Goal: Task Accomplishment & Management: Manage account settings

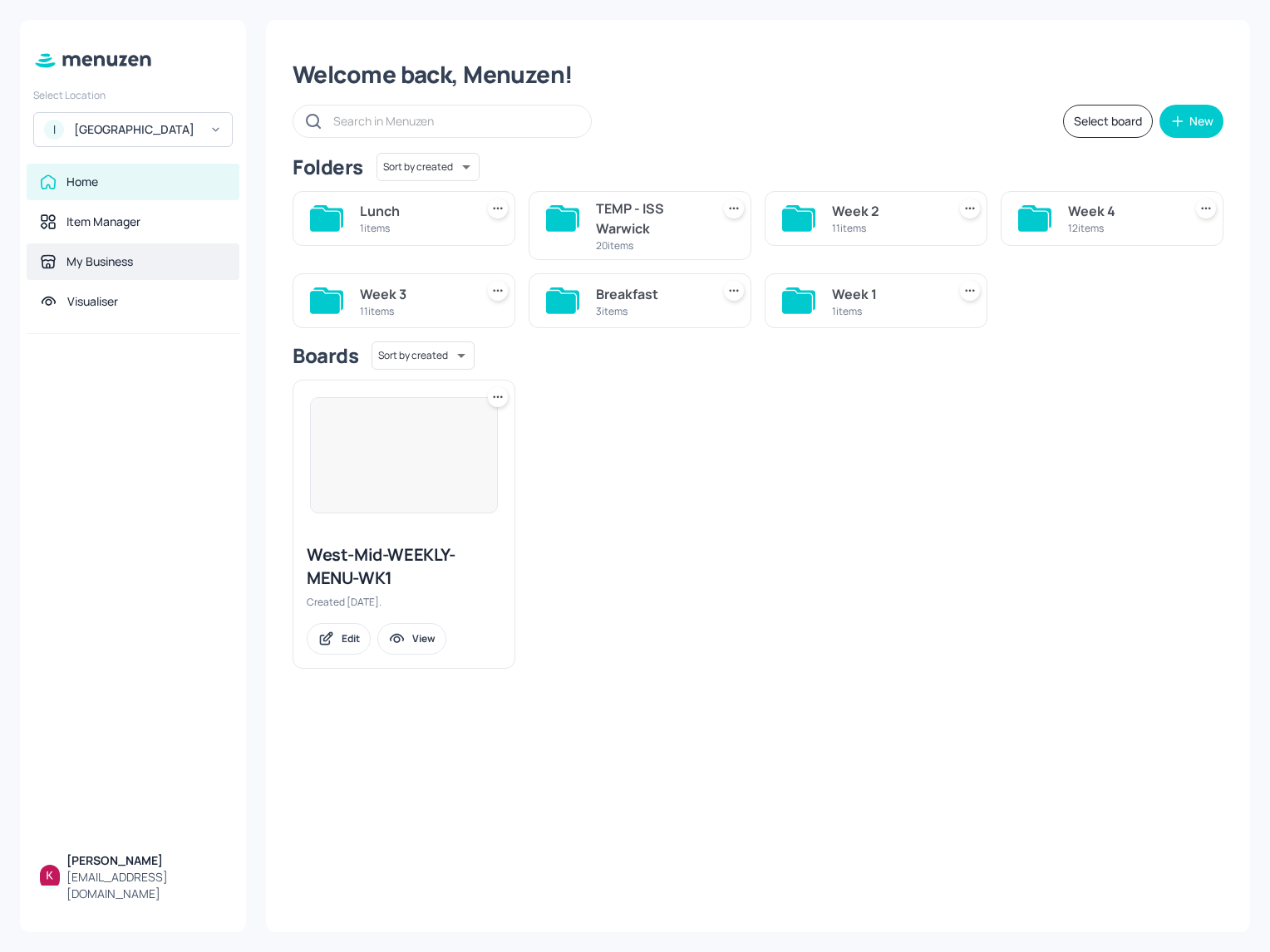
click at [166, 280] on div "My Business" at bounding box center [133, 261] width 212 height 36
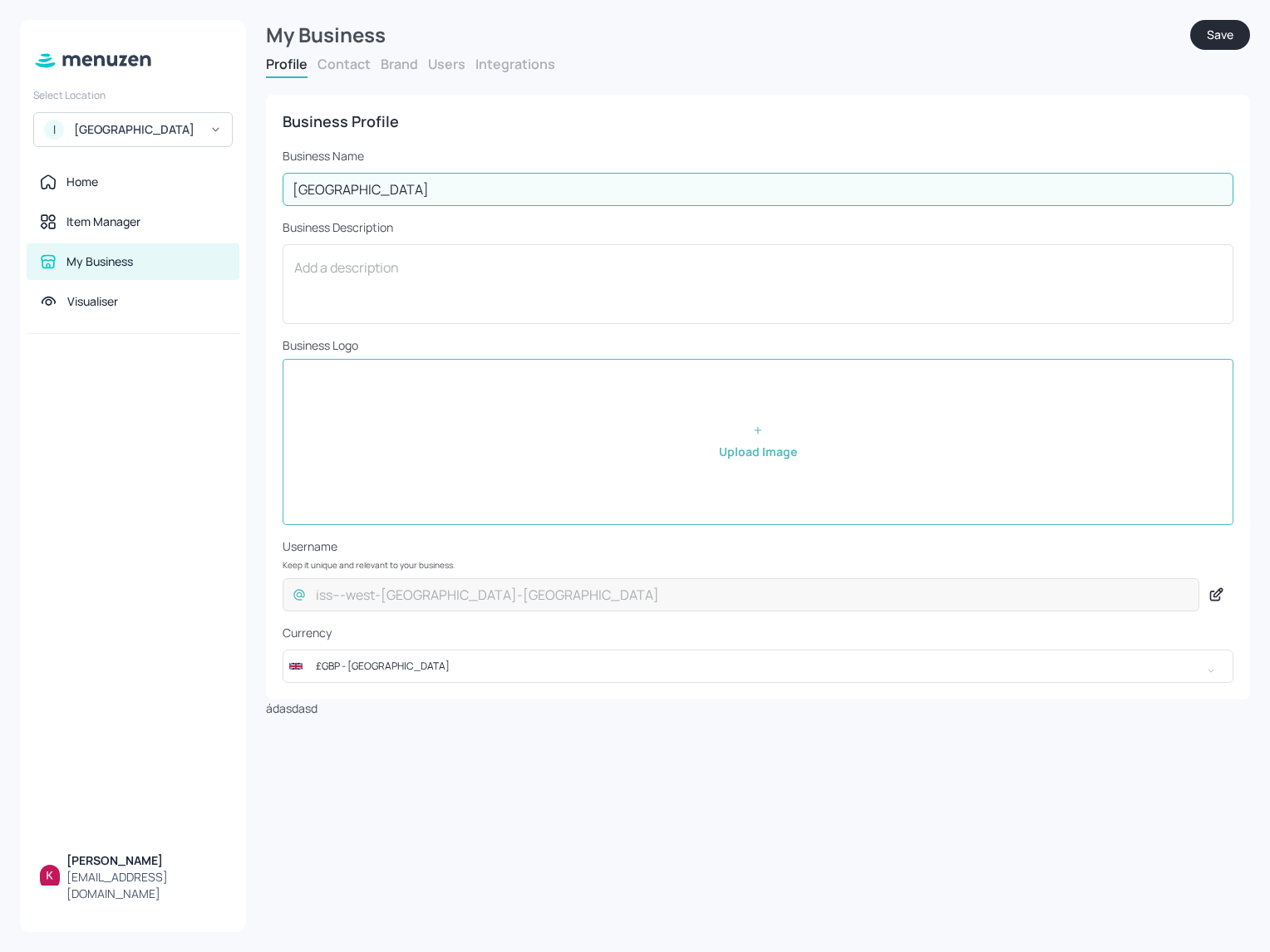
click at [547, 173] on input "[GEOGRAPHIC_DATA]" at bounding box center [758, 189] width 951 height 34
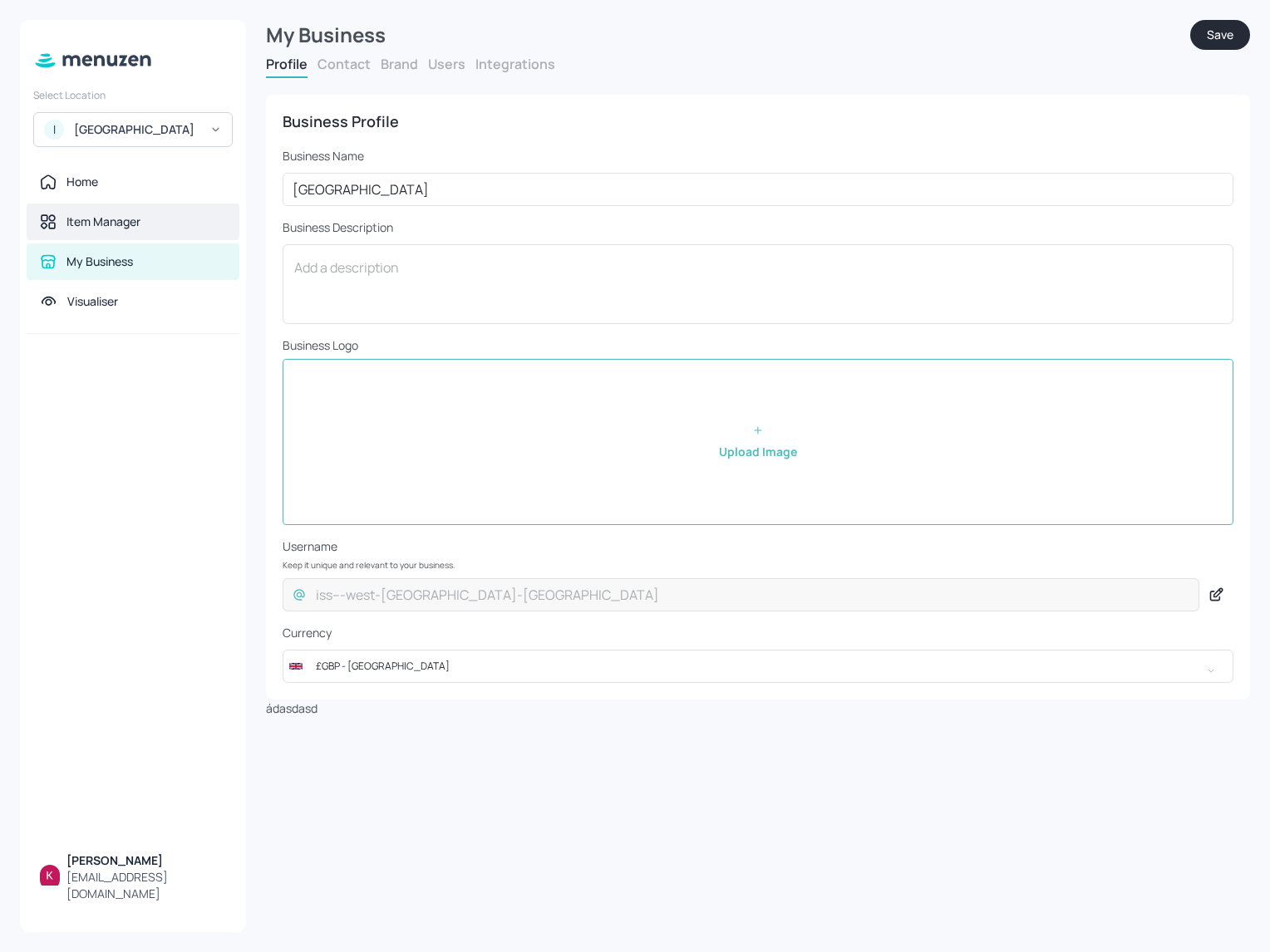
click at [129, 240] on div "Item Manager" at bounding box center [133, 221] width 212 height 36
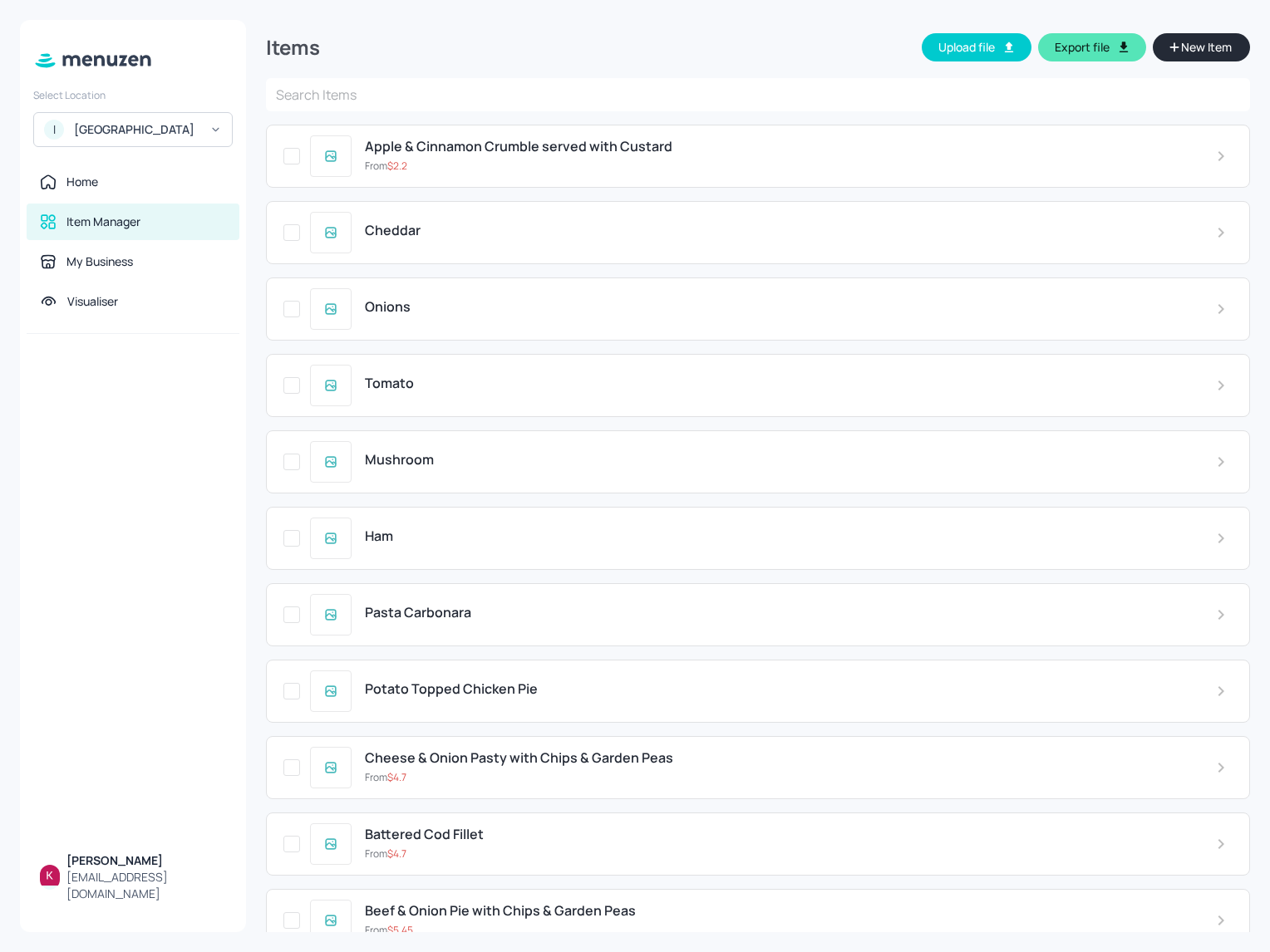
click at [1079, 41] on button "Export file" at bounding box center [1092, 48] width 108 height 28
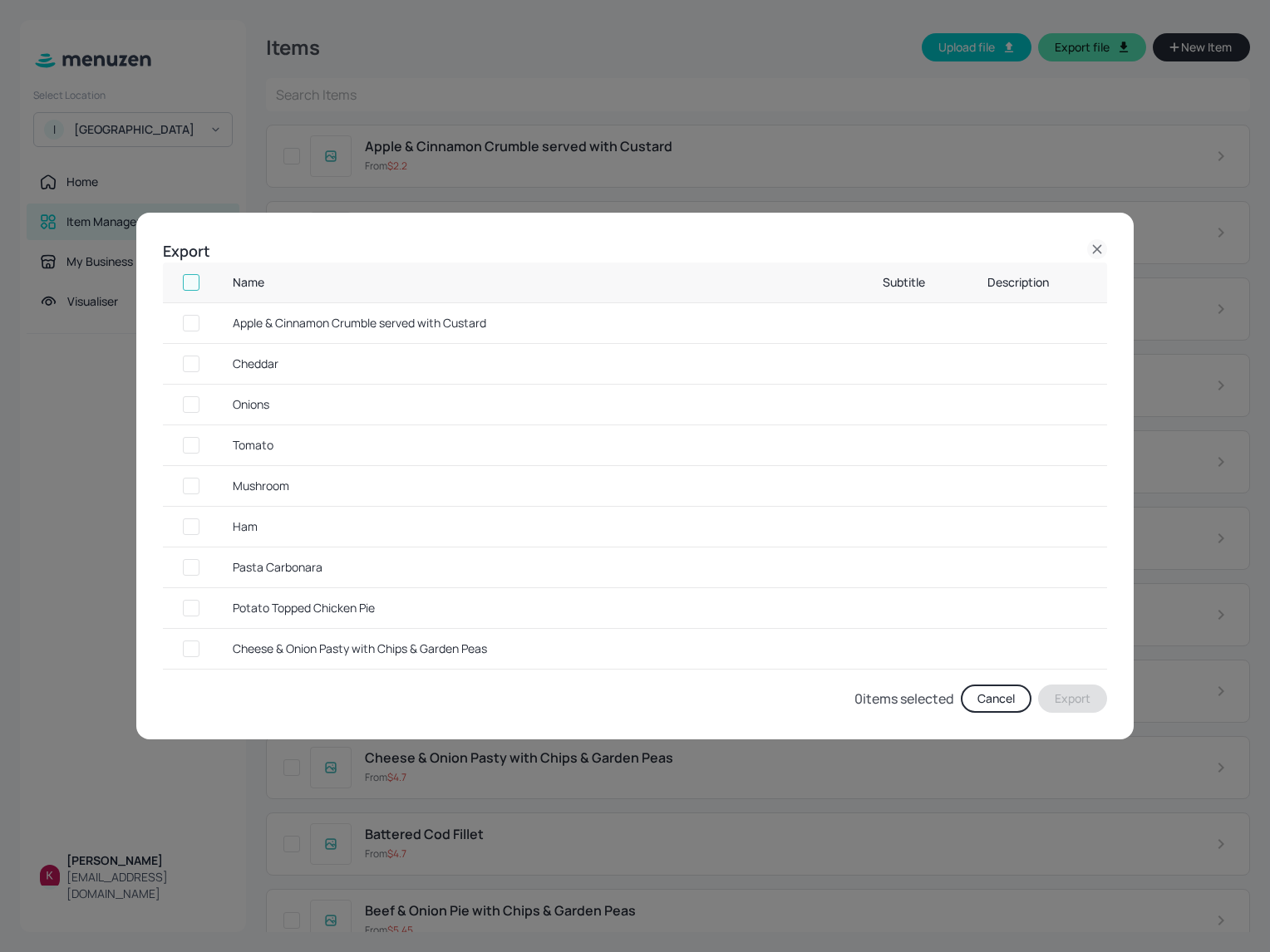
click at [190, 279] on input "checkbox" at bounding box center [191, 282] width 30 height 30
checkbox input "true"
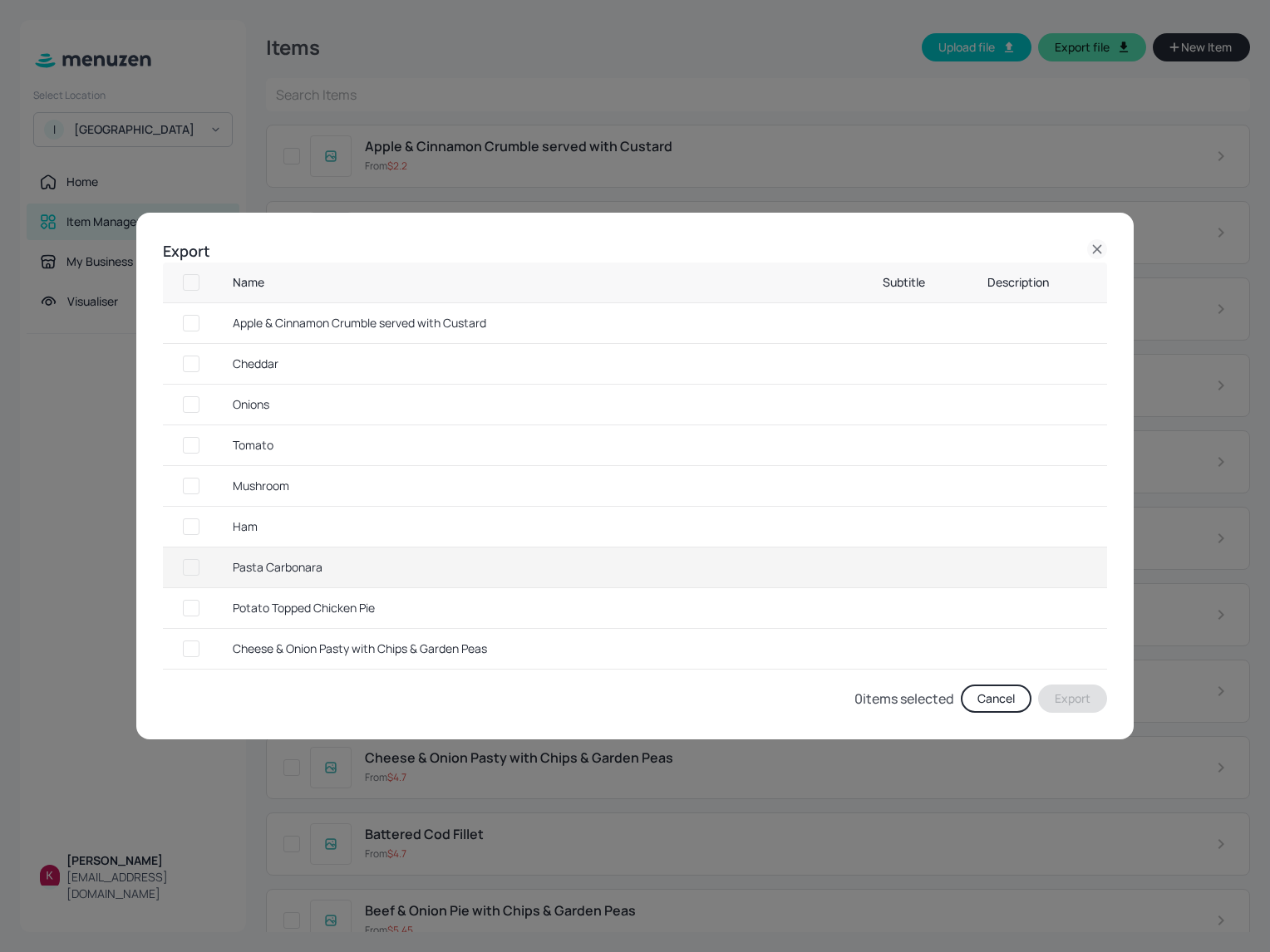
checkbox input "true"
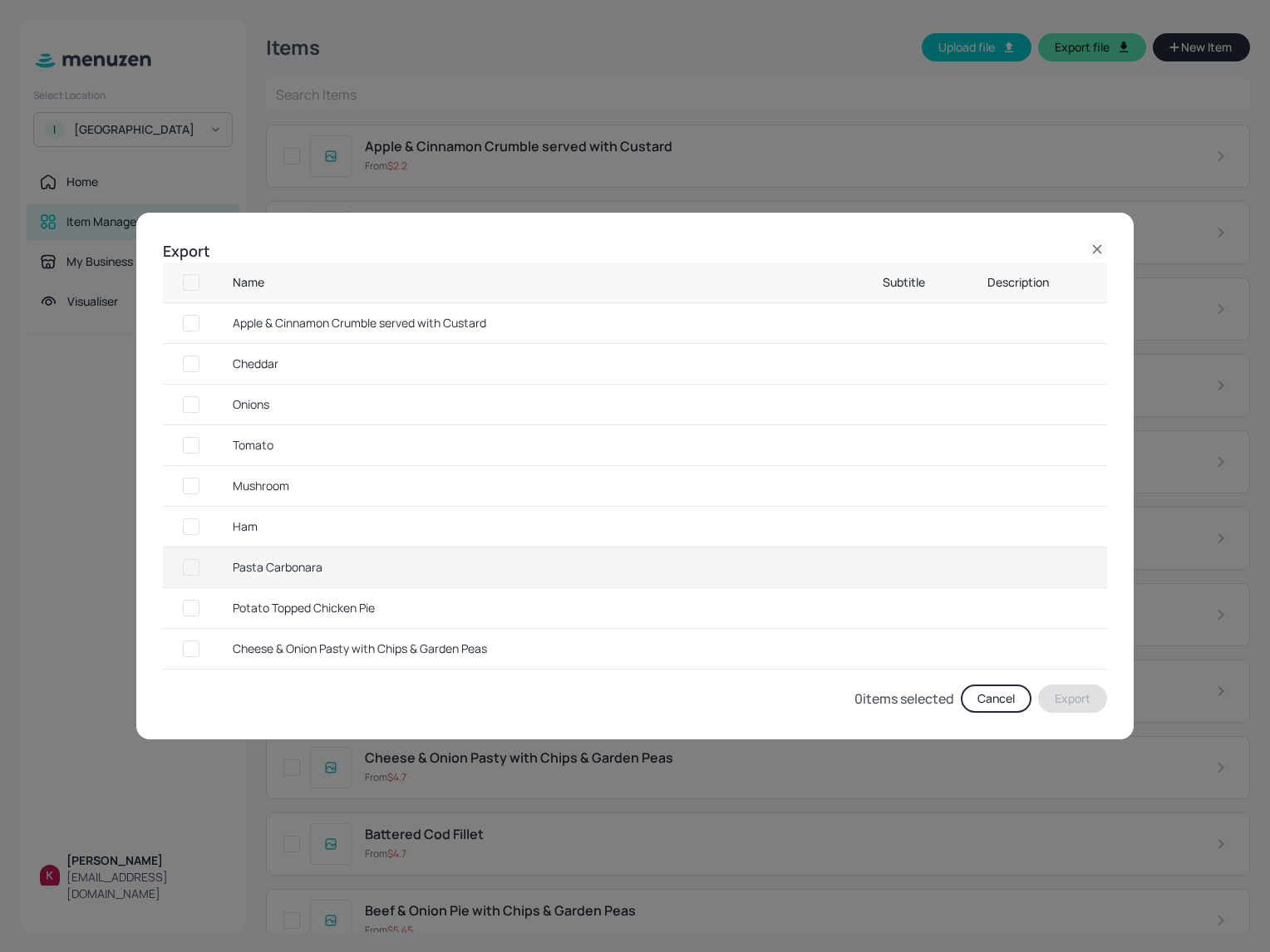
checkbox input "true"
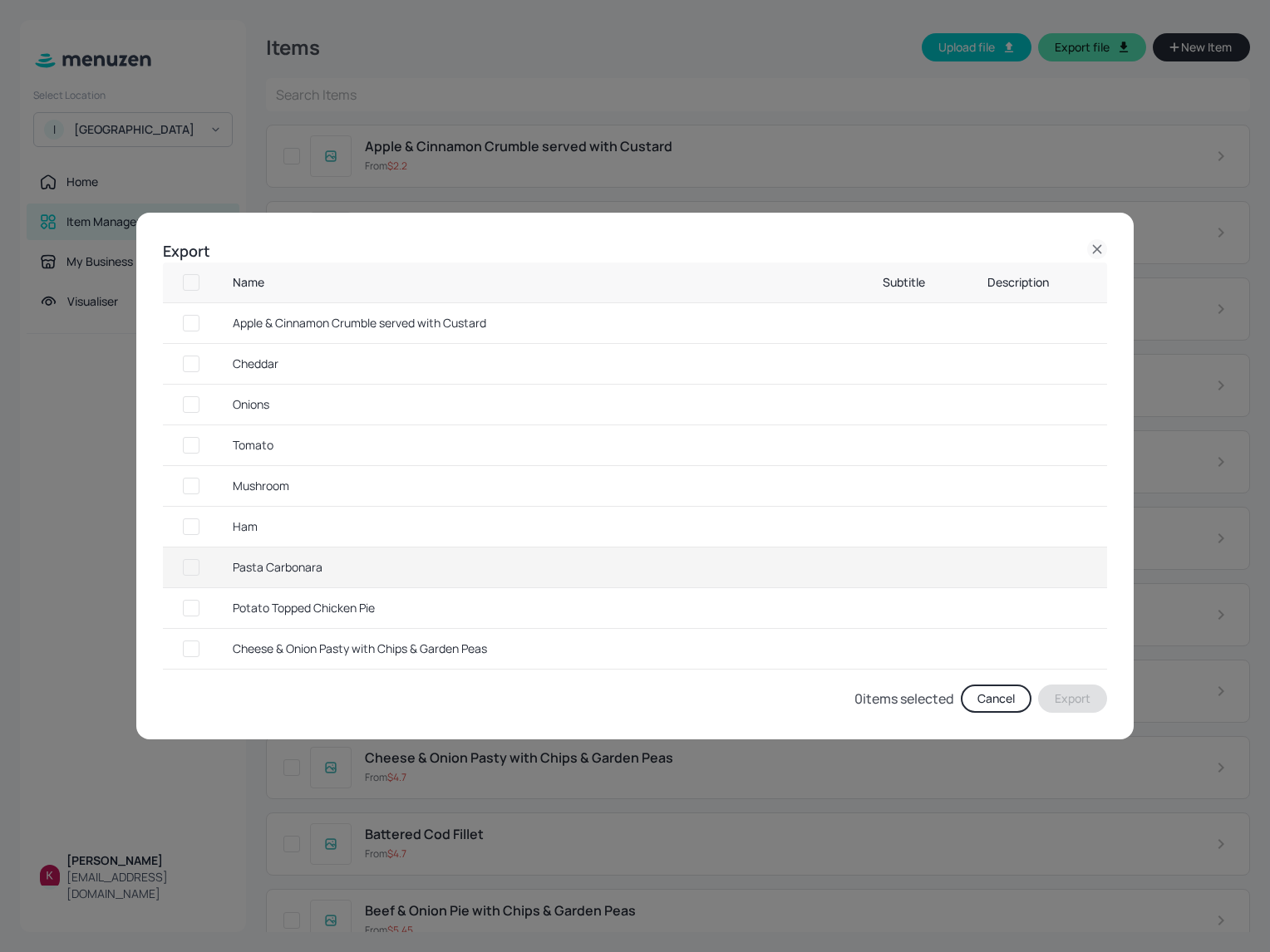
checkbox input "true"
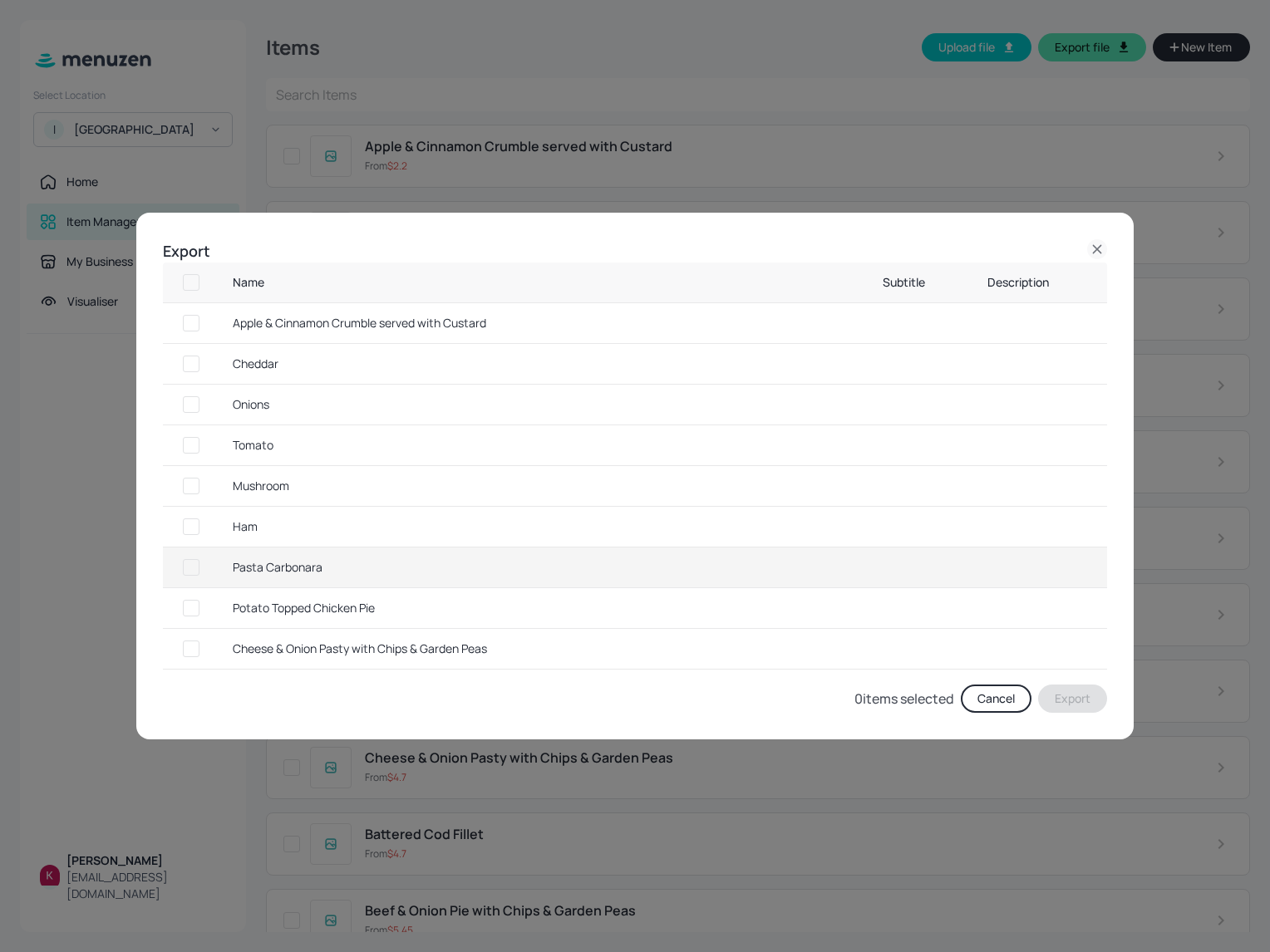
checkbox input "true"
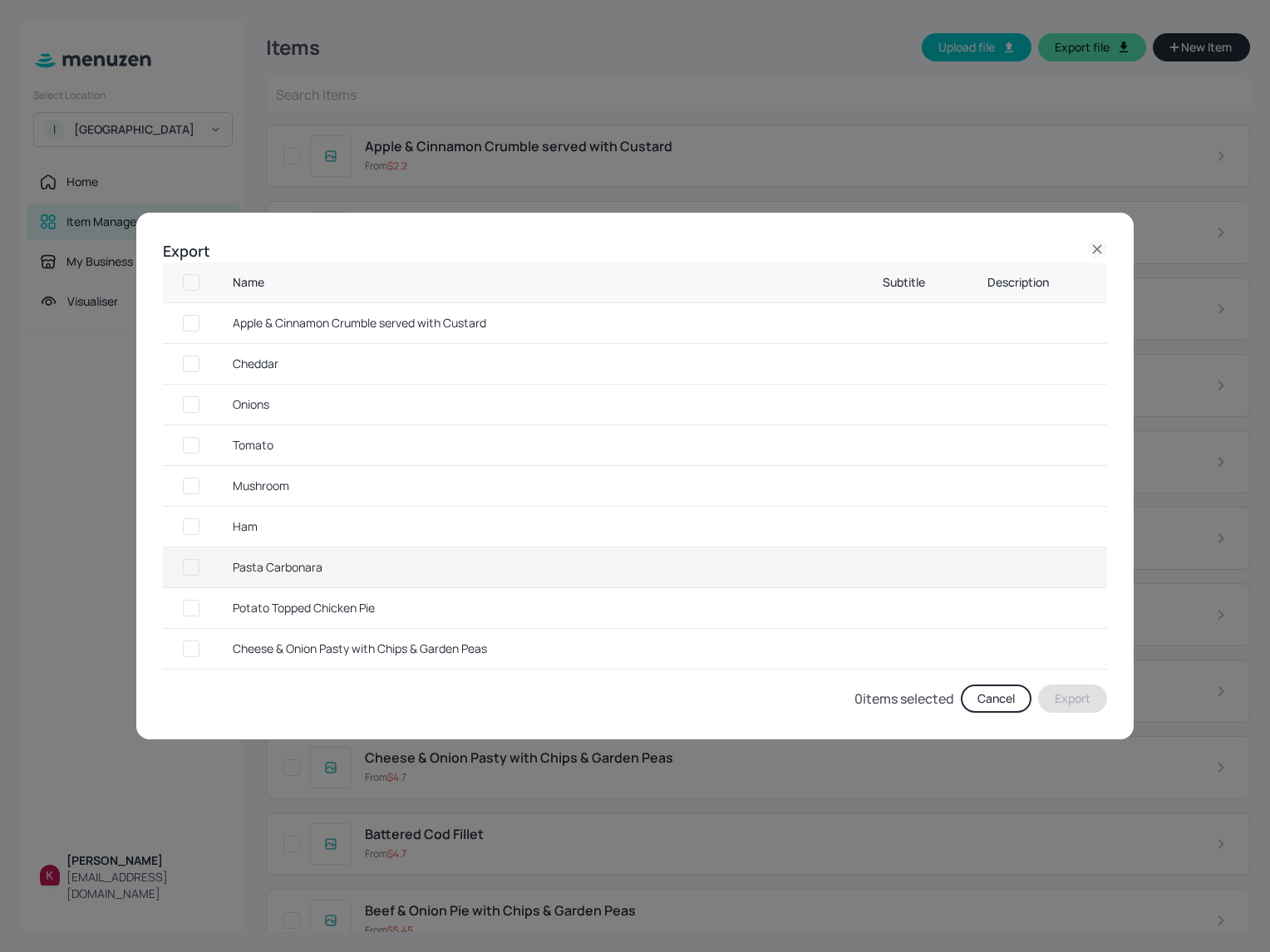
checkbox input "true"
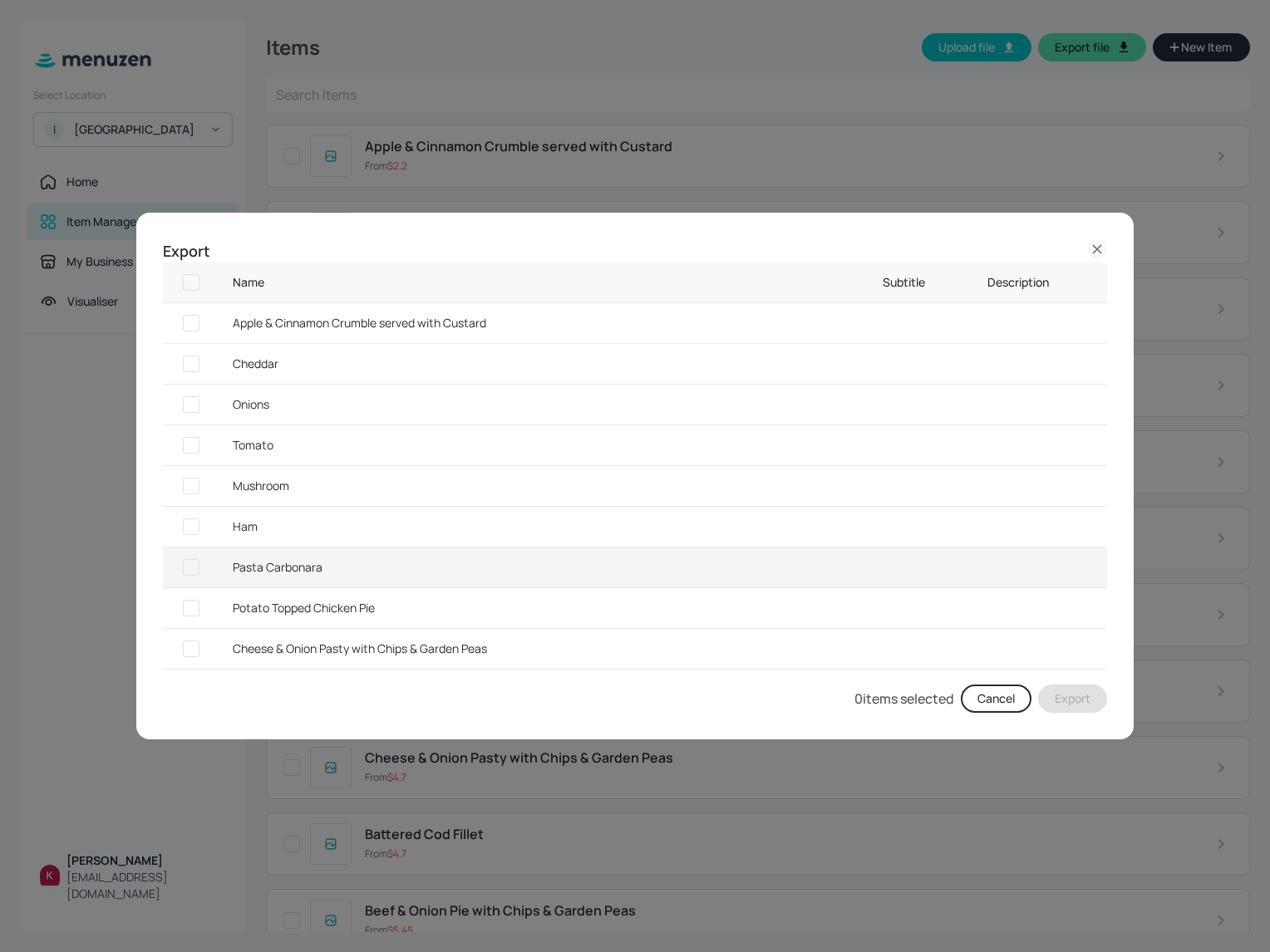
checkbox input "true"
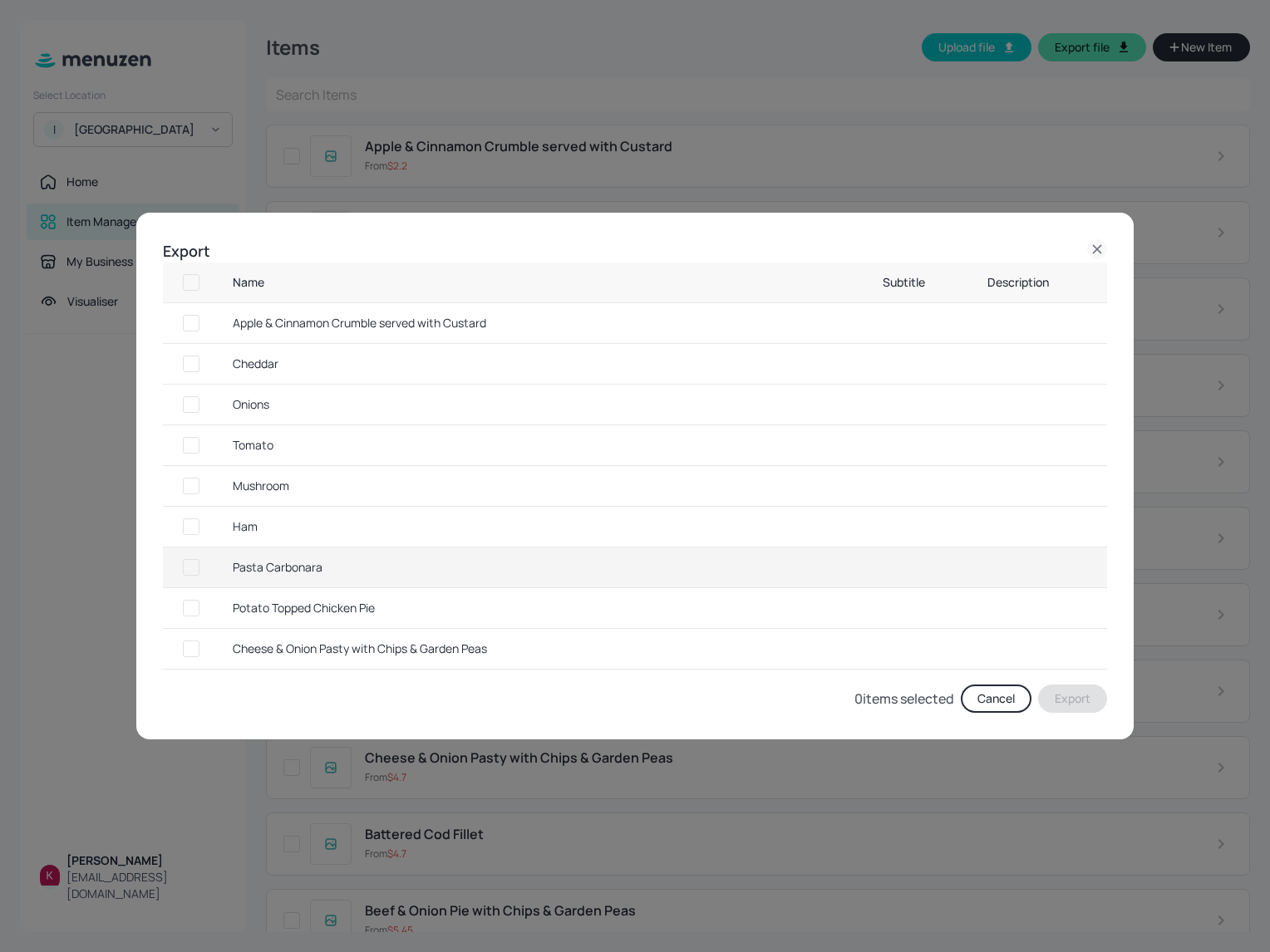
checkbox input "true"
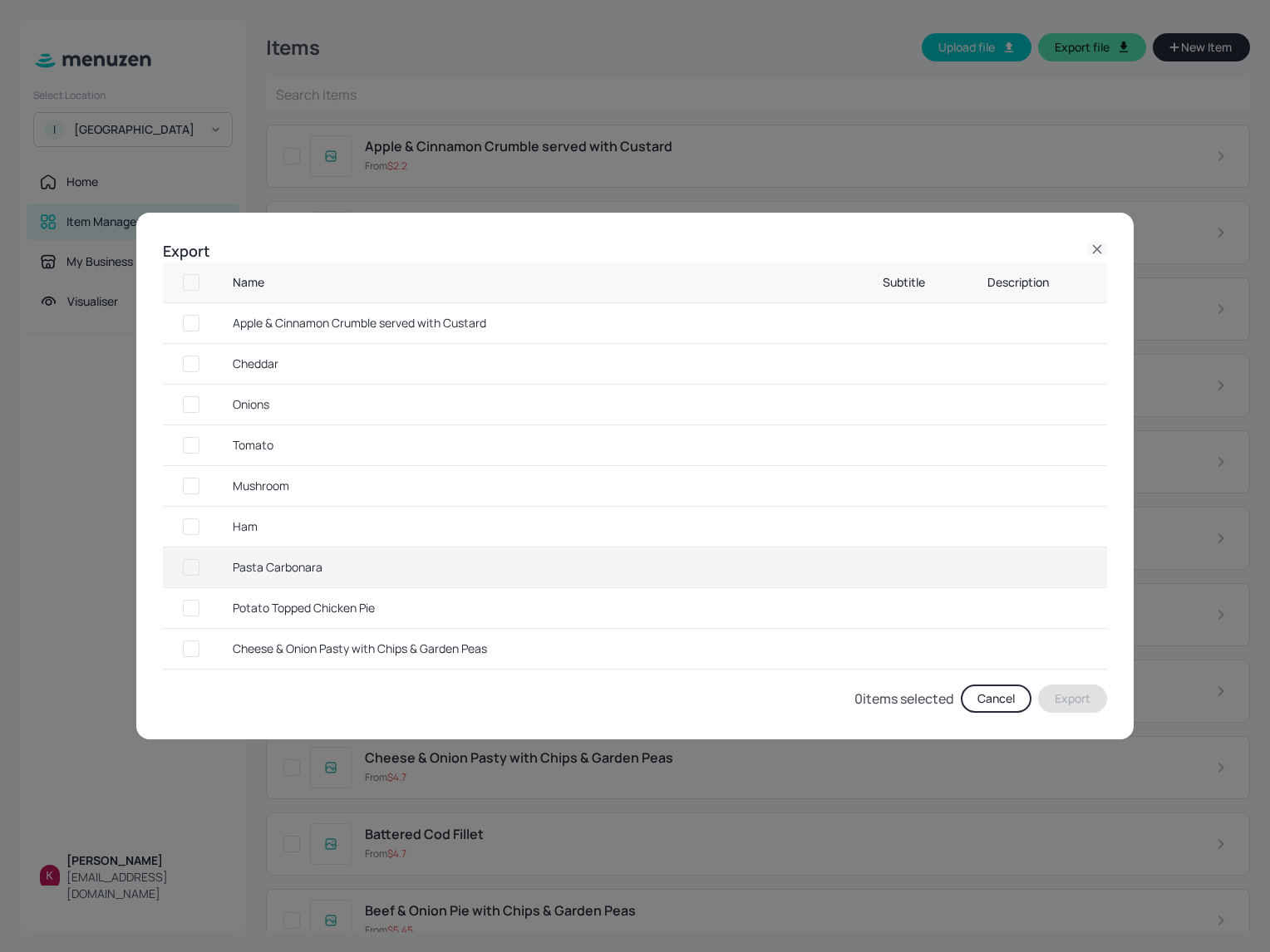
checkbox input "true"
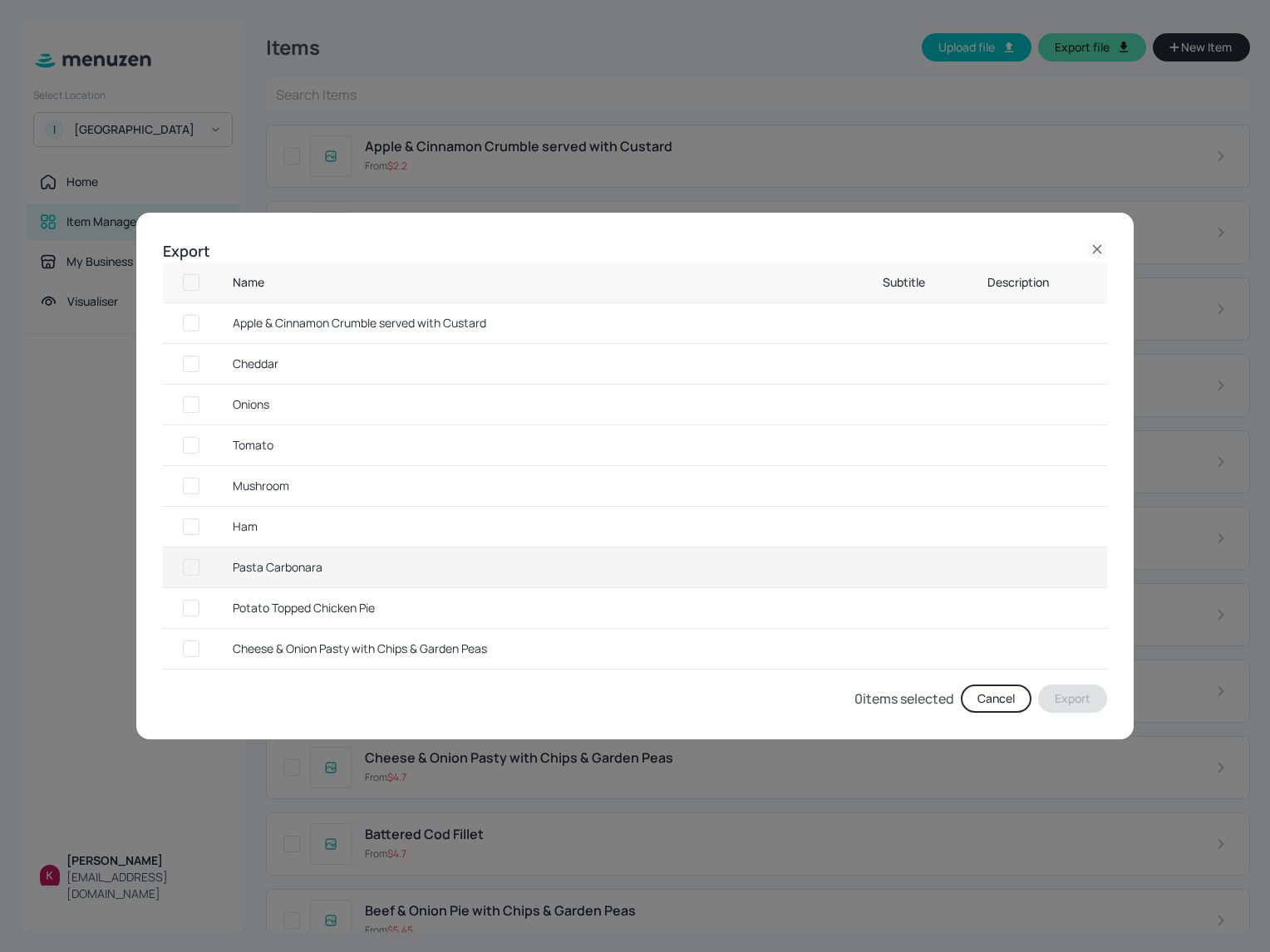
checkbox input "true"
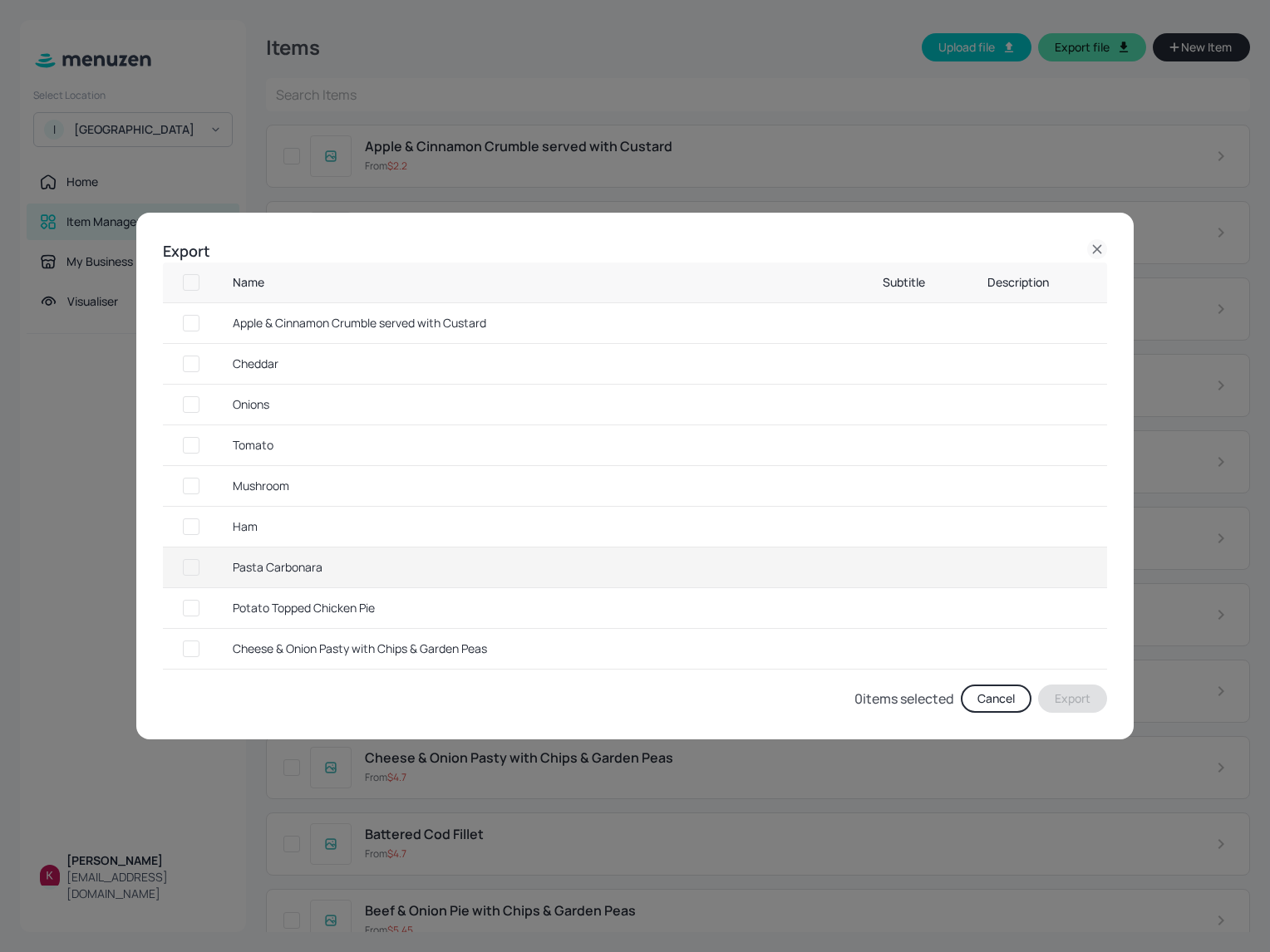
checkbox input "true"
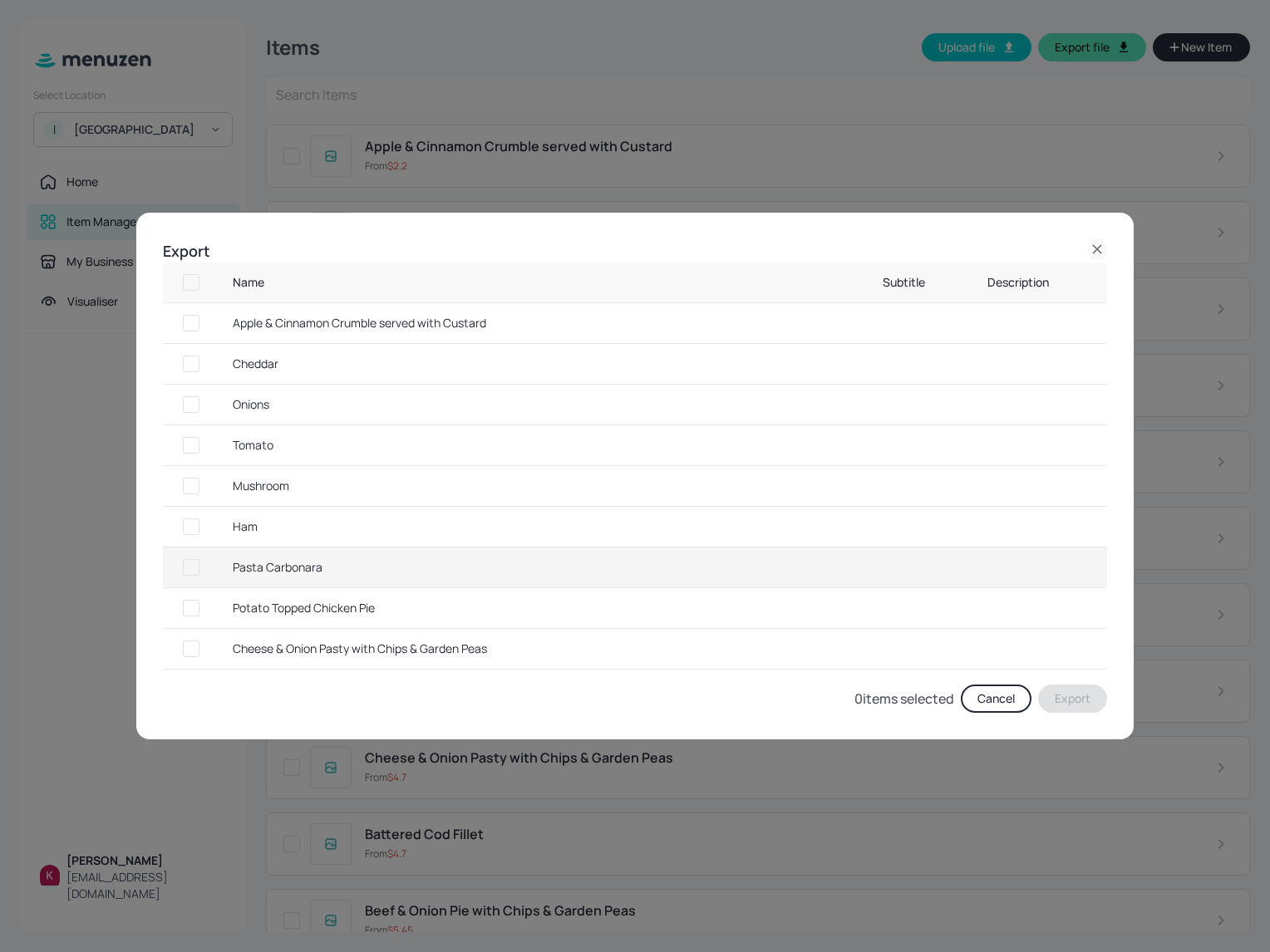
checkbox input "true"
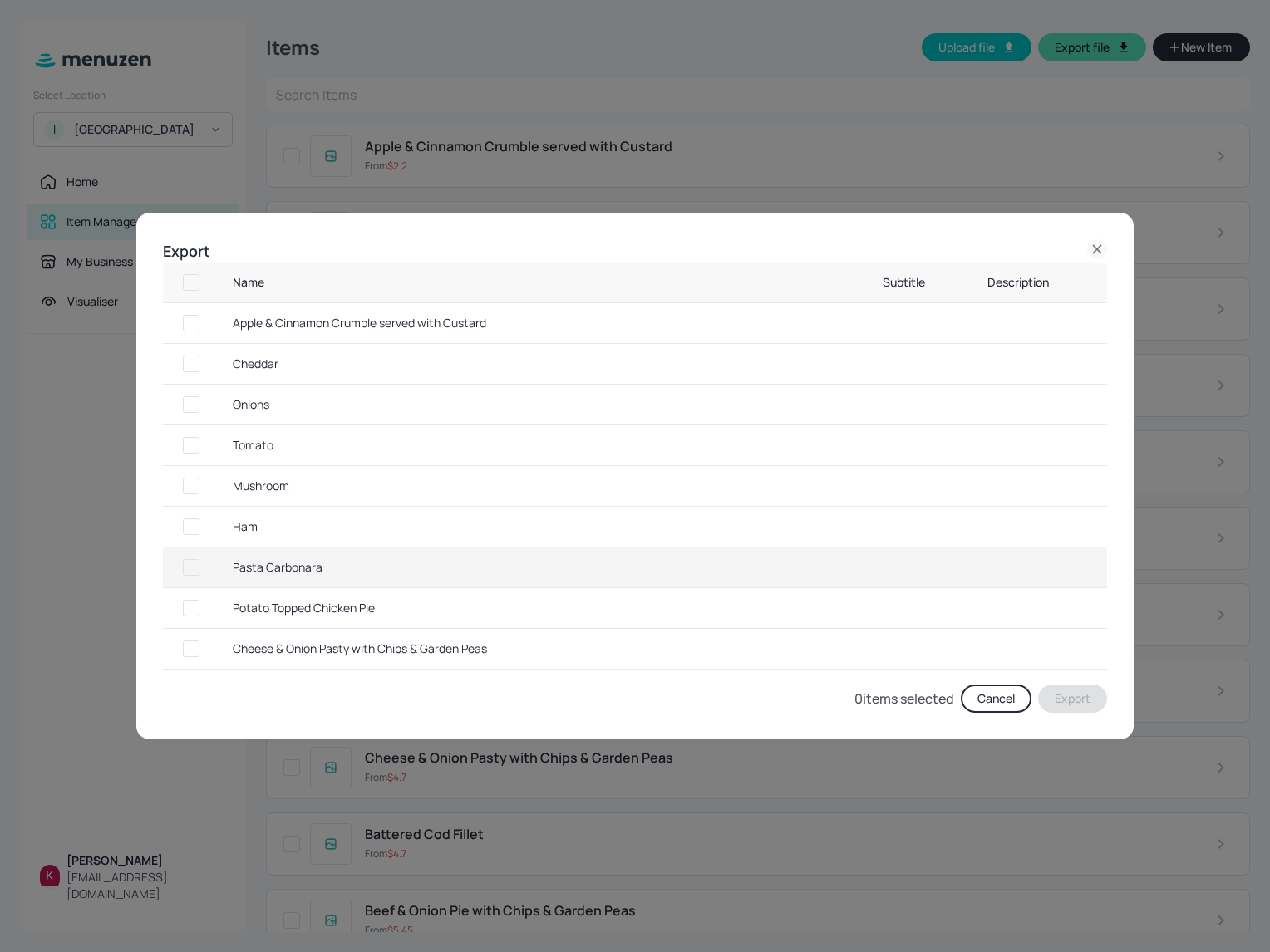
checkbox input "true"
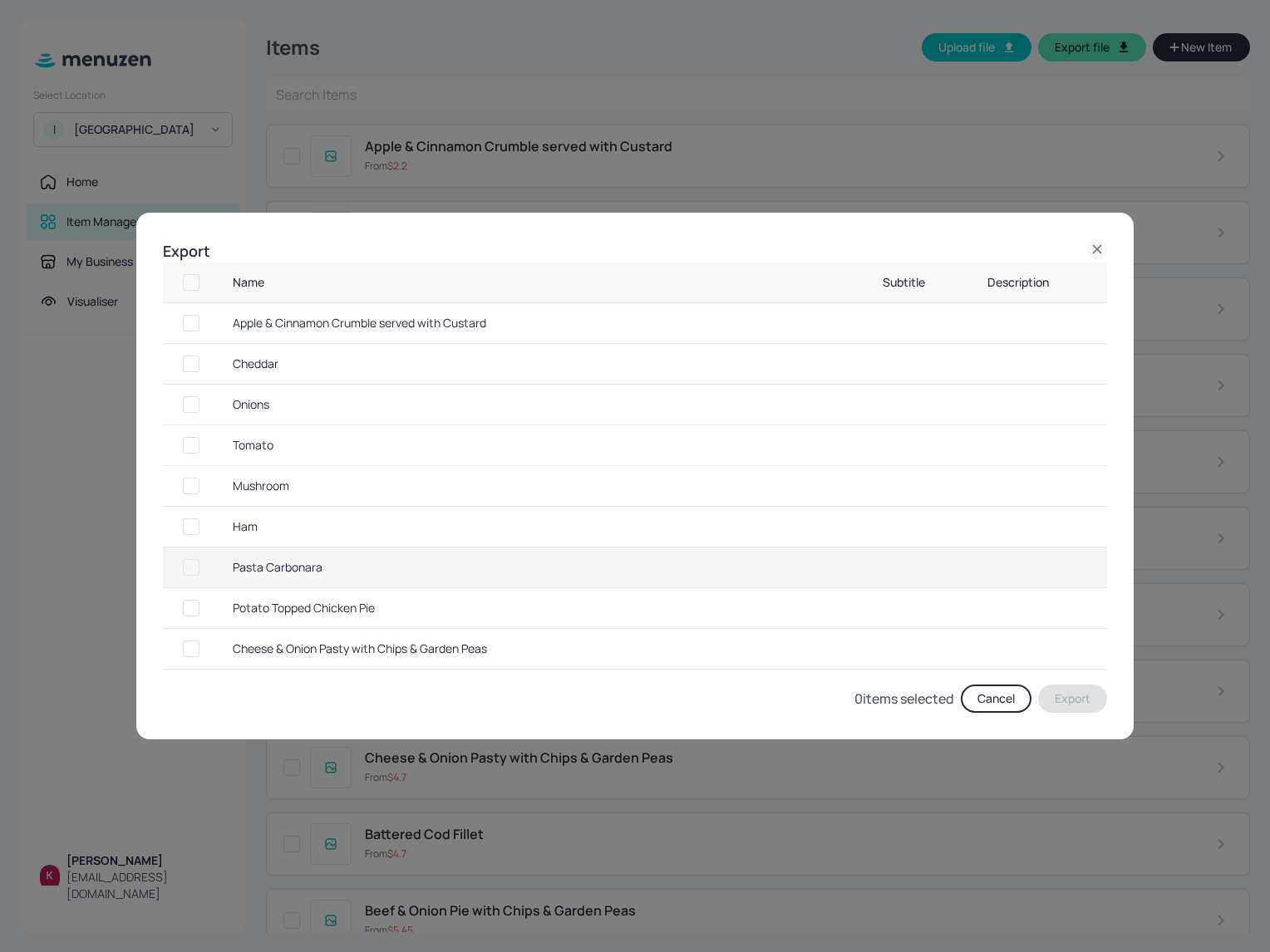
checkbox input "true"
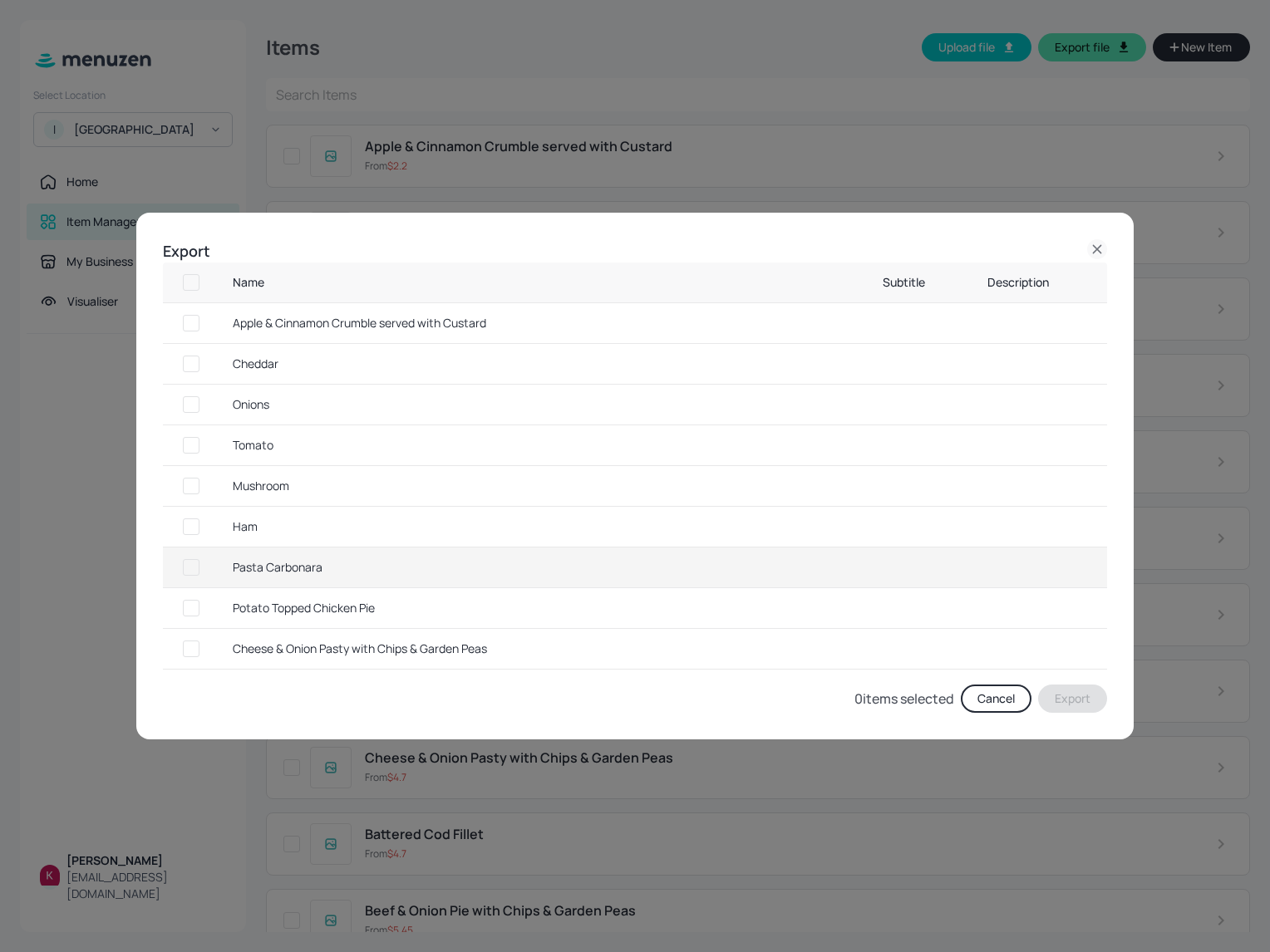
checkbox input "true"
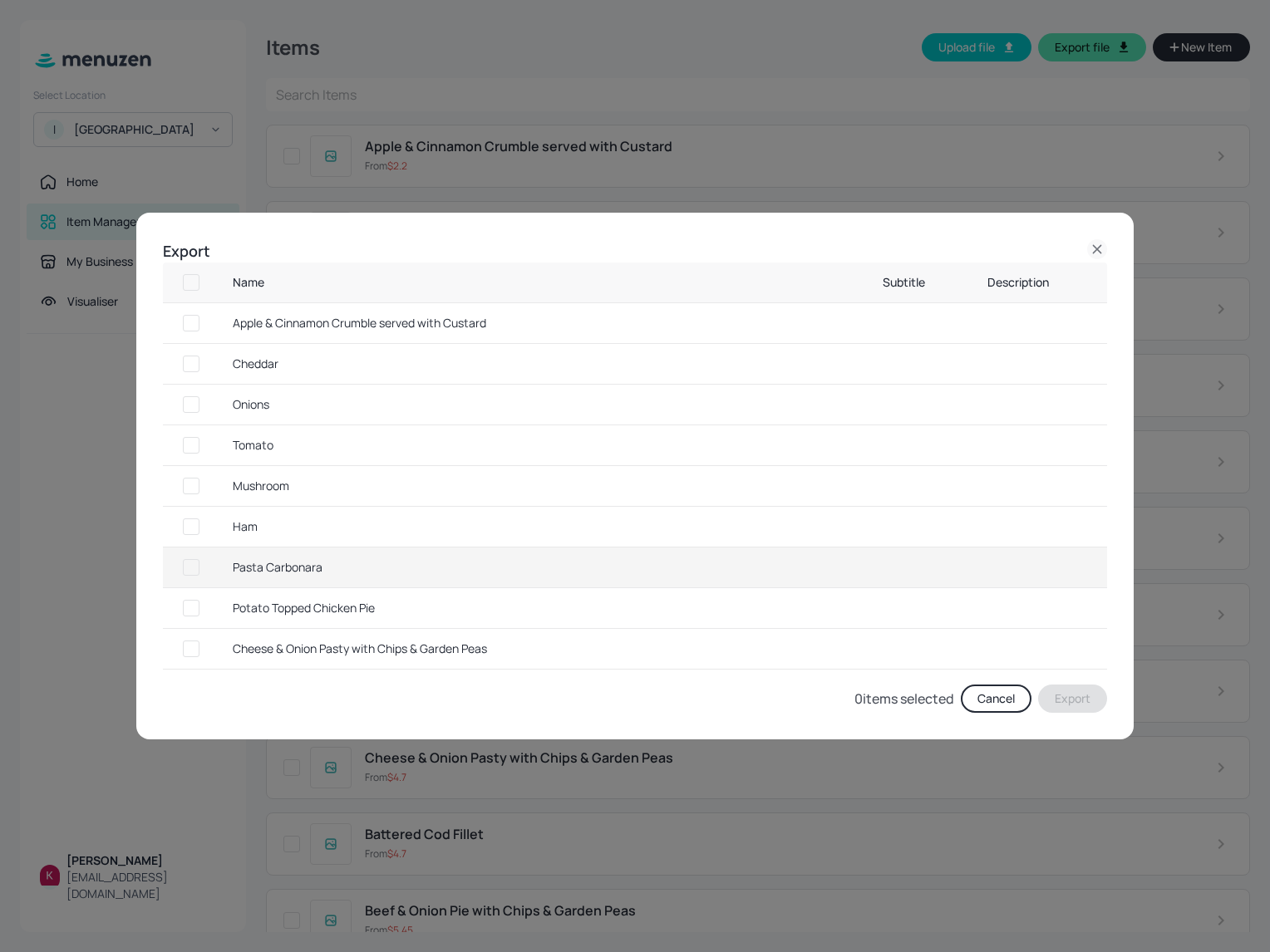
checkbox input "true"
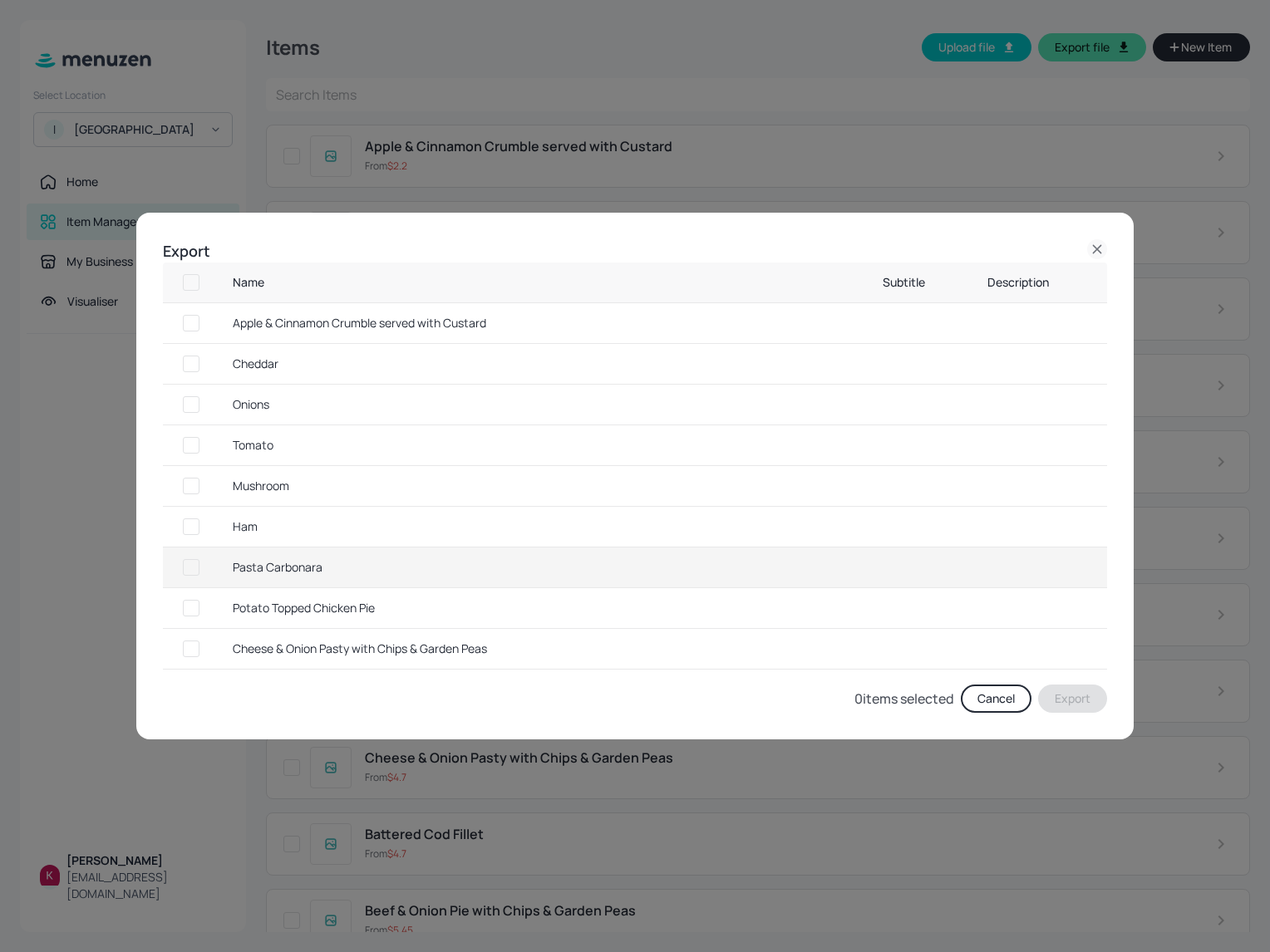
checkbox input "true"
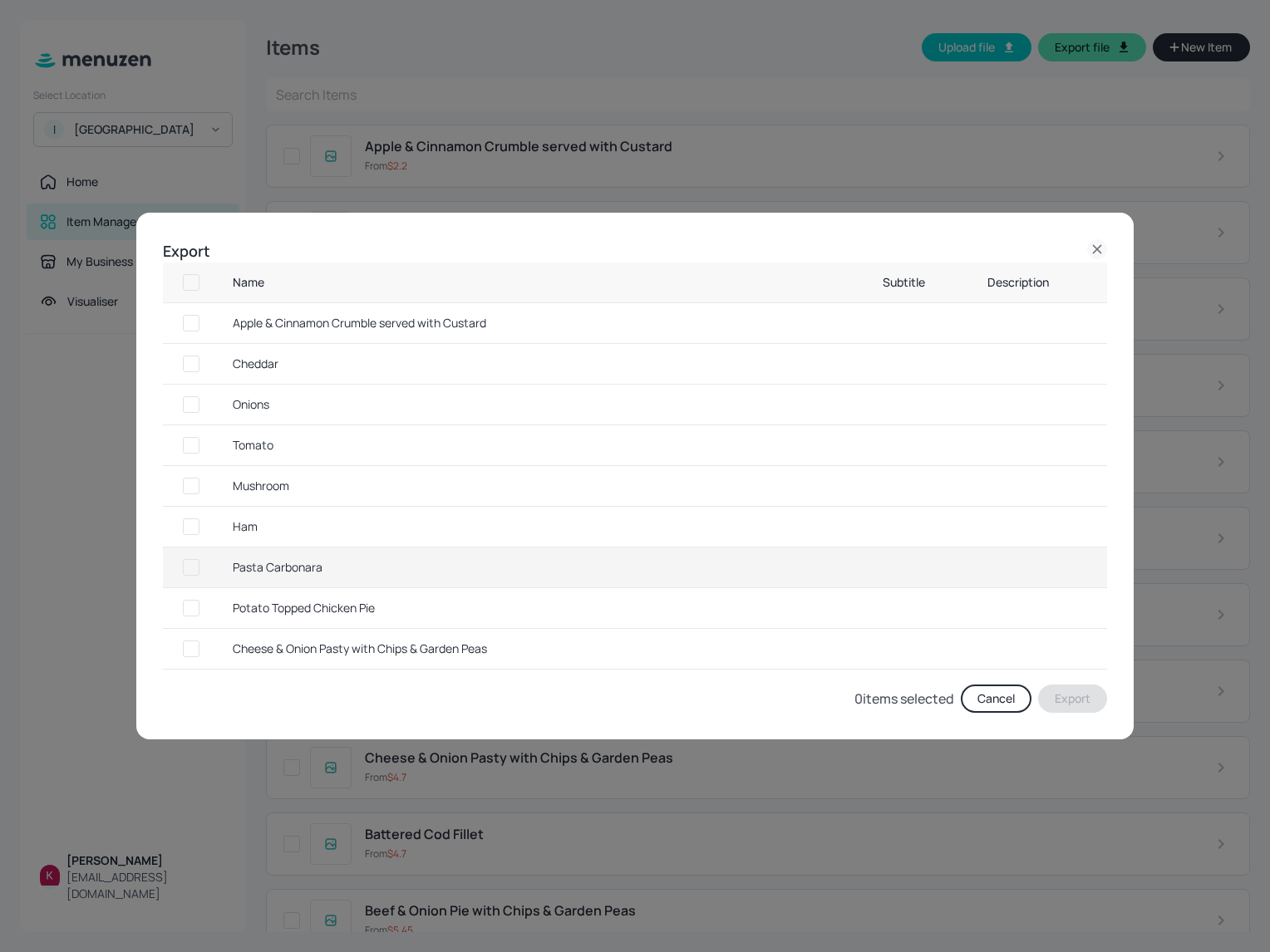
checkbox input "true"
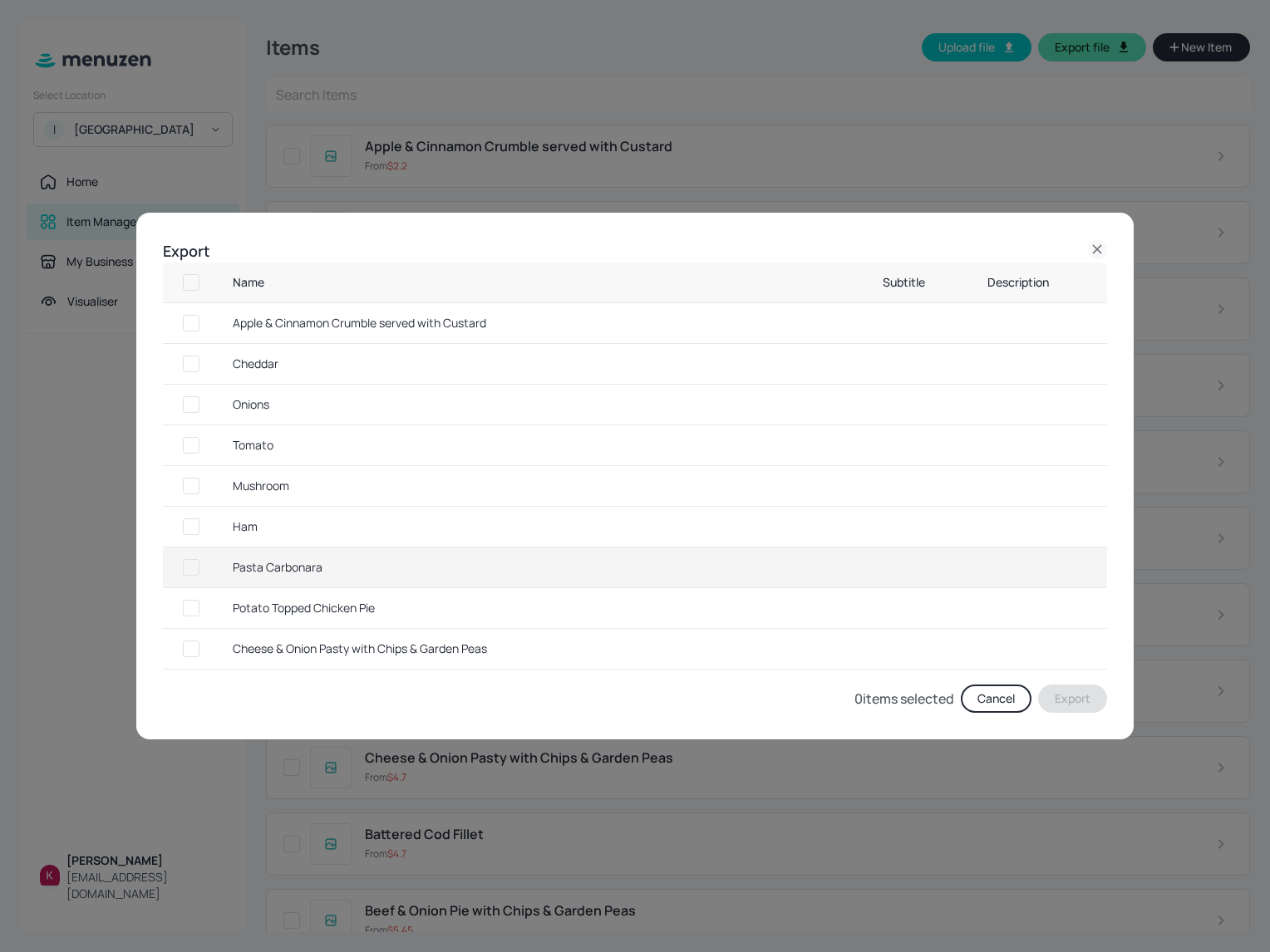
checkbox input "true"
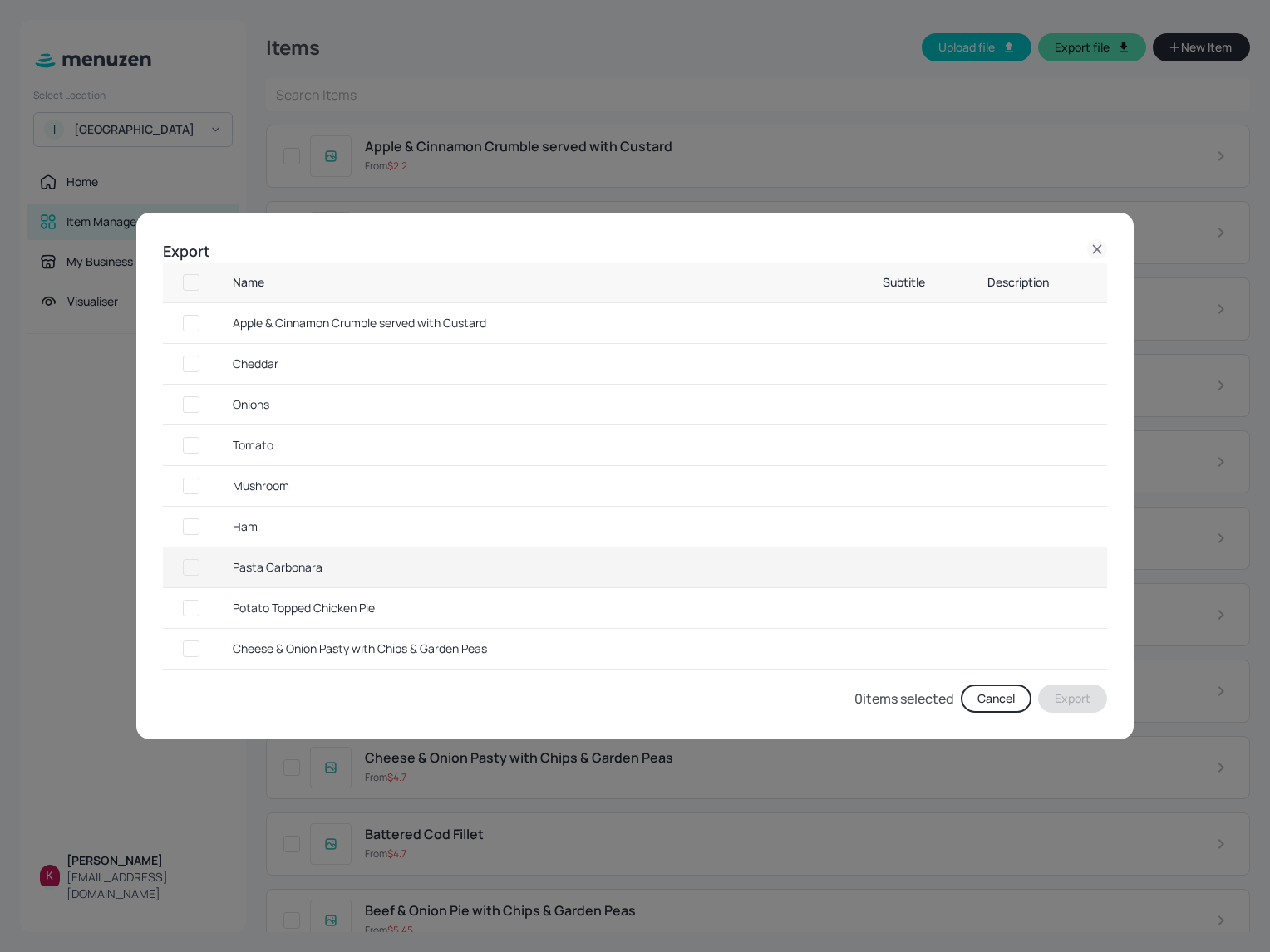
checkbox input "true"
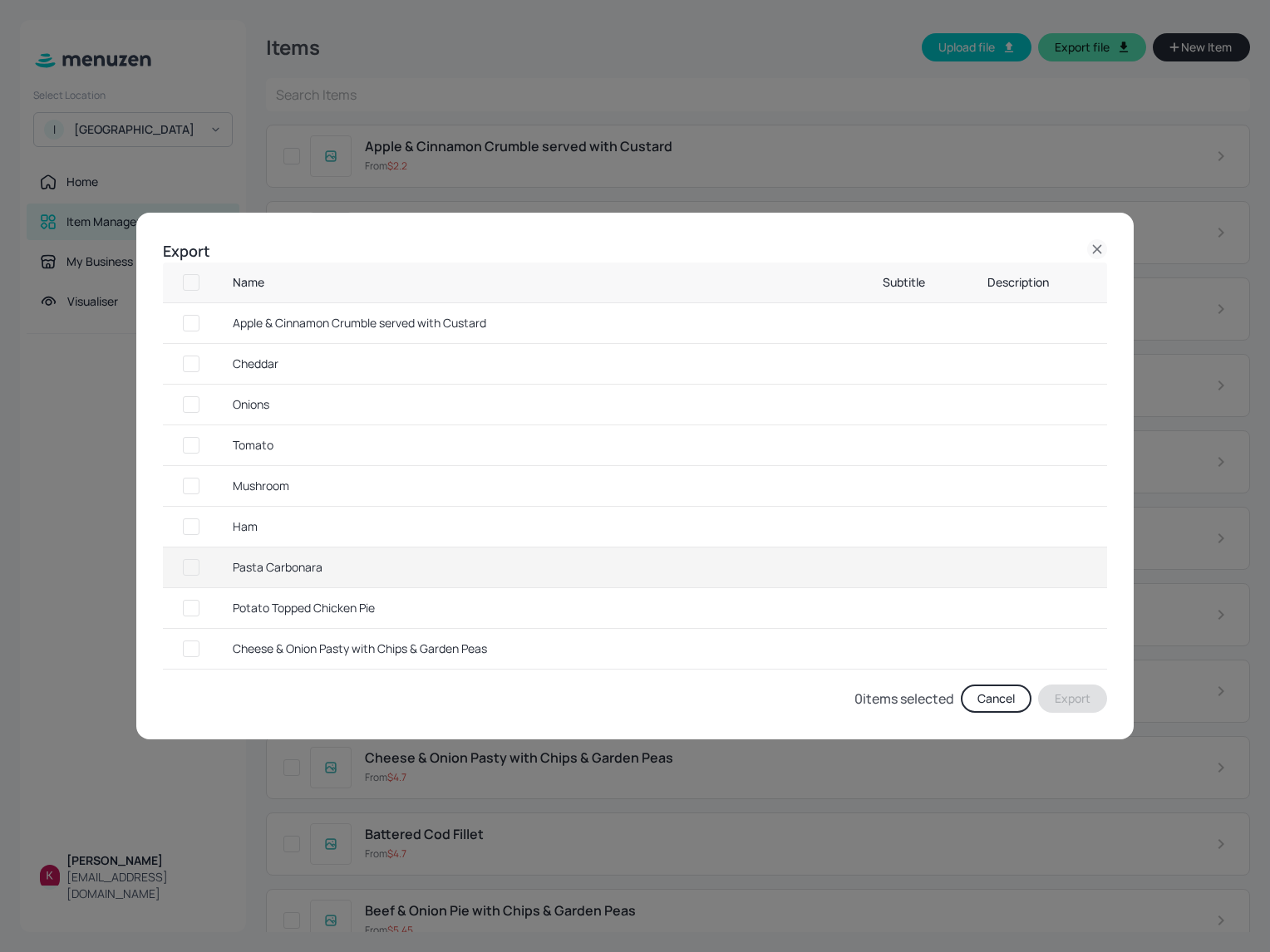
checkbox input "true"
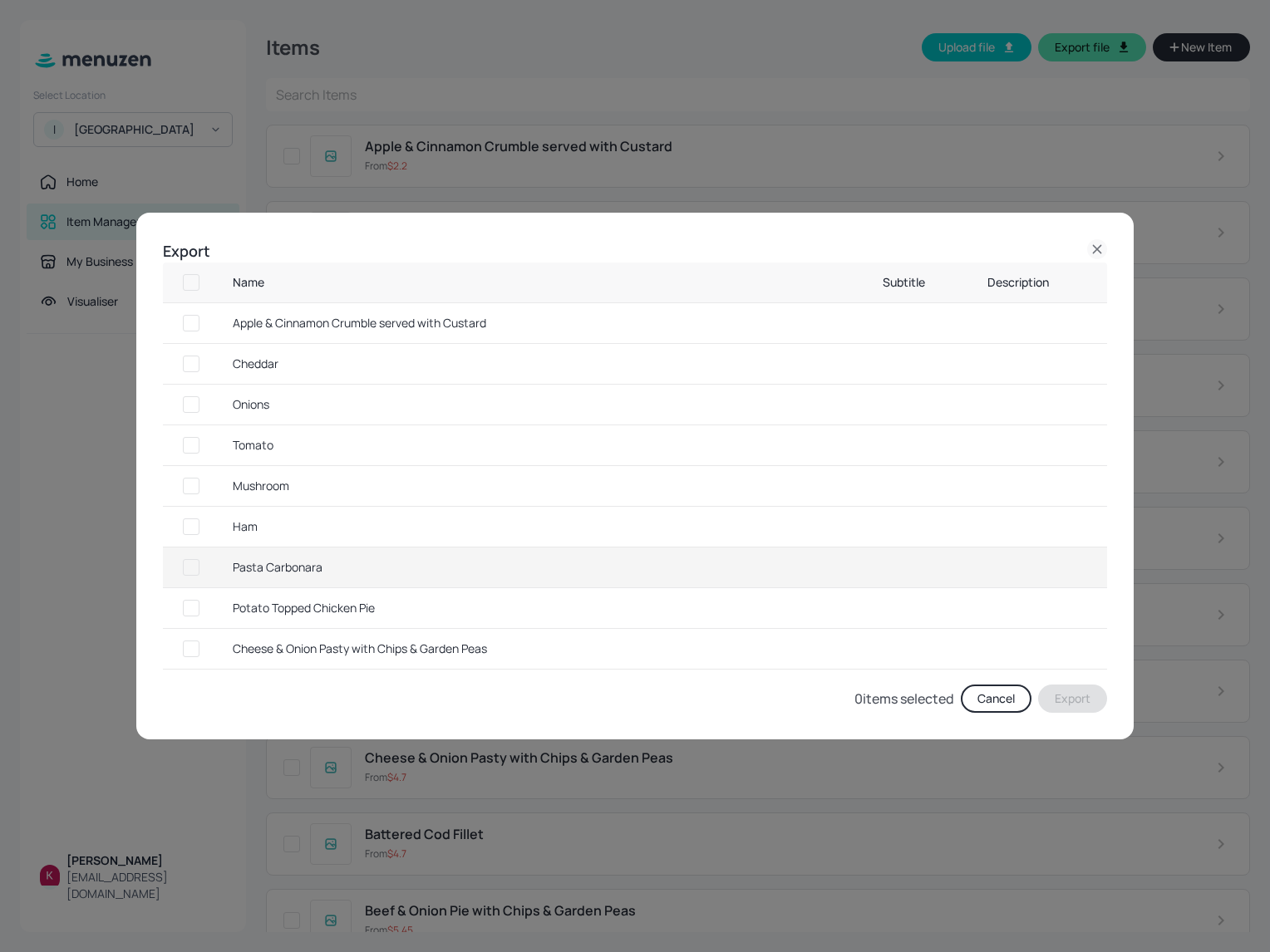
checkbox input "true"
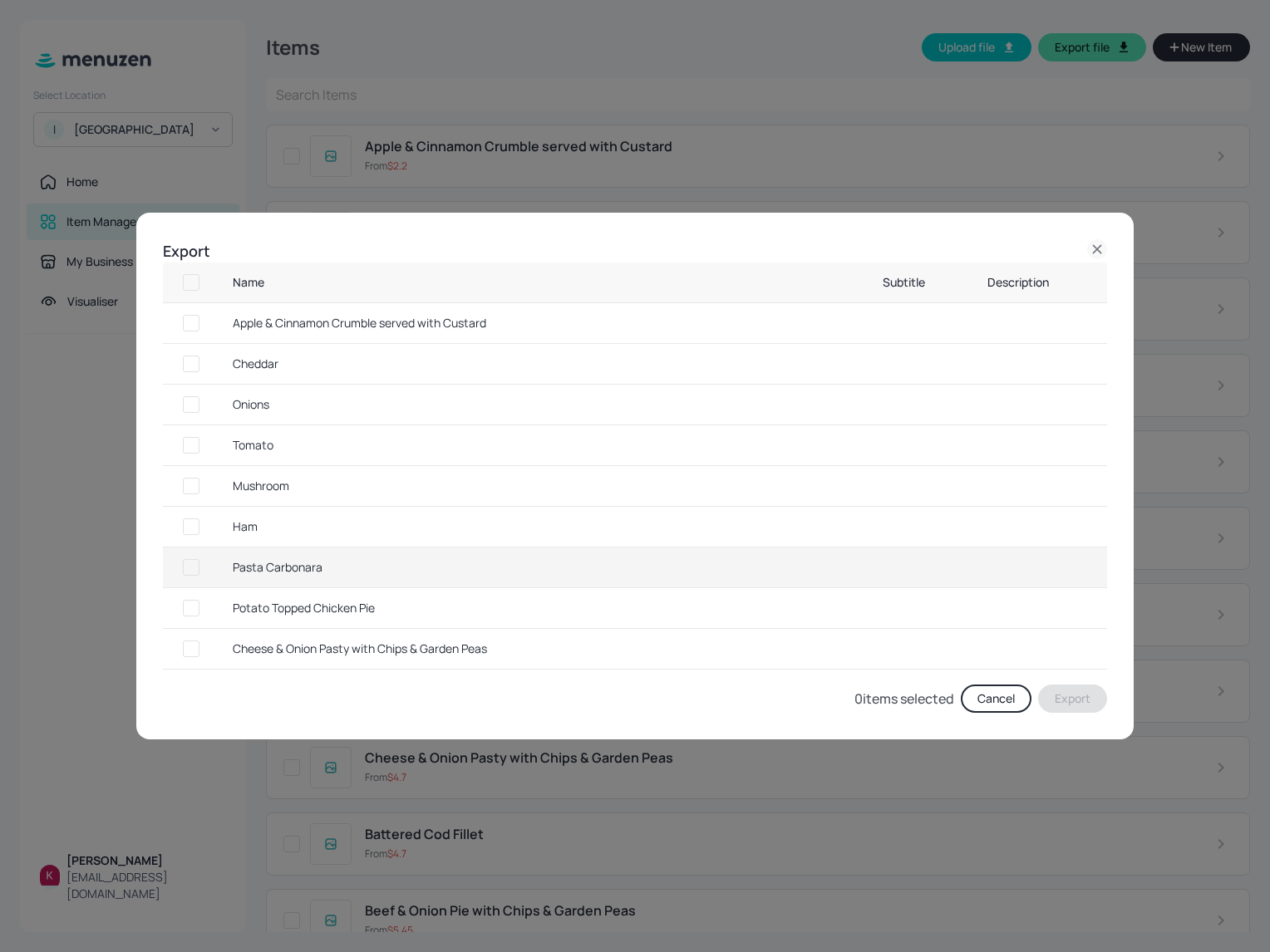
checkbox input "true"
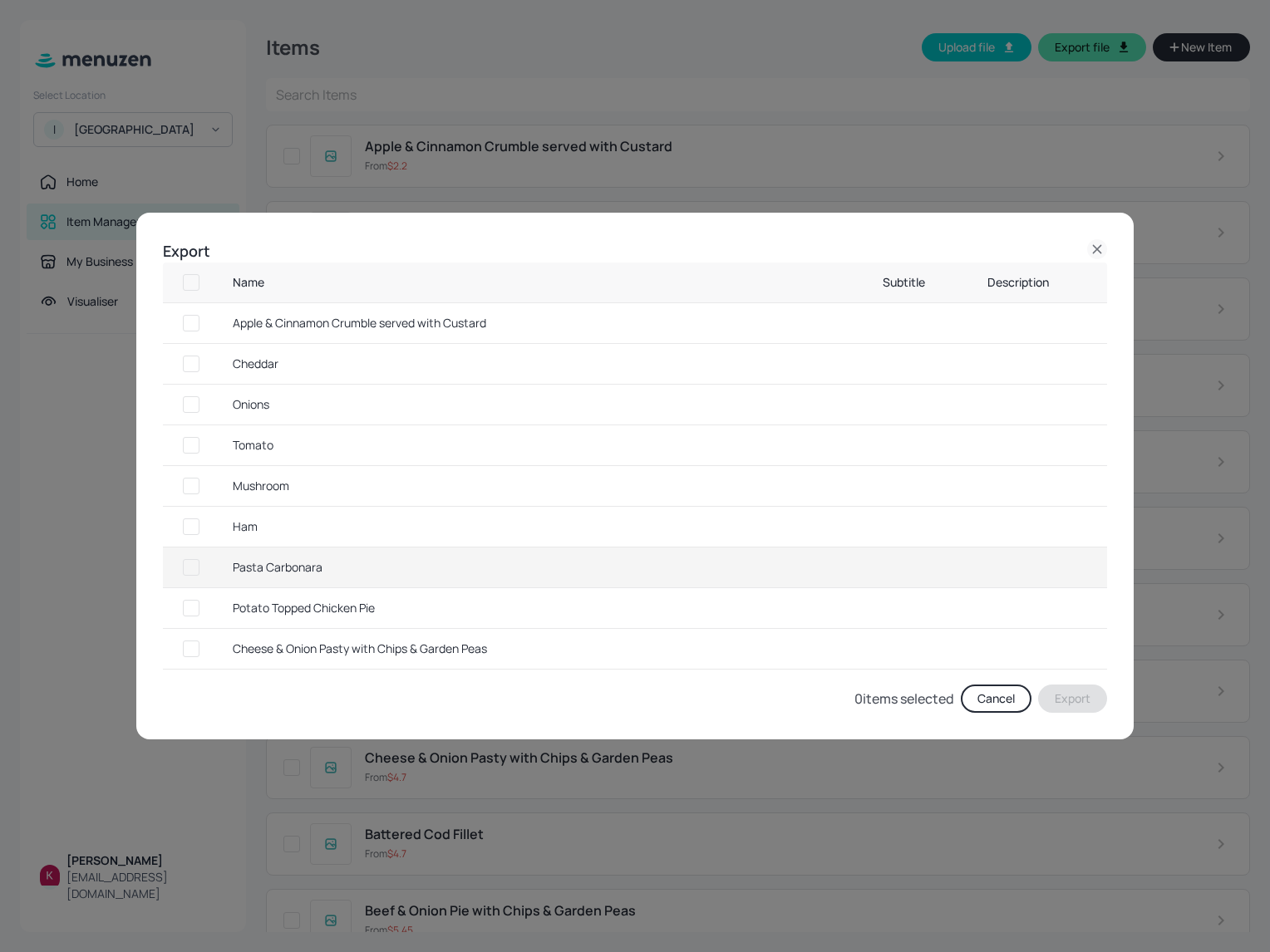
checkbox input "true"
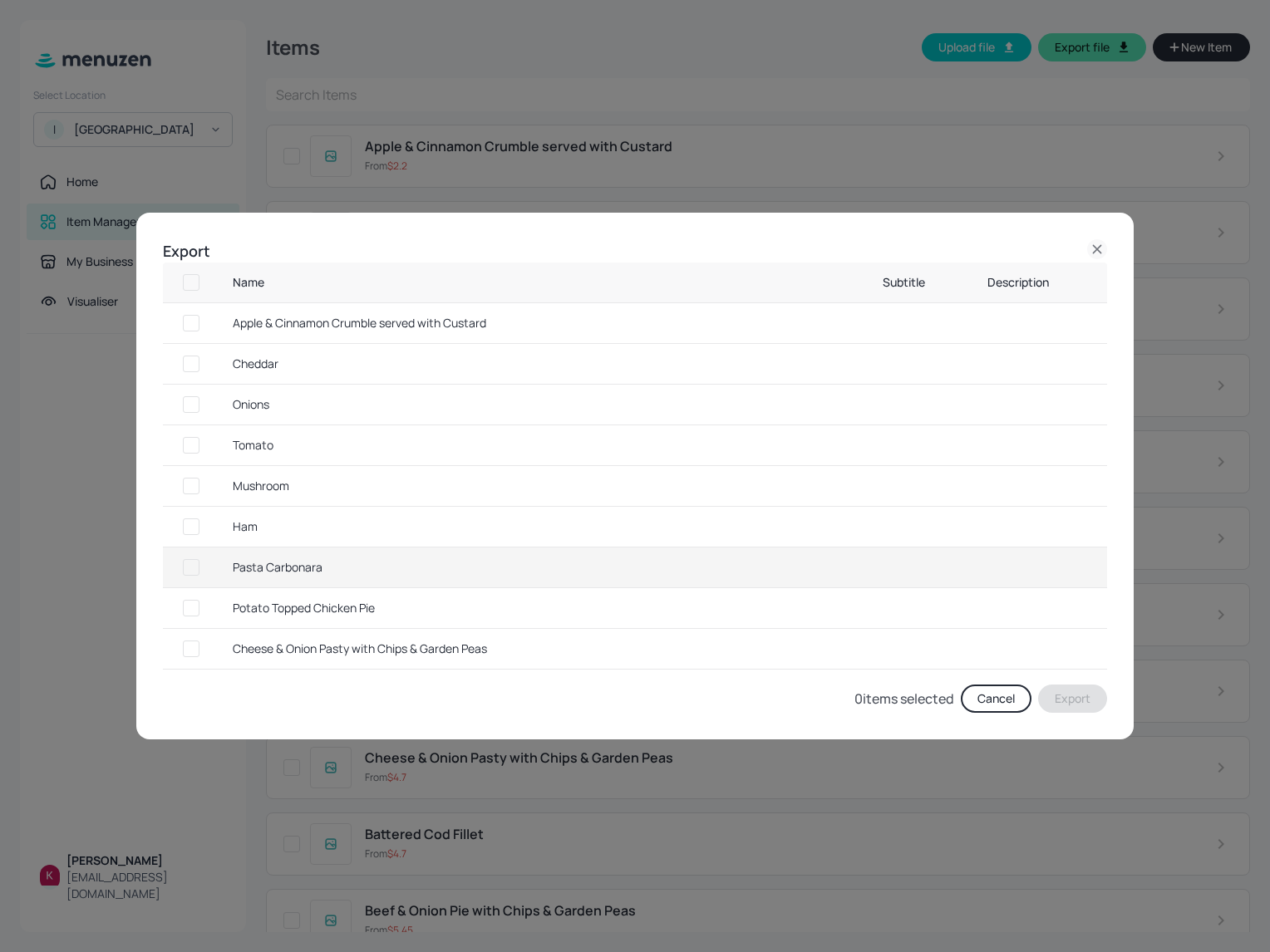
checkbox input "true"
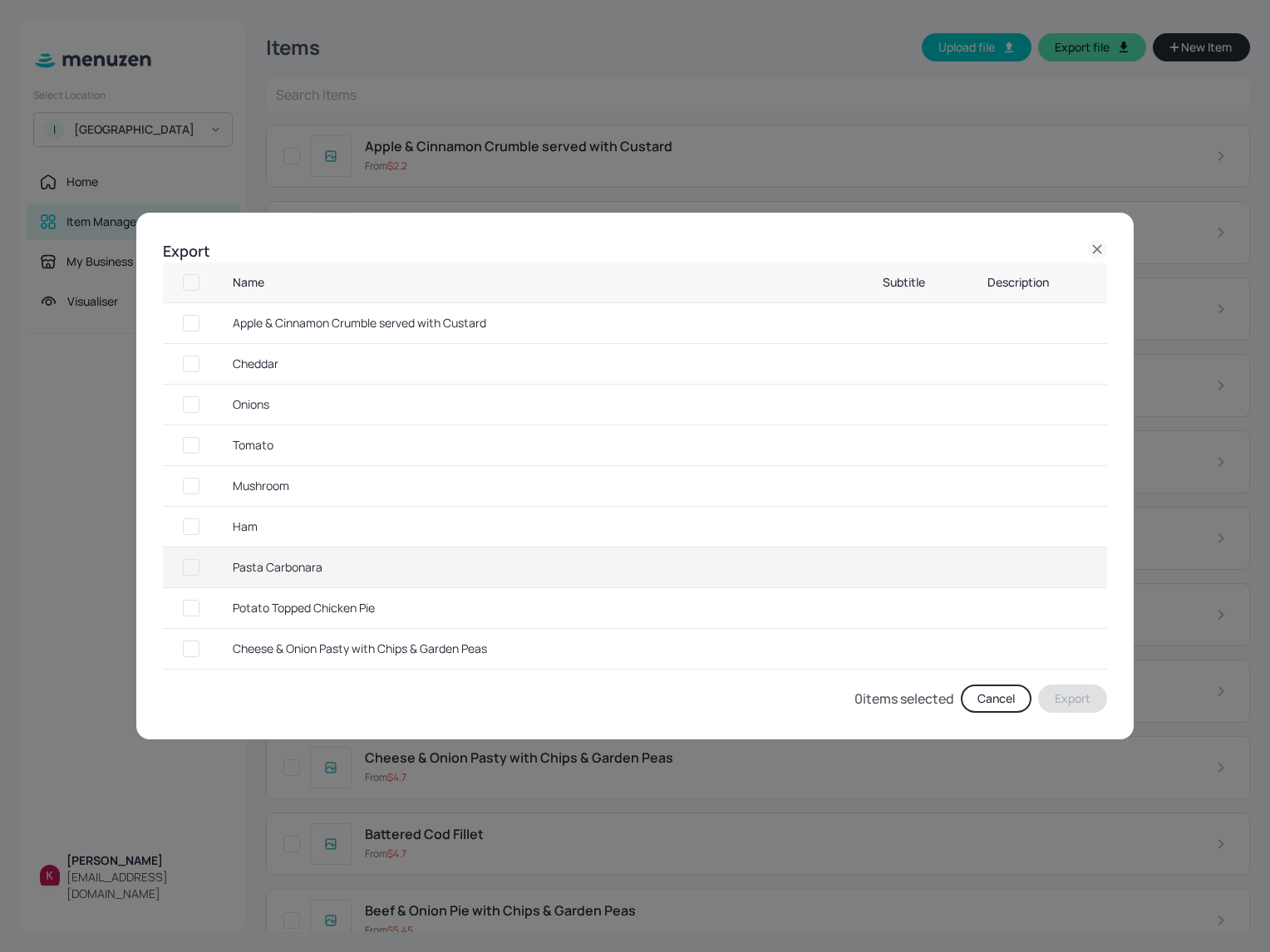
checkbox input "true"
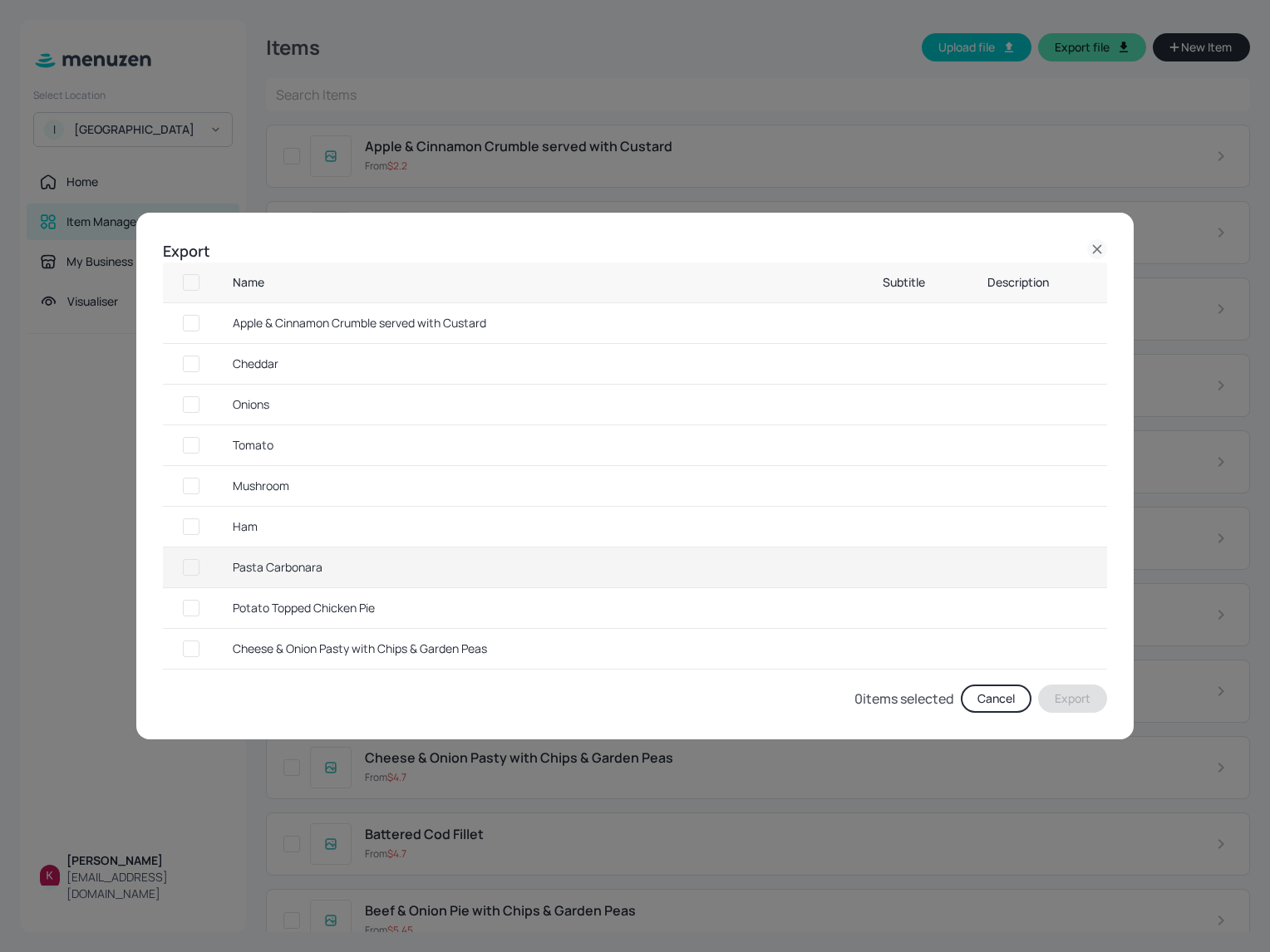
checkbox input "true"
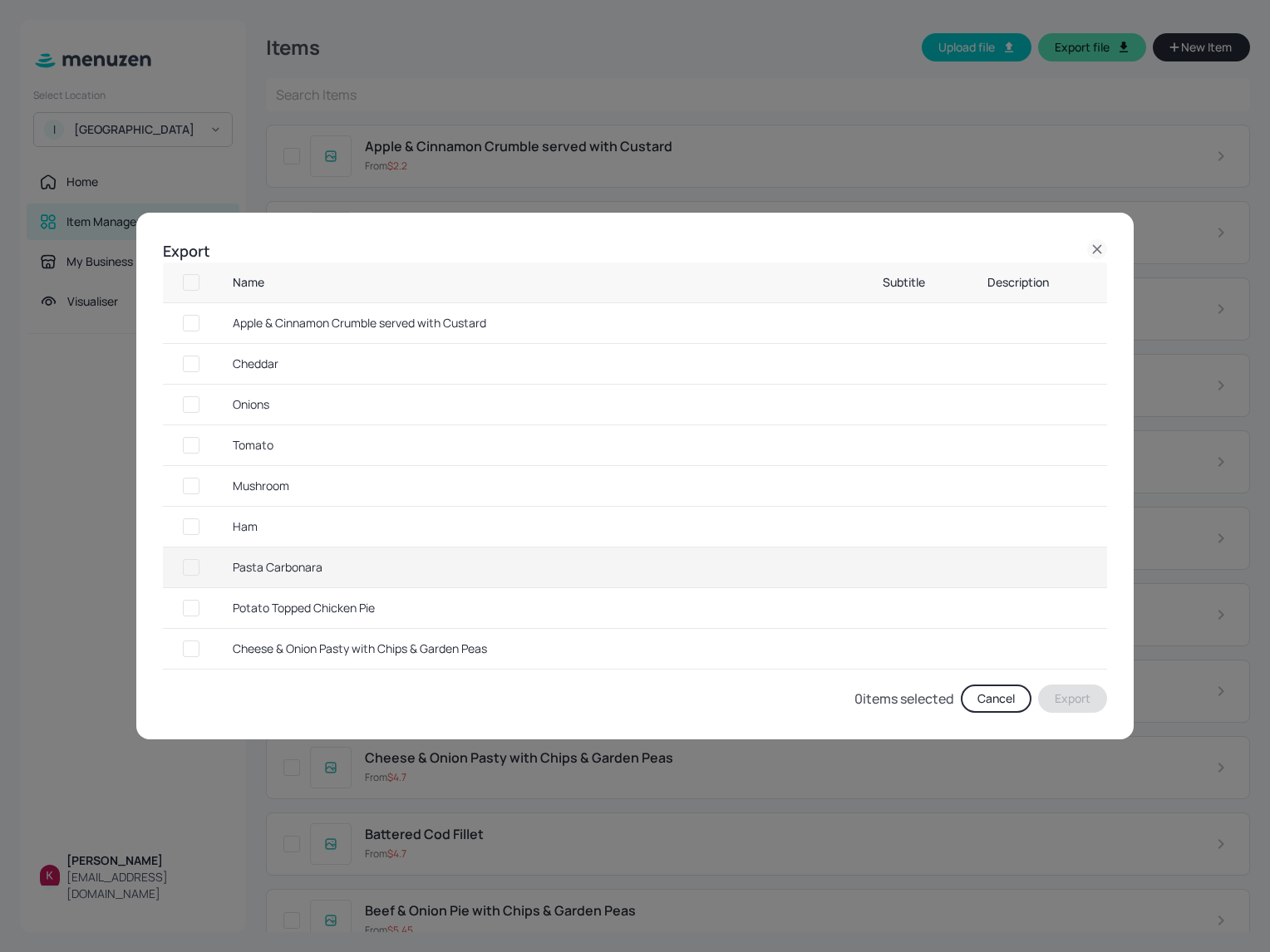
checkbox input "true"
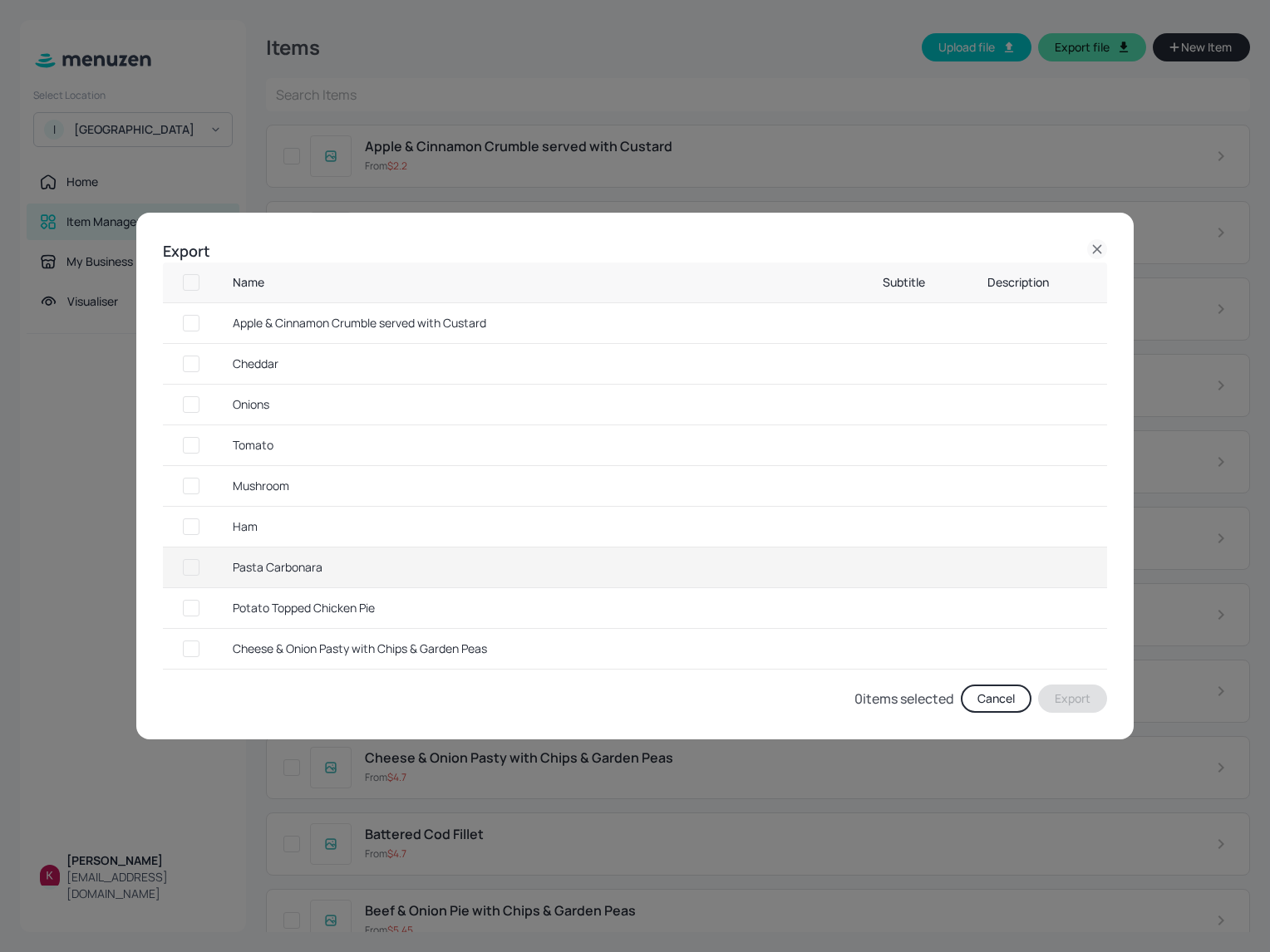
checkbox input "true"
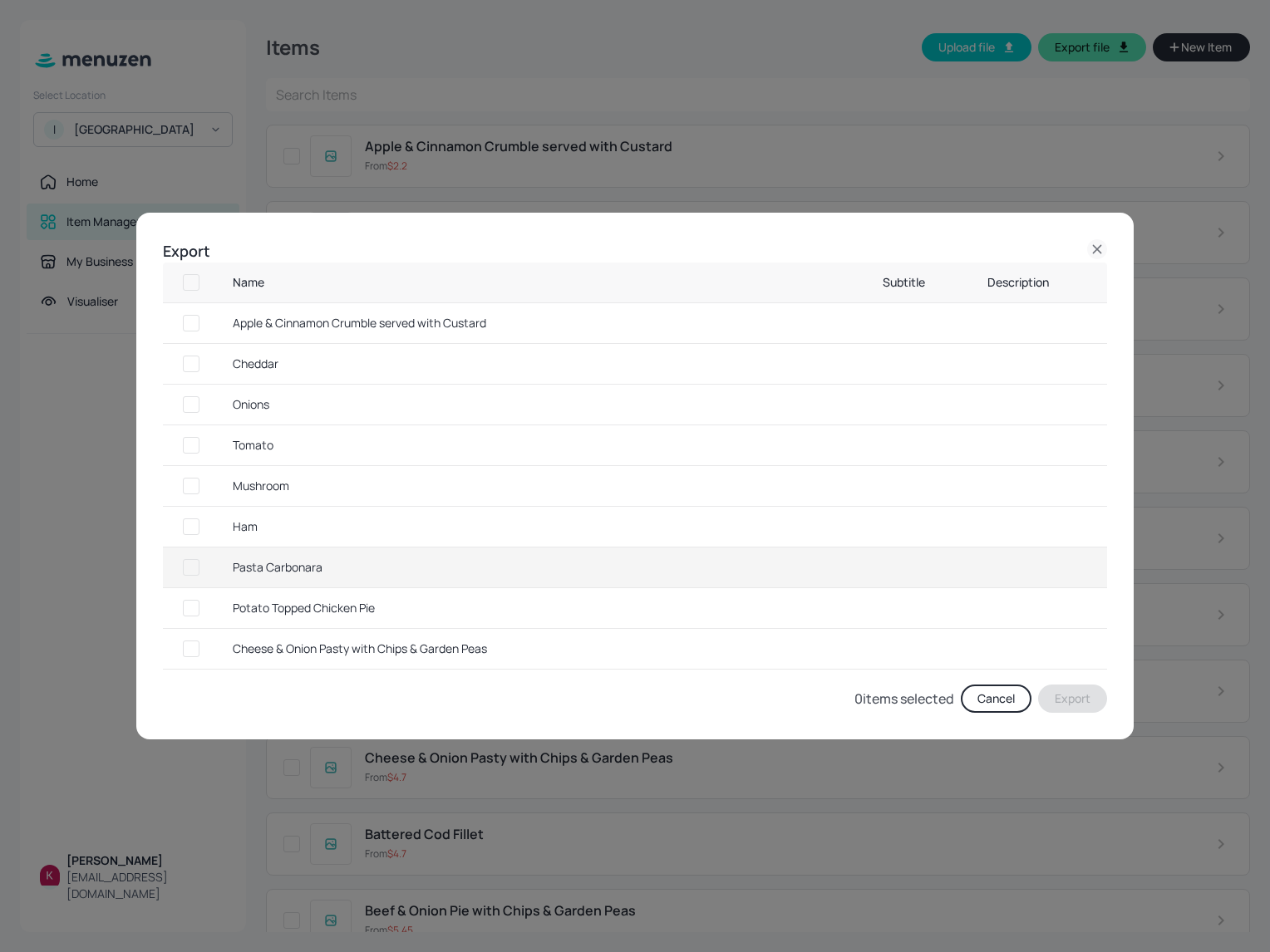
checkbox input "true"
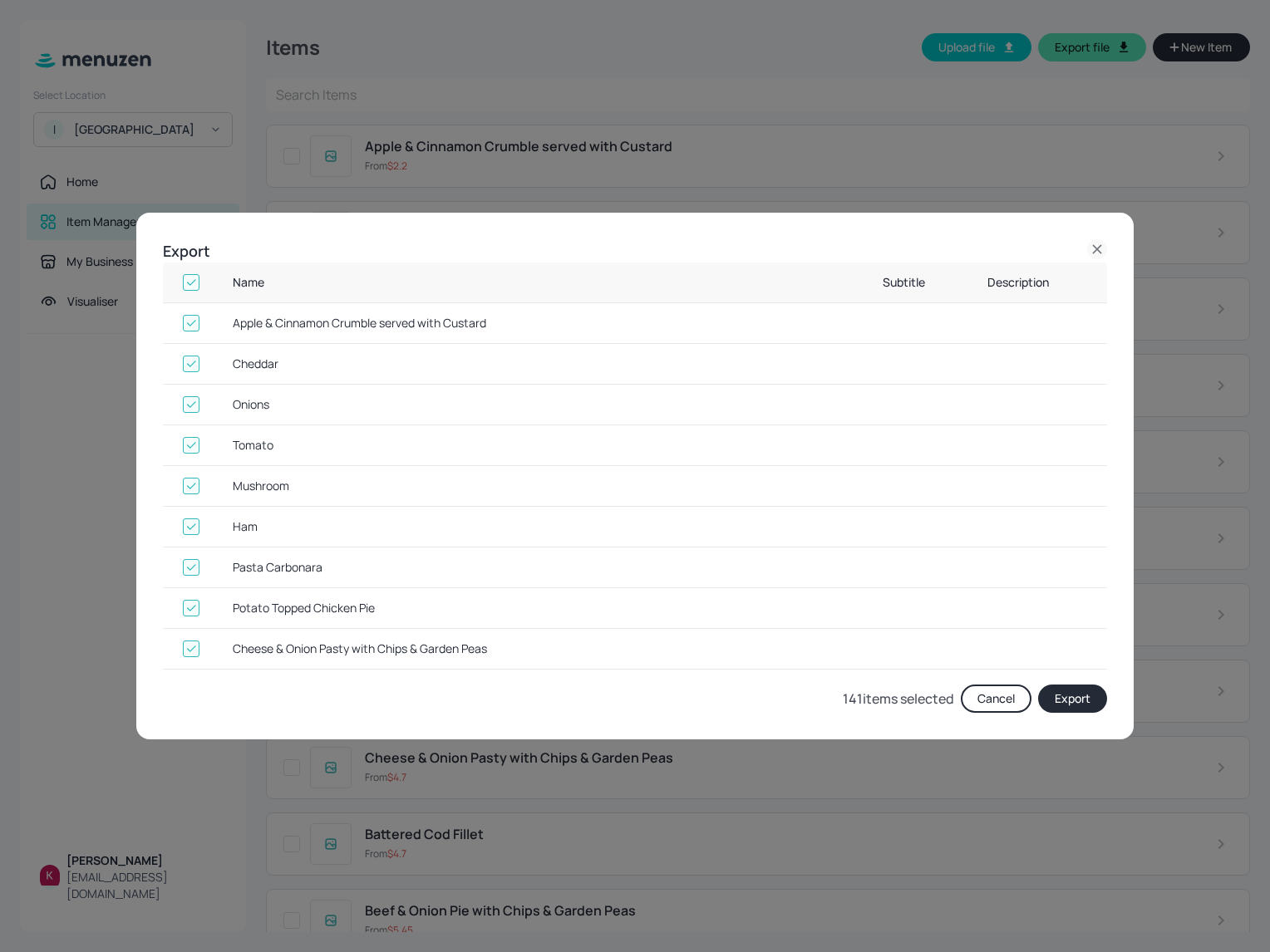
click at [1080, 699] on button "Export" at bounding box center [1073, 699] width 69 height 28
click at [1102, 252] on icon at bounding box center [1097, 249] width 20 height 20
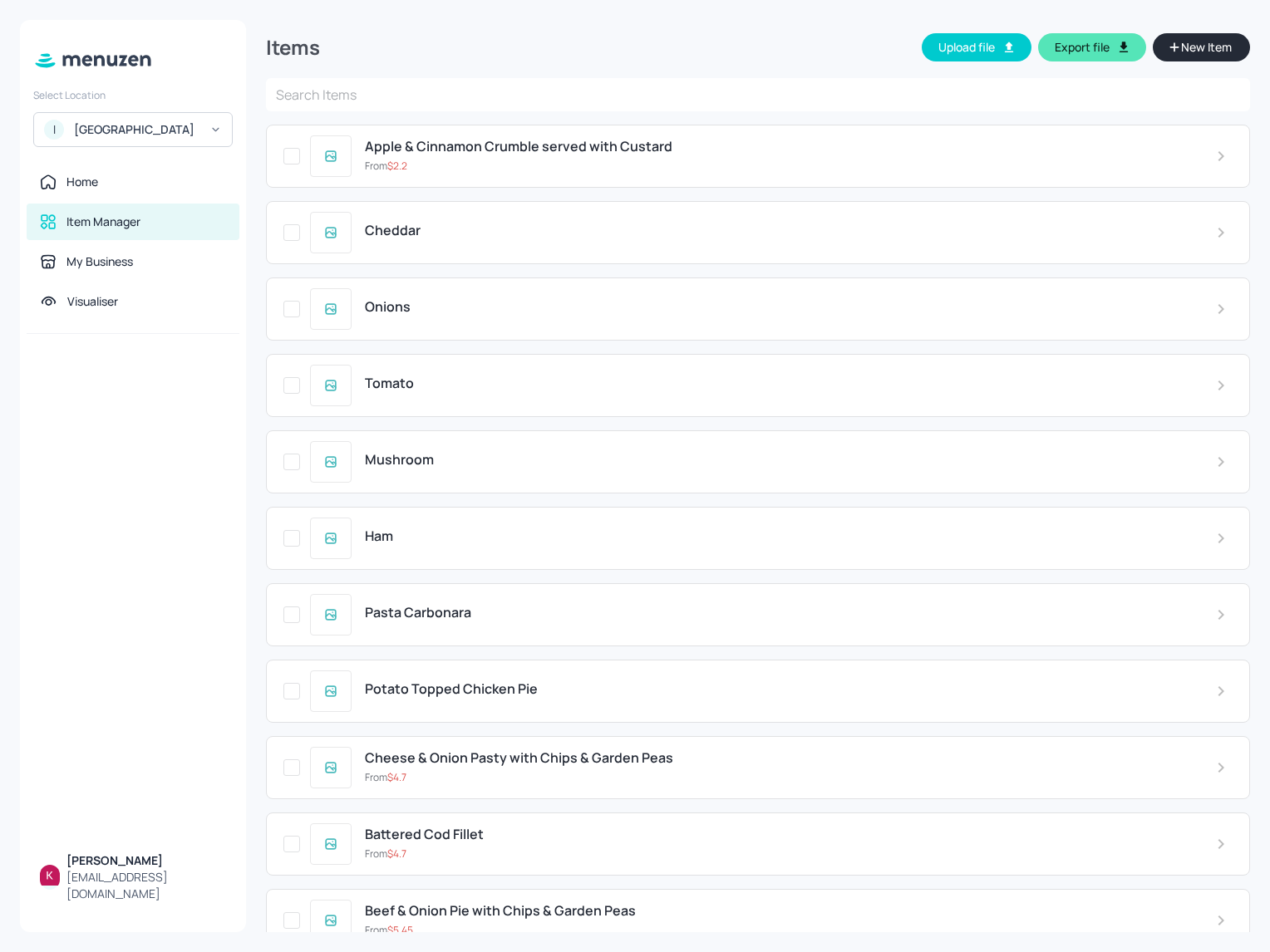
click at [811, 136] on div "Apple & Cinnamon Crumble served with Custard From $ 2.2" at bounding box center [758, 156] width 984 height 63
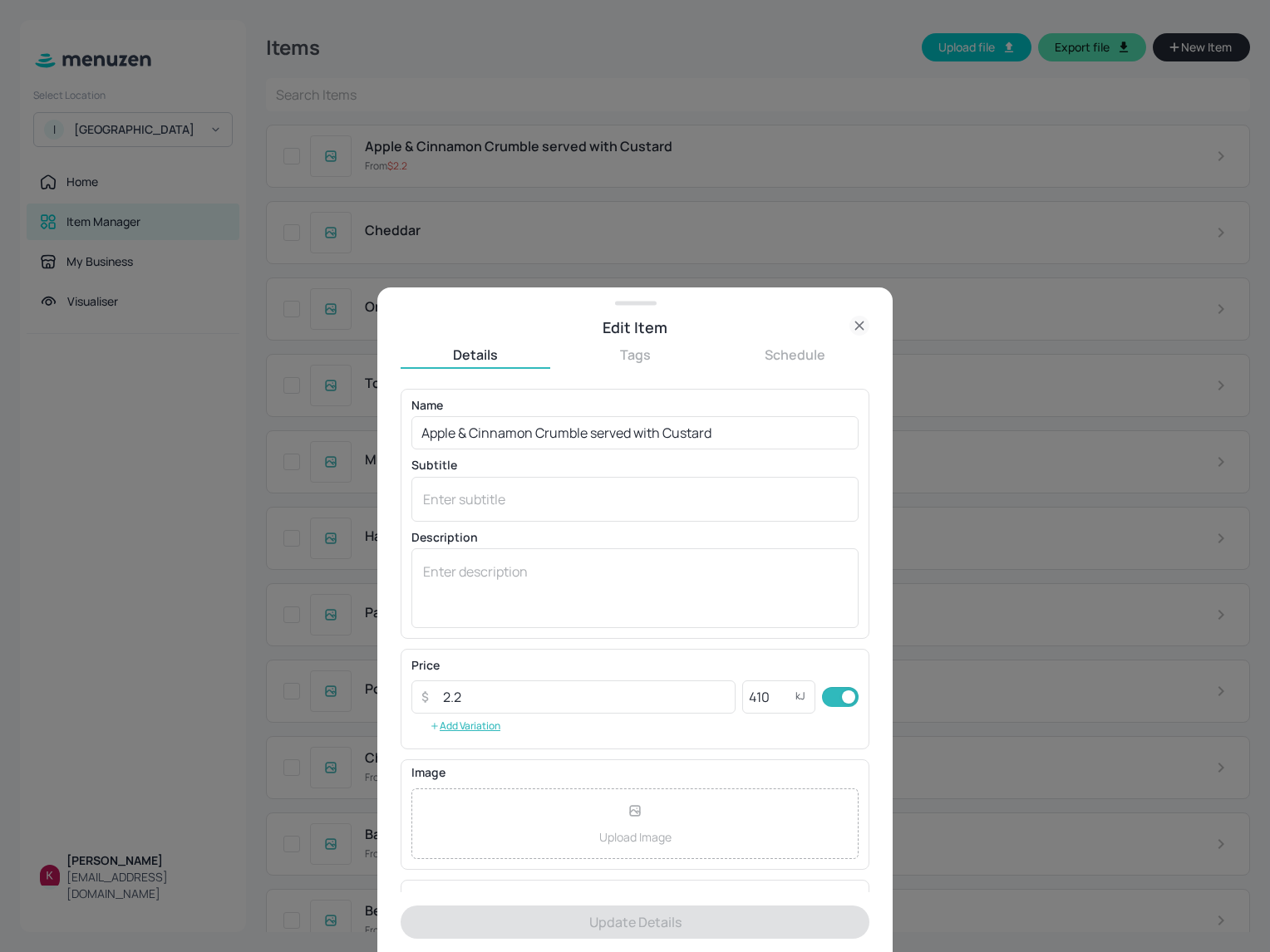
drag, startPoint x: 811, startPoint y: 136, endPoint x: 679, endPoint y: 157, distance: 133.7
click at [658, 150] on div at bounding box center [635, 476] width 1270 height 952
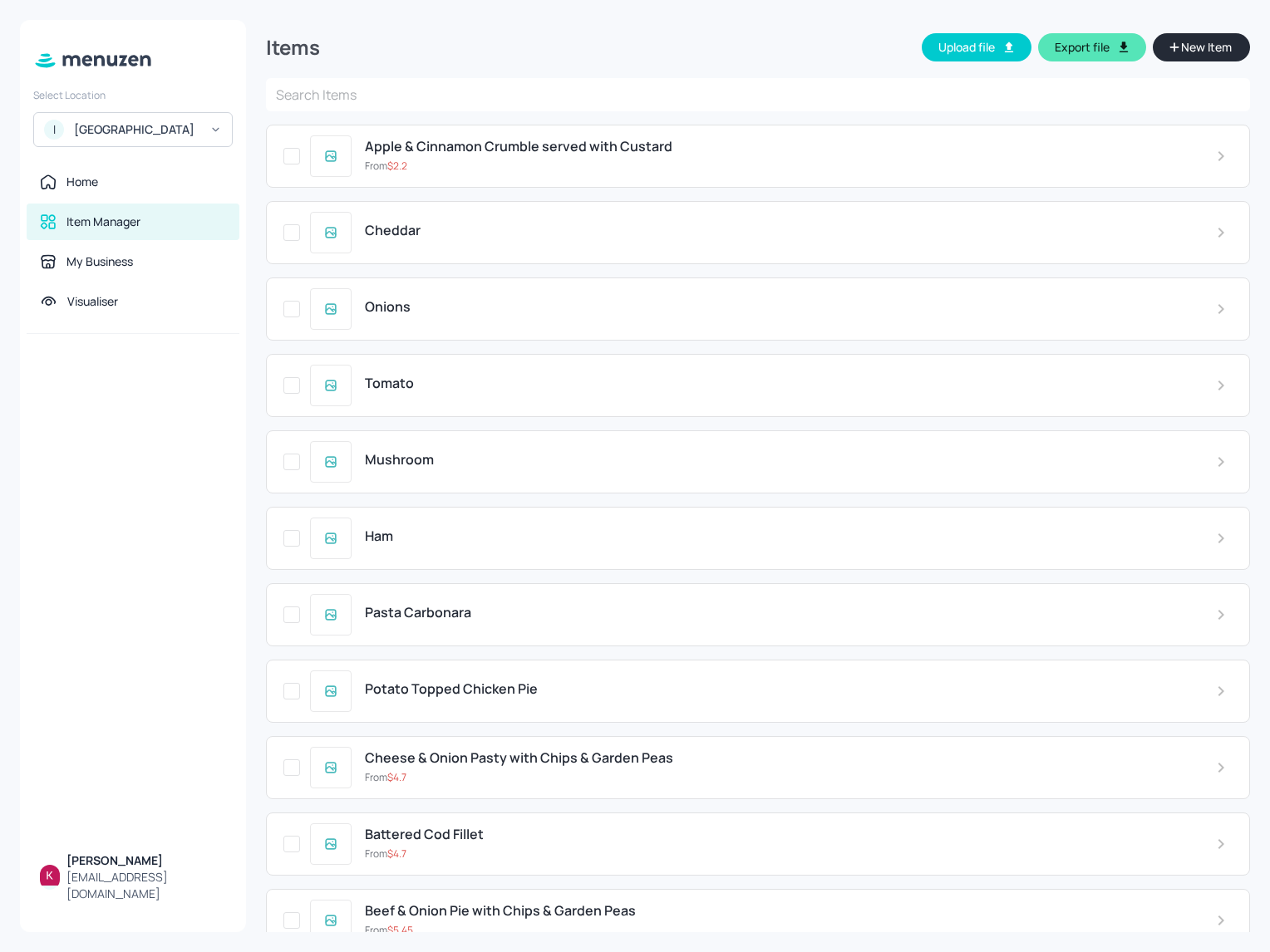
click at [730, 157] on div "Apple & Cinnamon Crumble served with Custard From $ 2.2" at bounding box center [777, 156] width 851 height 34
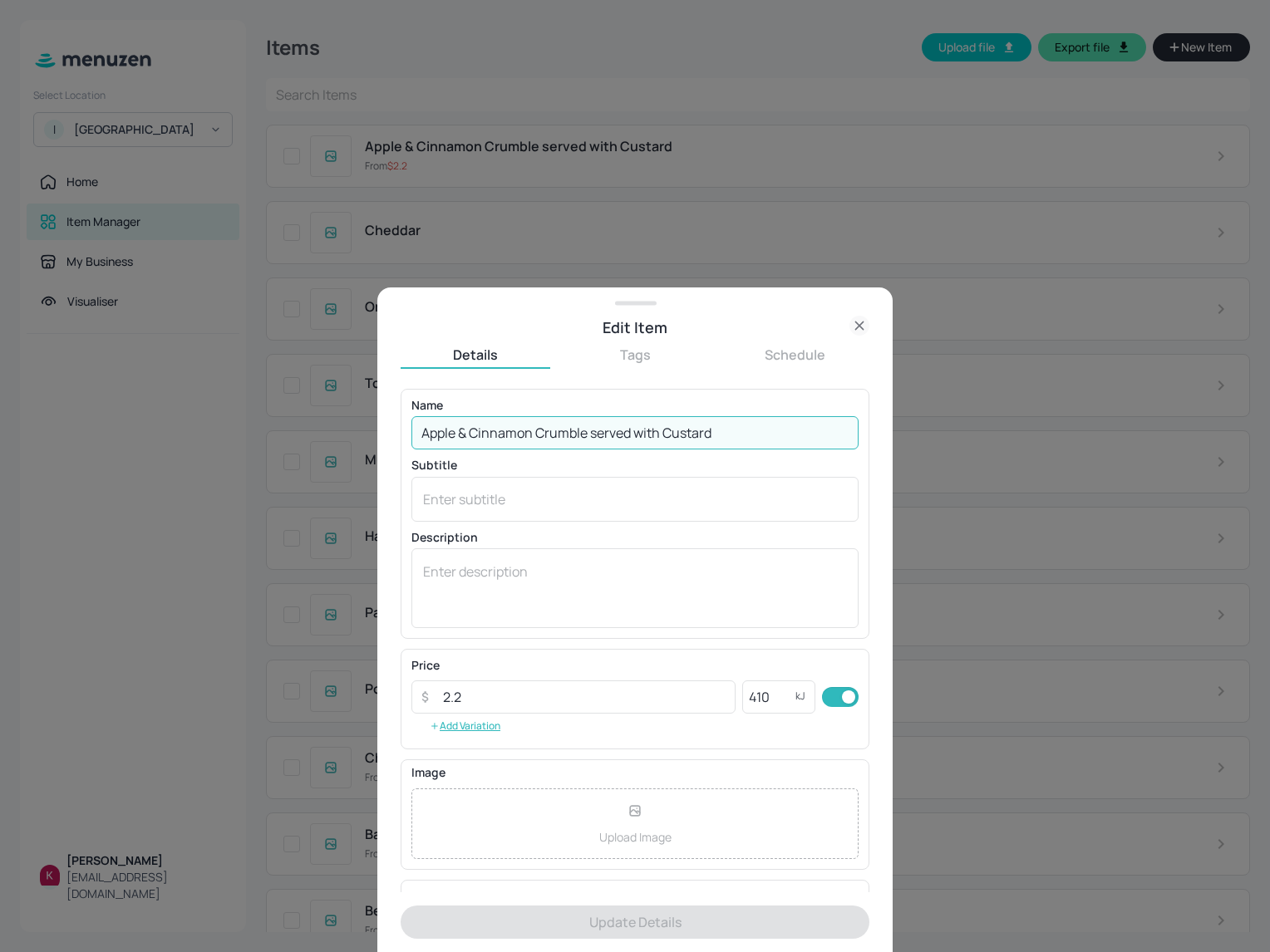
drag, startPoint x: 726, startPoint y: 429, endPoint x: 403, endPoint y: 437, distance: 323.1
click at [403, 437] on div "Name Apple & Cinnamon Crumble served with Custard ​ Subtitle x ​ Description x ​" at bounding box center [635, 513] width 469 height 250
click at [858, 325] on icon at bounding box center [859, 326] width 20 height 20
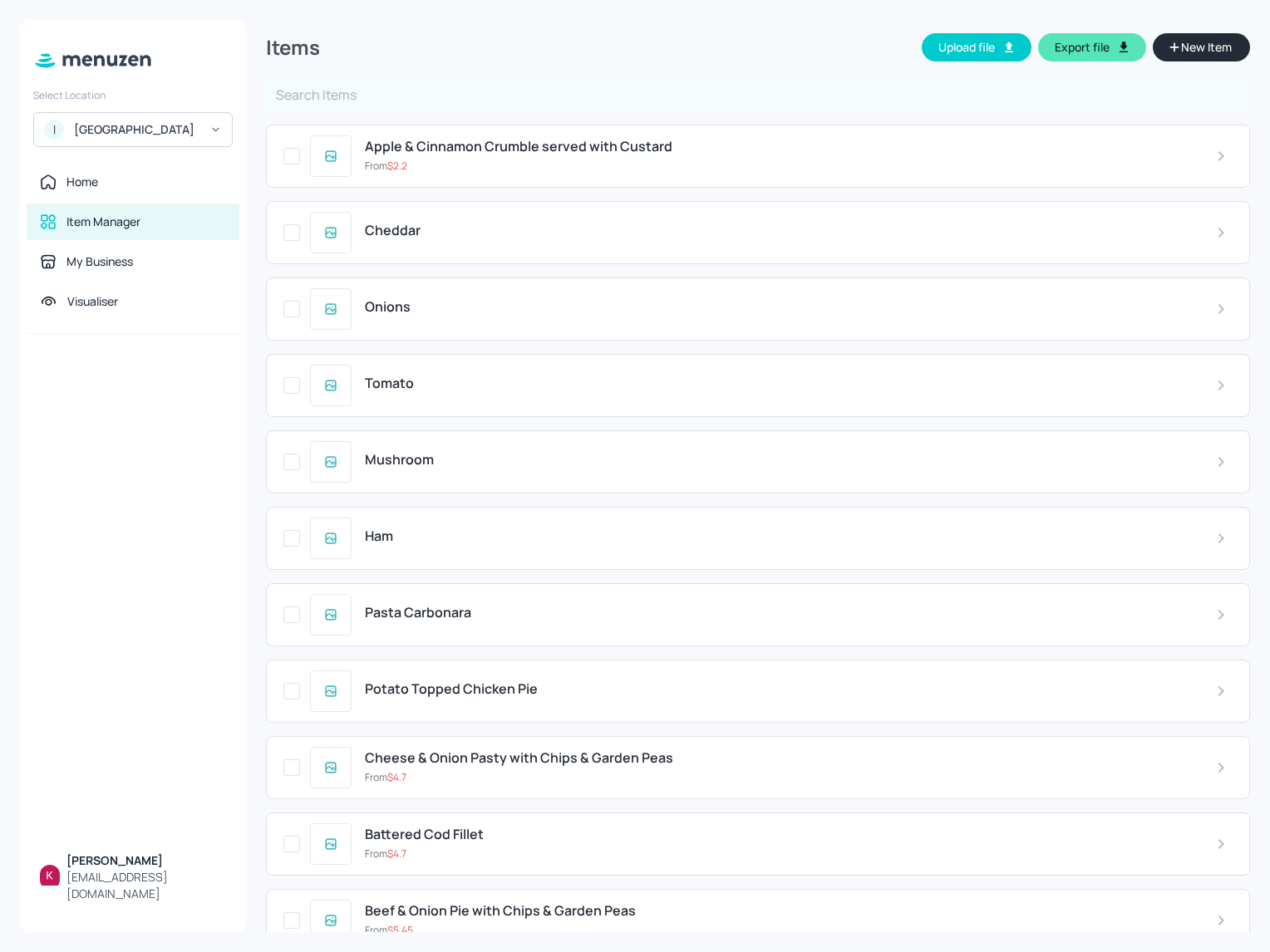
click at [821, 83] on input "text" at bounding box center [758, 95] width 984 height 34
type input "Shep"
click at [458, 115] on div "Items Upload file Export file New Item ​ Apple & Cinnamon Crumble served with C…" at bounding box center [758, 476] width 984 height 912
click at [457, 99] on input "text" at bounding box center [758, 95] width 984 height 34
type input "Shep"
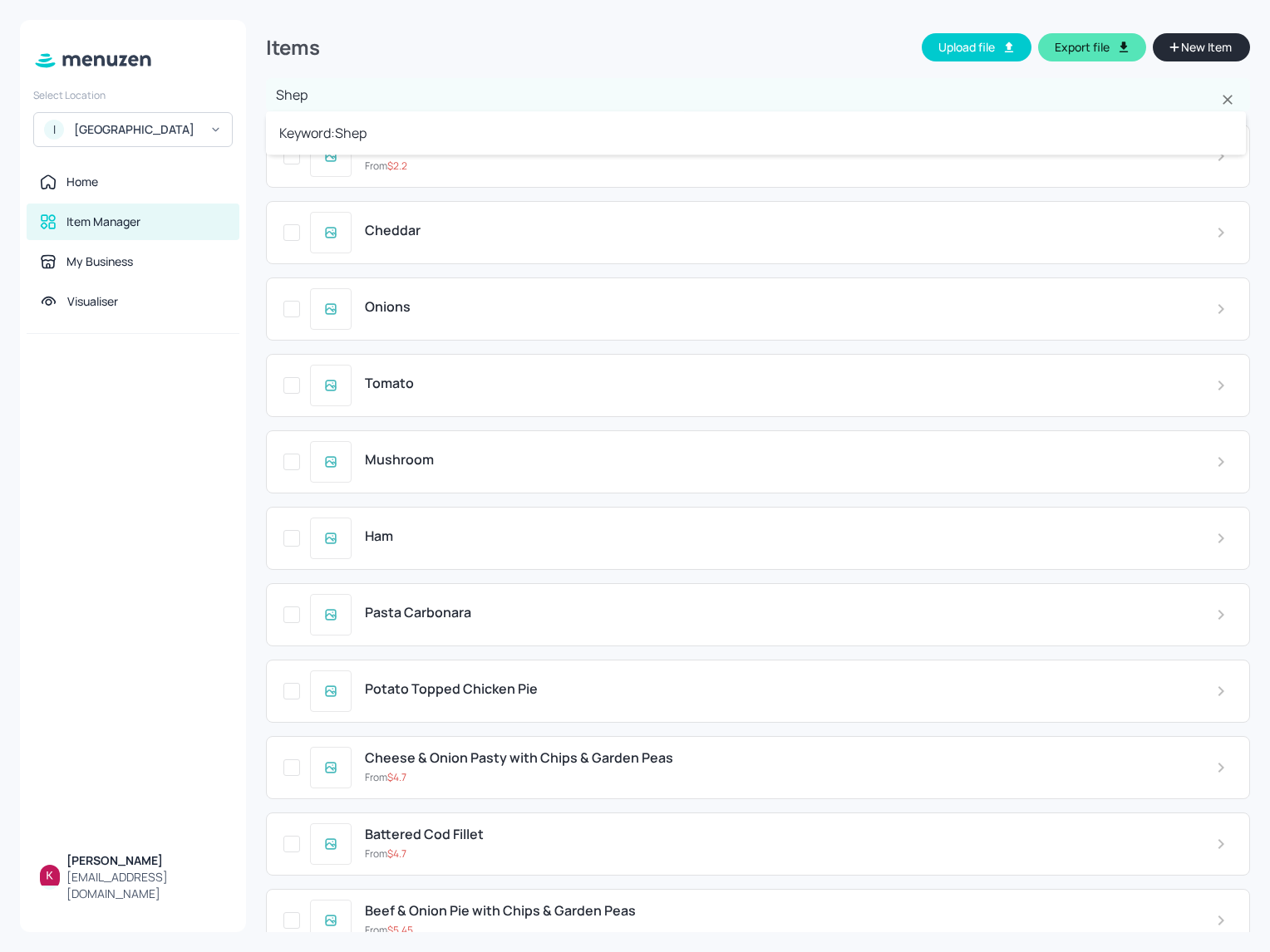
click at [427, 118] on li "Keyword: Shep" at bounding box center [755, 133] width 980 height 30
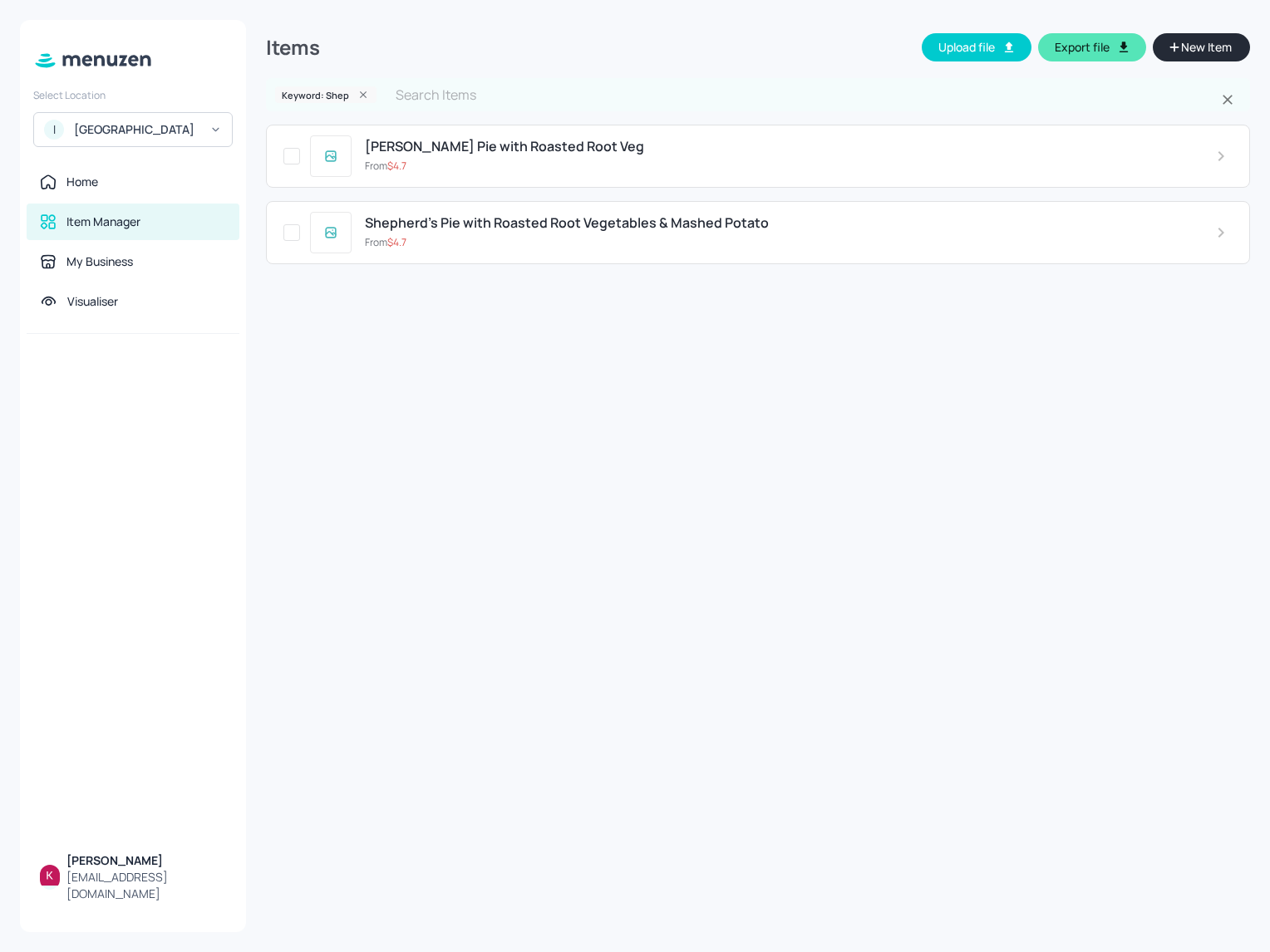
click at [579, 231] on div "Shepherd’s Pie with Roasted Root Vegetables & Mashed Potato From $ 4.7" at bounding box center [777, 232] width 851 height 34
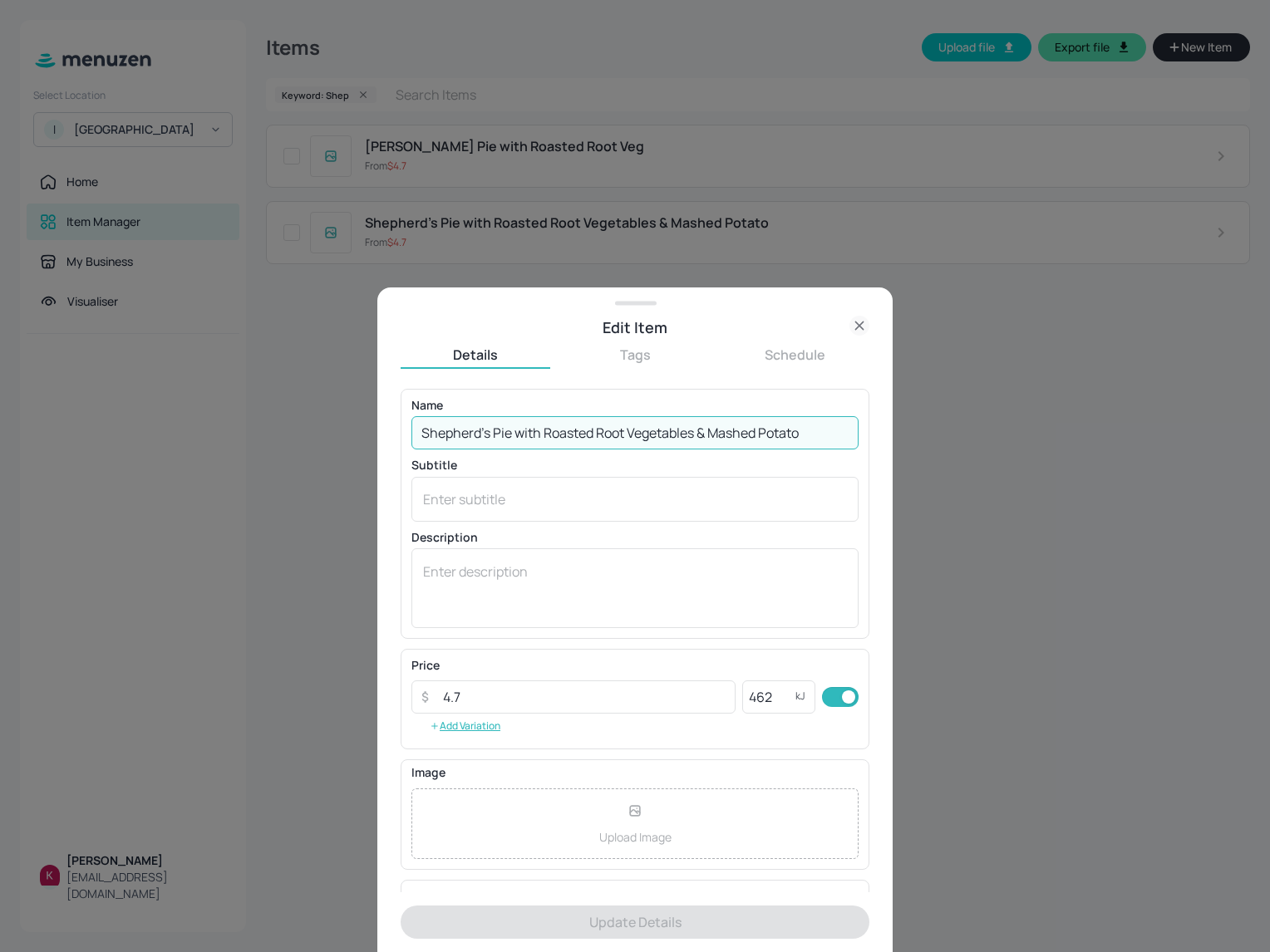
click at [654, 426] on input "Shepherd’s Pie with Roasted Root Vegetables & Mashed Potato" at bounding box center [635, 433] width 447 height 34
click at [859, 329] on icon at bounding box center [859, 326] width 20 height 20
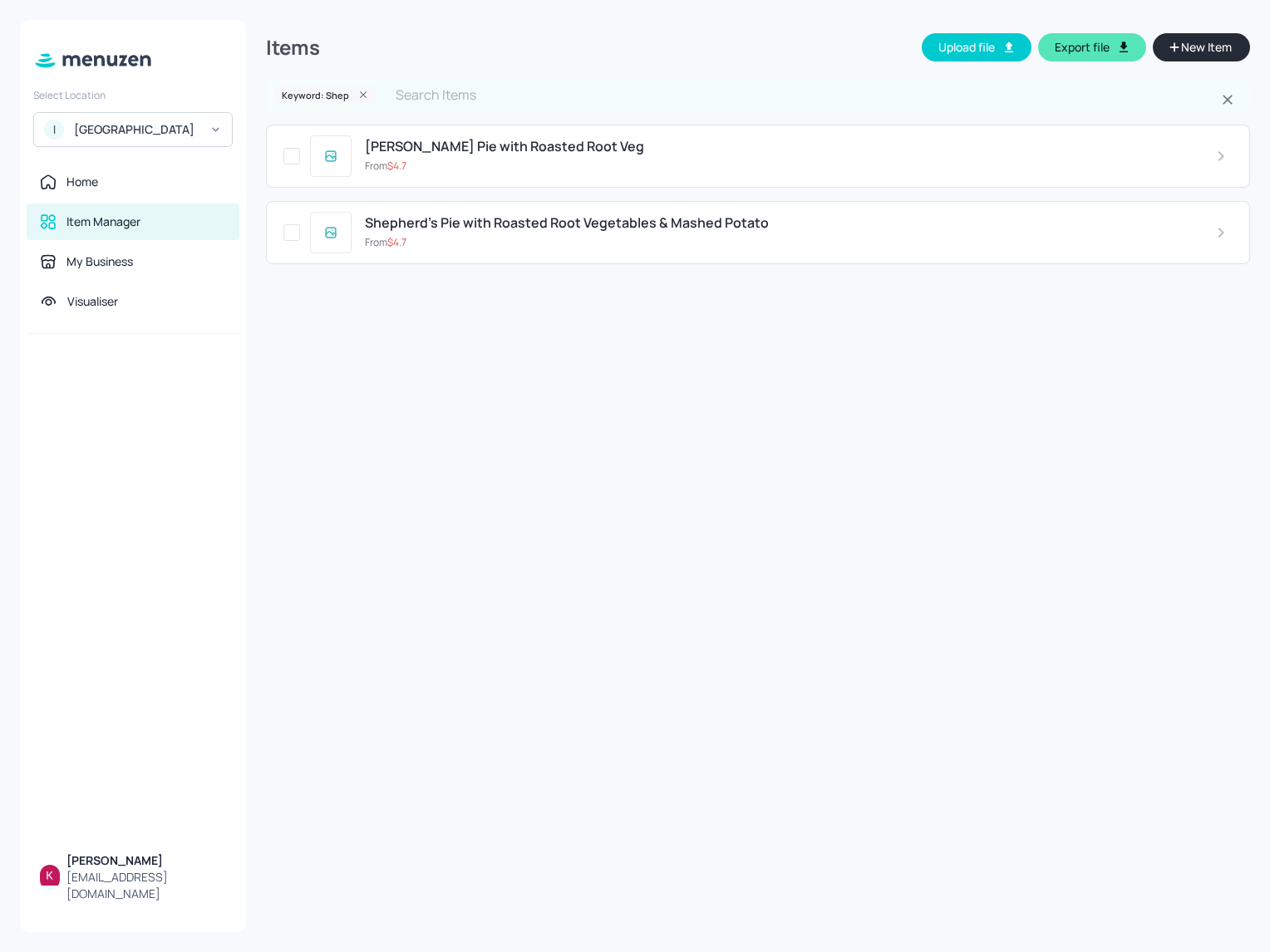
click at [638, 97] on input "text" at bounding box center [802, 95] width 832 height 34
click at [360, 90] on icon at bounding box center [363, 94] width 12 height 12
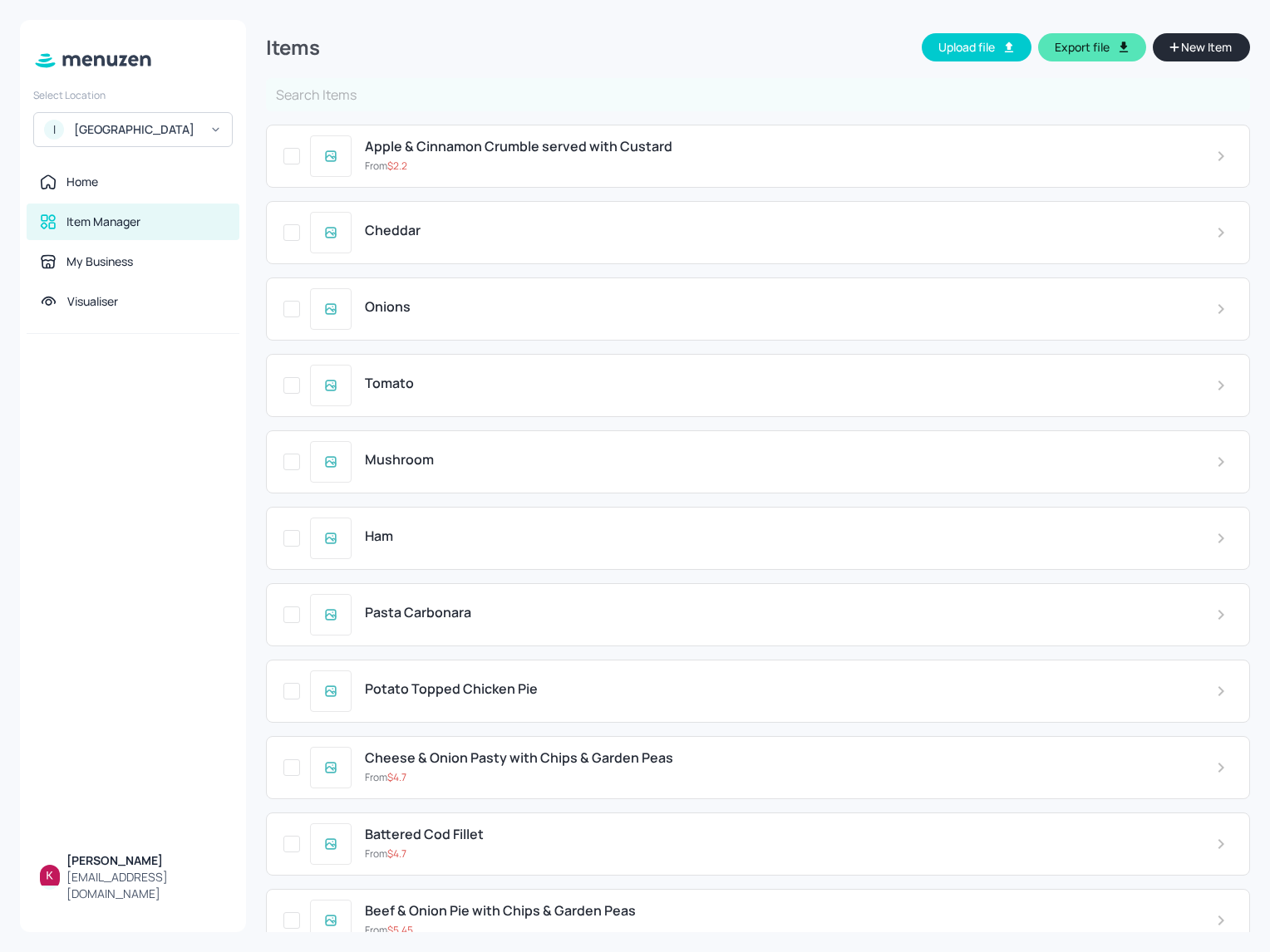
click at [729, 411] on div "Tomato" at bounding box center [758, 385] width 984 height 63
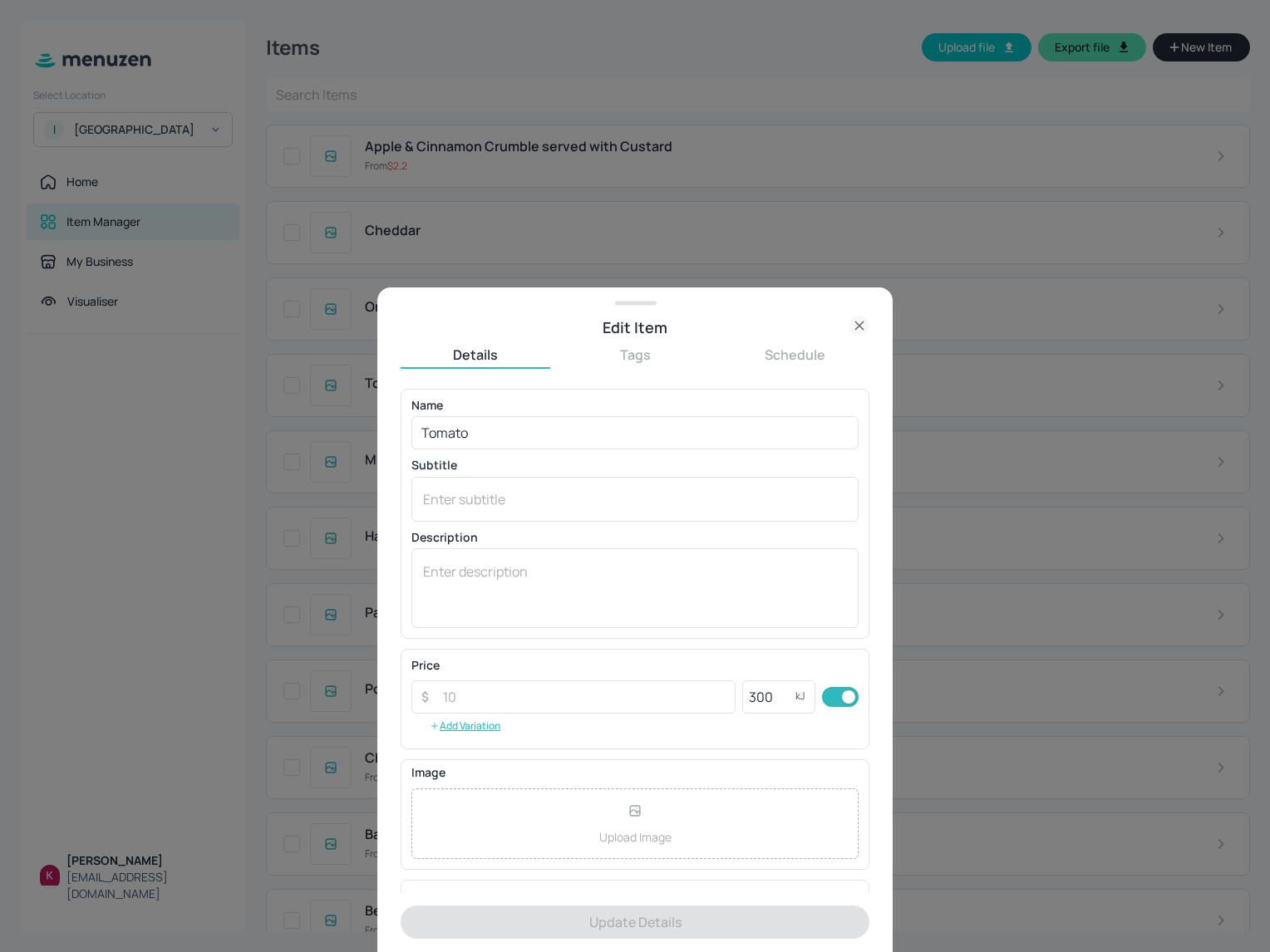
click at [851, 321] on icon at bounding box center [859, 326] width 20 height 20
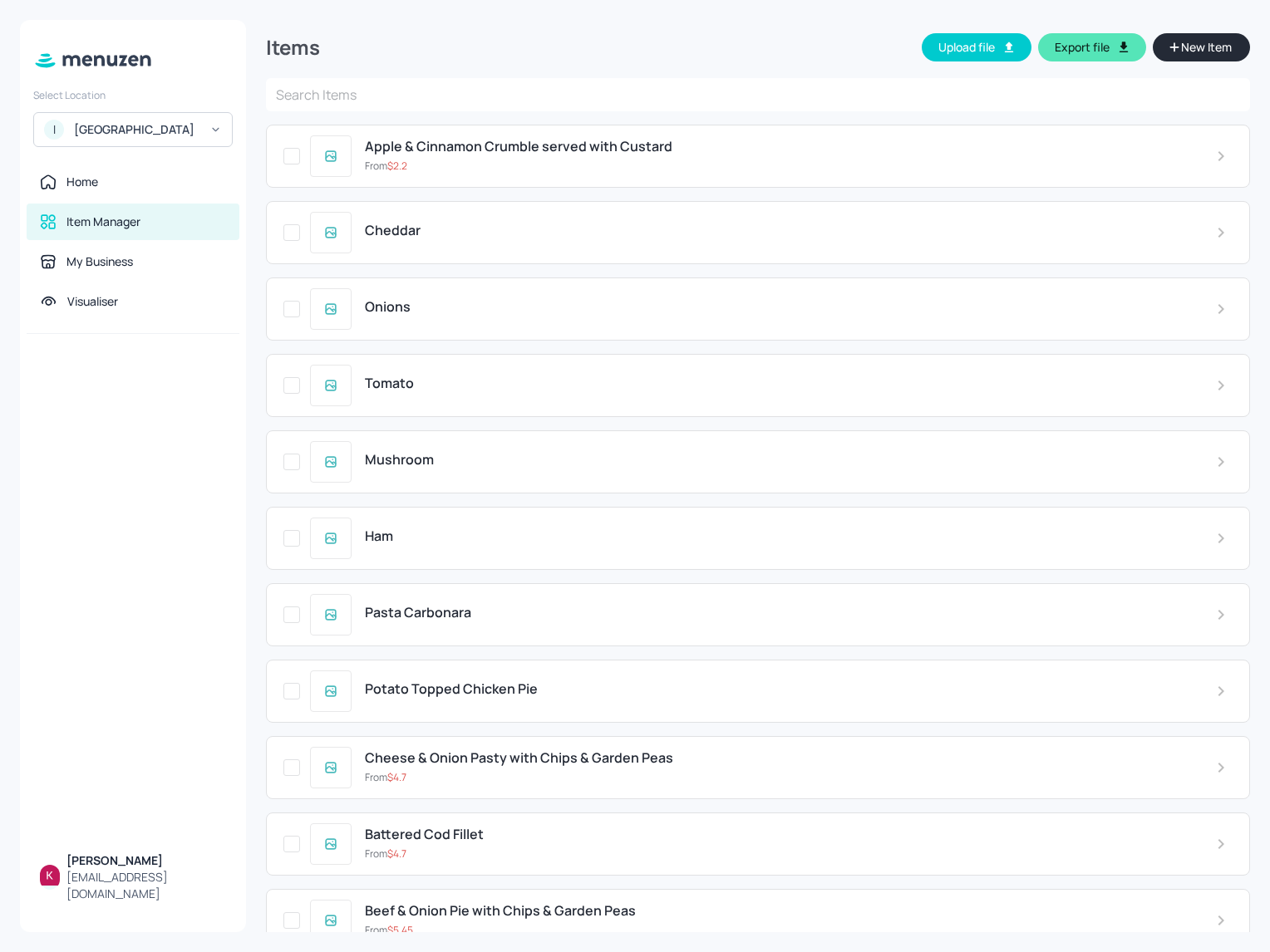
click at [241, 447] on div at bounding box center [133, 587] width 226 height 509
click at [146, 127] on div "ISS - West Middlesex Hospital" at bounding box center [137, 129] width 126 height 17
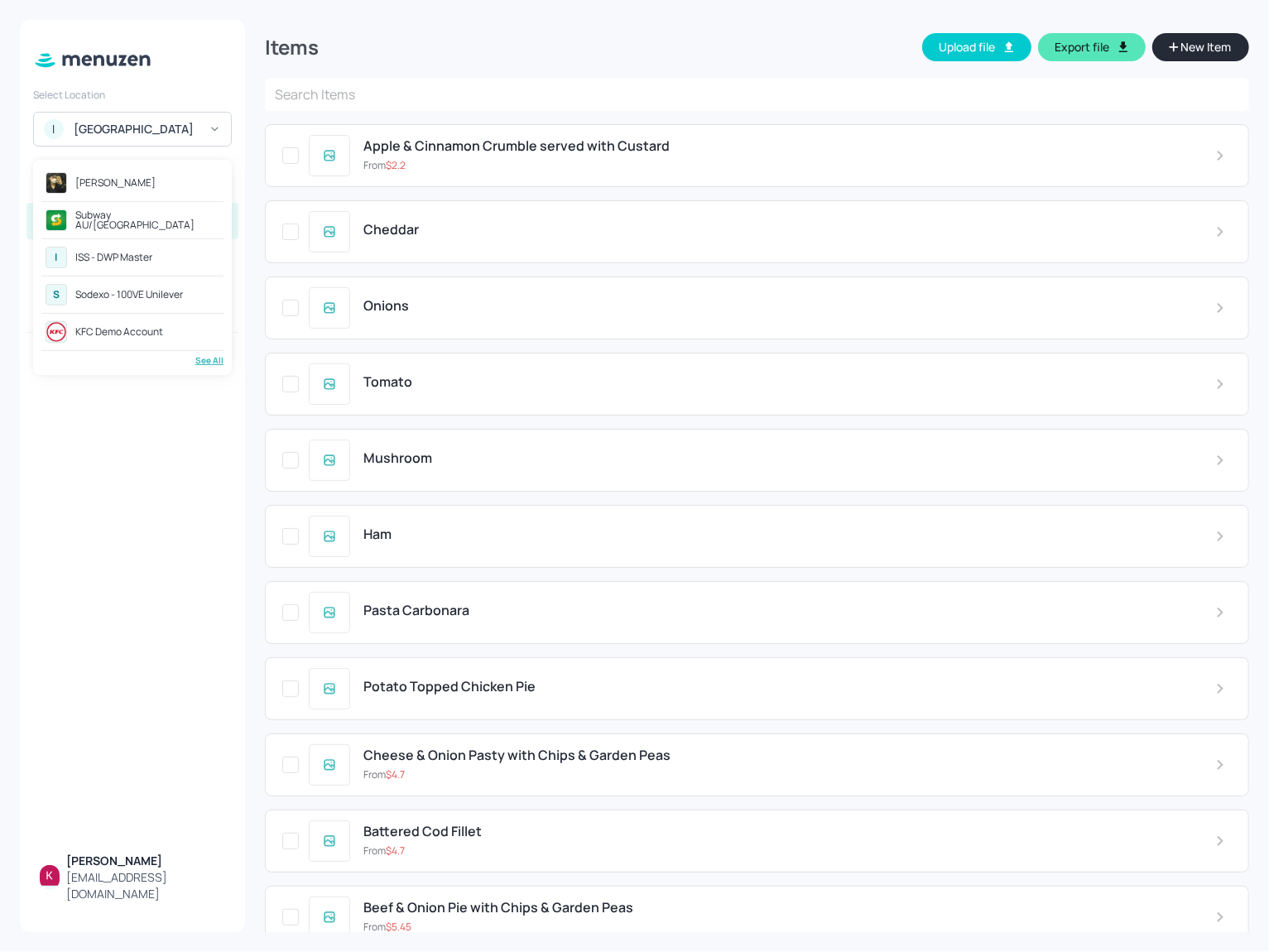
click at [376, 32] on div at bounding box center [634, 476] width 1269 height 952
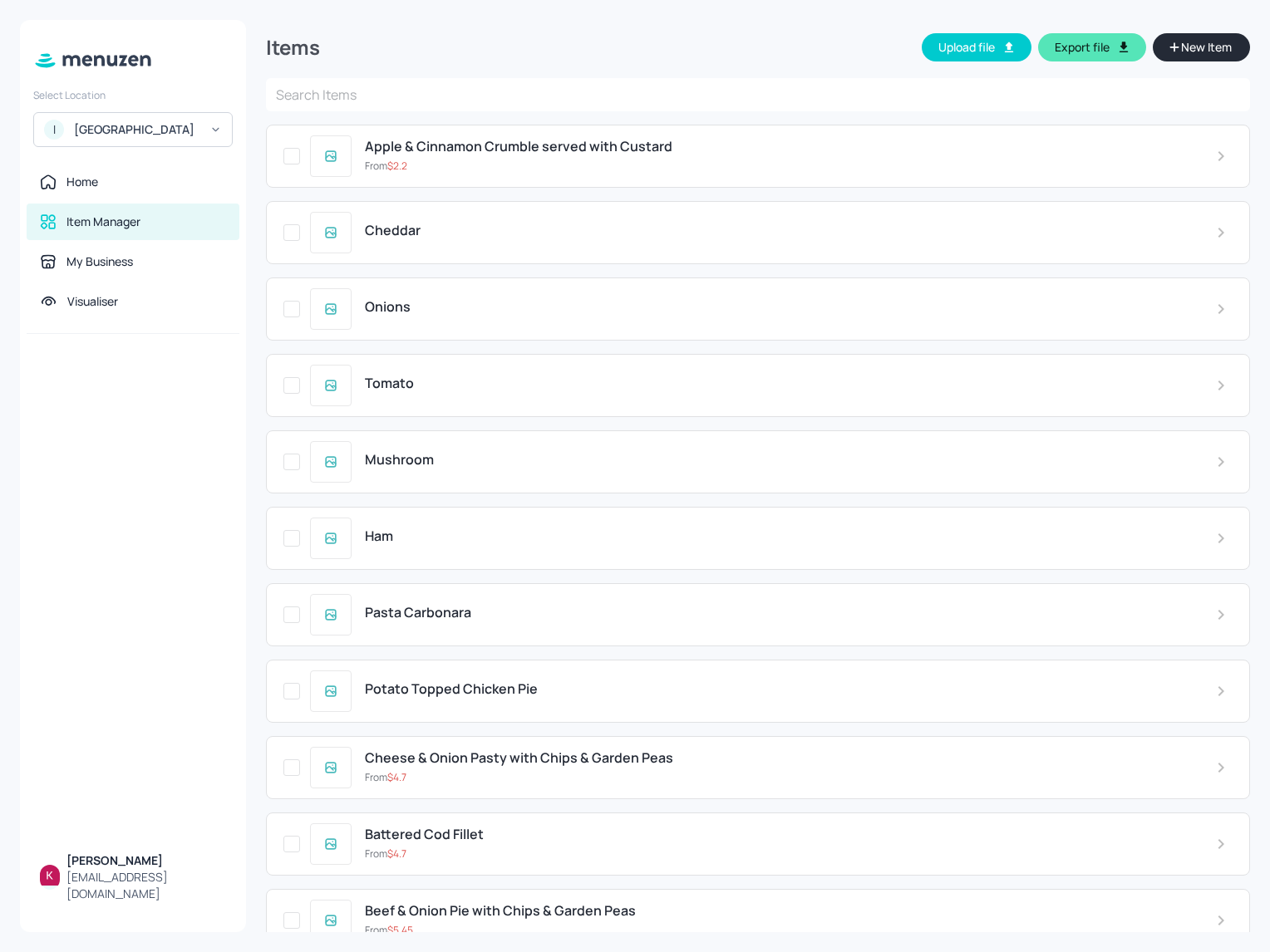
click at [173, 123] on div "ISS - West Middlesex Hospital" at bounding box center [137, 129] width 126 height 17
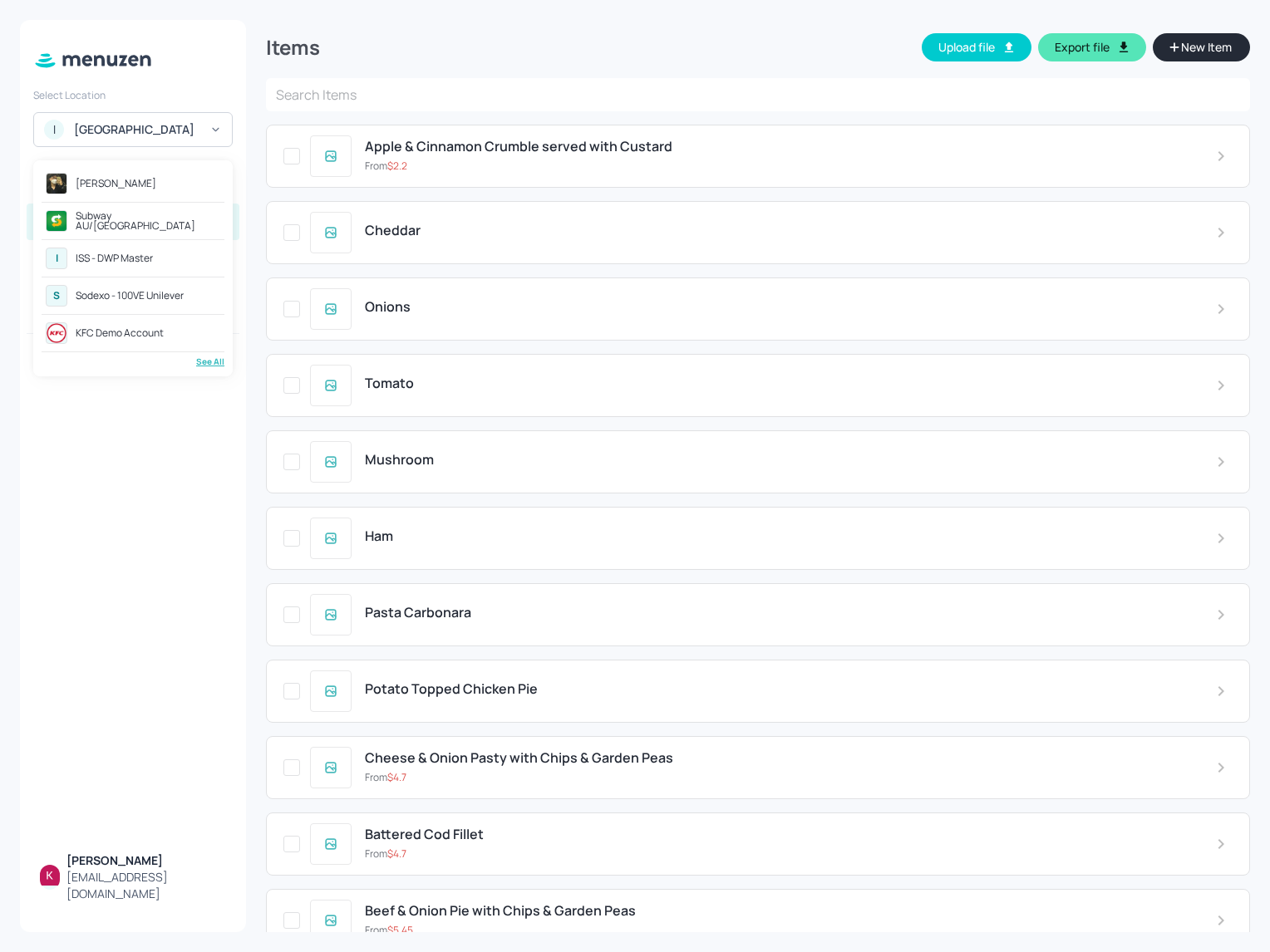
click at [433, 55] on div at bounding box center [635, 476] width 1270 height 952
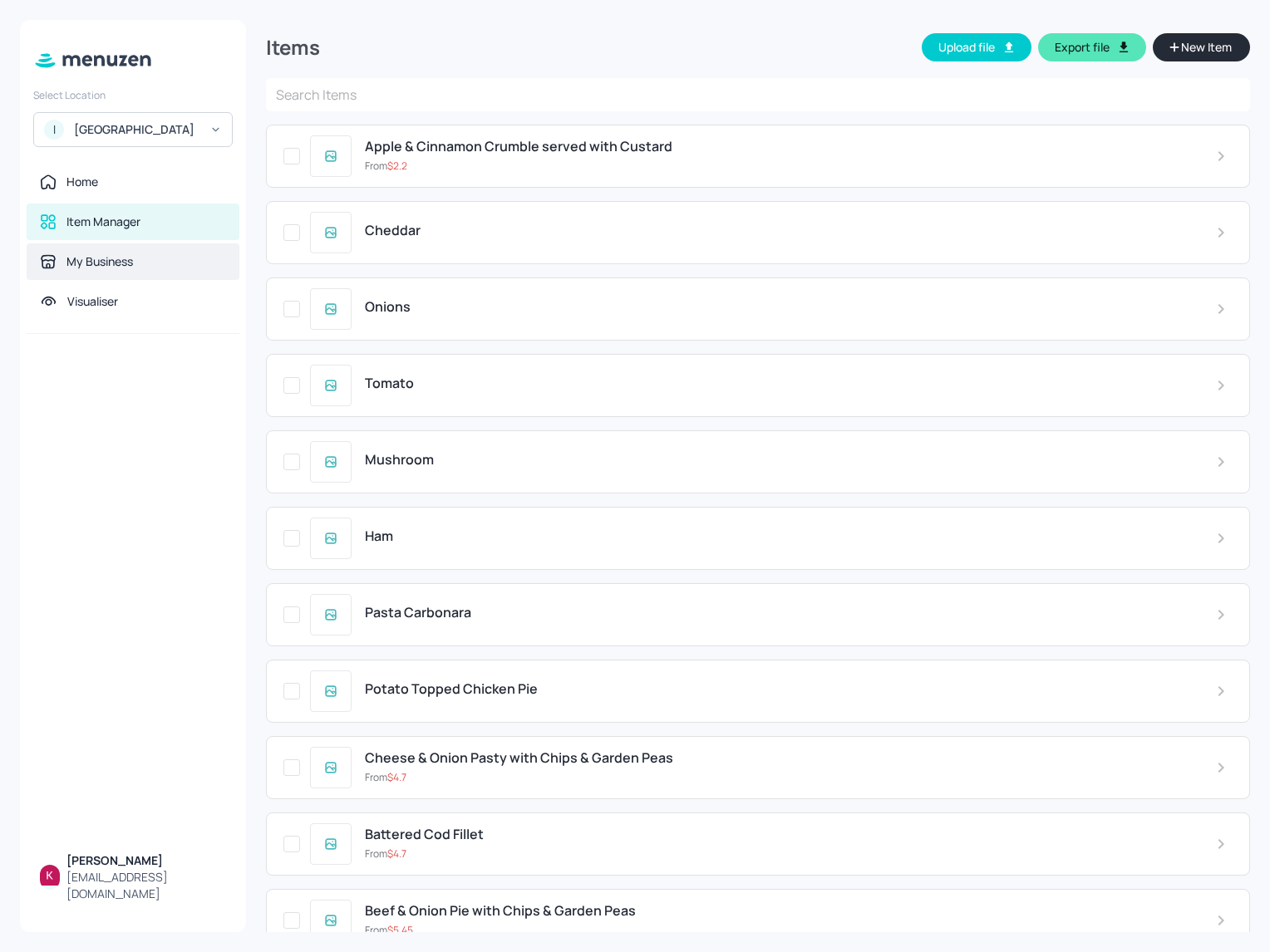
click at [123, 270] on div "My Business" at bounding box center [99, 261] width 66 height 17
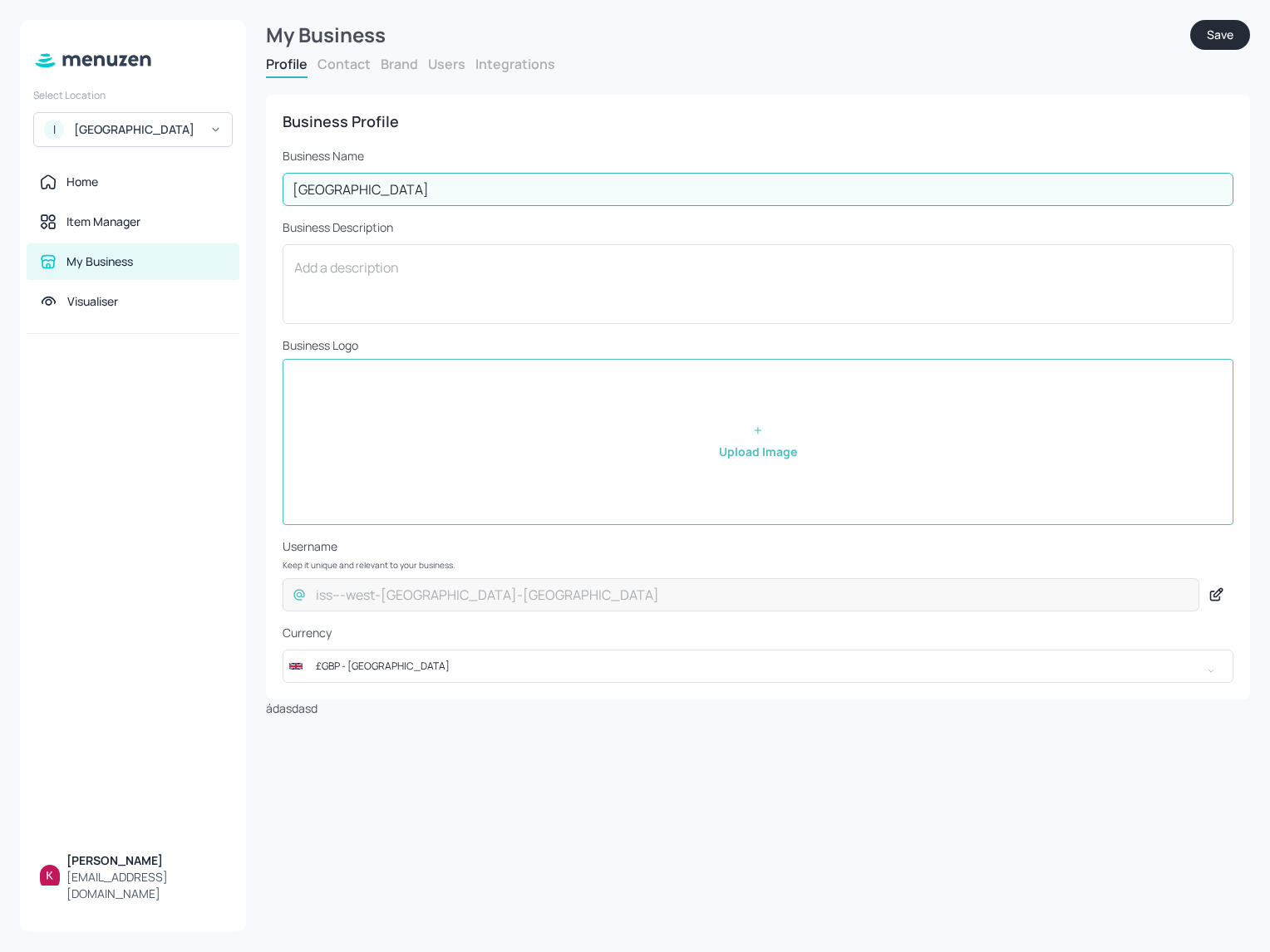
drag, startPoint x: 496, startPoint y: 189, endPoint x: 310, endPoint y: 165, distance: 187.5
click at [197, 171] on div "Select Location I ISS - West Middlesex Hospital Home Item Manager My Business V…" at bounding box center [635, 476] width 1270 height 952
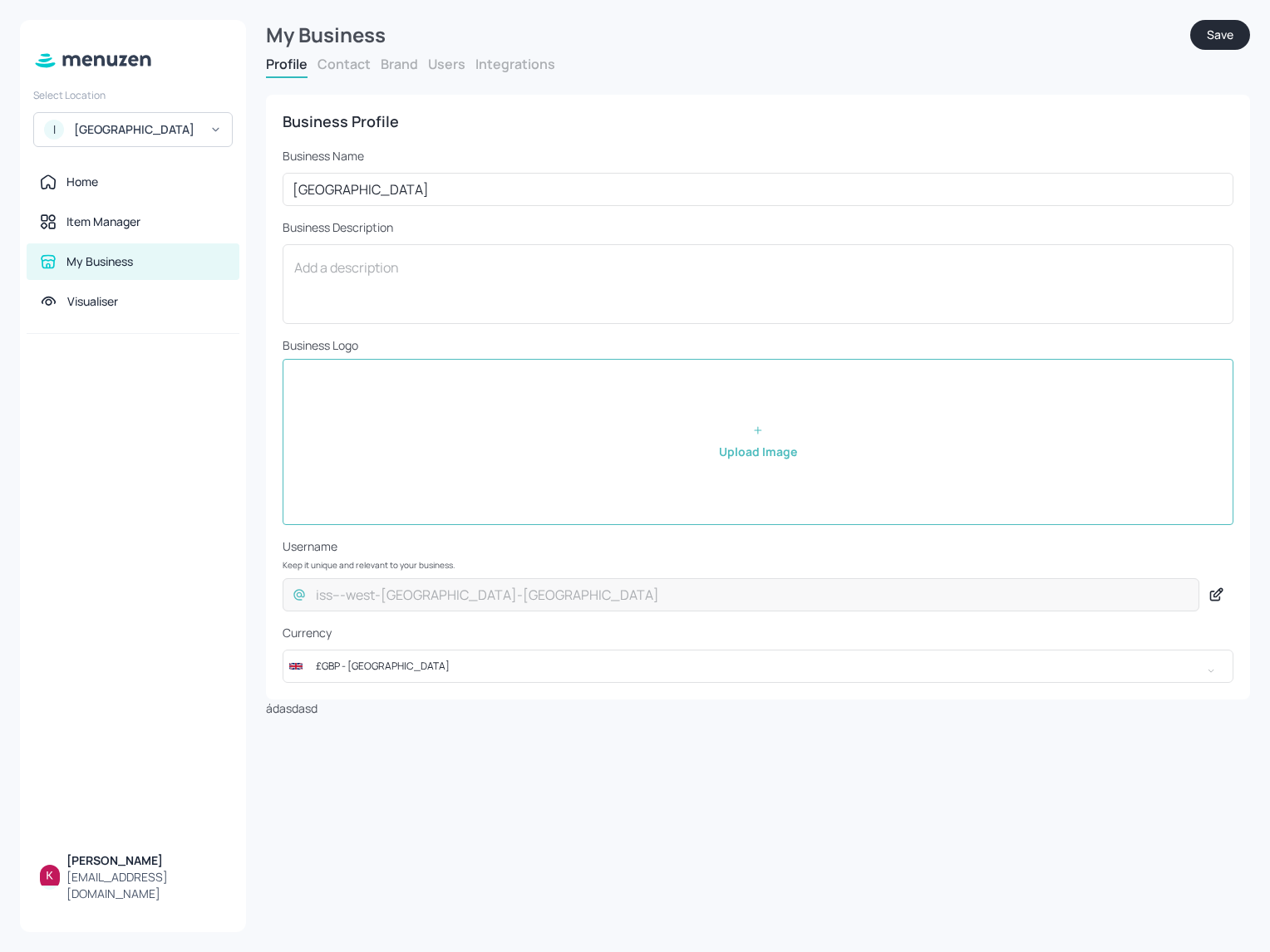
click at [212, 402] on div at bounding box center [133, 587] width 226 height 509
click at [157, 230] on div "Item Manager" at bounding box center [133, 221] width 186 height 17
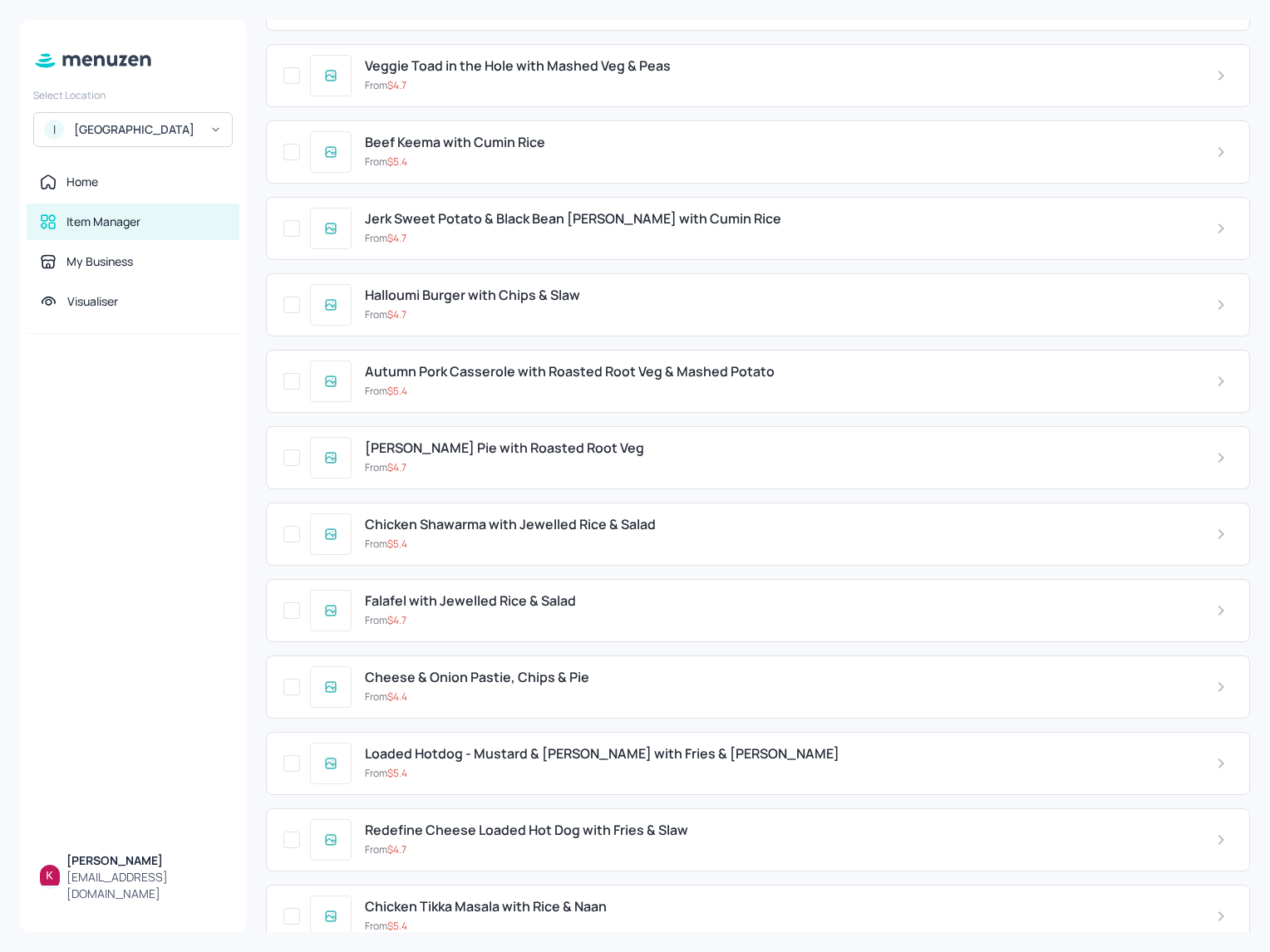
scroll to position [7569, 0]
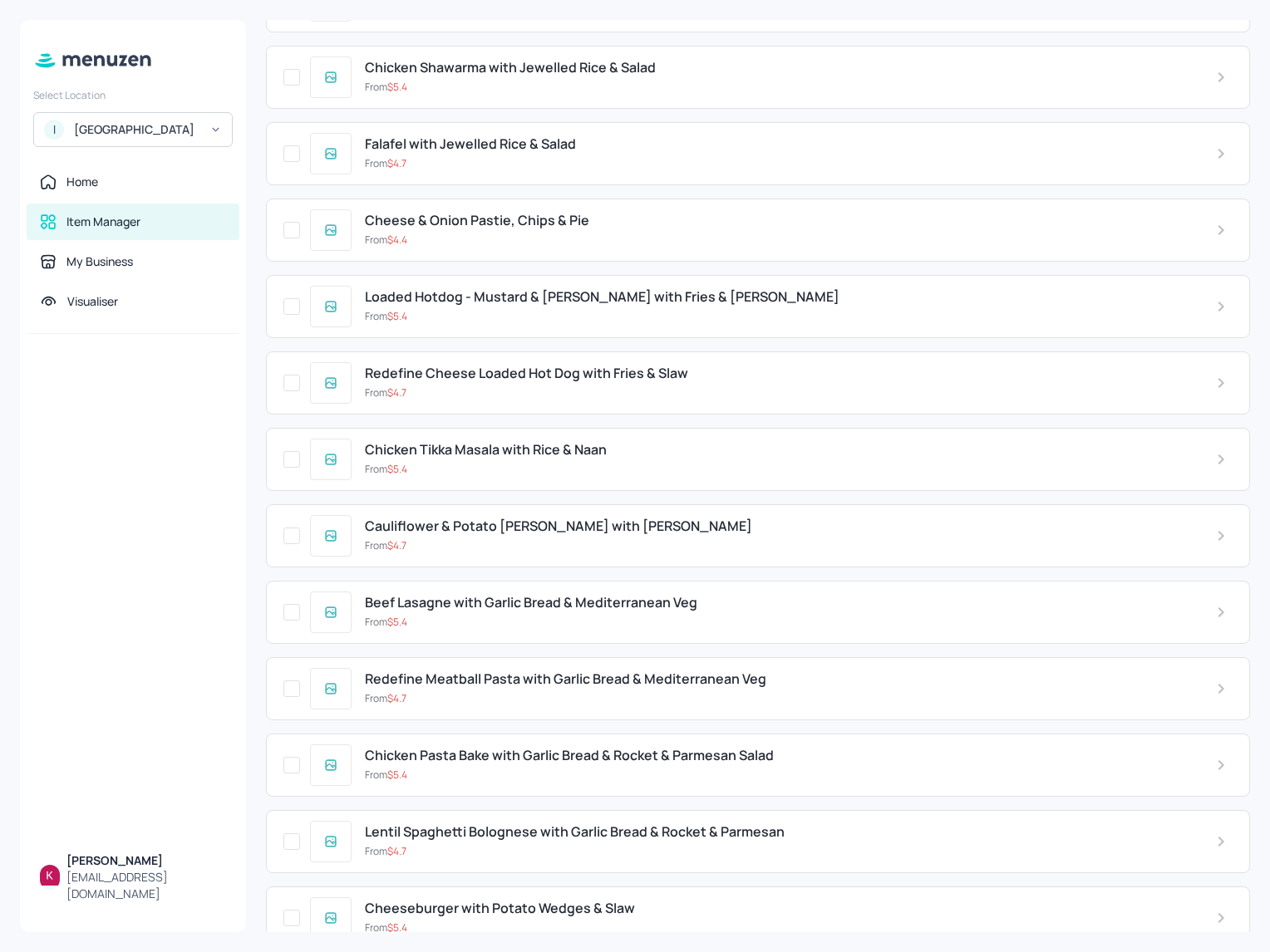
click at [180, 671] on div at bounding box center [133, 587] width 226 height 509
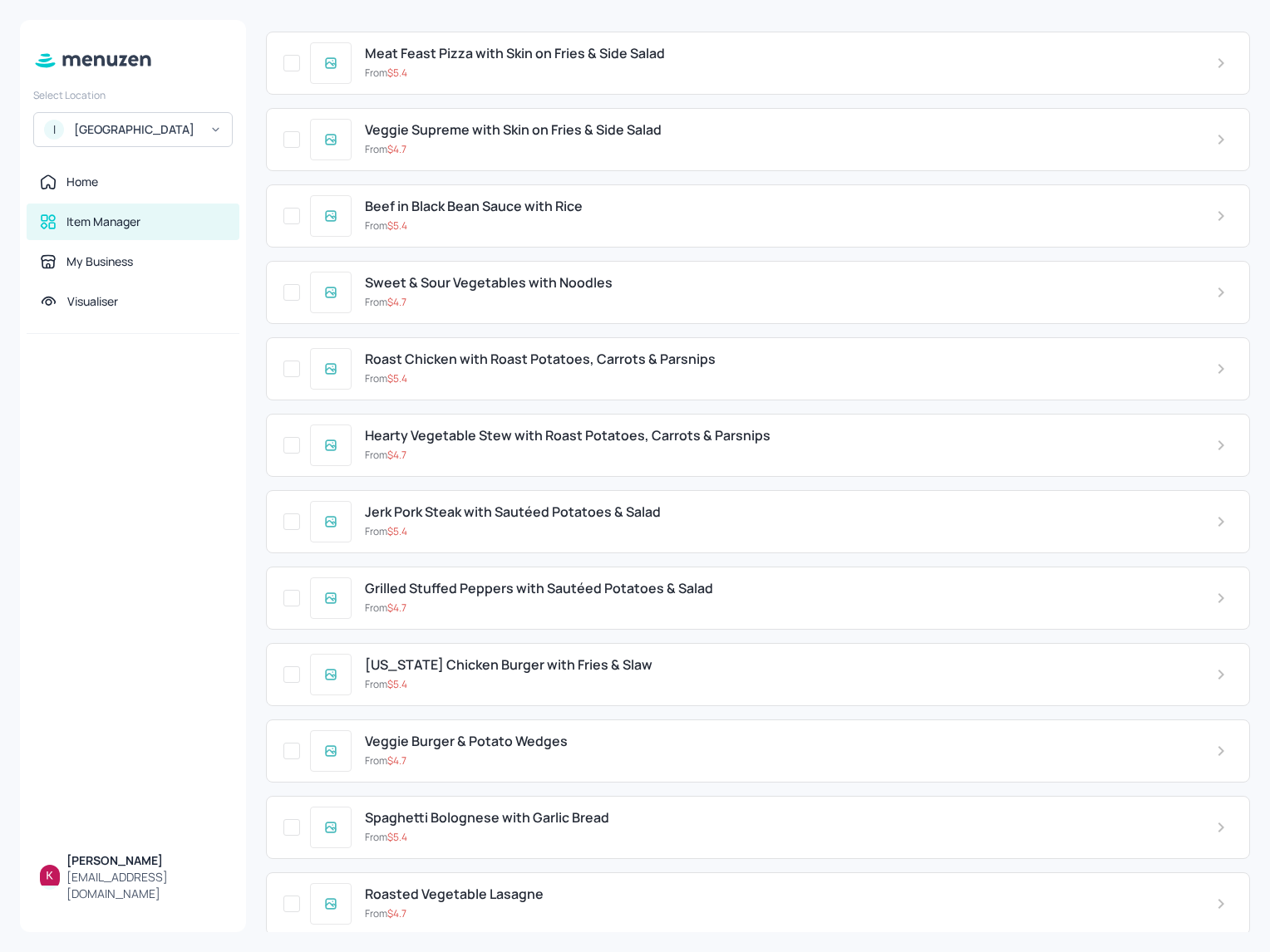
scroll to position [9943, 0]
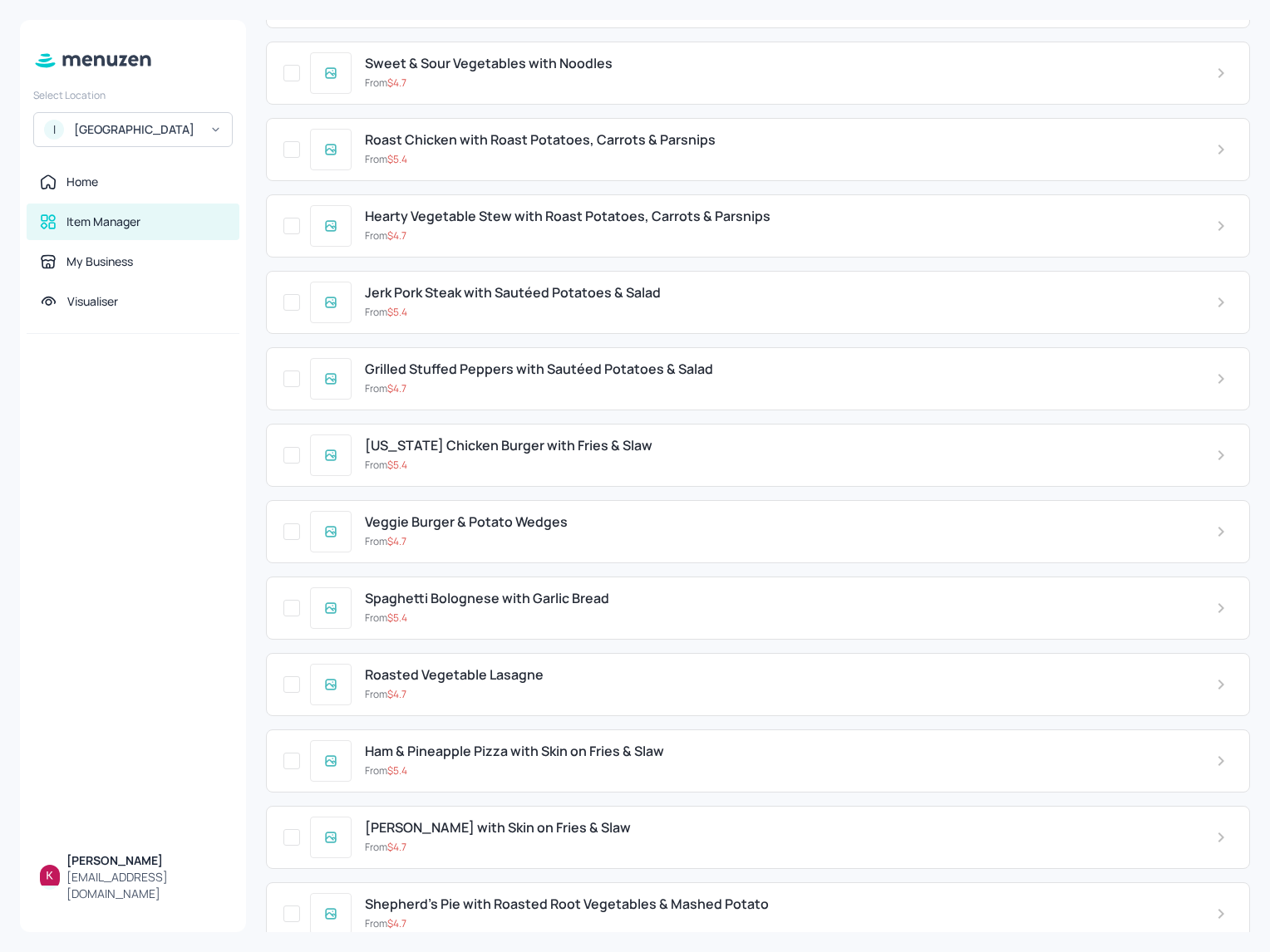
click at [433, 896] on span "Shepherd’s Pie with Roasted Root Vegetables & Mashed Potato" at bounding box center [566, 904] width 404 height 16
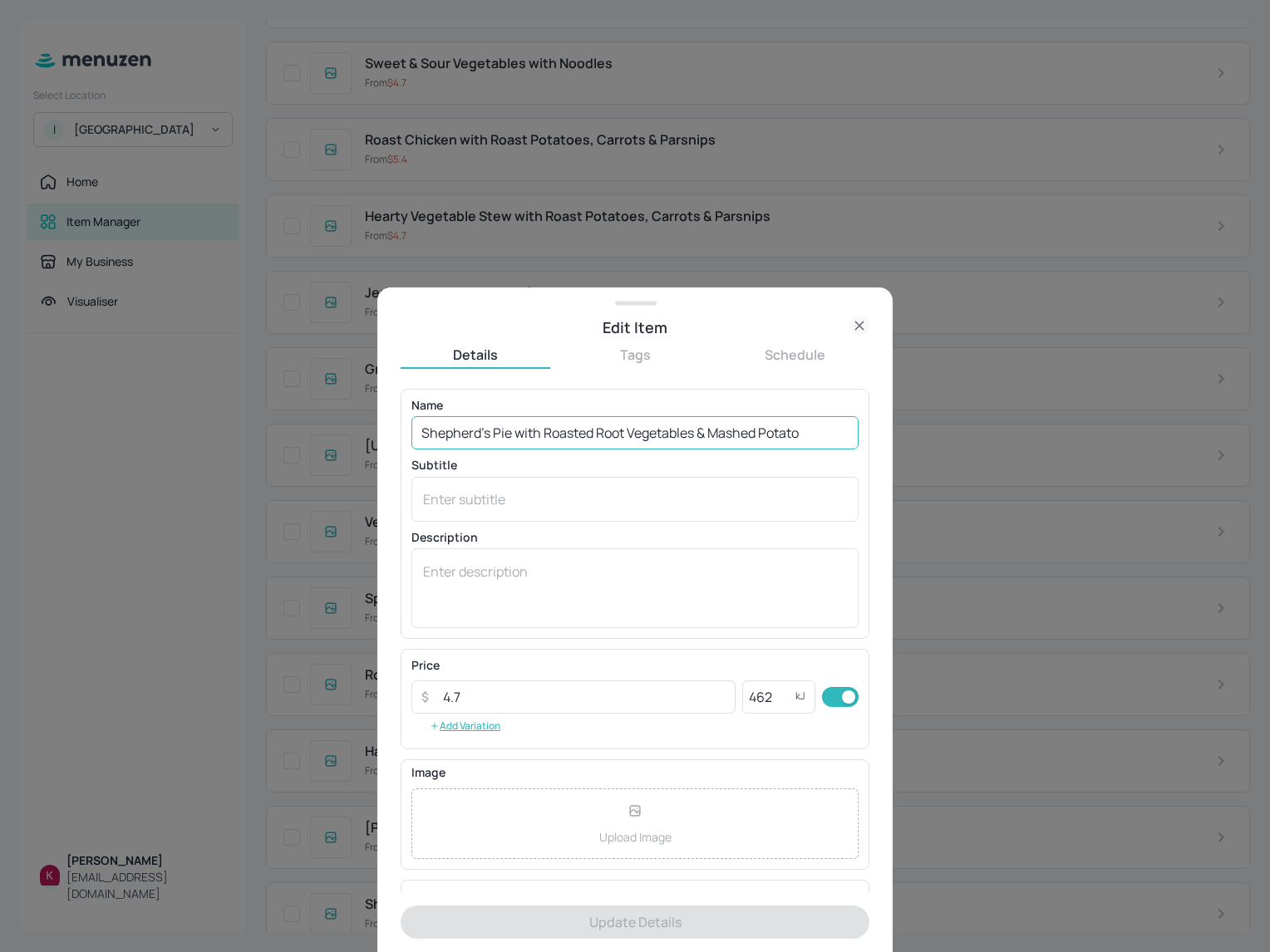
click at [665, 436] on input "Shepherd’s Pie with Roasted Root Vegetables & Mashed Potato" at bounding box center [635, 433] width 447 height 34
click at [1180, 280] on div at bounding box center [635, 476] width 1270 height 952
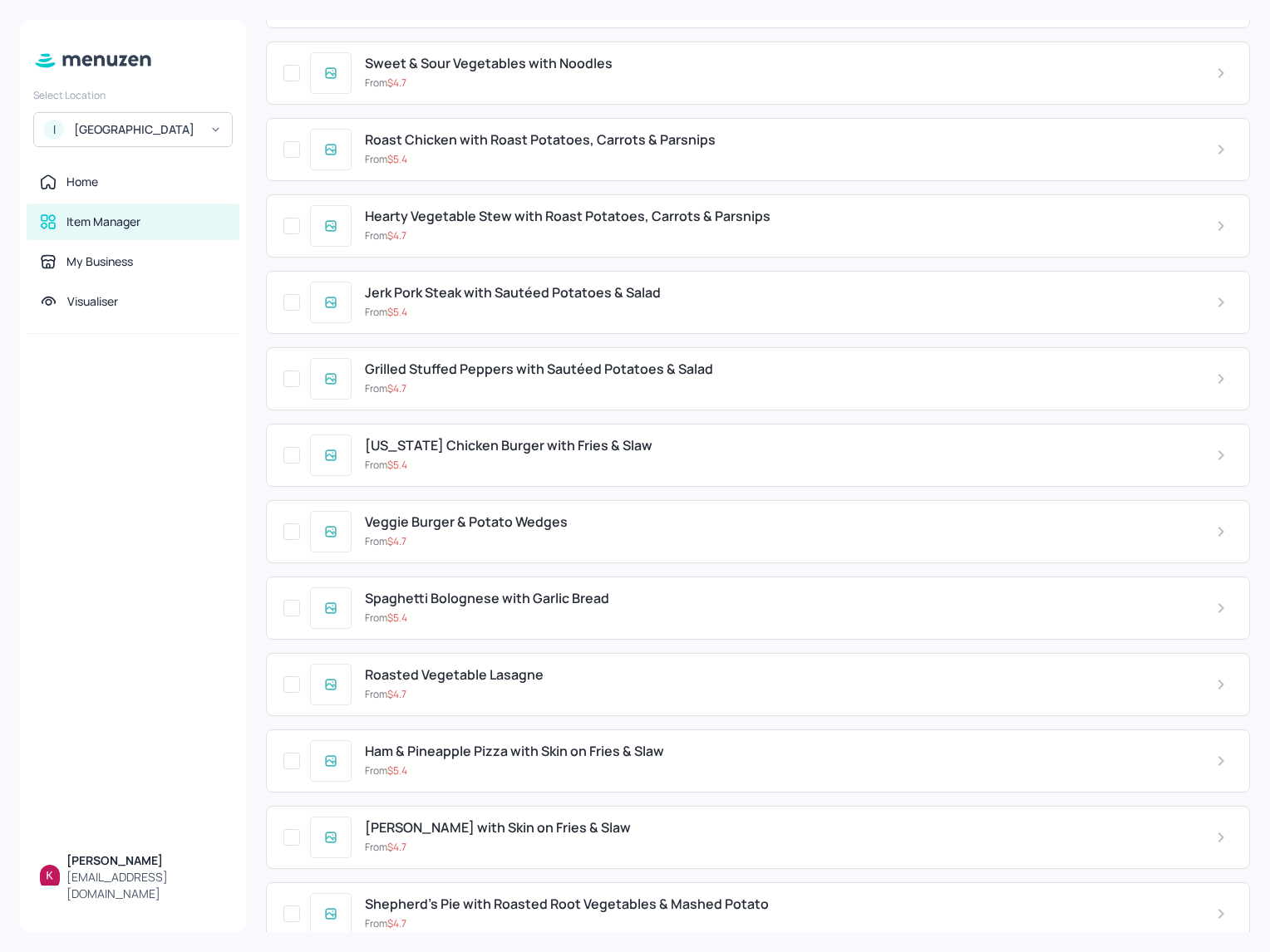
click at [250, 454] on div "Items Upload file Export file New Item ​ Apple & Cinnamon Crumble served with C…" at bounding box center [758, 476] width 1024 height 952
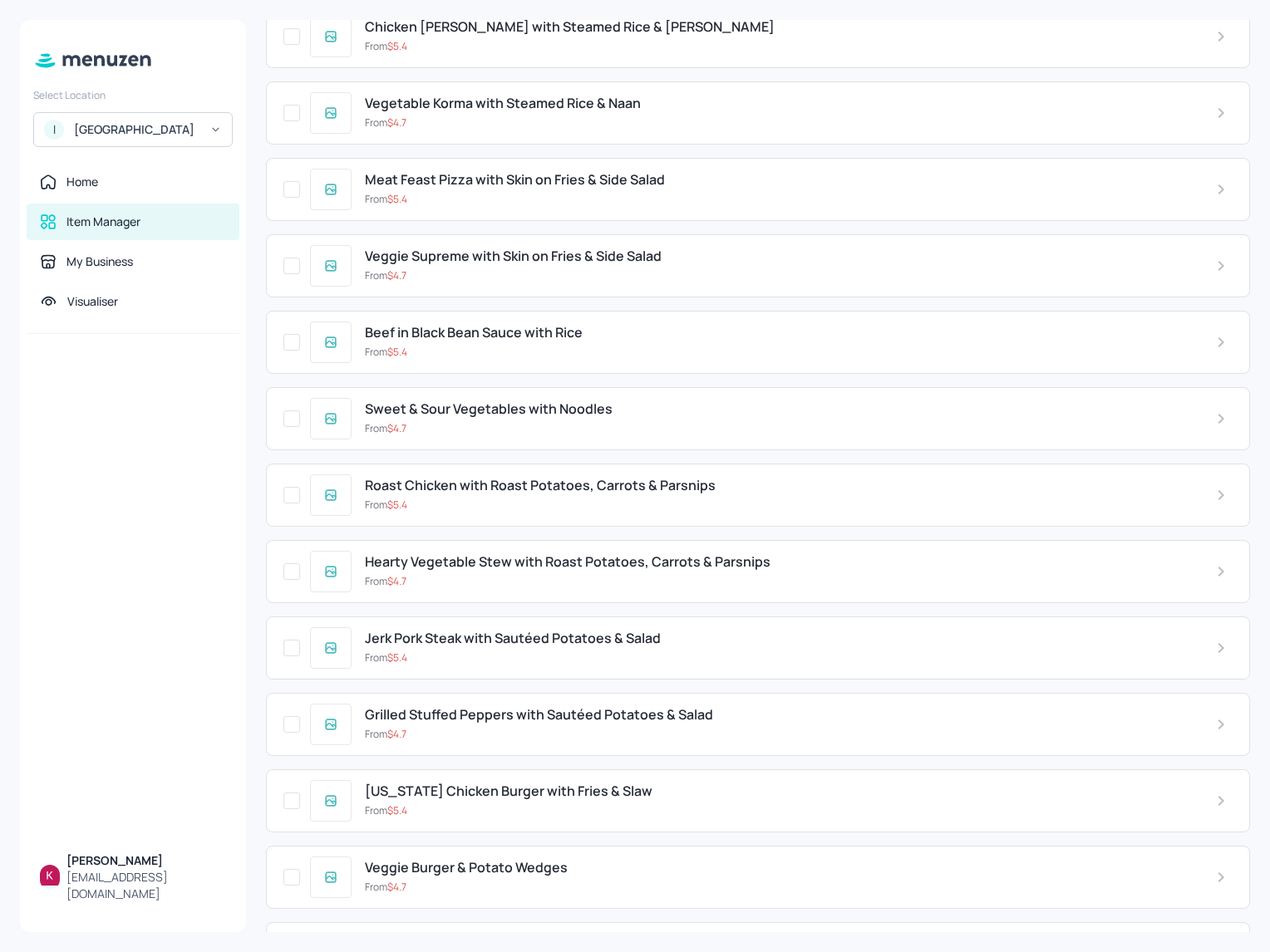
scroll to position [9574, 0]
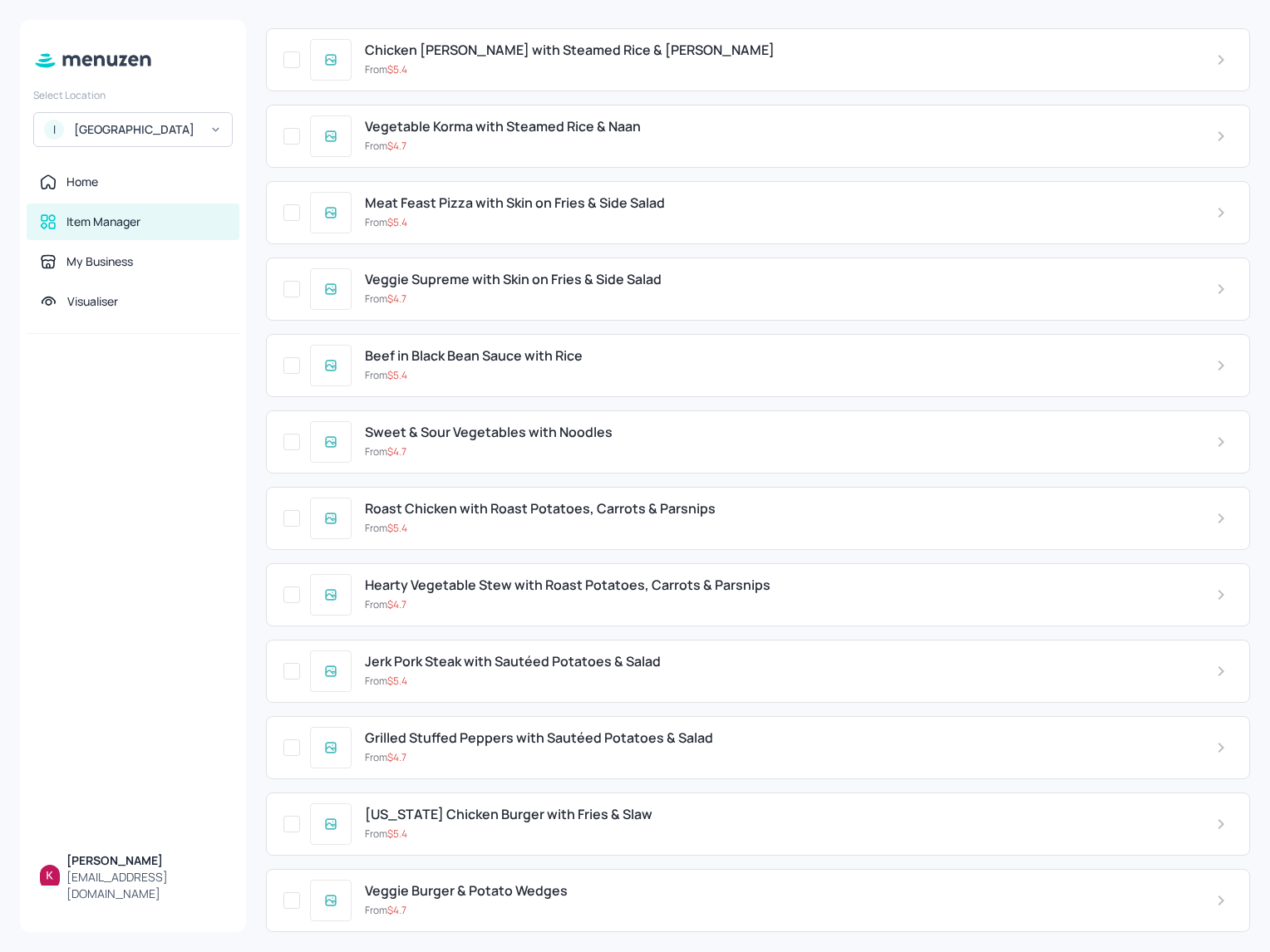
drag, startPoint x: 227, startPoint y: 821, endPoint x: 162, endPoint y: 932, distance: 128.6
drag, startPoint x: 162, startPoint y: 932, endPoint x: 1288, endPoint y: 491, distance: 1209.3
click at [1269, 491] on html "Select Location I ISS - West Middlesex Hospital Home Item Manager My Business V…" at bounding box center [635, 476] width 1270 height 952
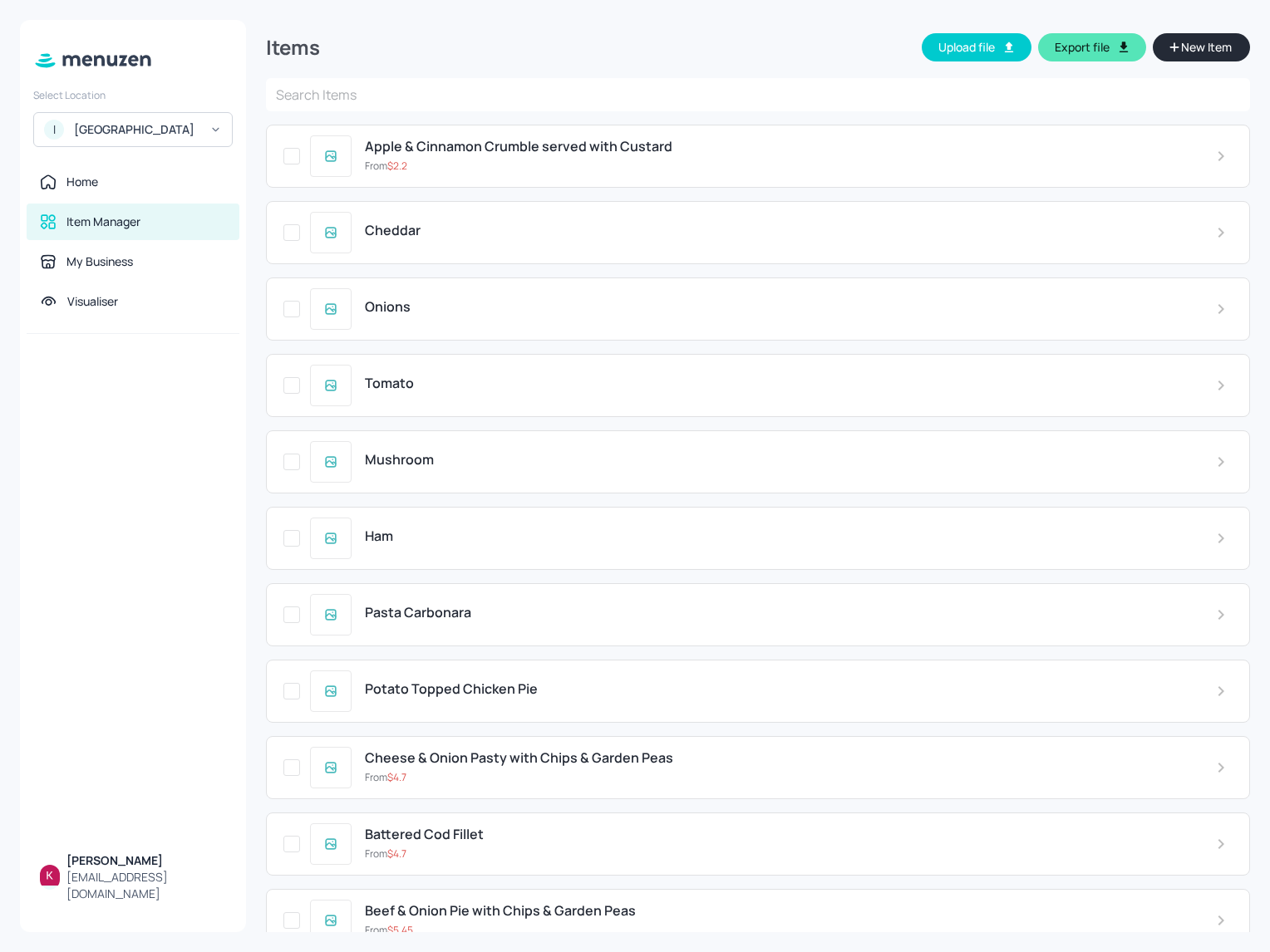
click at [126, 127] on div "[GEOGRAPHIC_DATA]" at bounding box center [137, 129] width 126 height 17
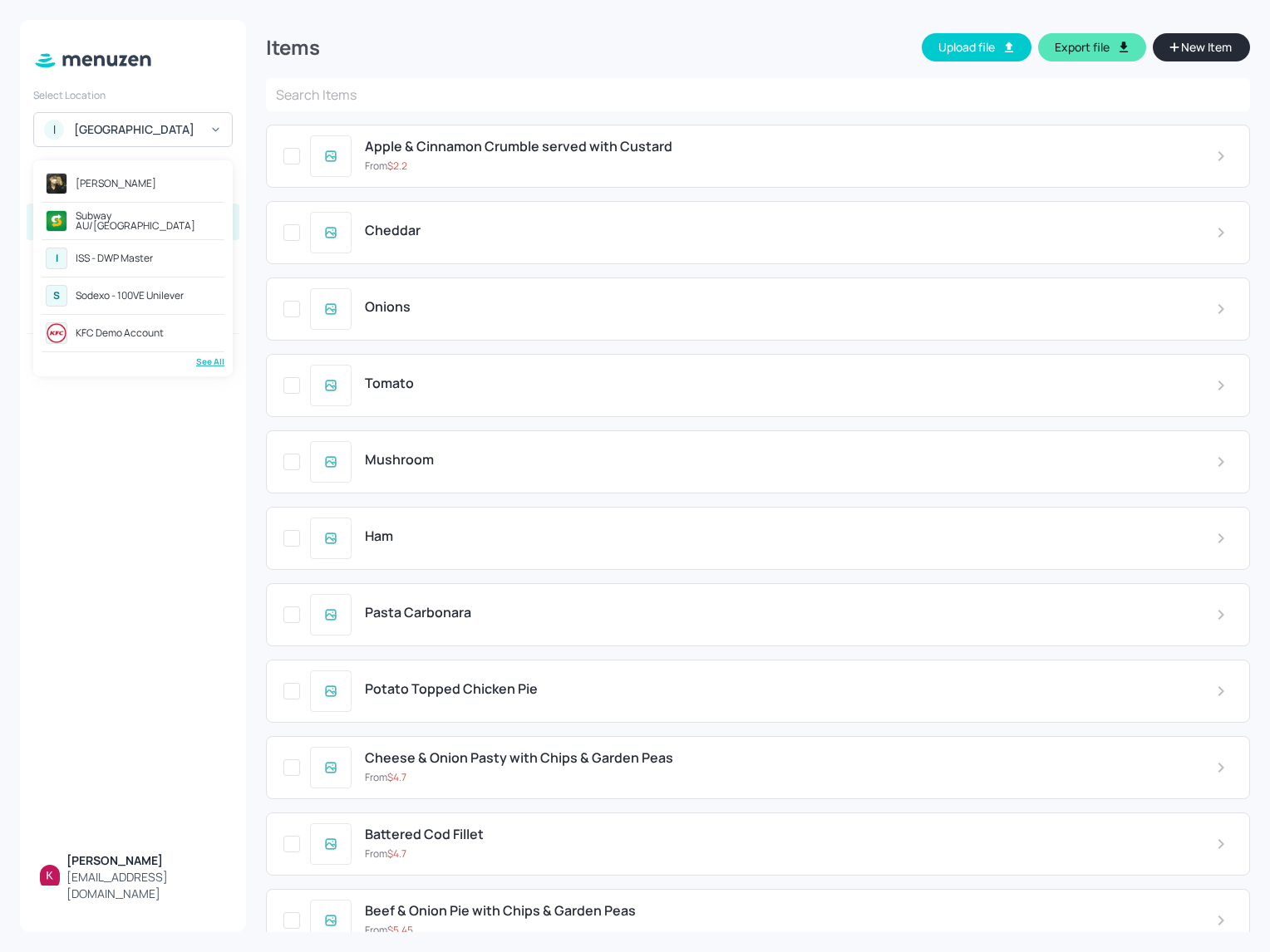
click at [207, 363] on div "See All" at bounding box center [133, 362] width 183 height 12
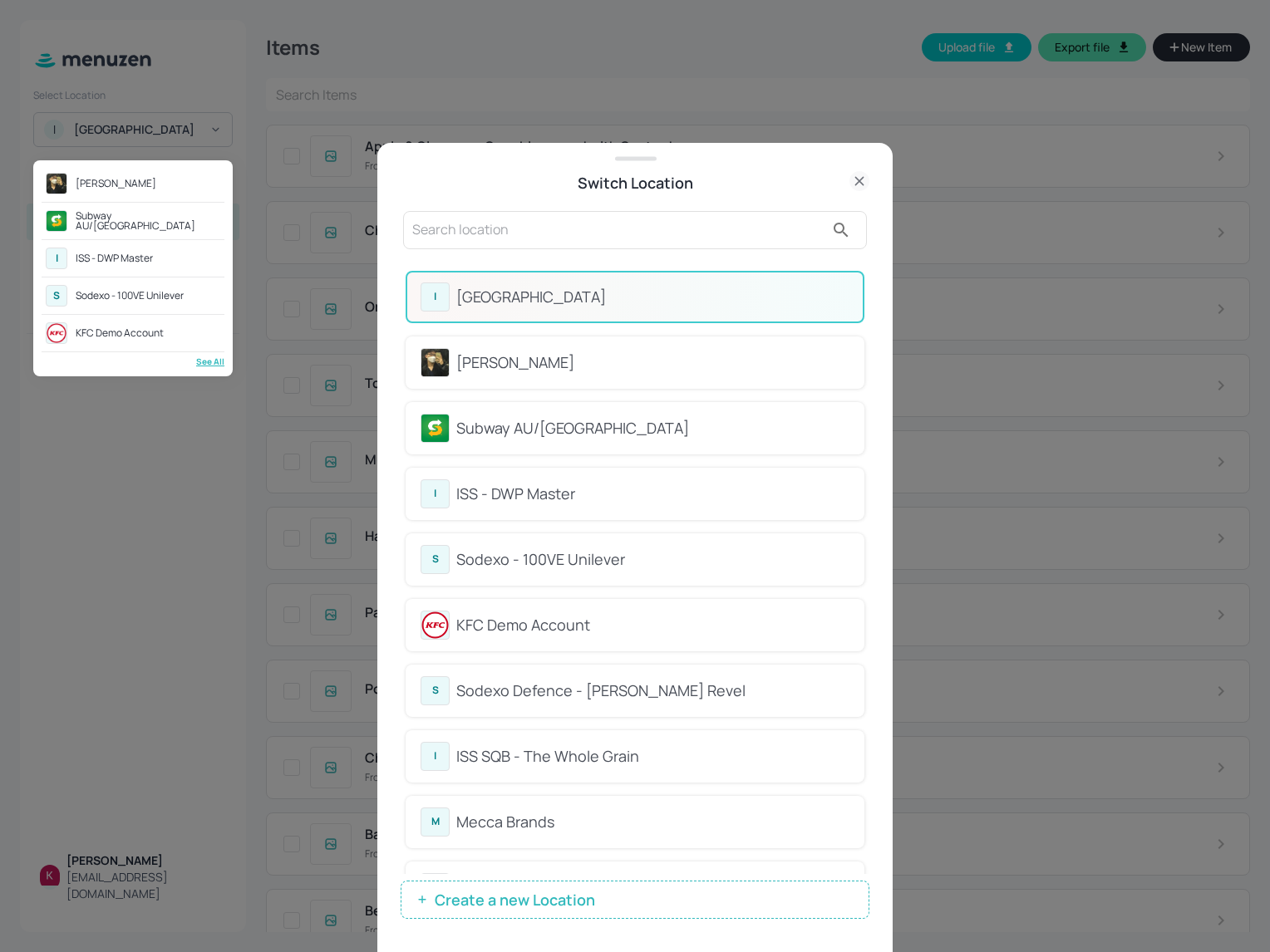
click at [589, 61] on div at bounding box center [635, 476] width 1270 height 952
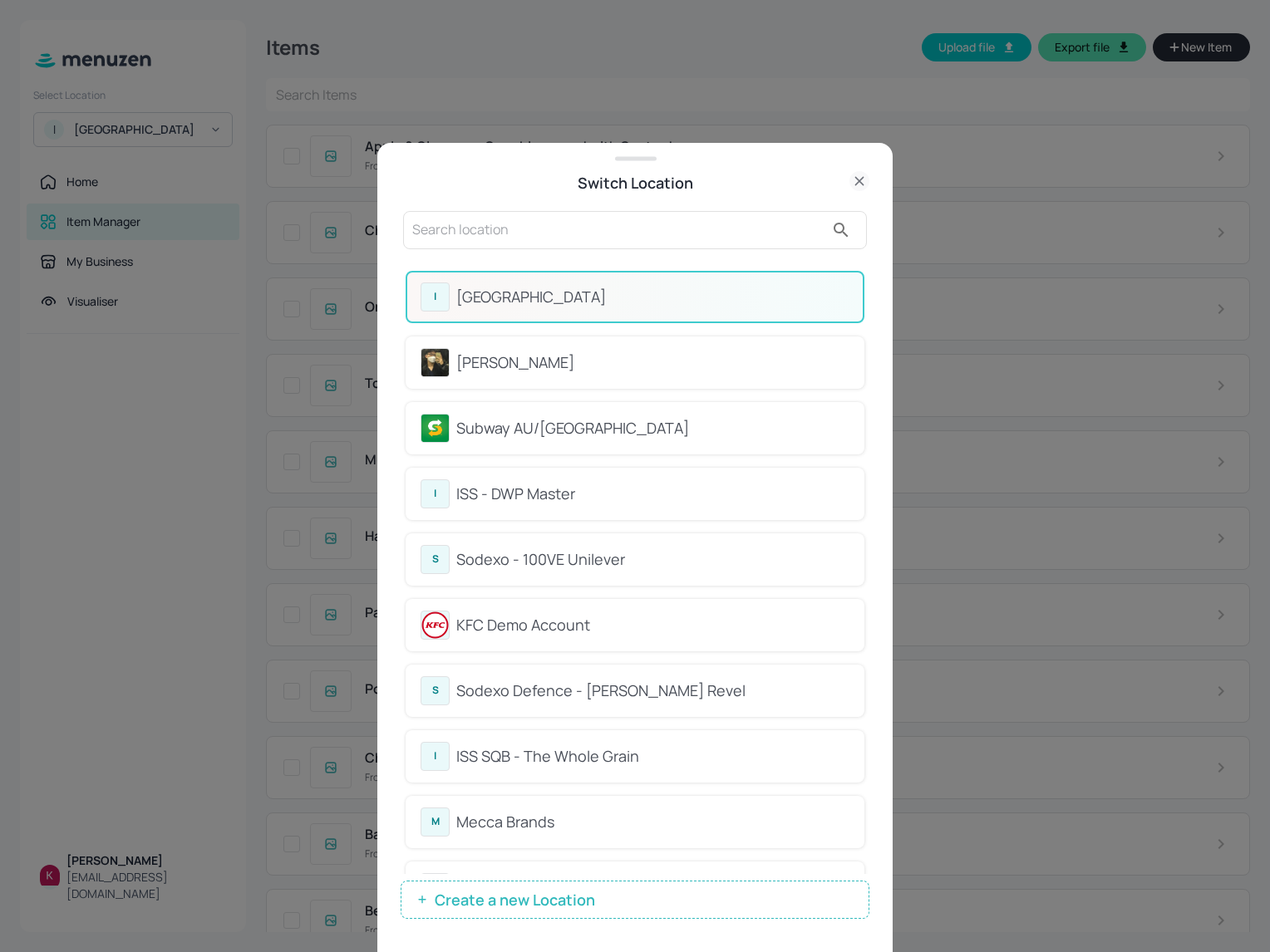
click at [570, 35] on div at bounding box center [635, 476] width 1270 height 952
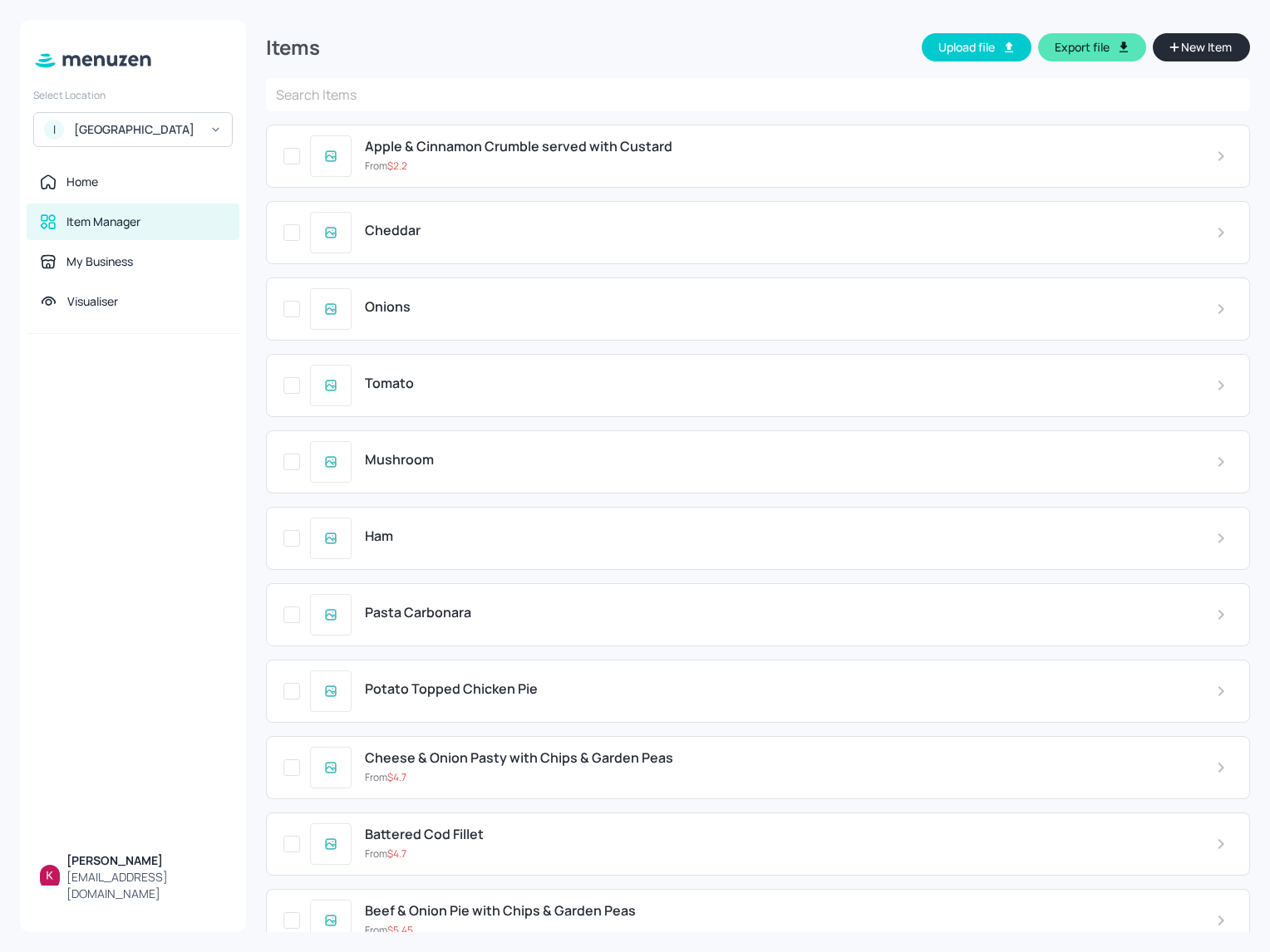
click at [152, 138] on div "[GEOGRAPHIC_DATA]" at bounding box center [137, 129] width 126 height 17
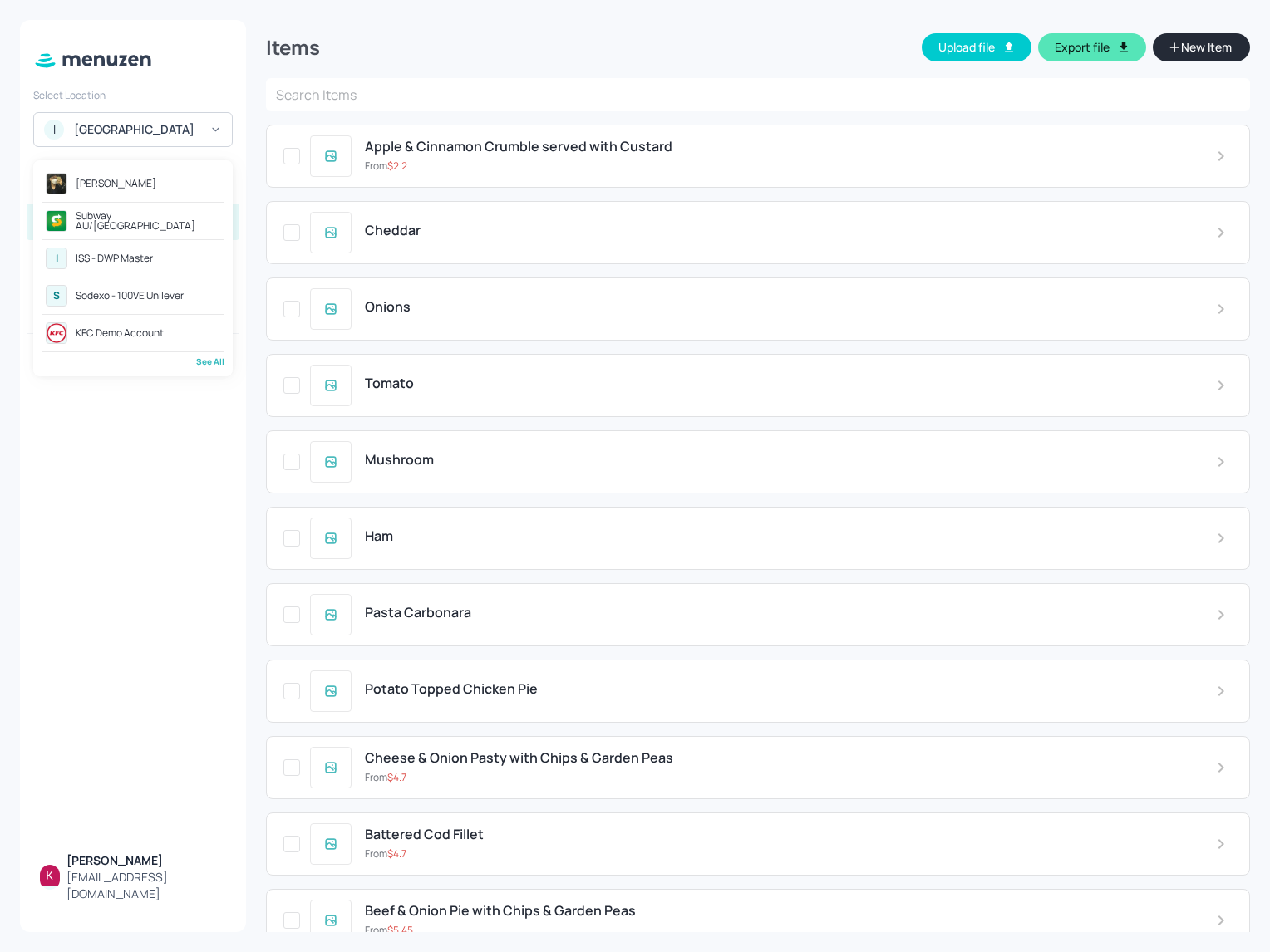
click at [208, 363] on div "See All" at bounding box center [133, 362] width 183 height 12
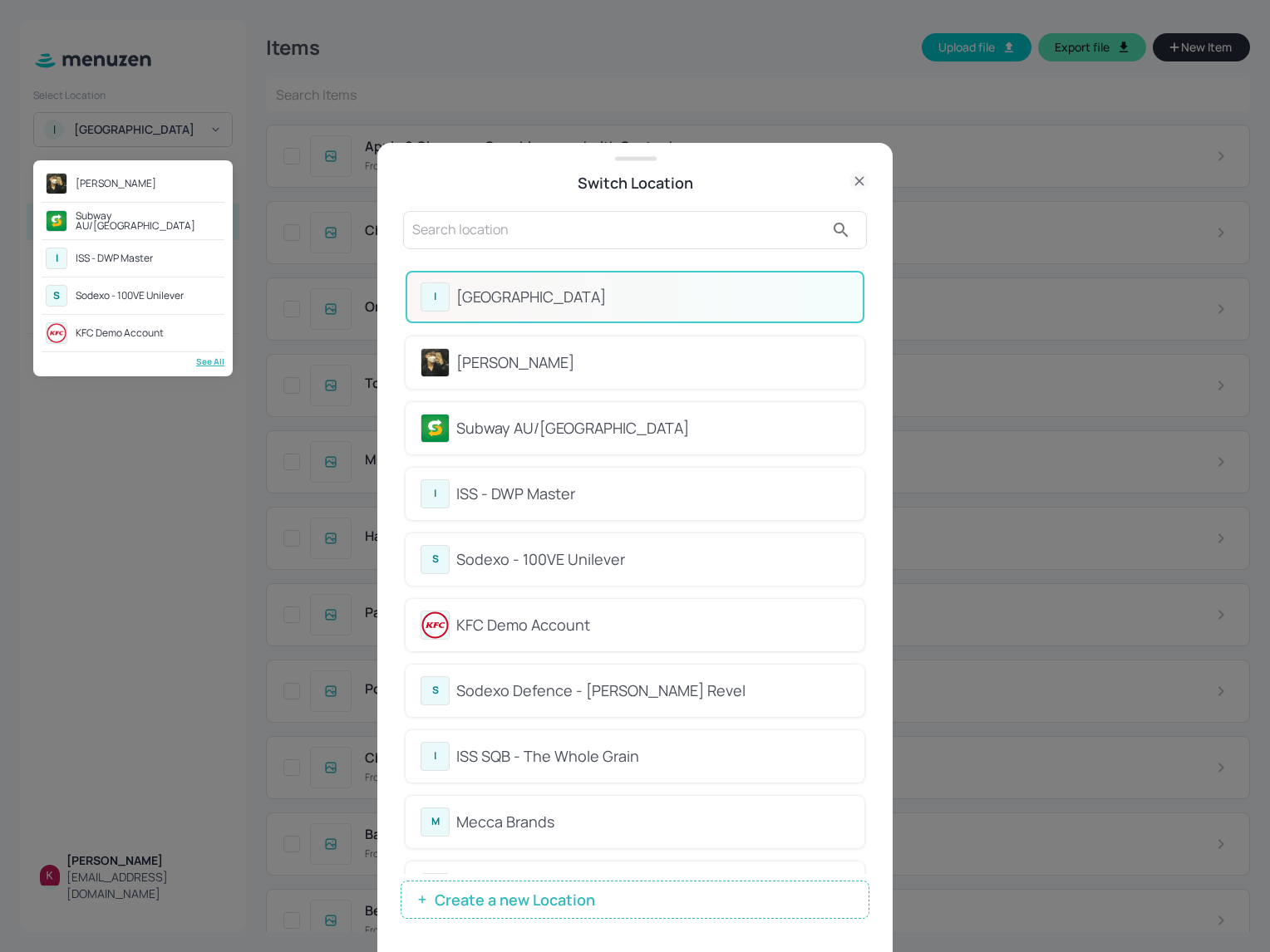
click at [274, 71] on div at bounding box center [635, 476] width 1270 height 952
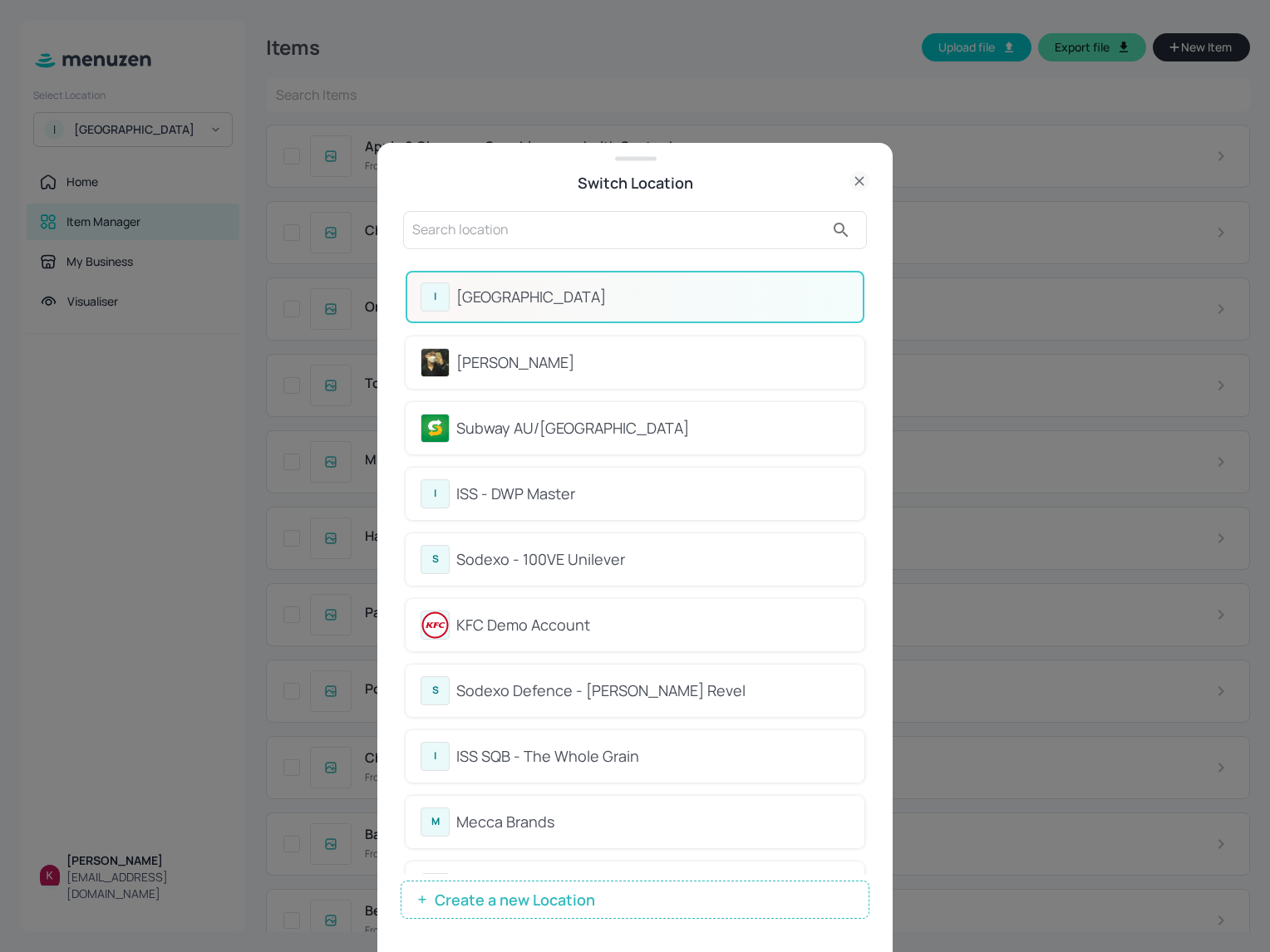
click at [487, 236] on input "text" at bounding box center [619, 230] width 412 height 27
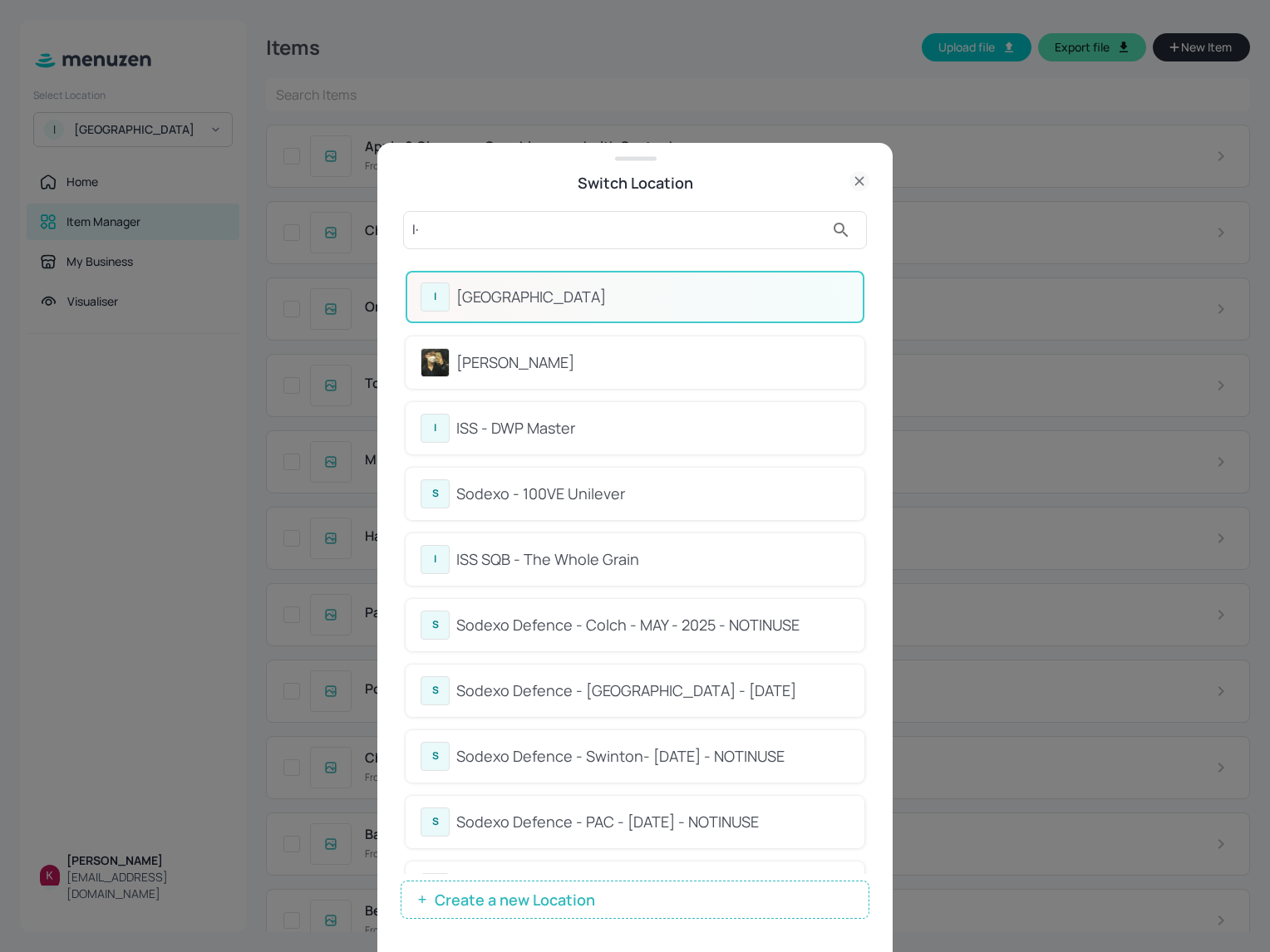
type input "I"
paste input "Í"
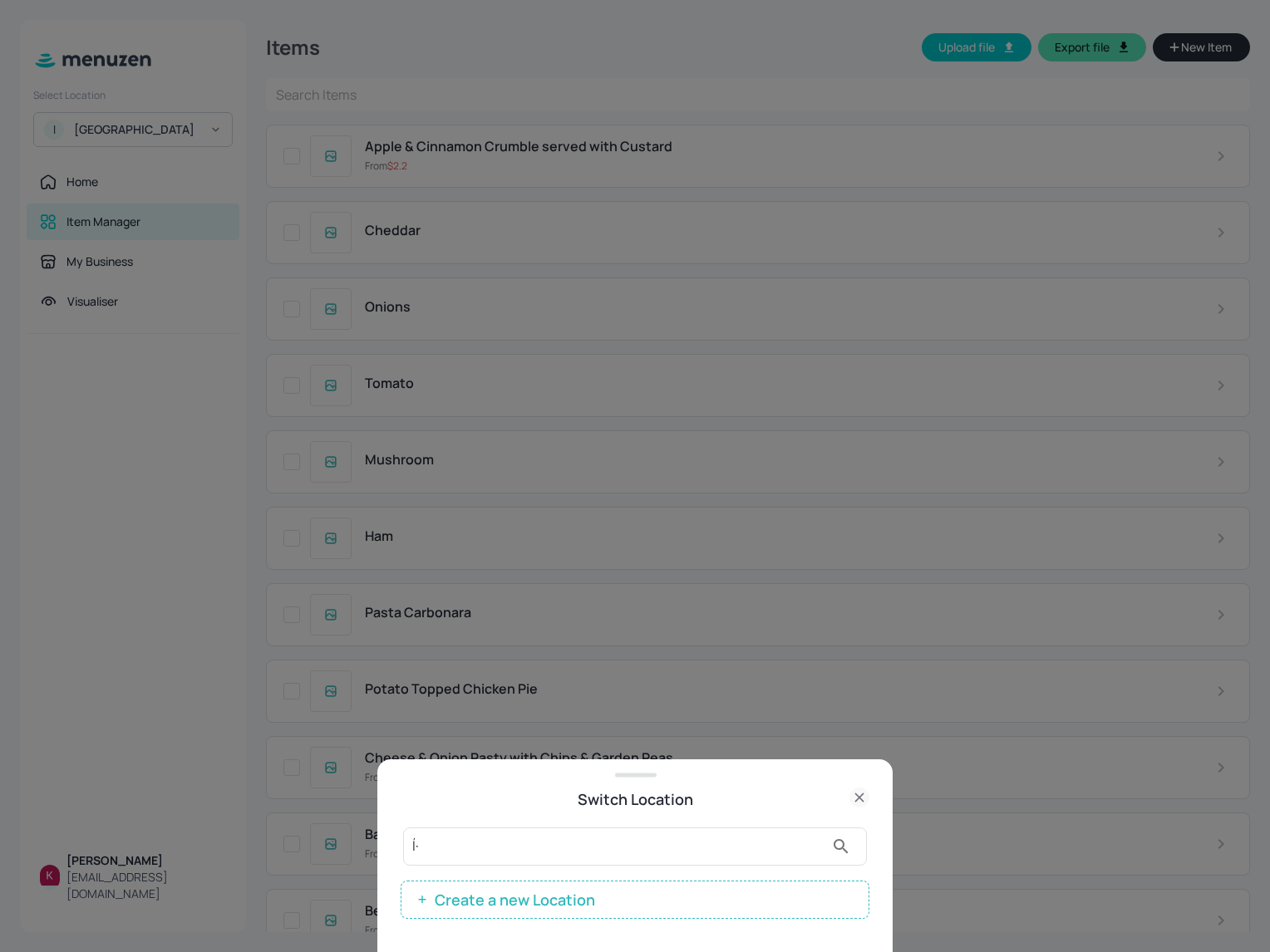
type input "Í"
paste input "IS"
type input "IS"
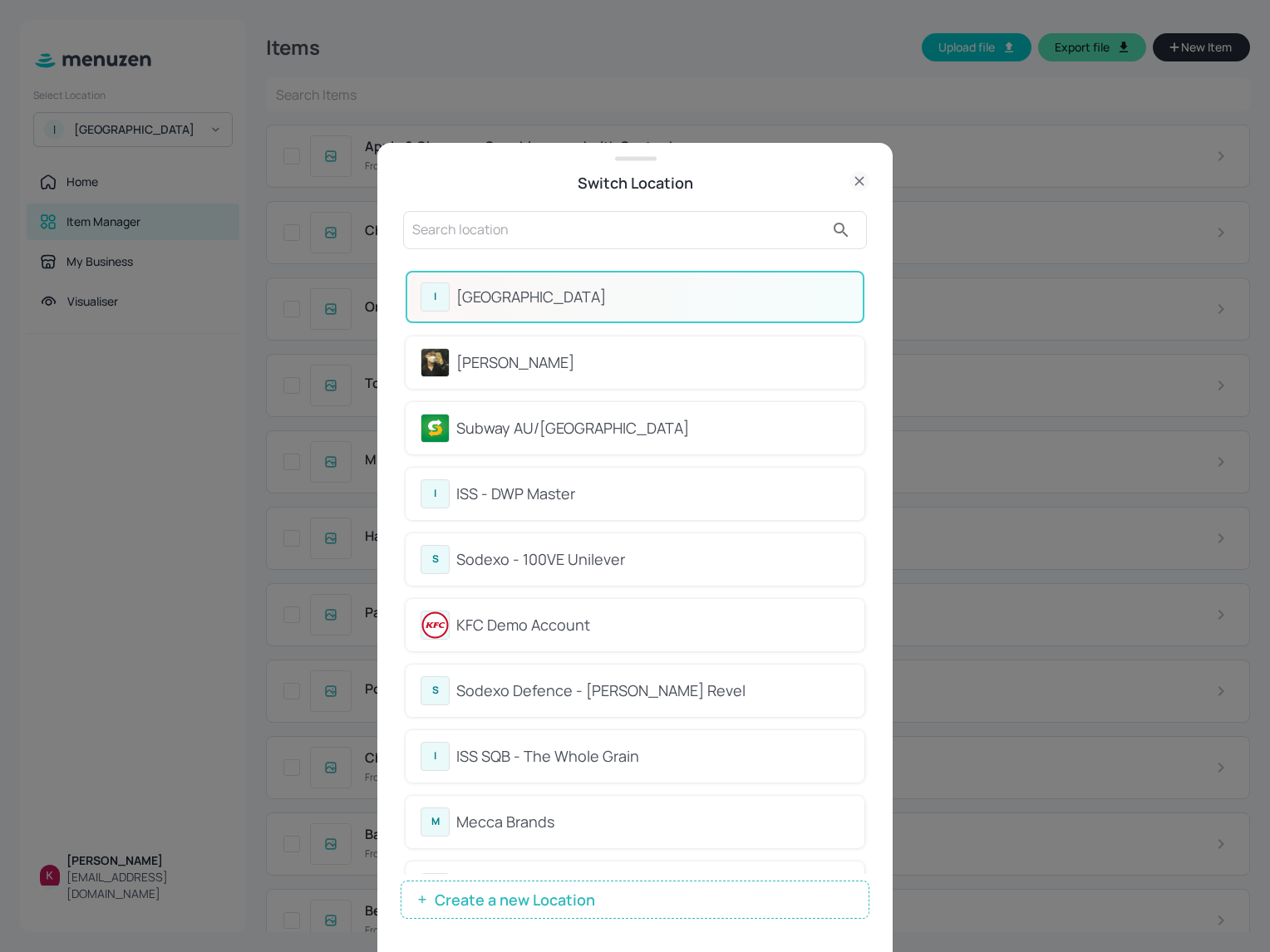
click at [751, 151] on div "Switch Location I ISS - West Middlesex Hospital Kai Subway AU/NZ I ISS - DWP Ma…" at bounding box center [635, 548] width 515 height 810
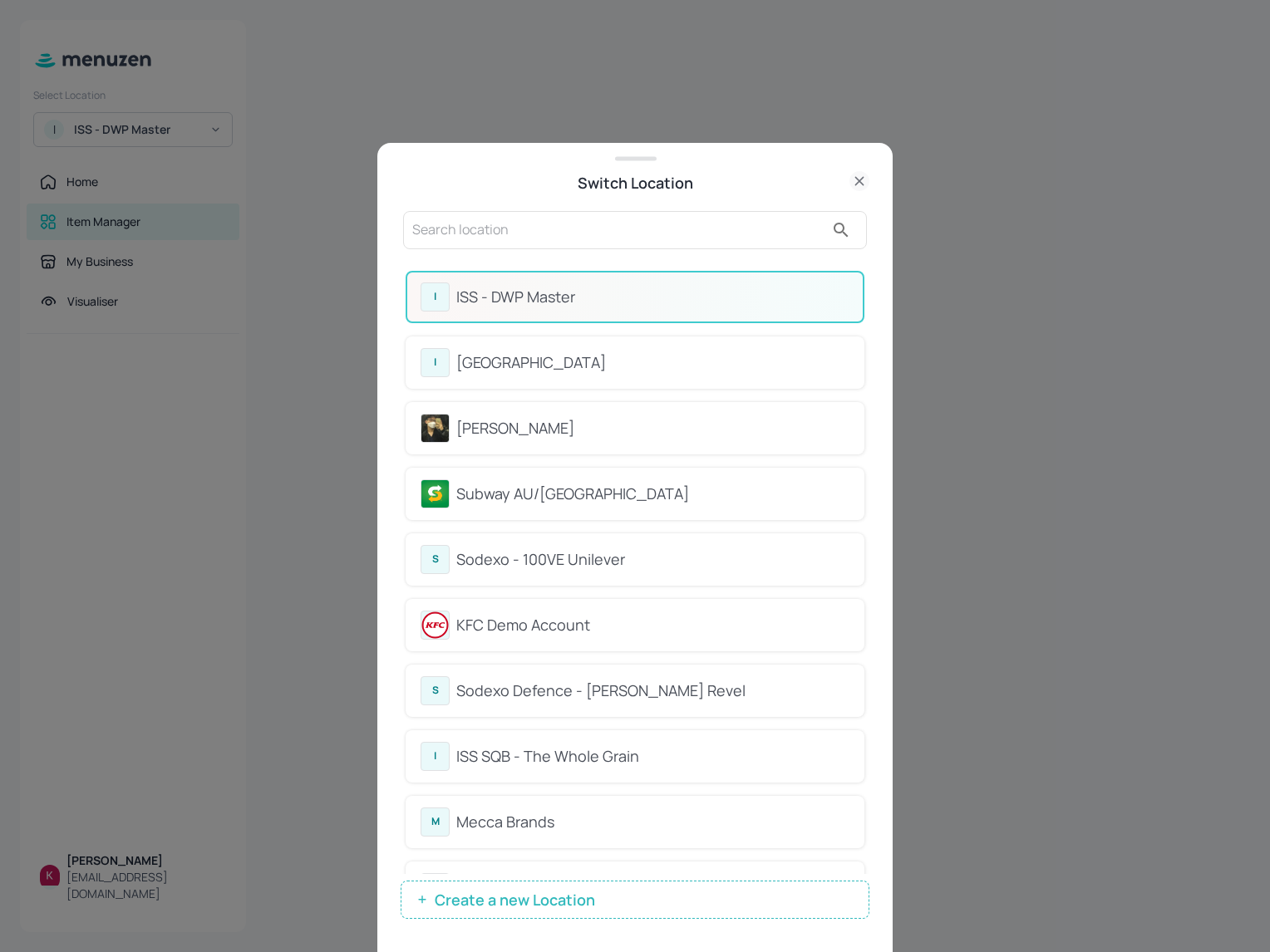
click at [865, 176] on icon at bounding box center [859, 180] width 20 height 20
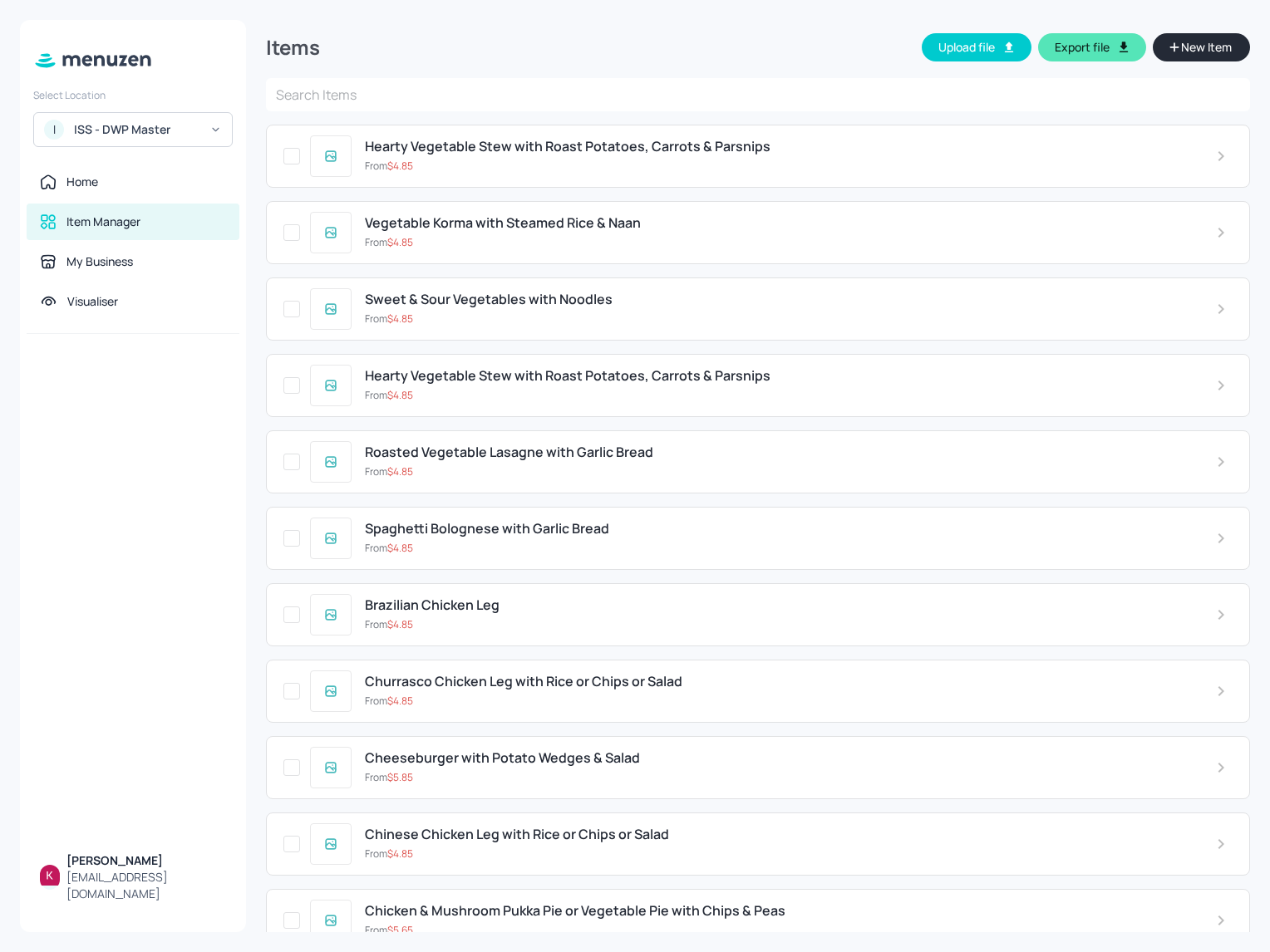
click at [172, 125] on div "ISS - DWP Master" at bounding box center [137, 129] width 126 height 17
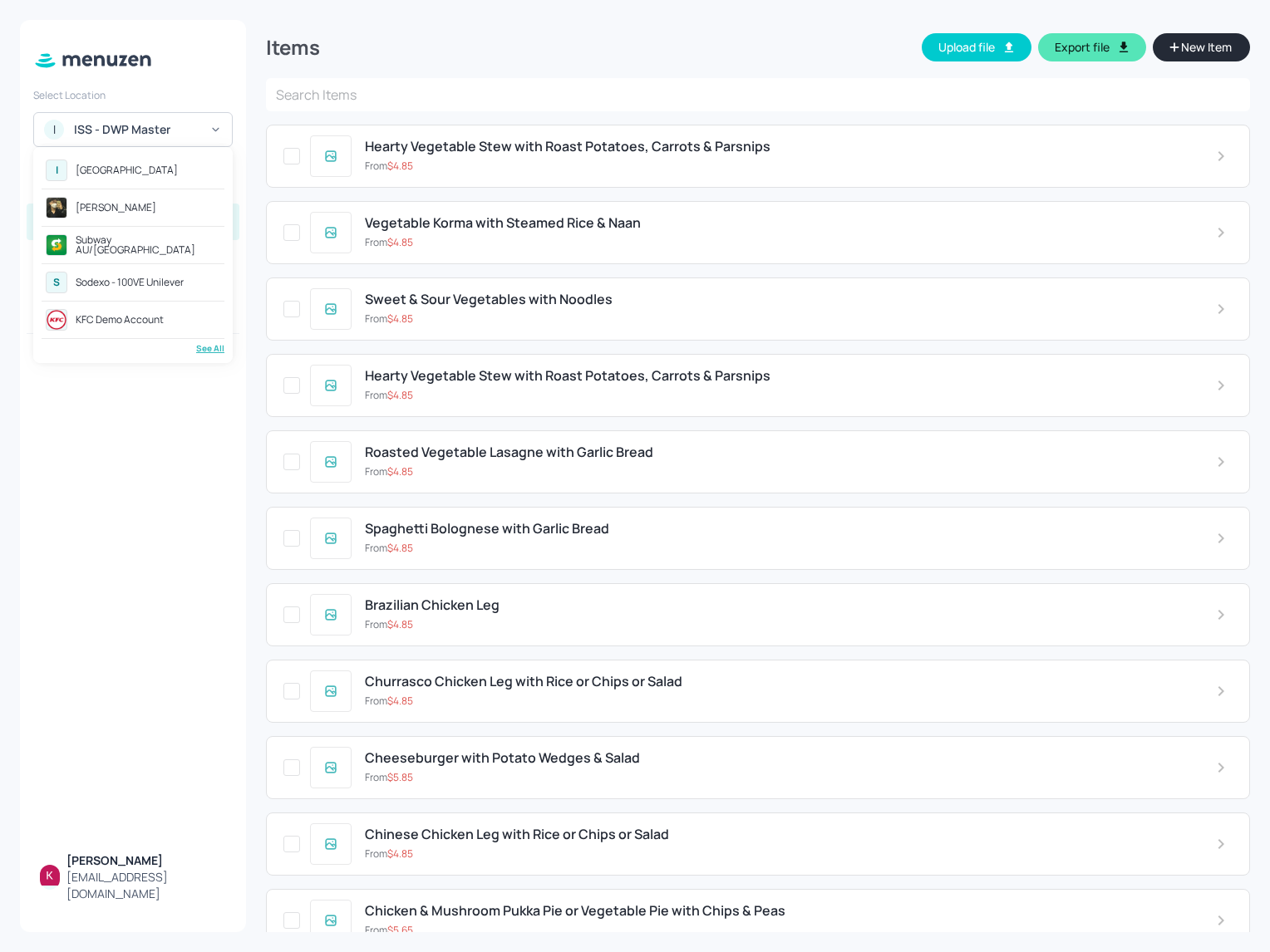
click at [205, 345] on div "See All" at bounding box center [133, 349] width 183 height 12
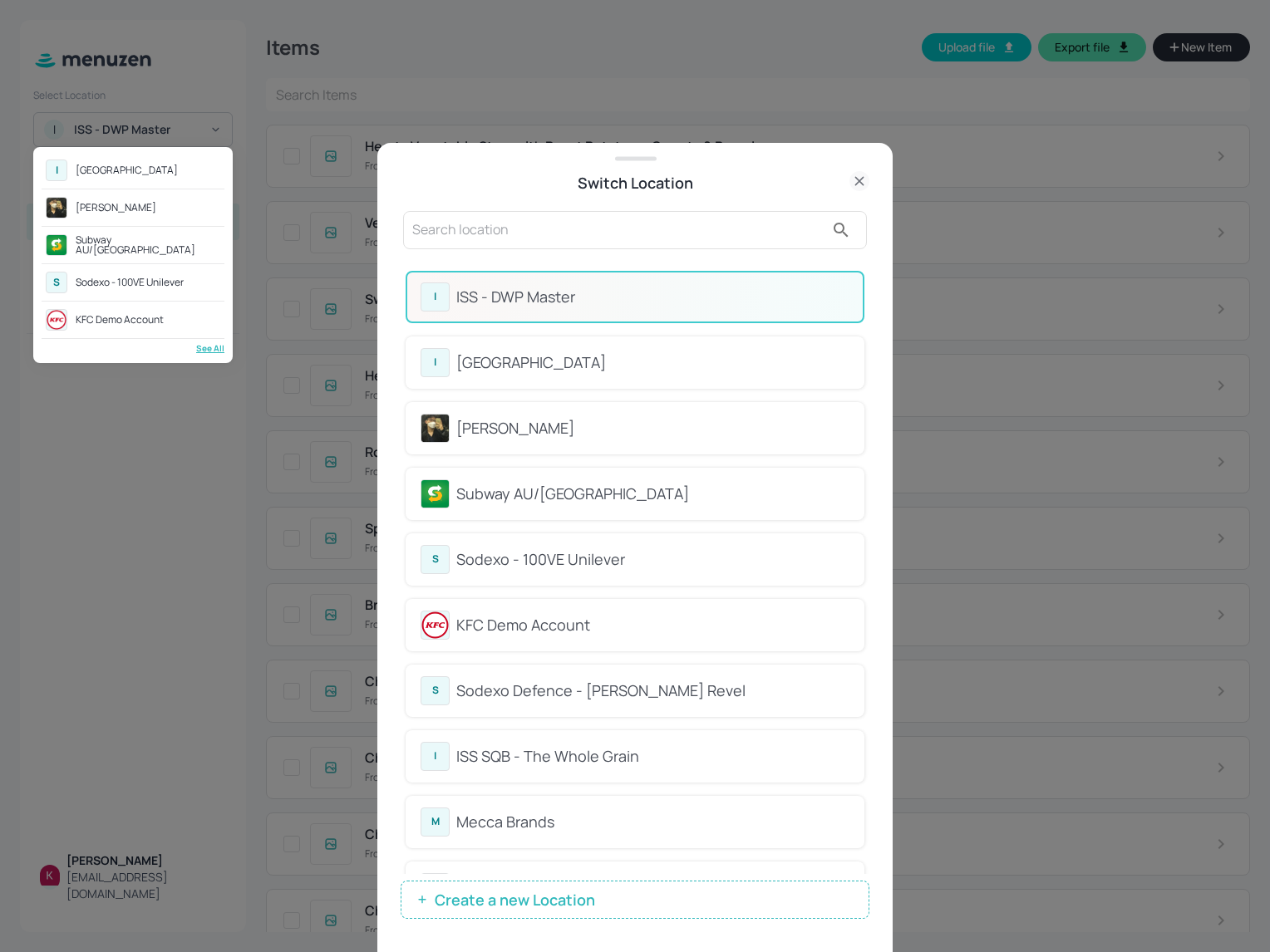
click at [732, 890] on div at bounding box center [635, 476] width 1270 height 952
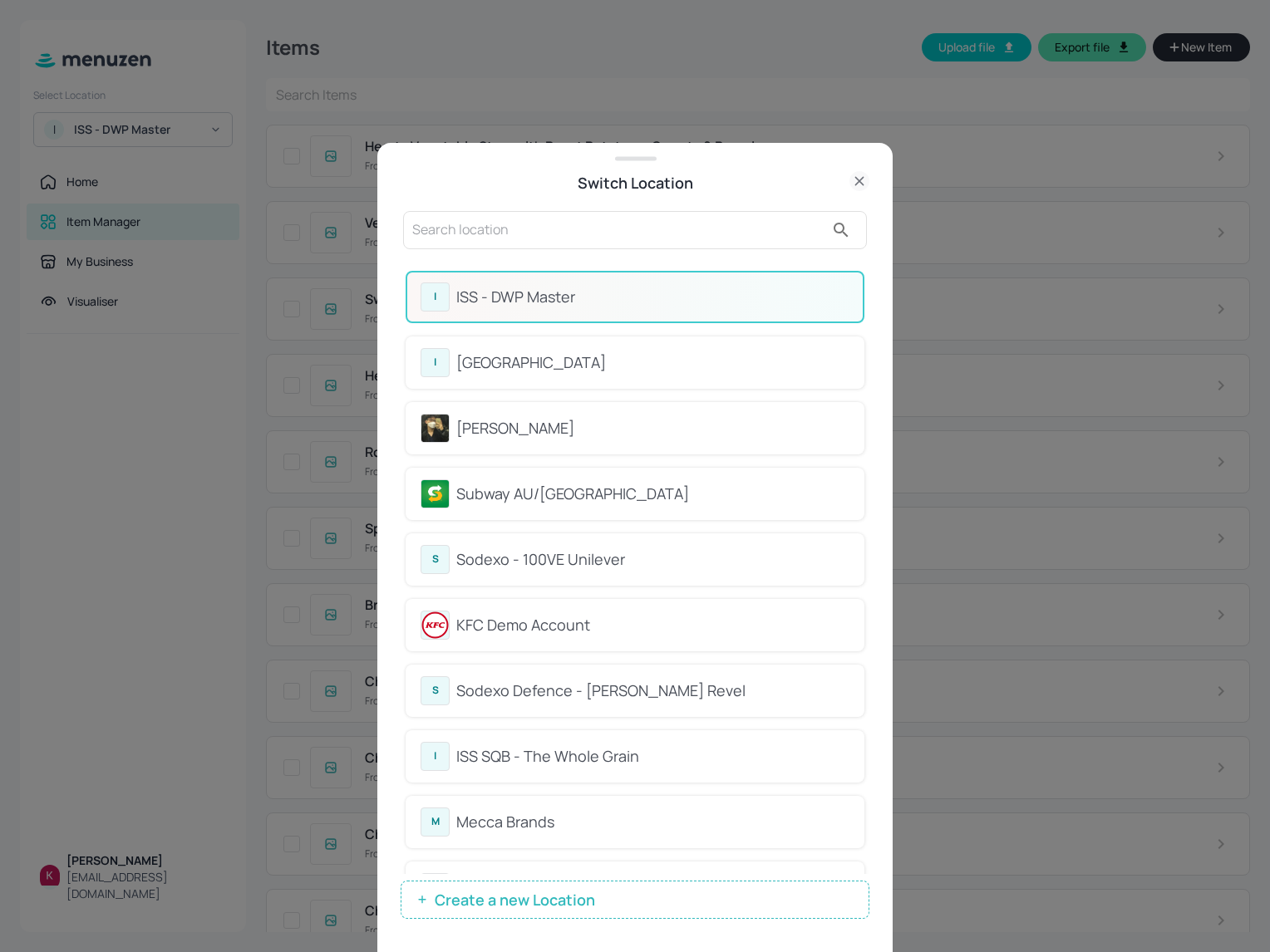
click at [529, 892] on span "Create a new Location" at bounding box center [515, 900] width 177 height 17
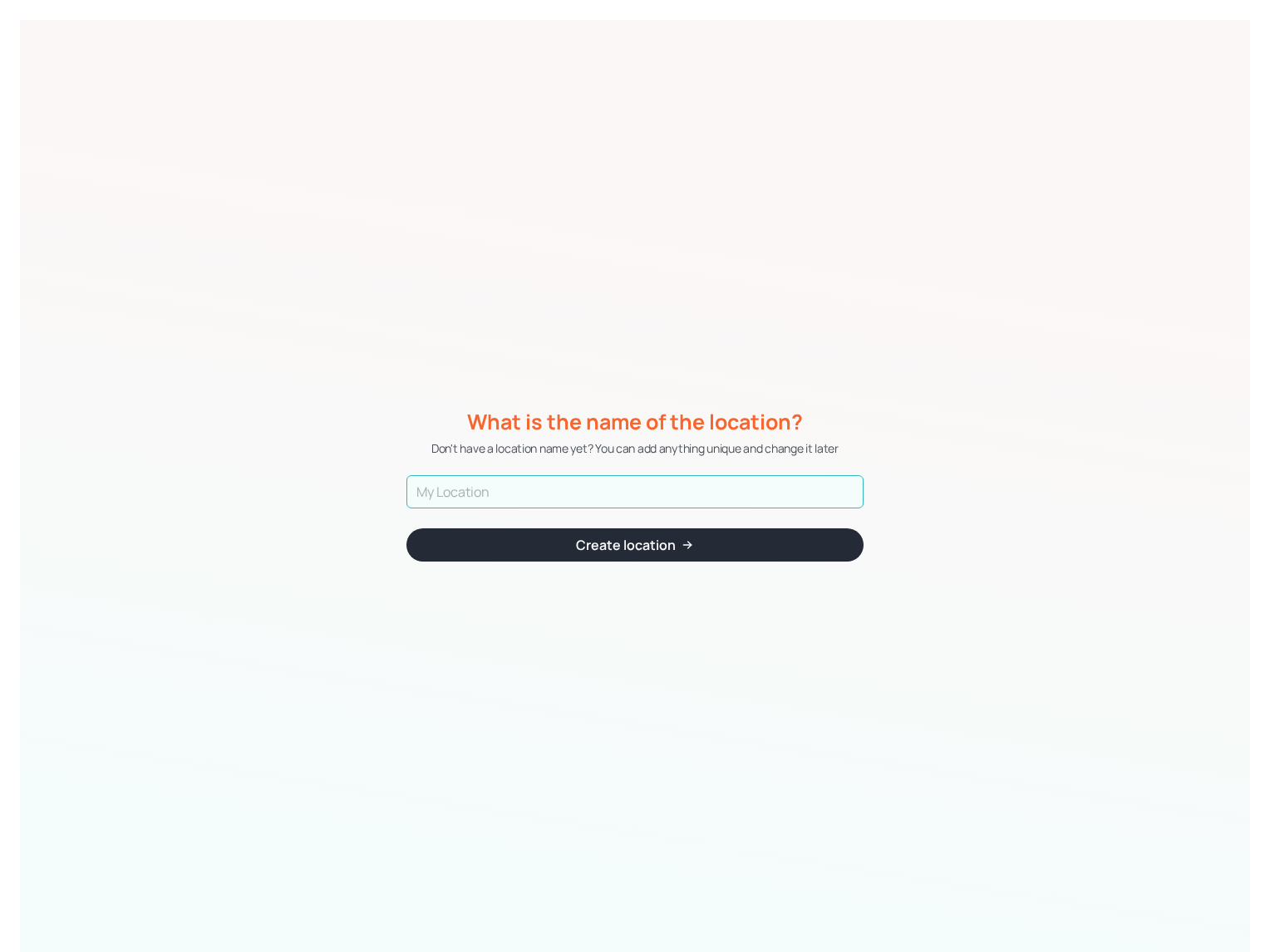
paste input "[GEOGRAPHIC_DATA]"
type input "Copy1 - [GEOGRAPHIC_DATA] - [GEOGRAPHIC_DATA]"
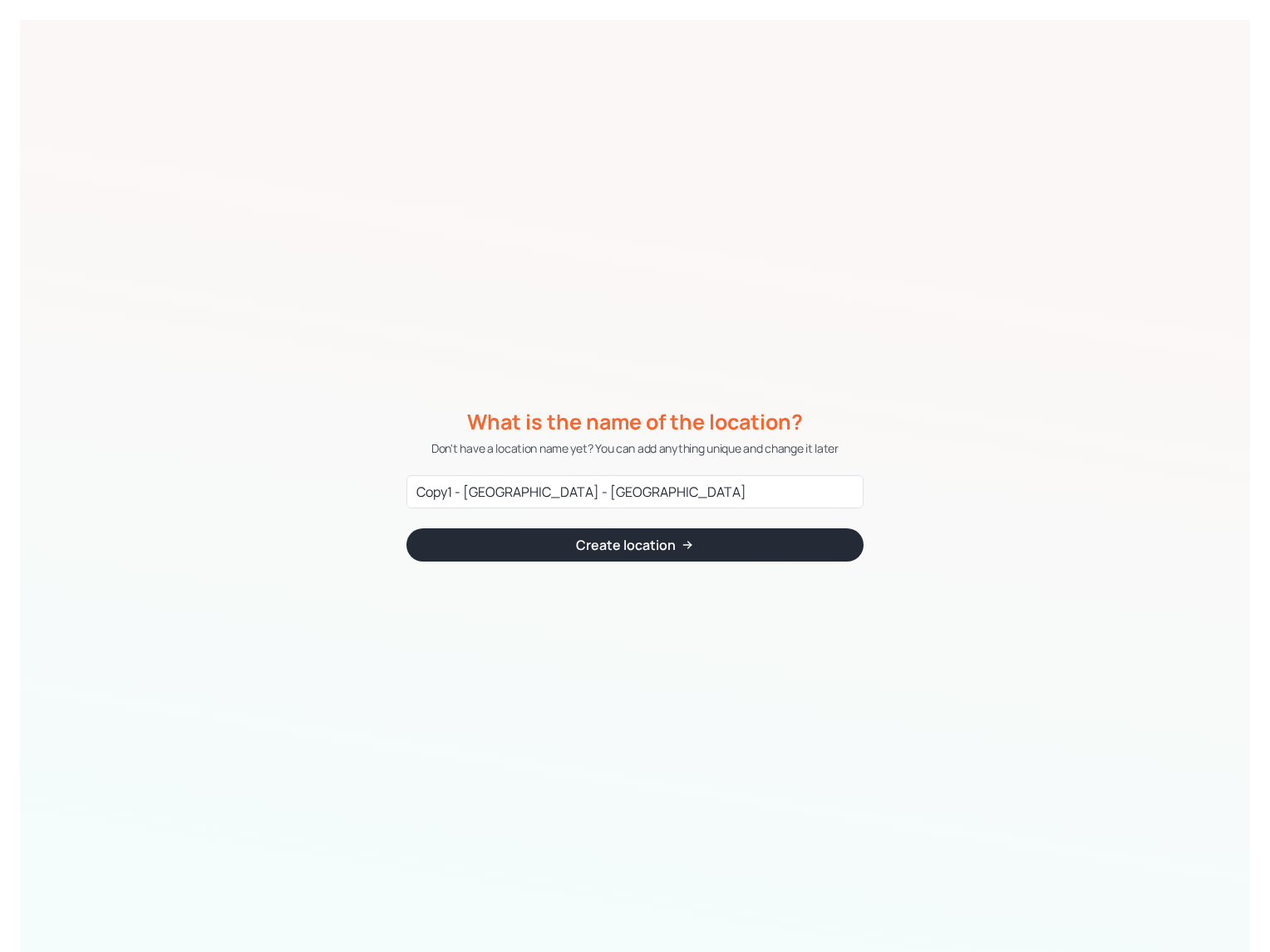
click at [597, 550] on div "Create location" at bounding box center [626, 544] width 100 height 13
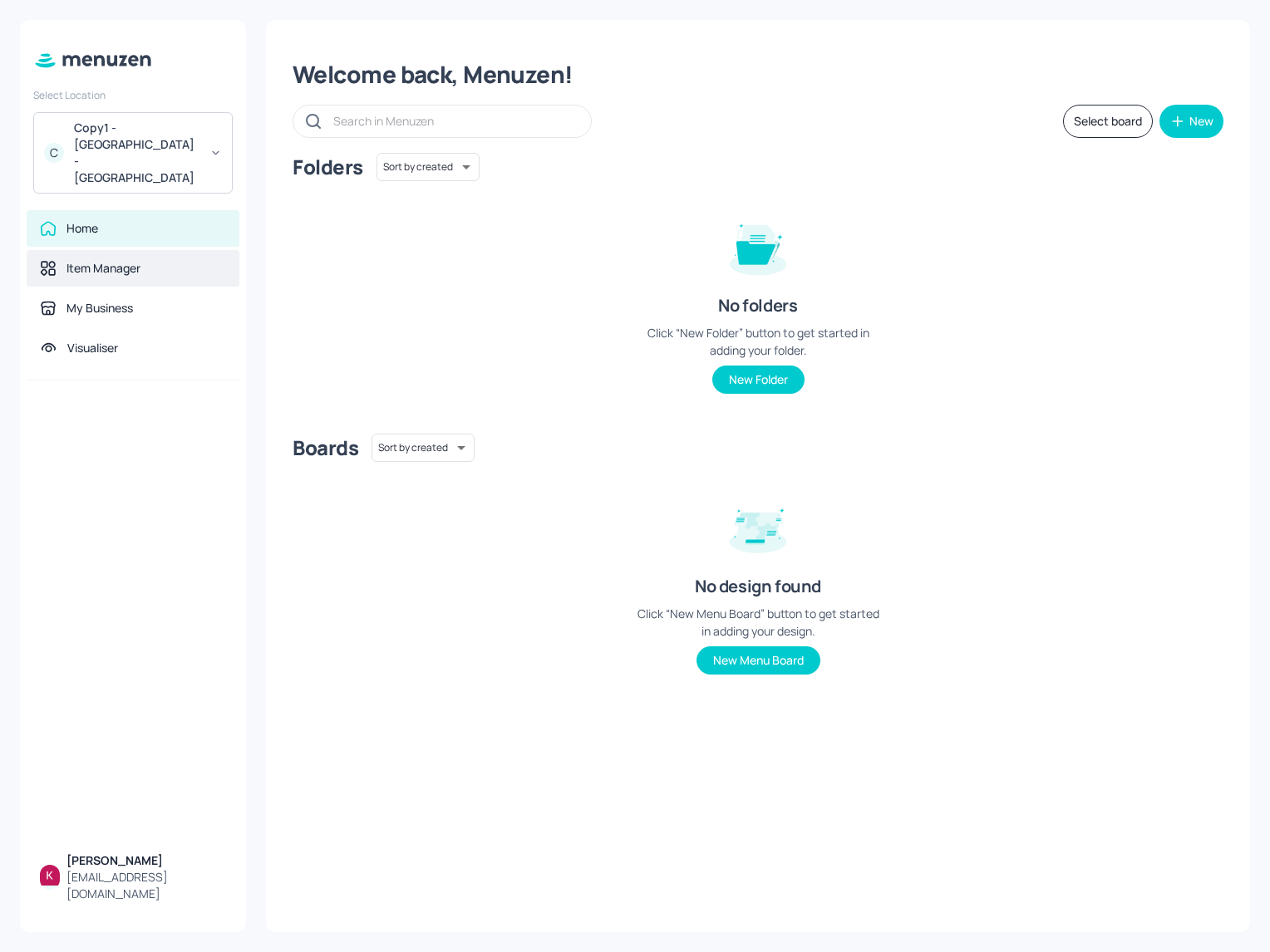
click at [125, 250] on div "Item Manager" at bounding box center [133, 268] width 212 height 36
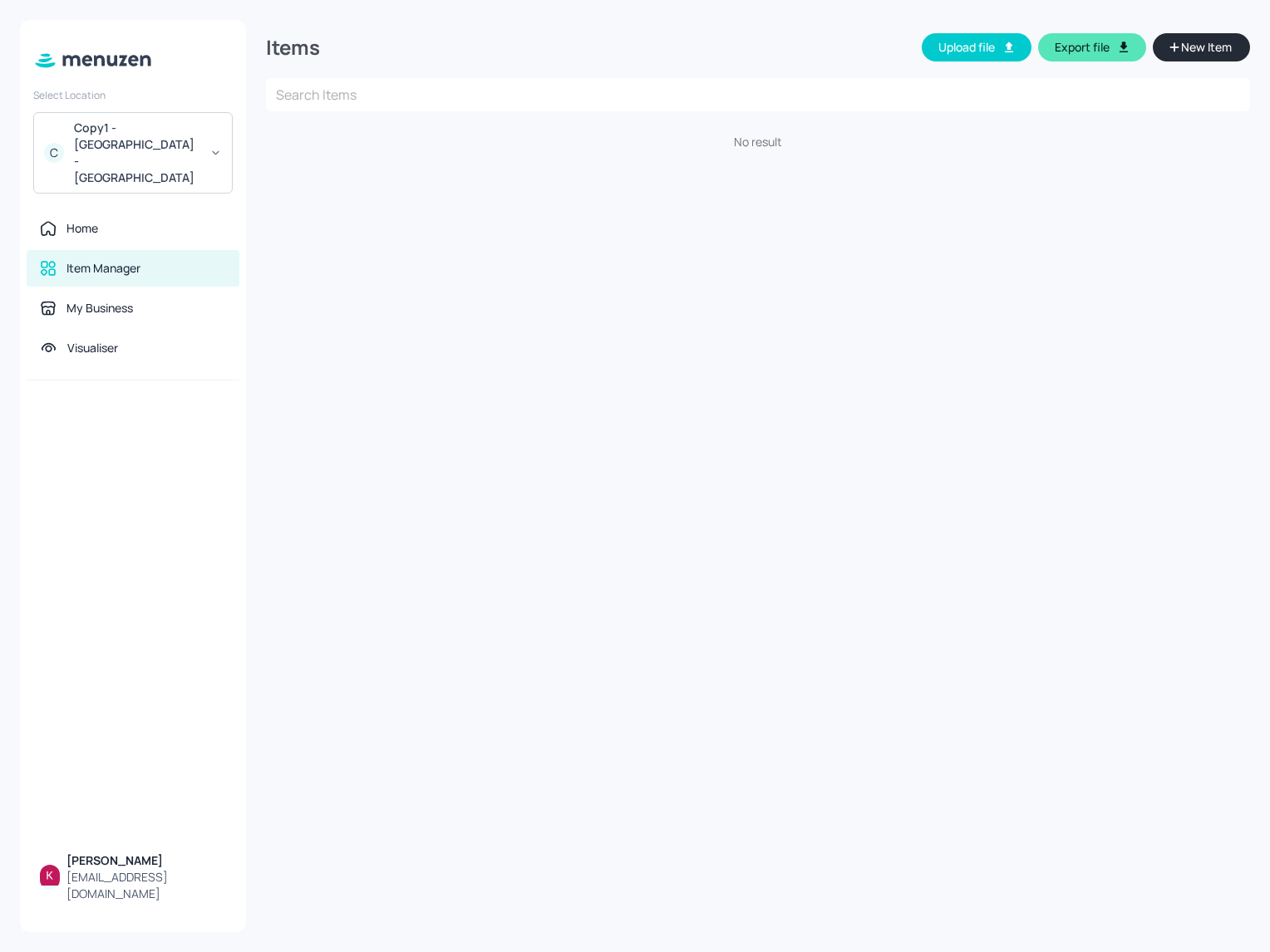
click at [118, 130] on div "Copy1 - [GEOGRAPHIC_DATA] - [GEOGRAPHIC_DATA]" at bounding box center [137, 152] width 126 height 66
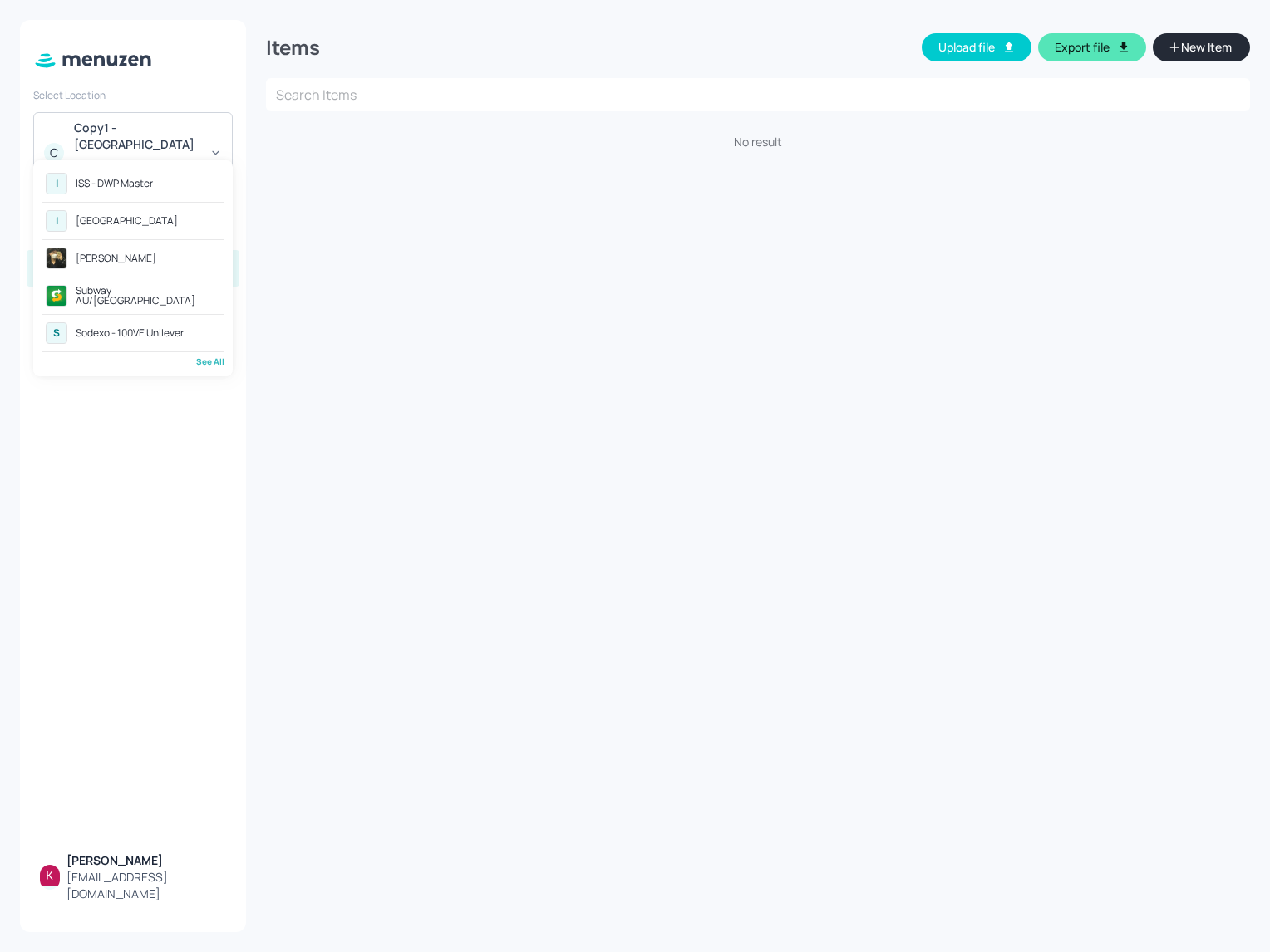
click at [399, 263] on div at bounding box center [635, 476] width 1270 height 952
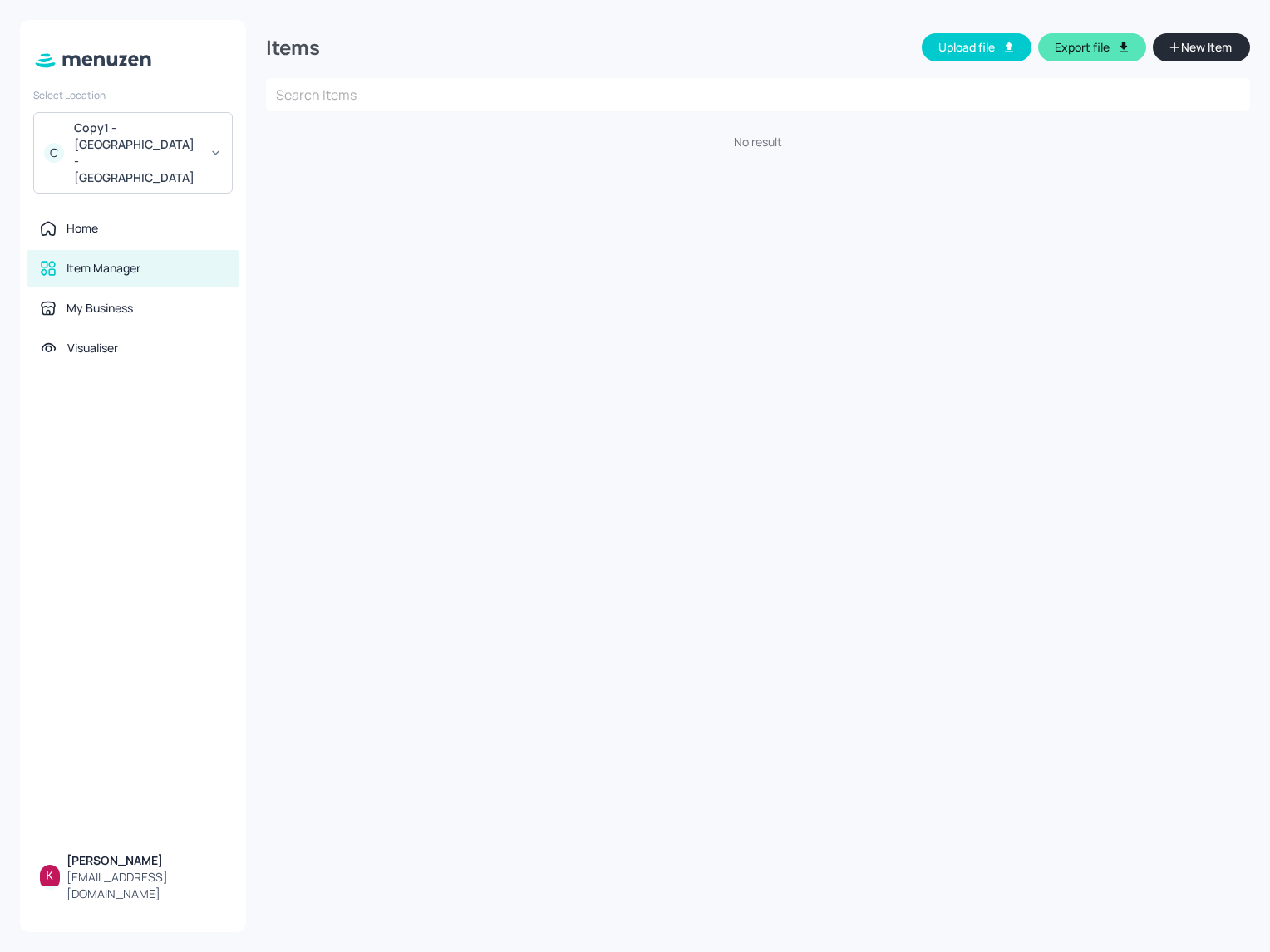
click at [984, 429] on div "Items Upload file Export file New Item ​ No result" at bounding box center [758, 476] width 984 height 912
click at [985, 50] on button "Upload file" at bounding box center [976, 48] width 110 height 28
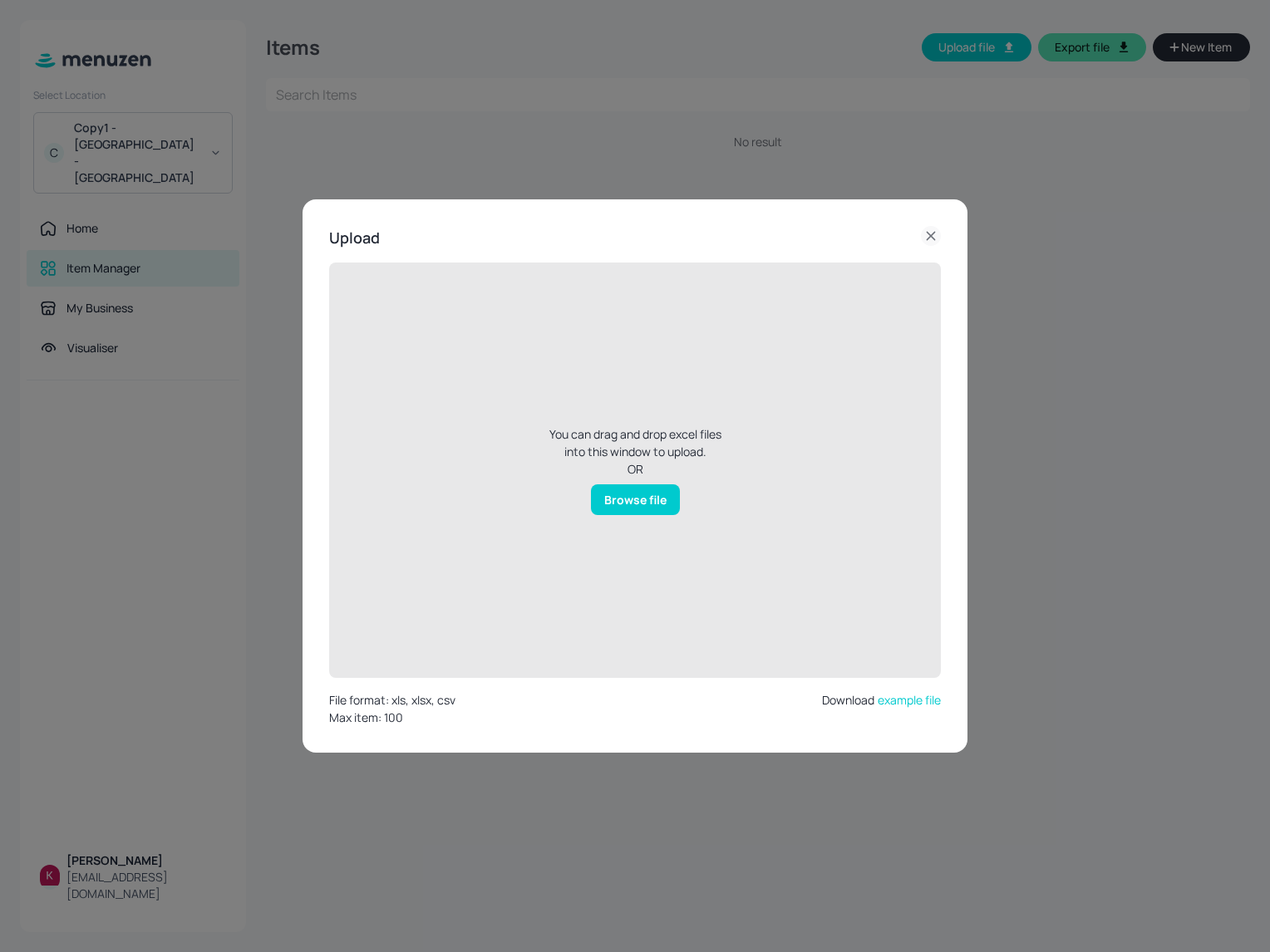
click at [651, 503] on div "Browse file" at bounding box center [635, 499] width 89 height 31
click at [0, 0] on input "Browse file" at bounding box center [0, 0] width 0 height 0
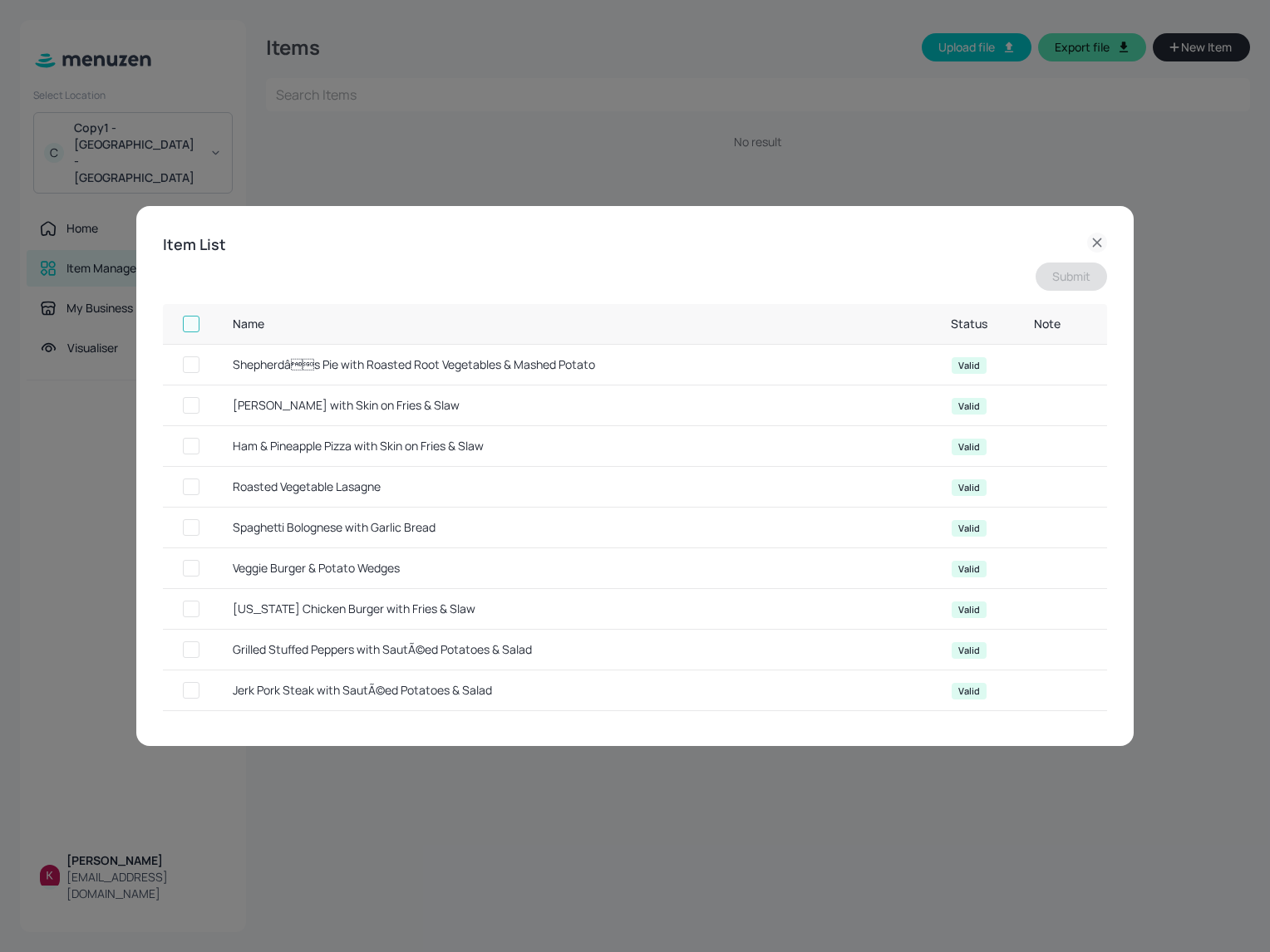
click at [193, 331] on input "checkbox" at bounding box center [191, 324] width 30 height 30
checkbox input "true"
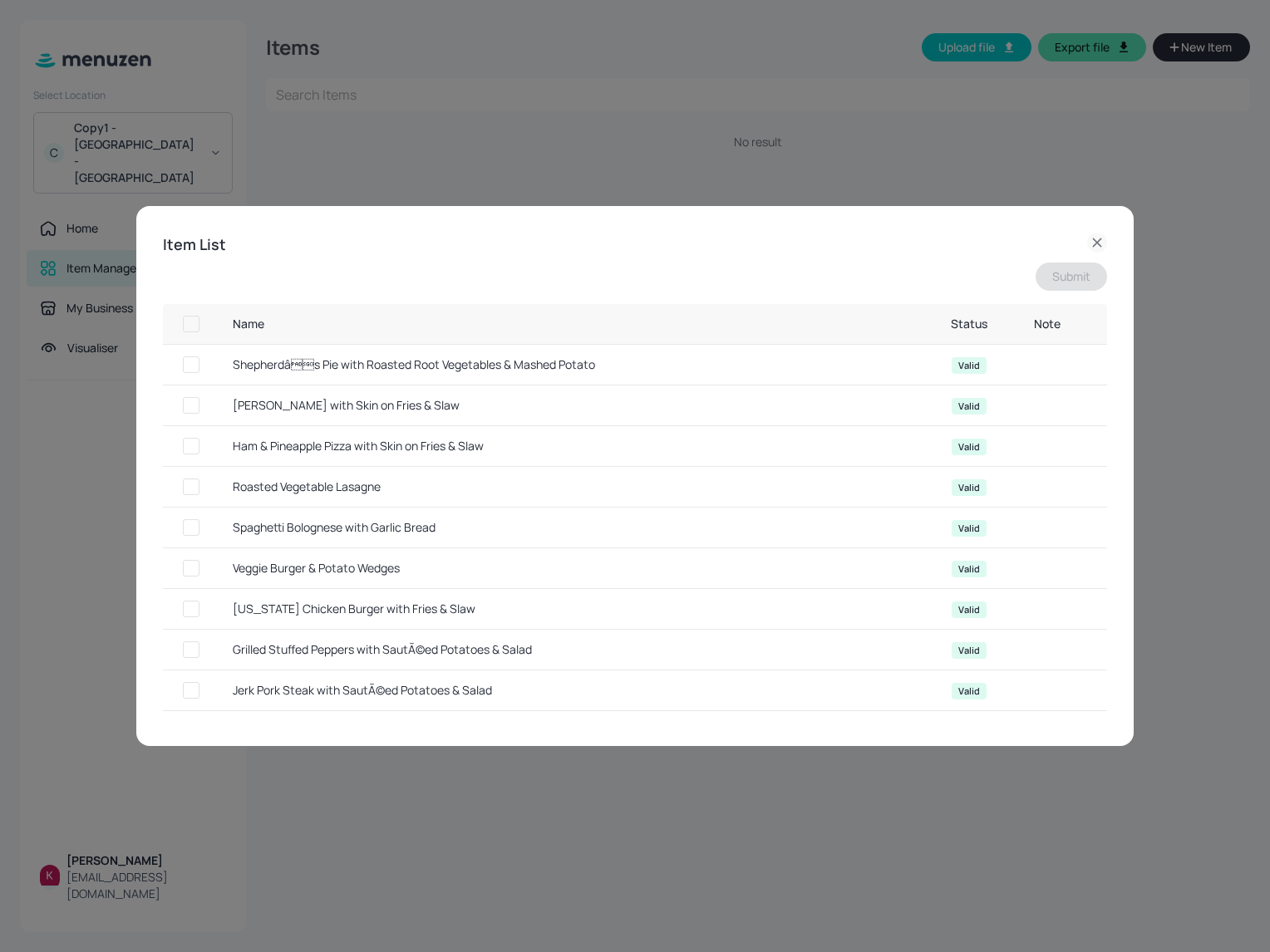
checkbox input "true"
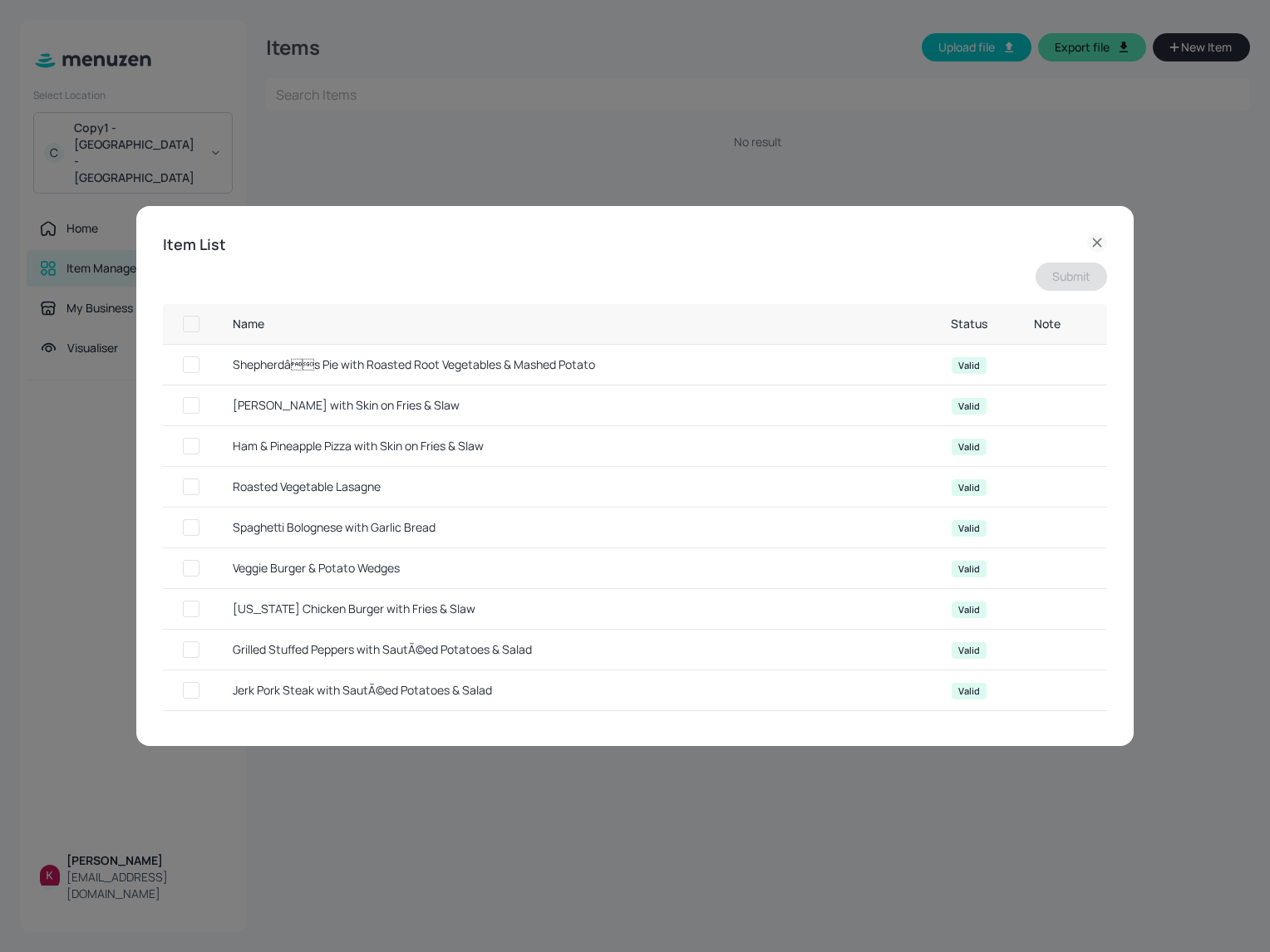
checkbox input "true"
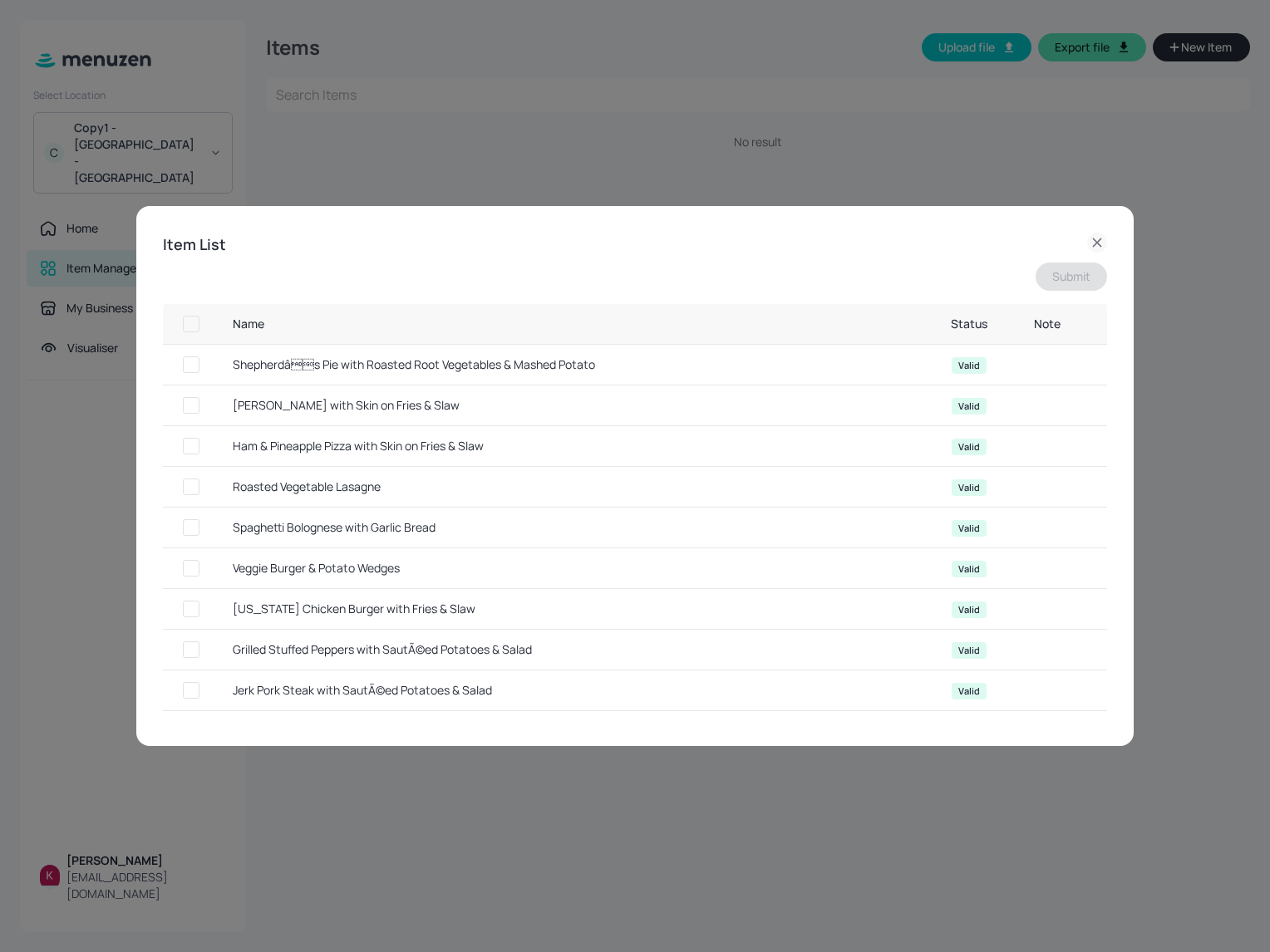
checkbox input "true"
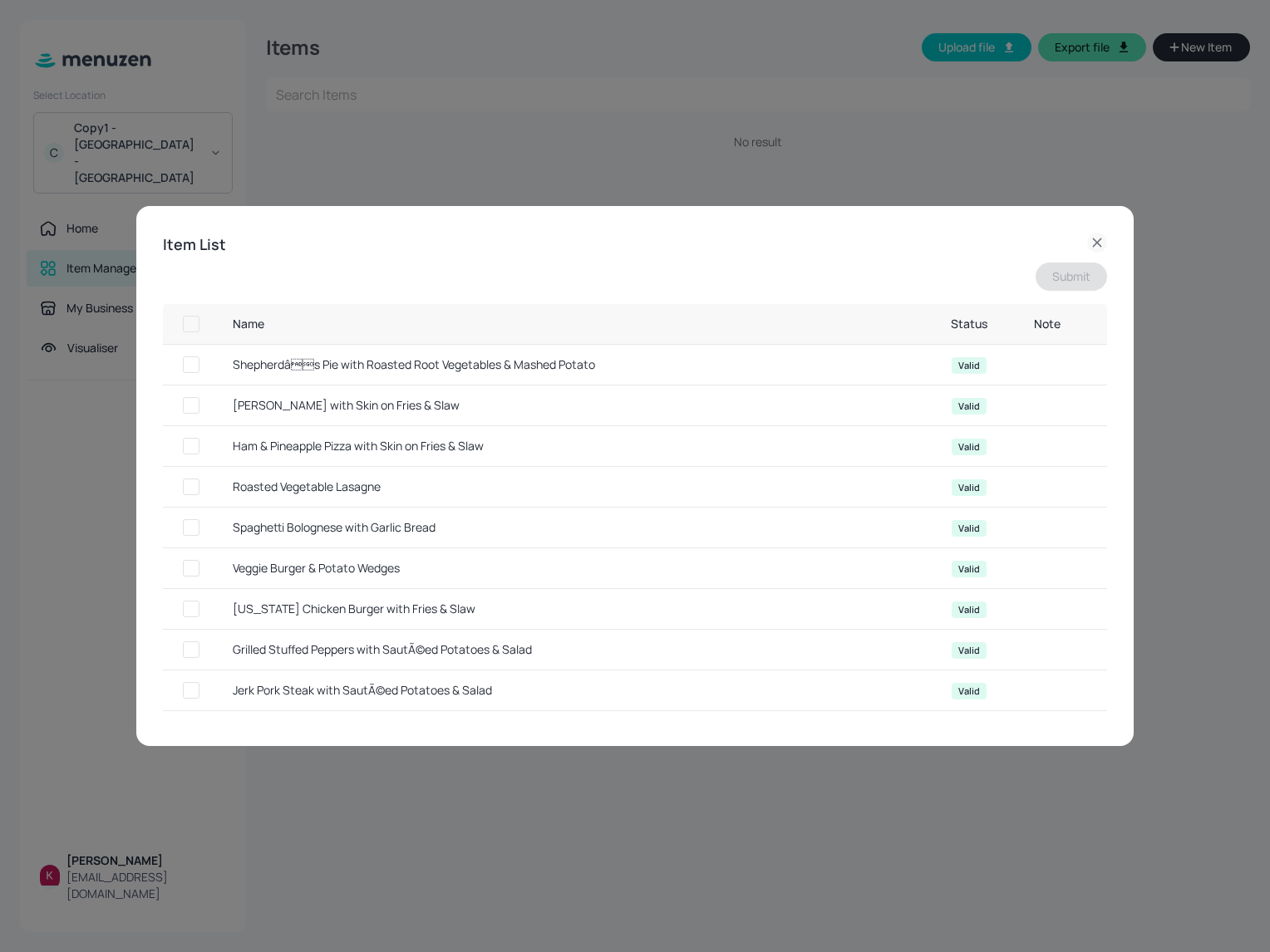
checkbox input "true"
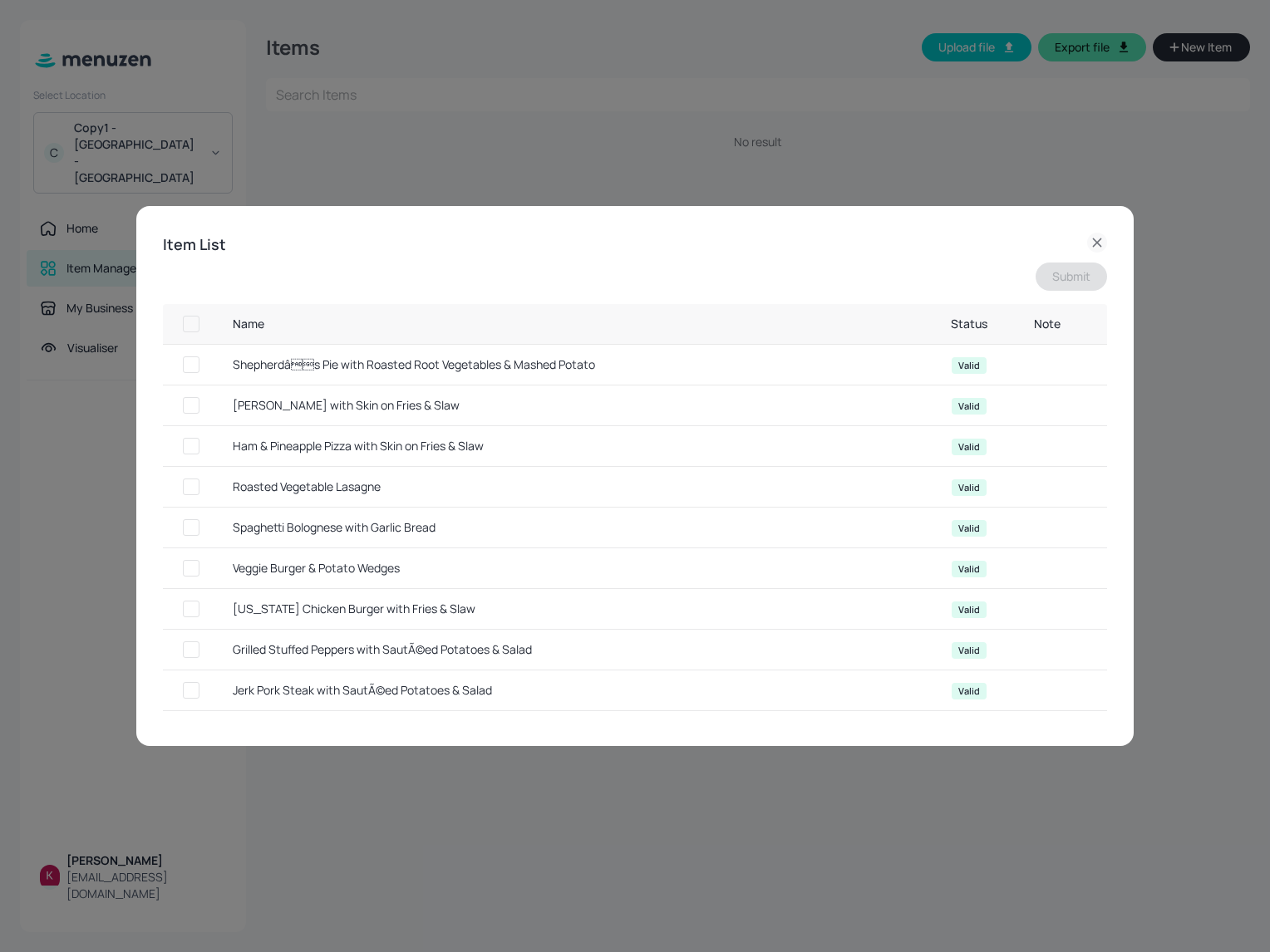
checkbox input "true"
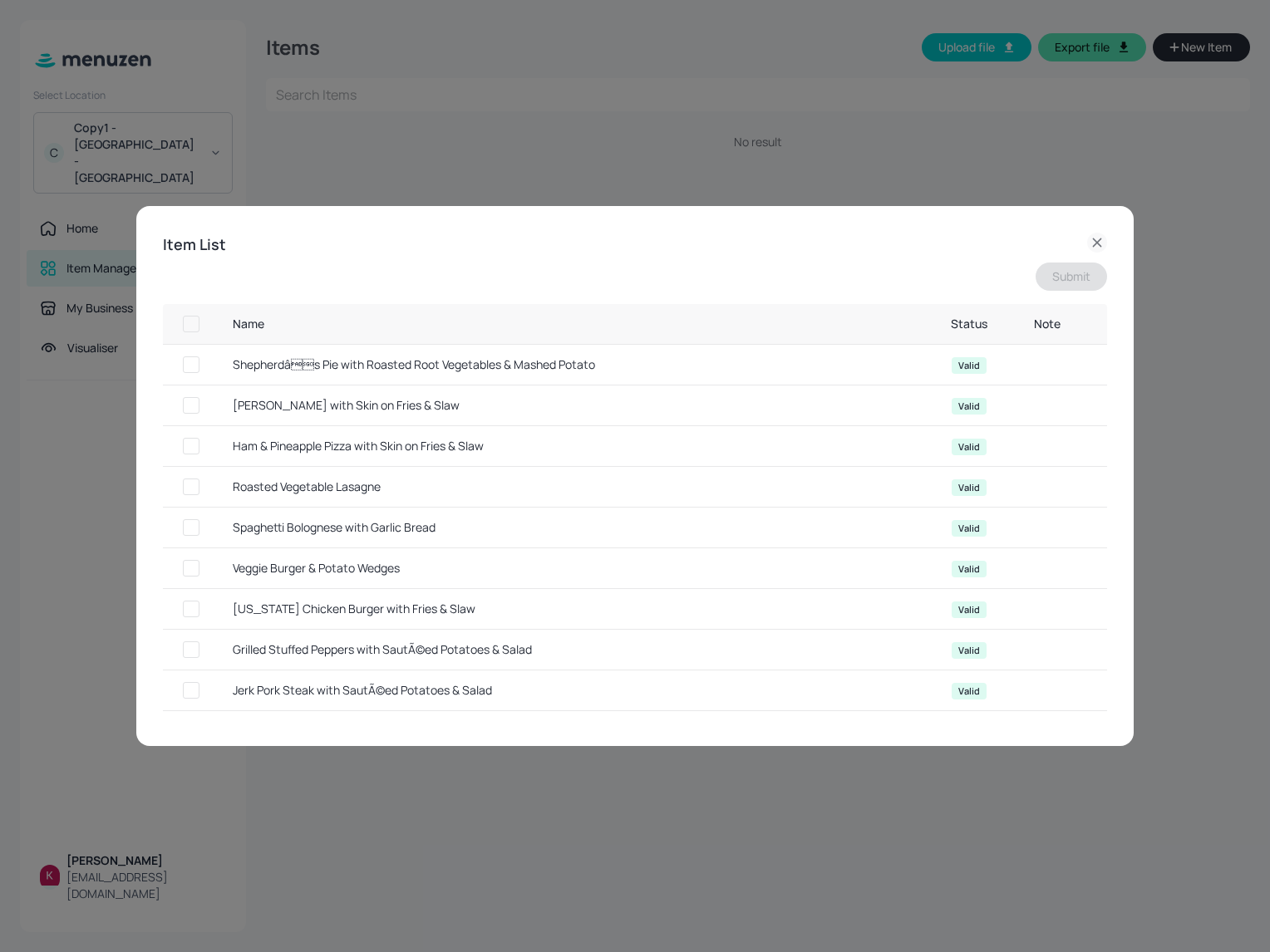
checkbox input "true"
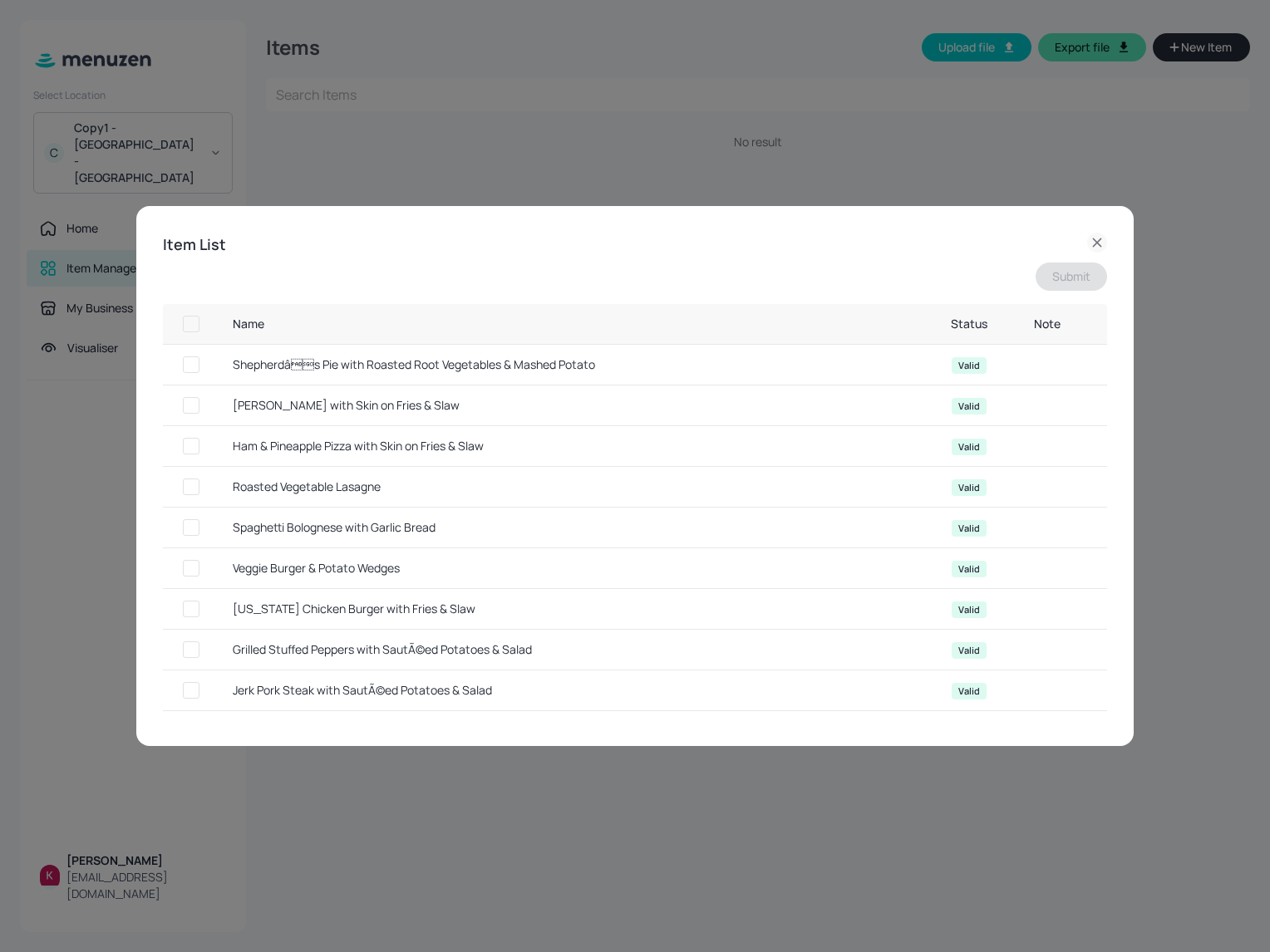
checkbox input "true"
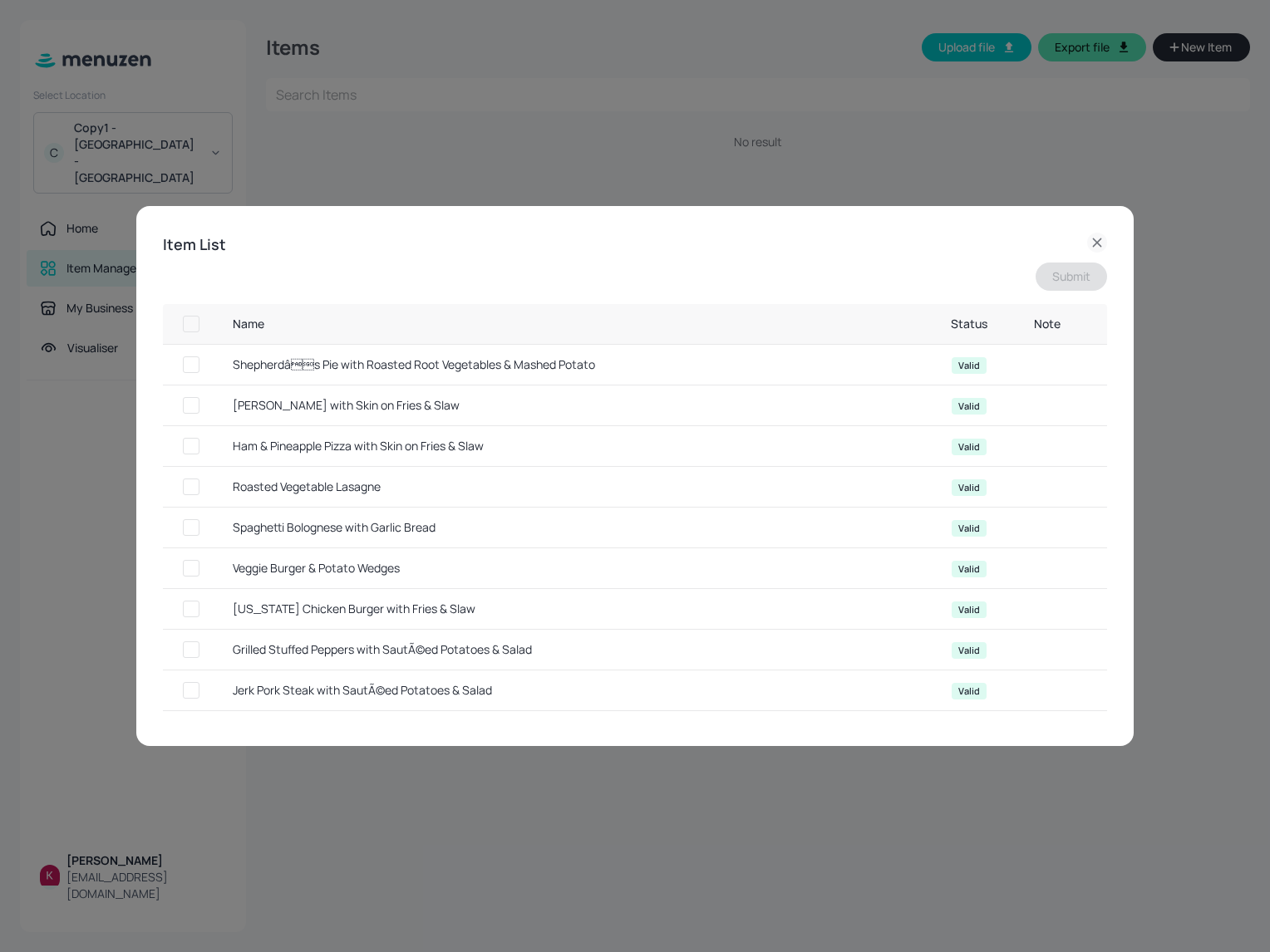
checkbox input "true"
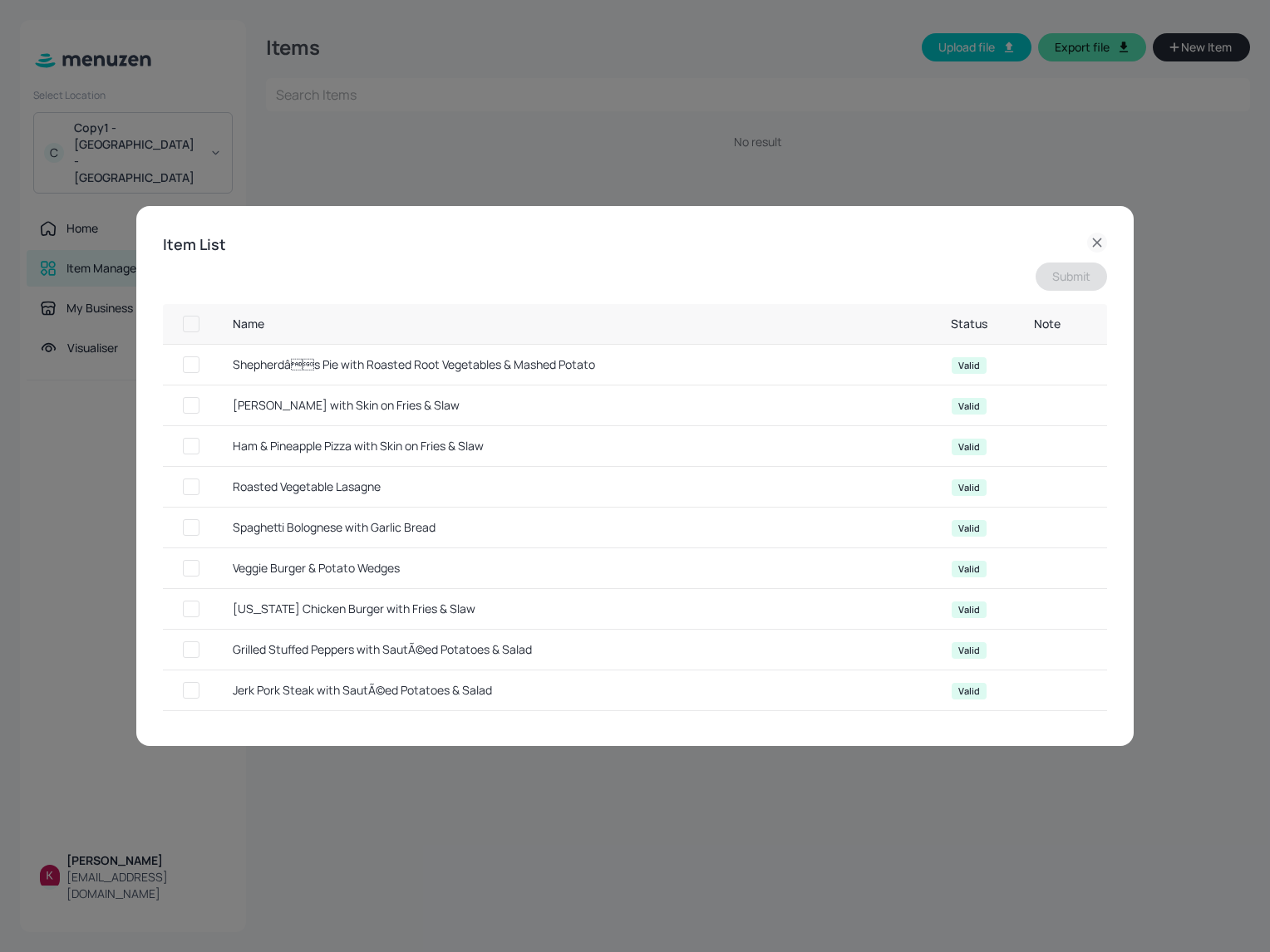
checkbox input "true"
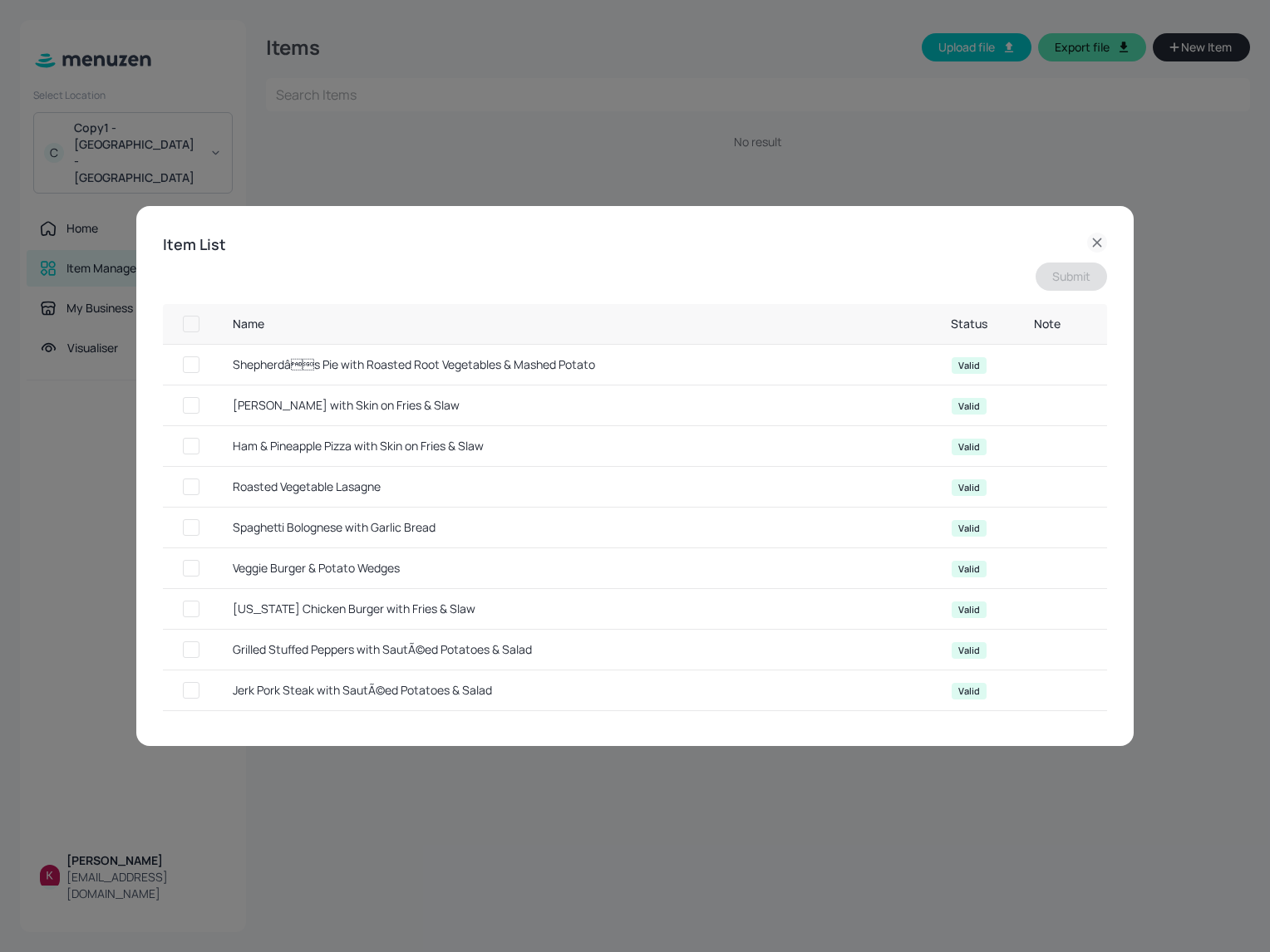
checkbox input "true"
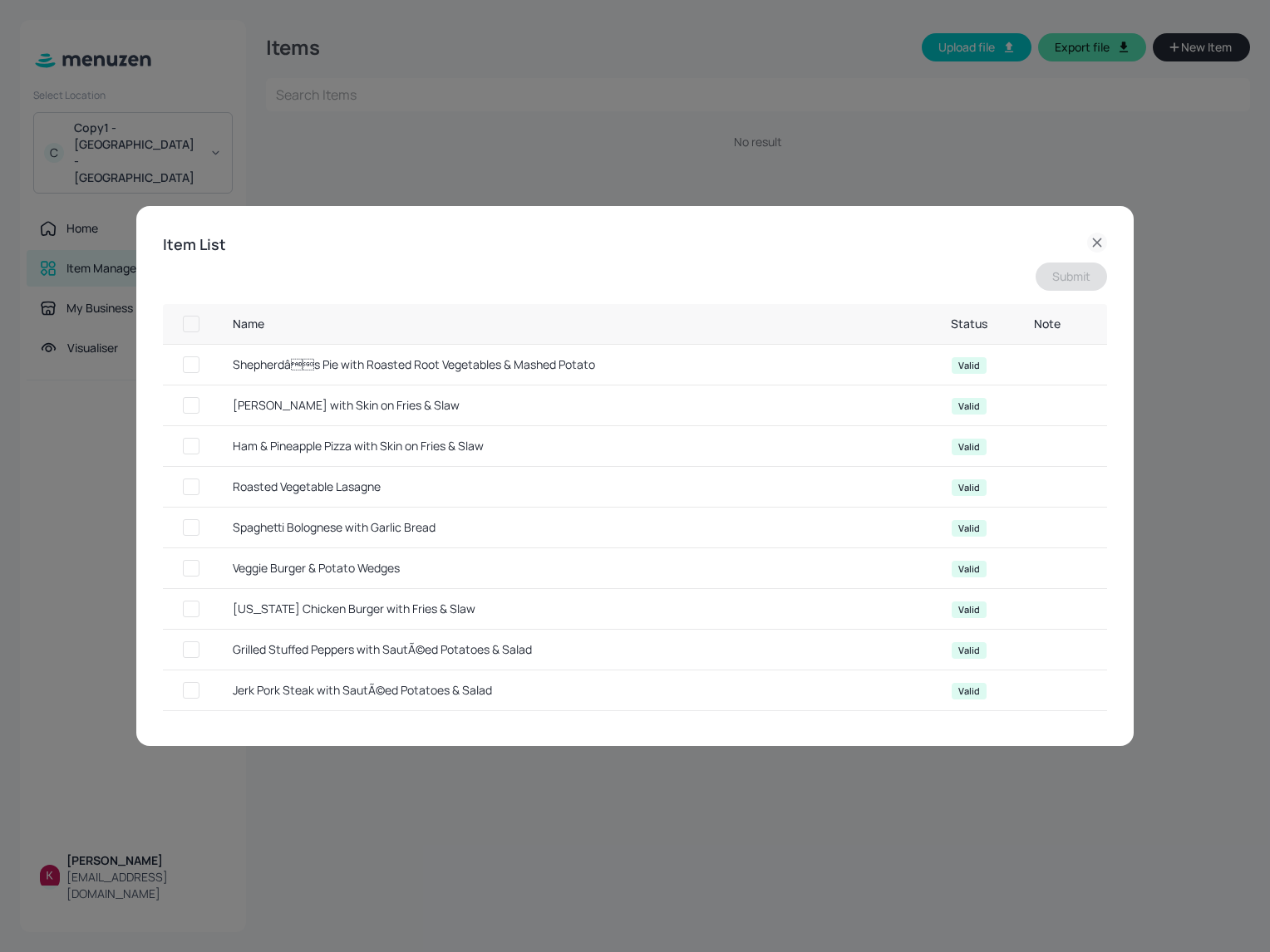
checkbox input "true"
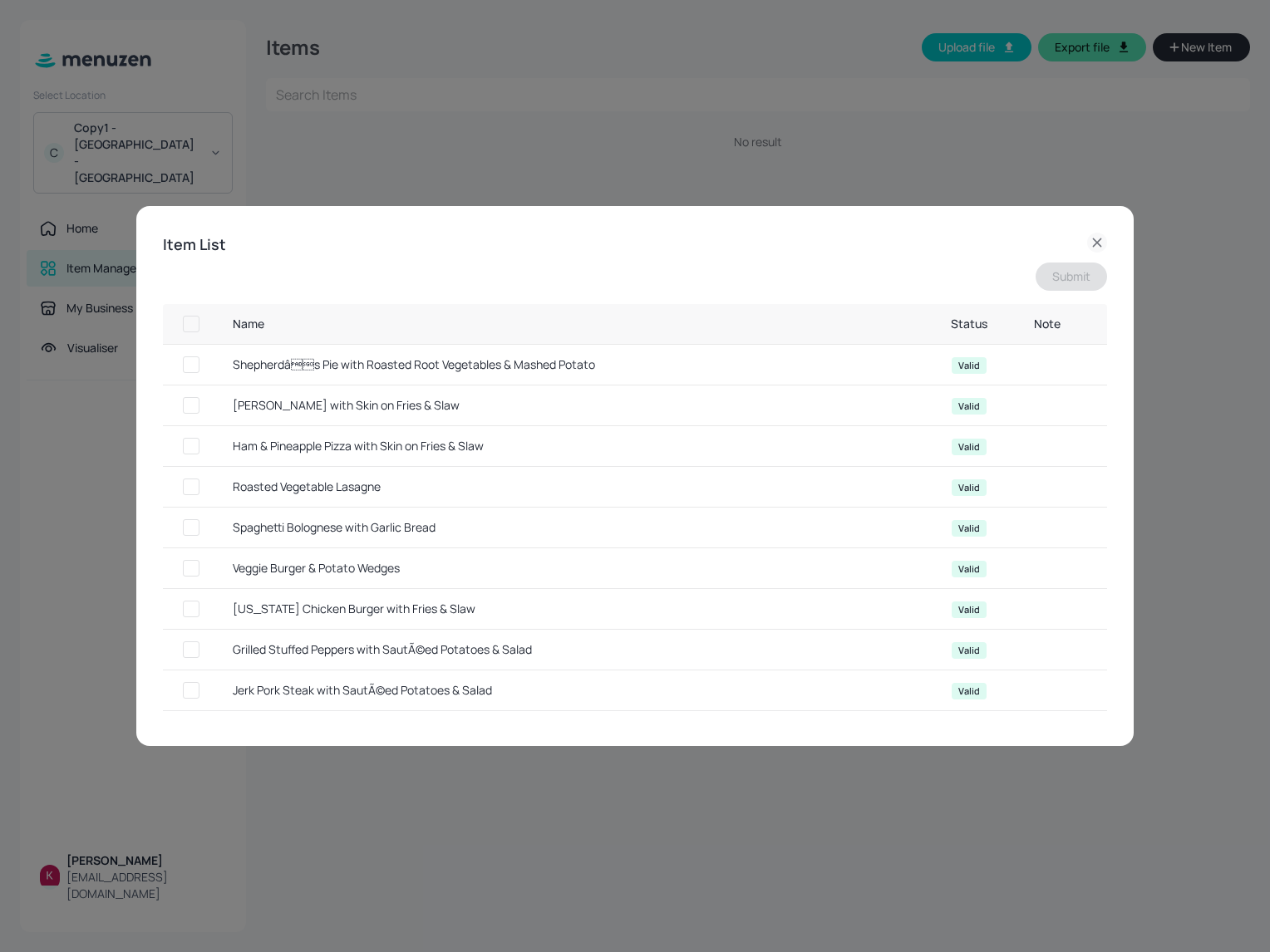
checkbox input "true"
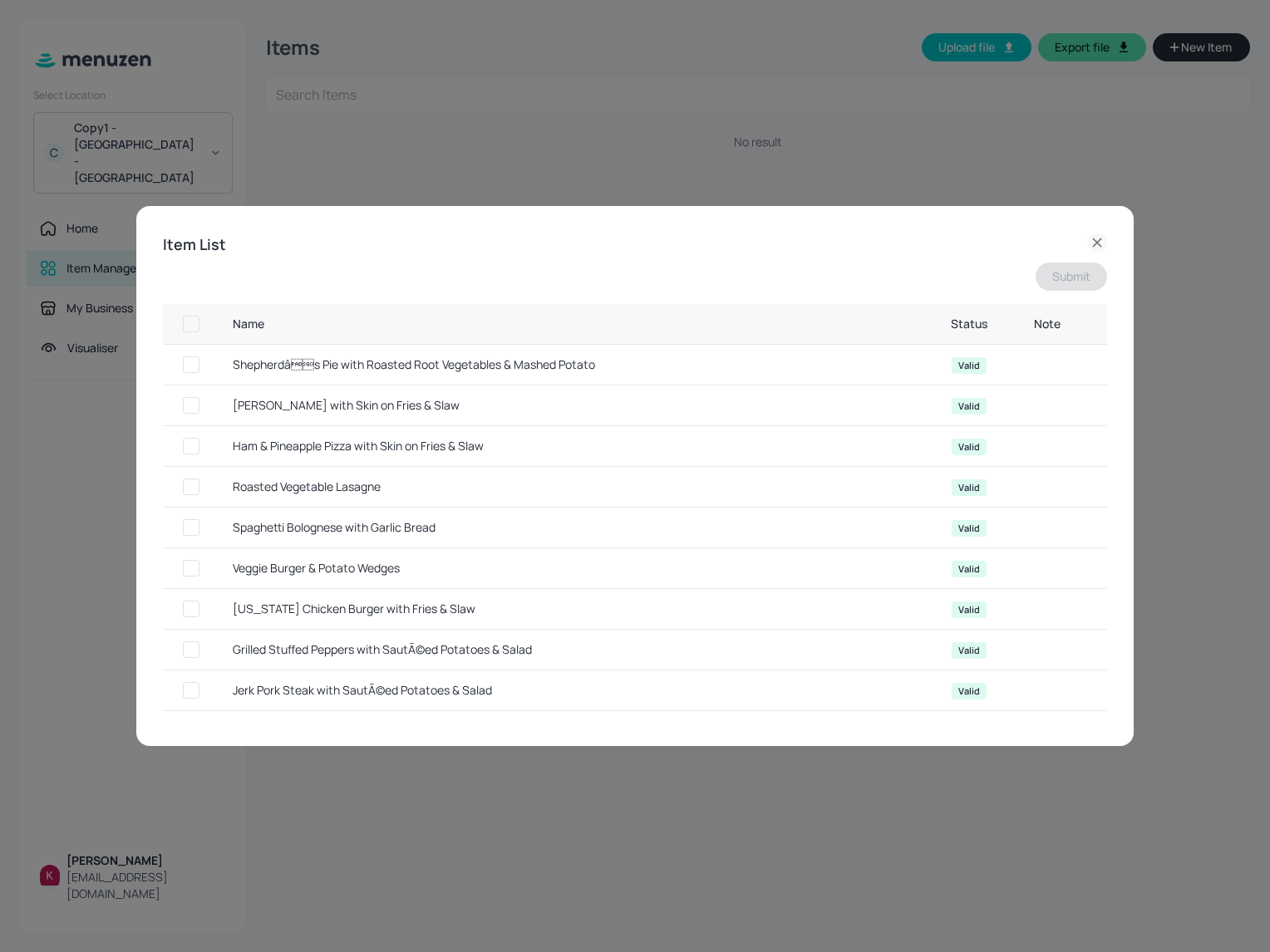
checkbox input "true"
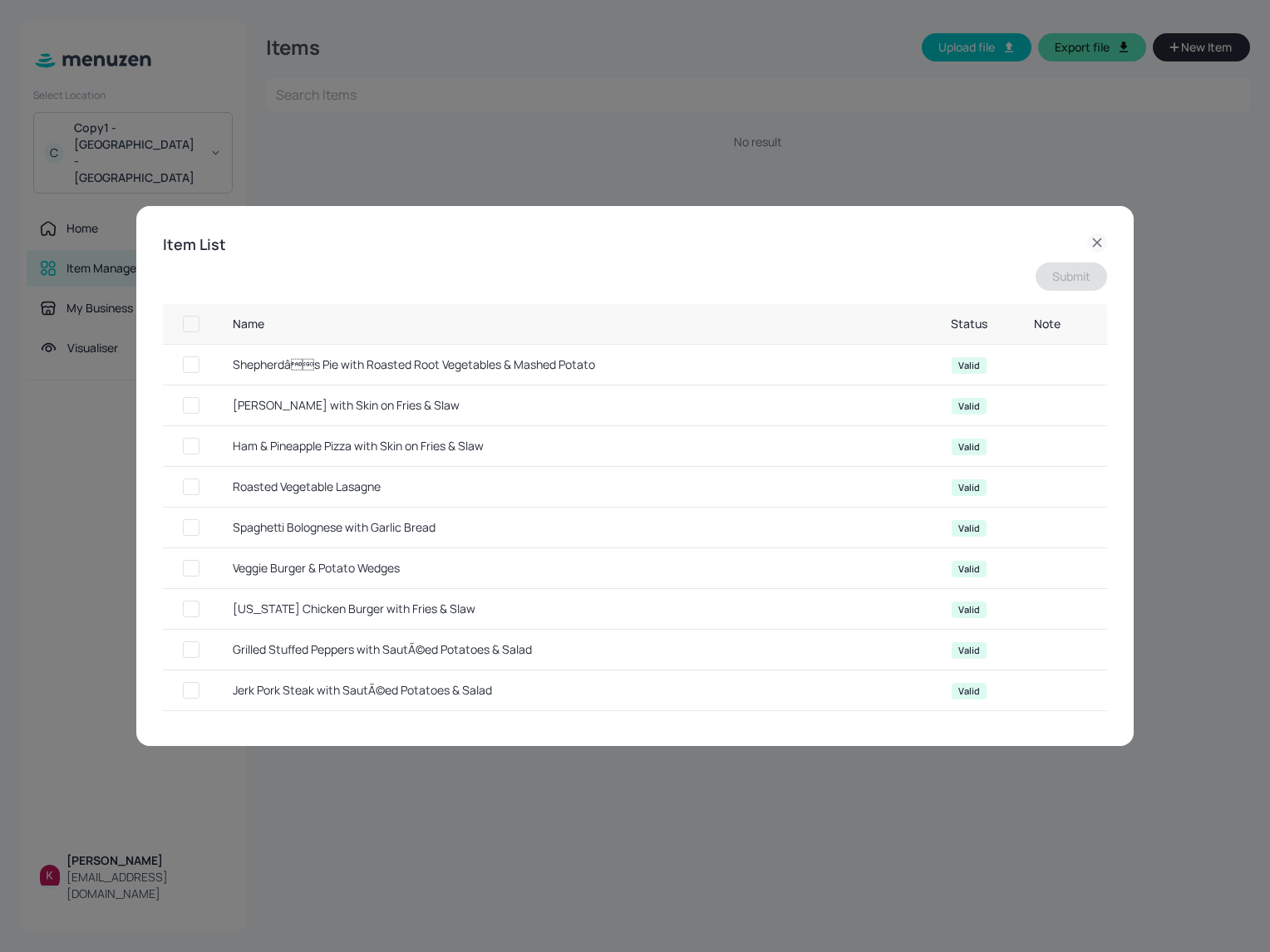
checkbox input "true"
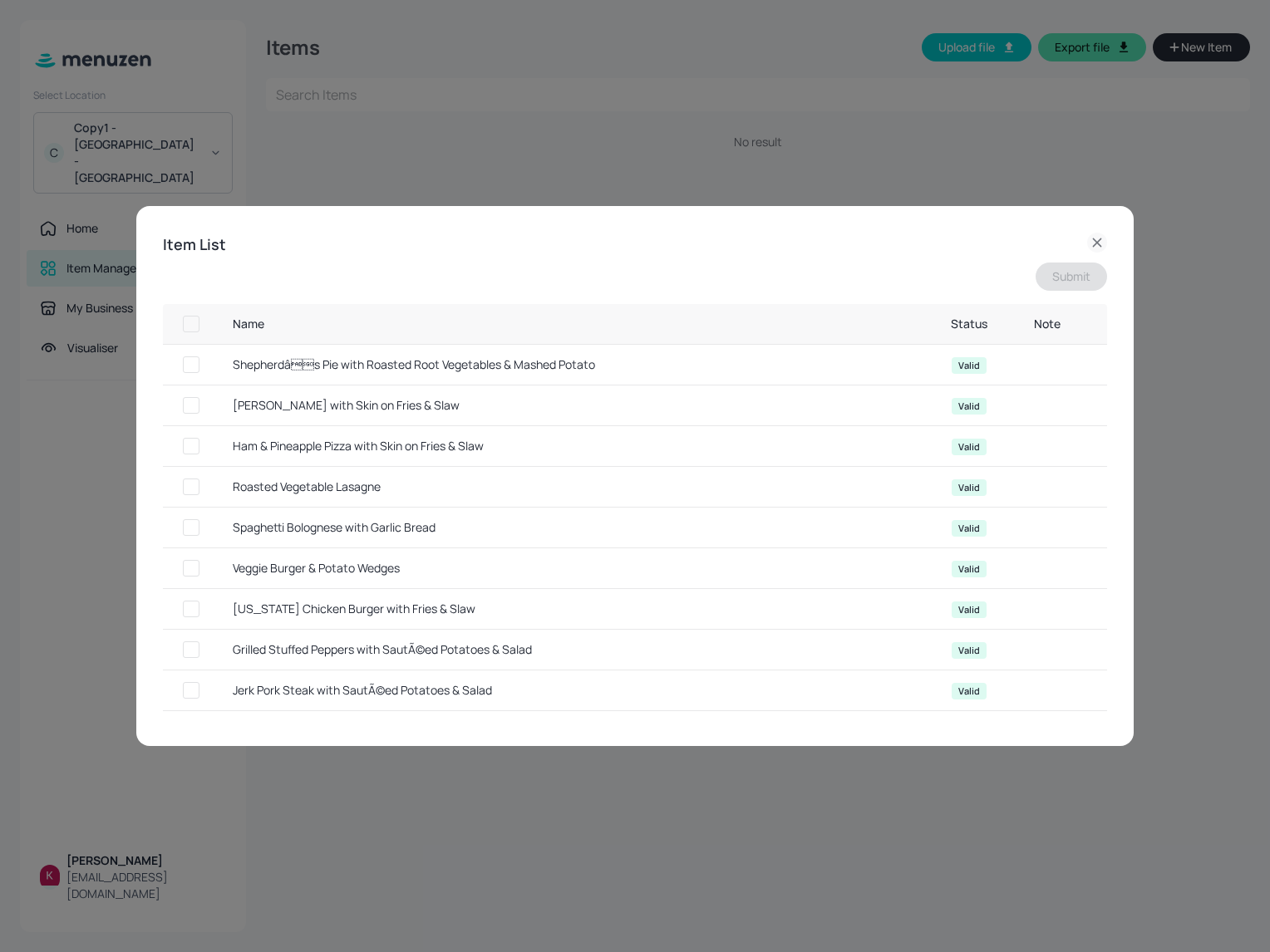
checkbox input "true"
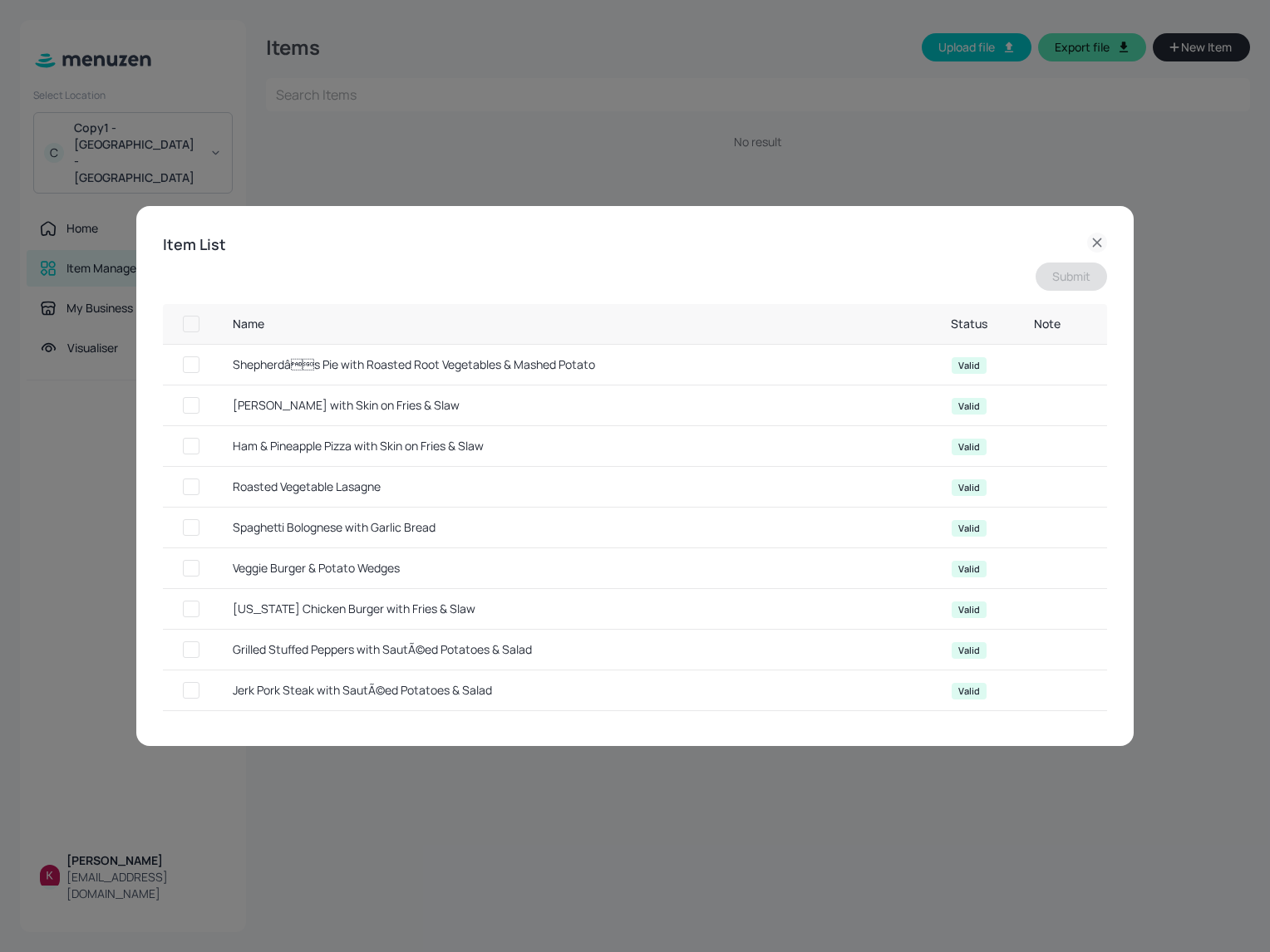
checkbox input "true"
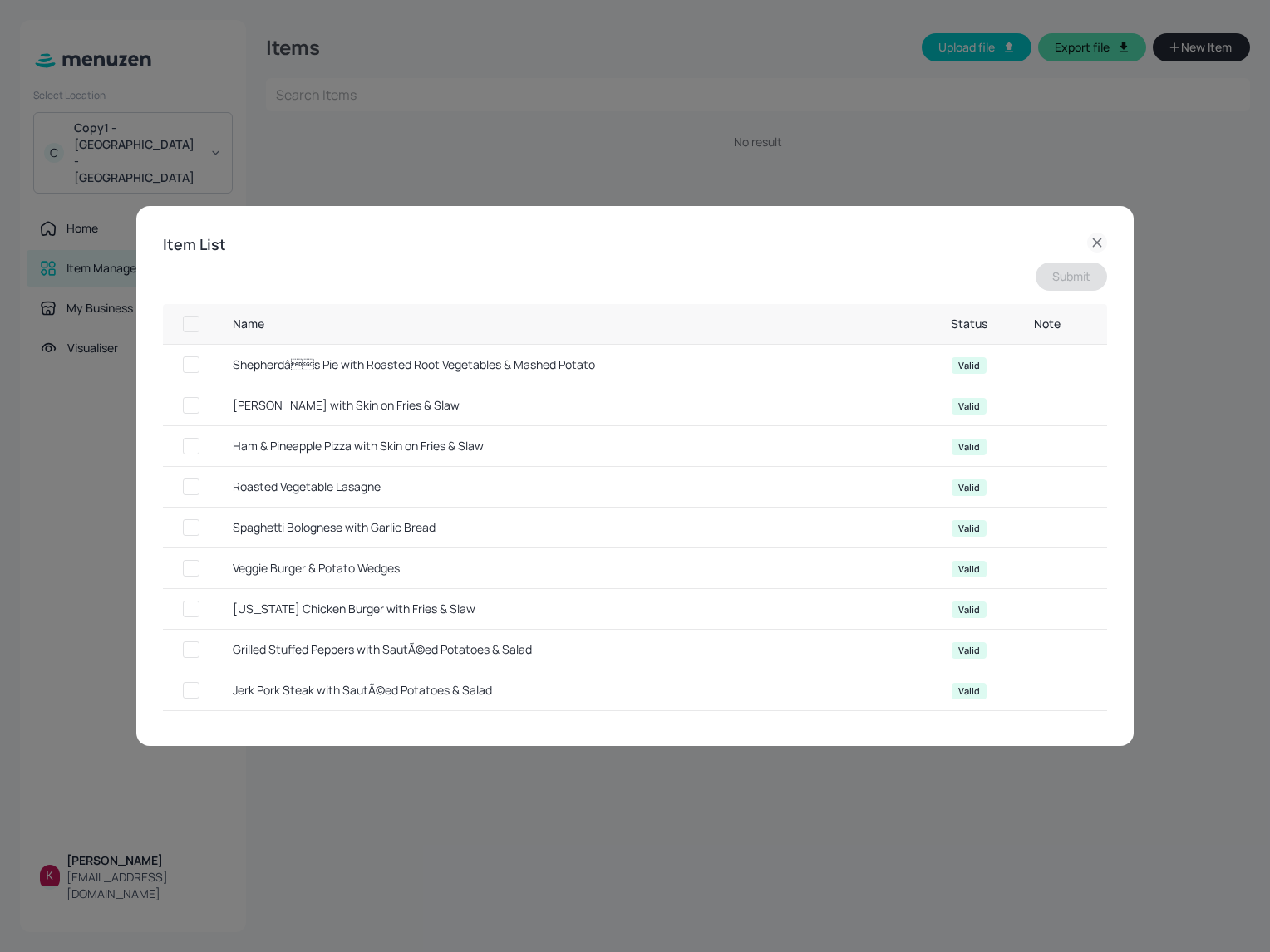
checkbox input "true"
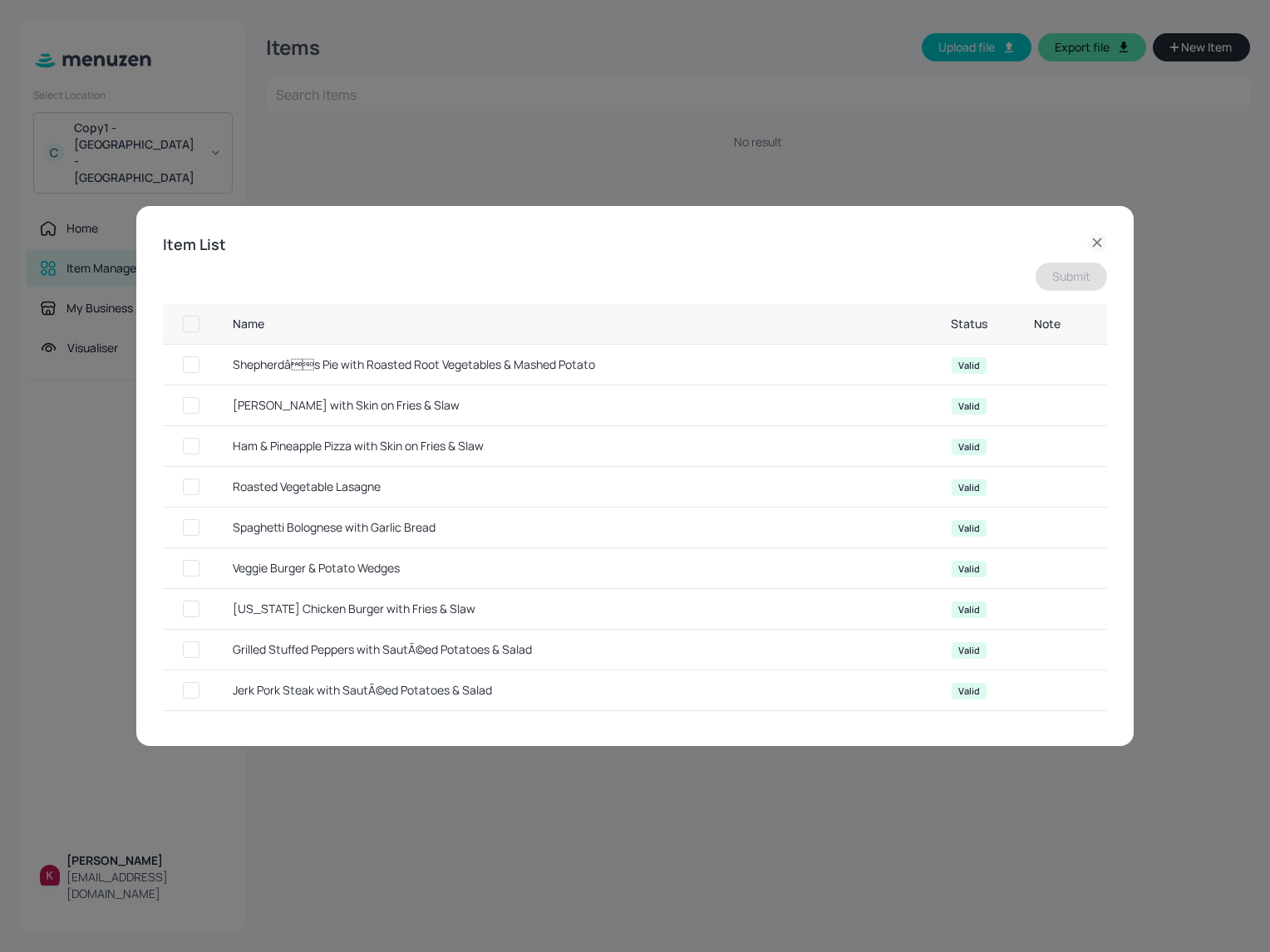
checkbox input "true"
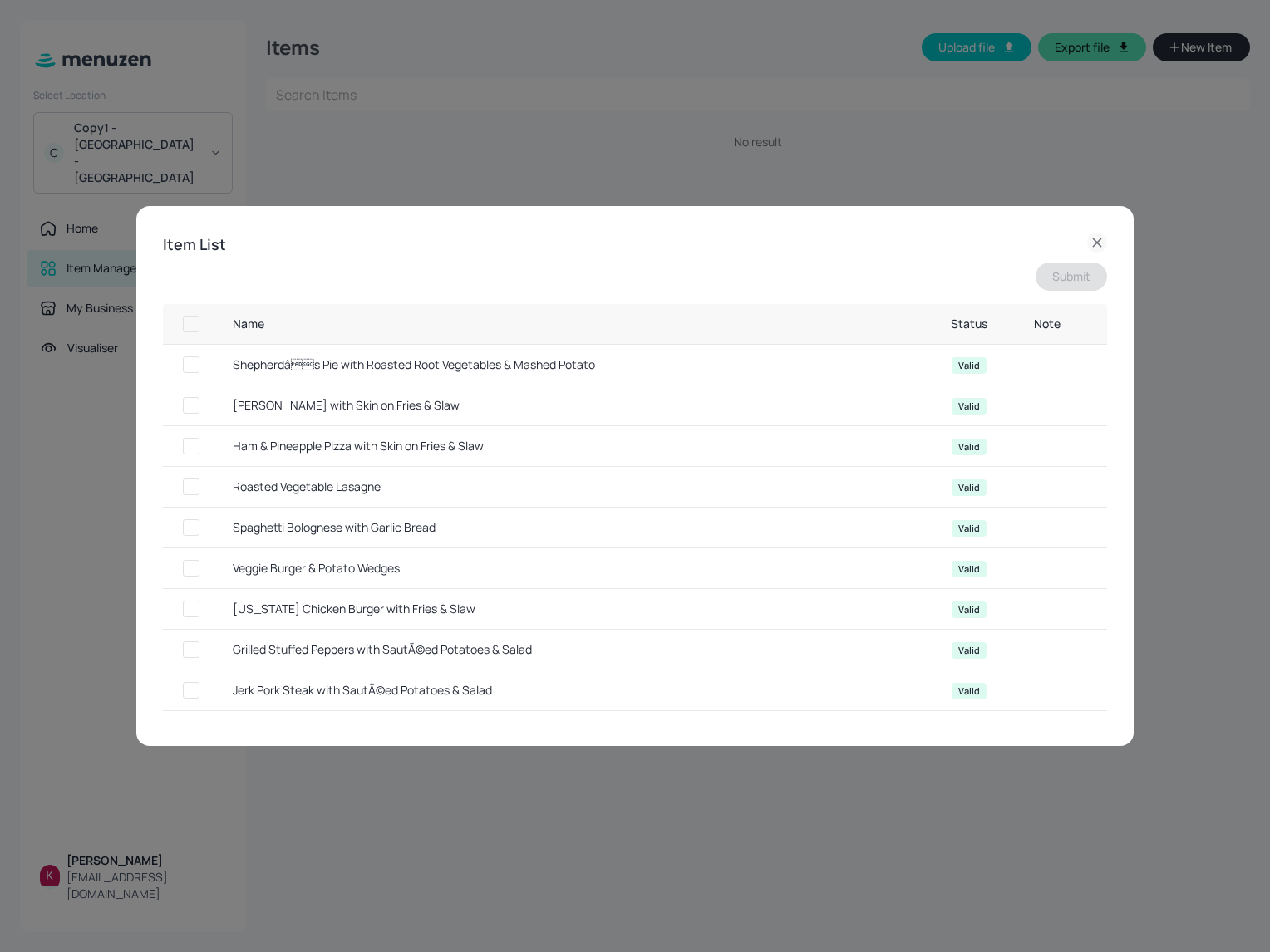
checkbox input "true"
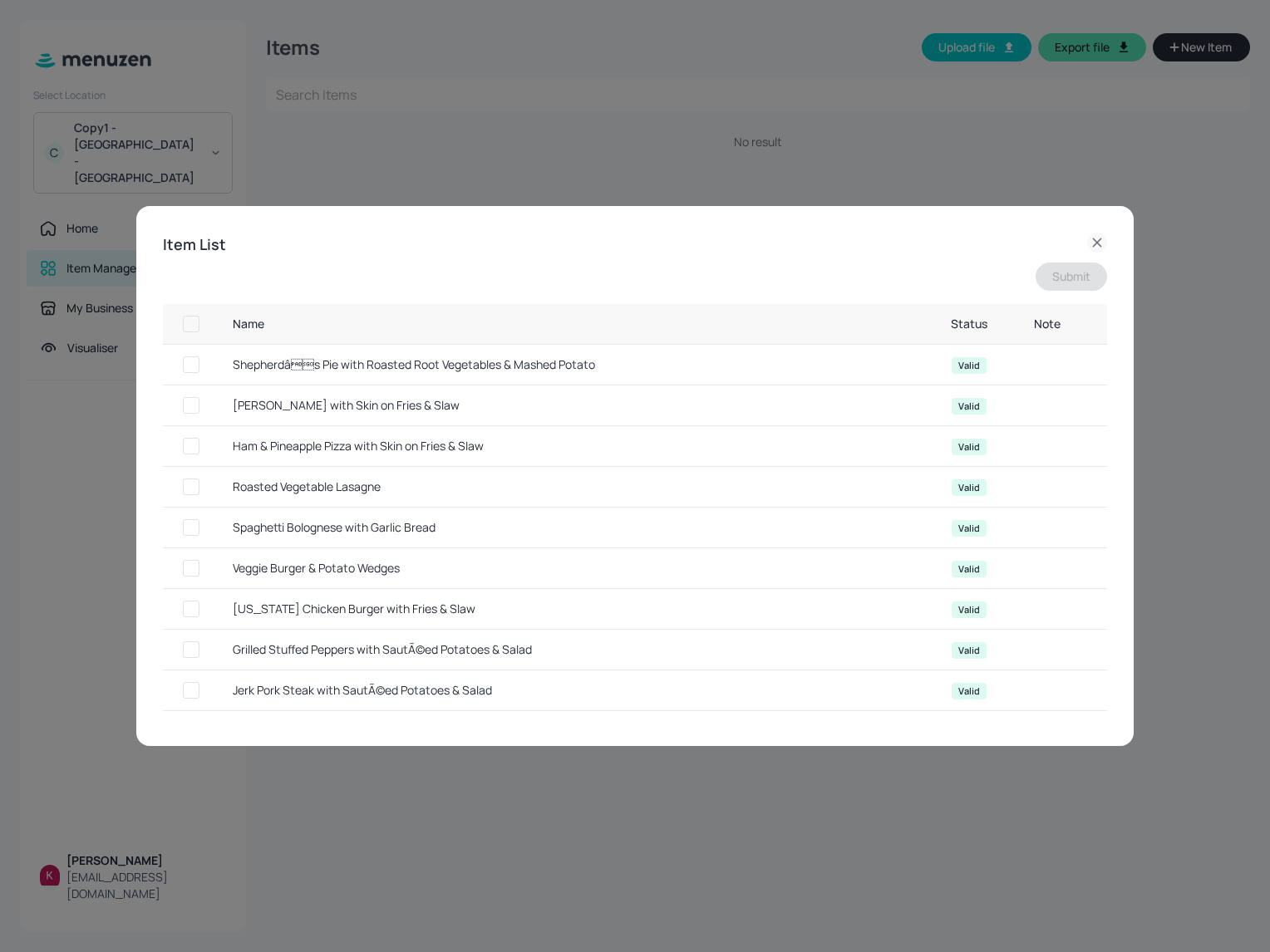
checkbox input "true"
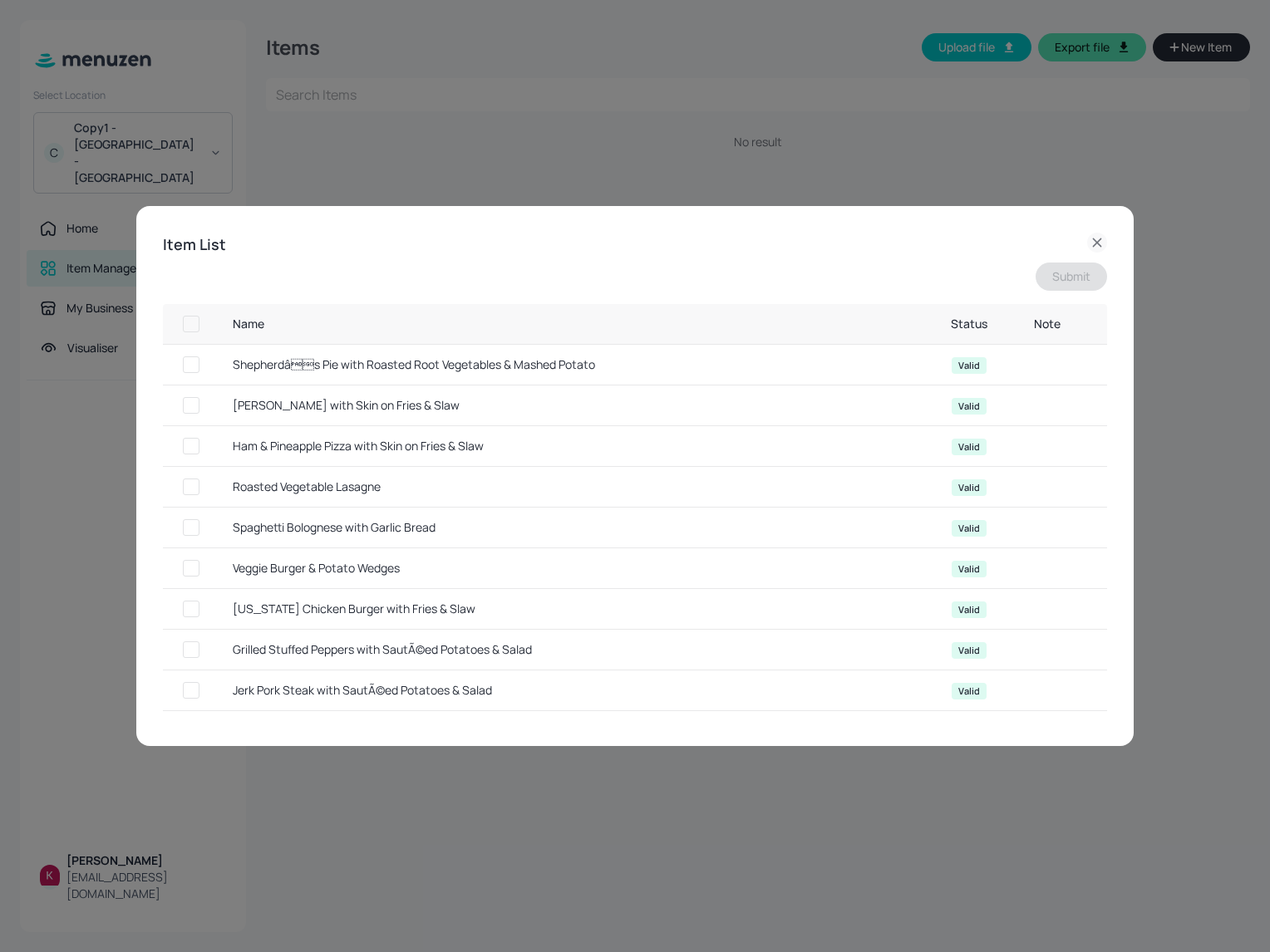
checkbox input "true"
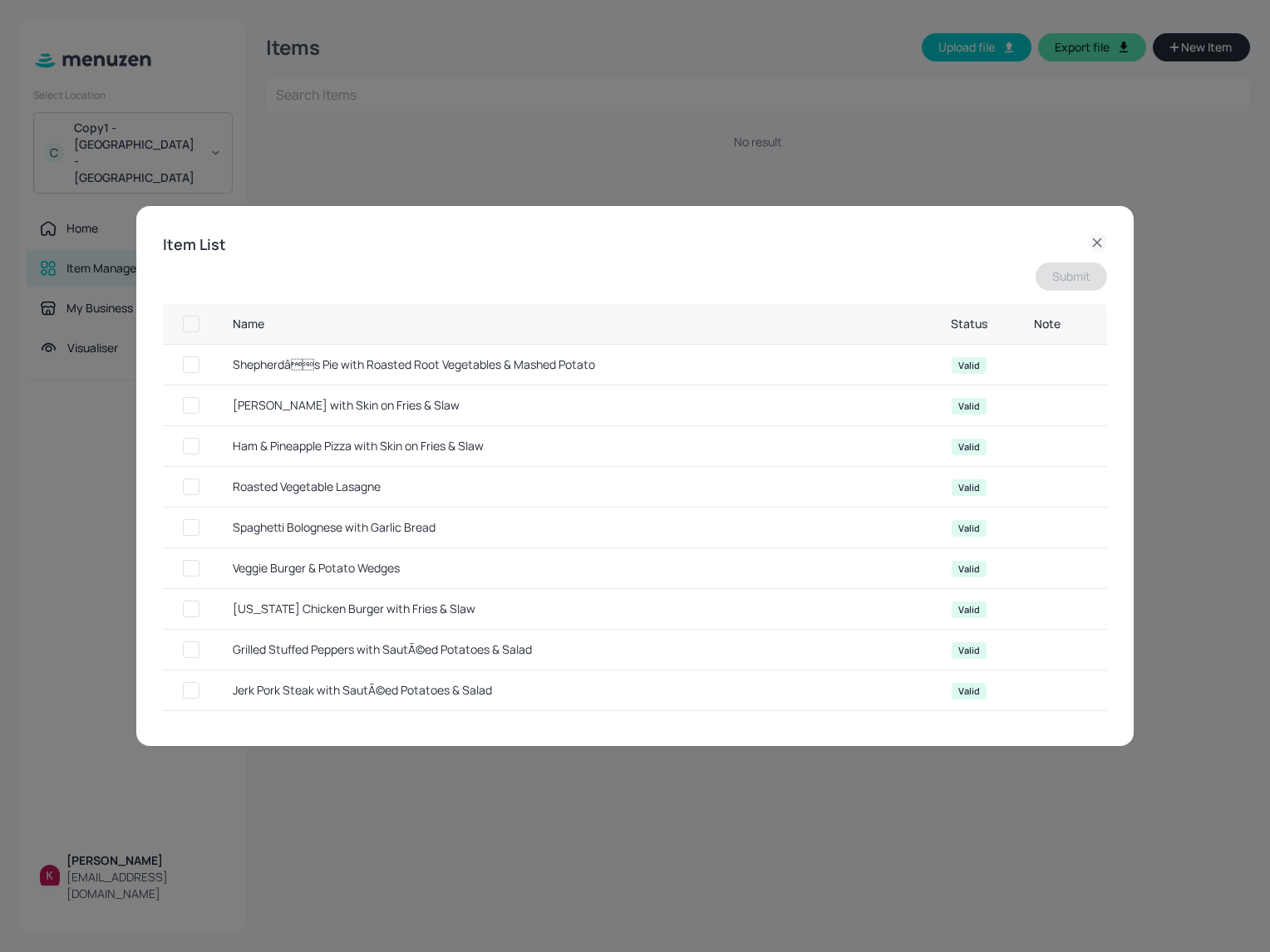
checkbox input "true"
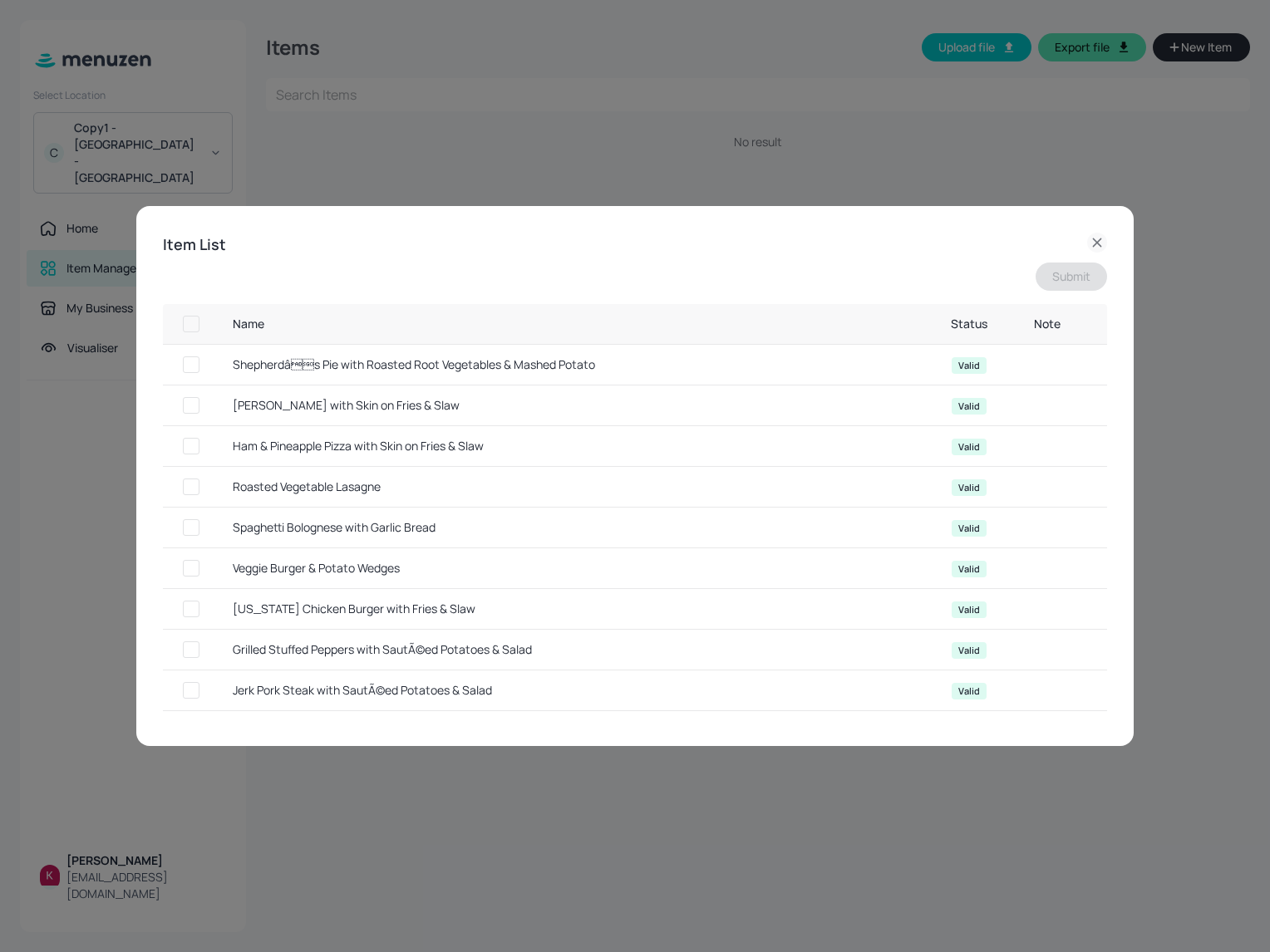
checkbox input "true"
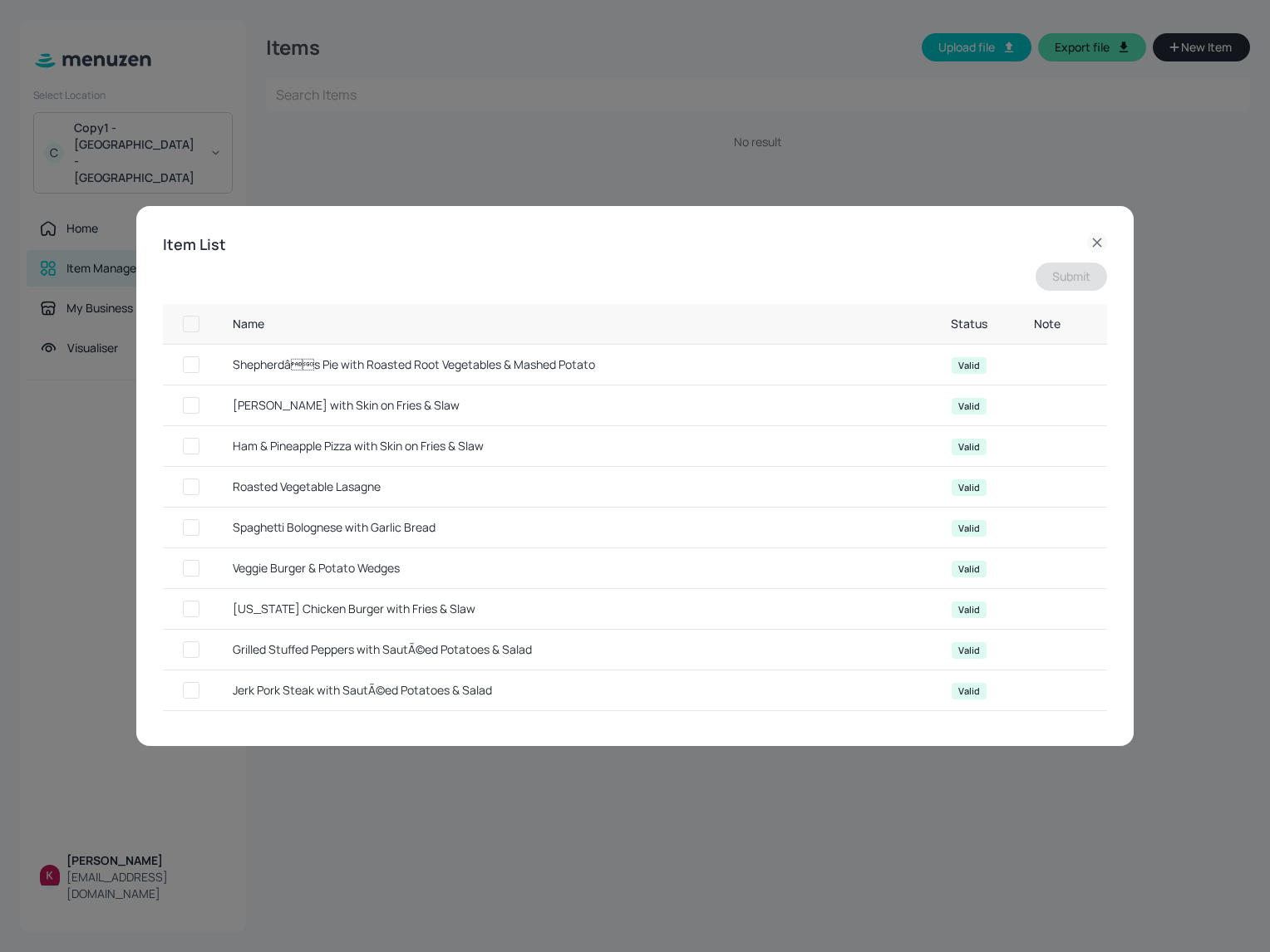
checkbox input "true"
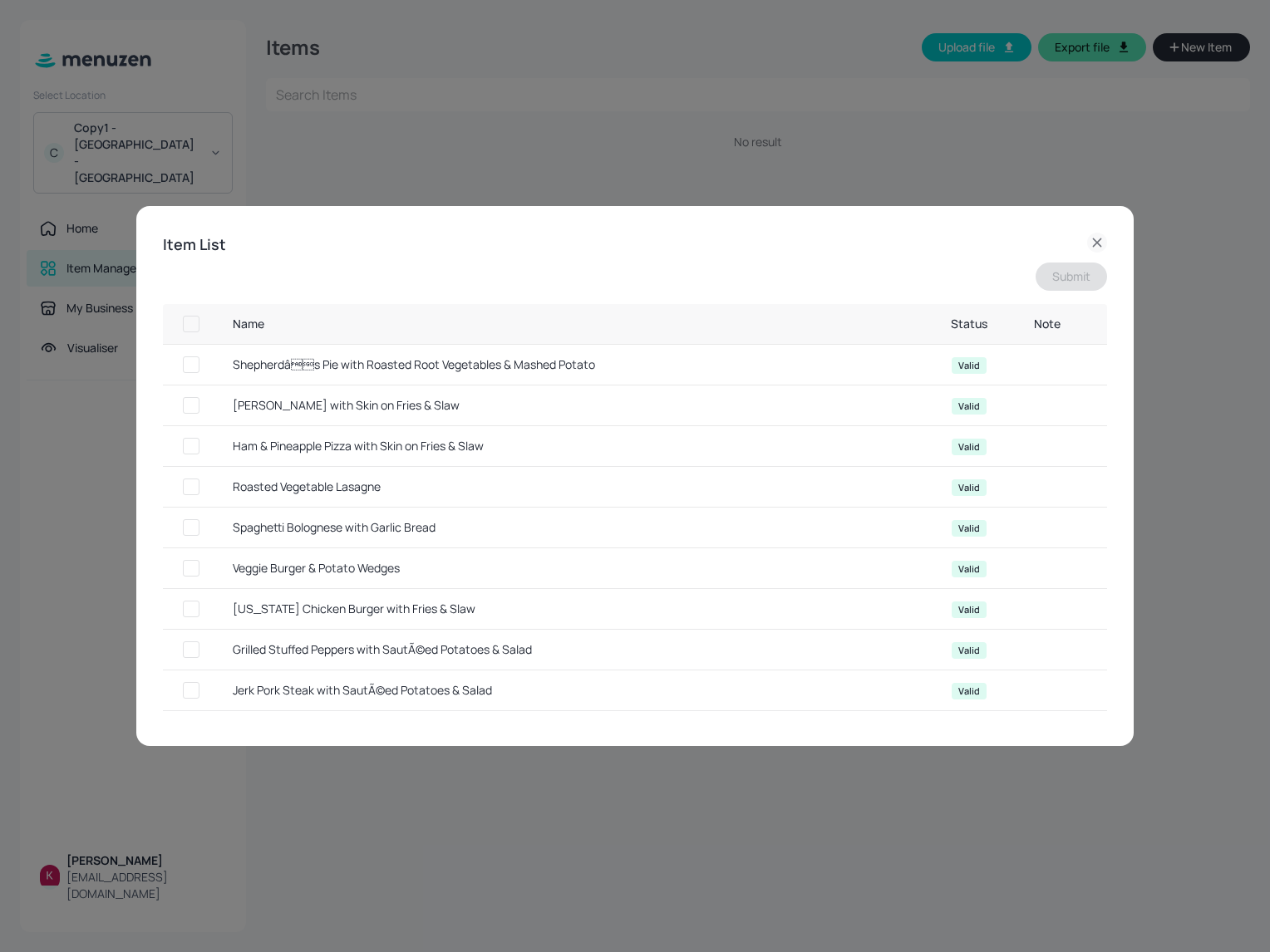
checkbox input "true"
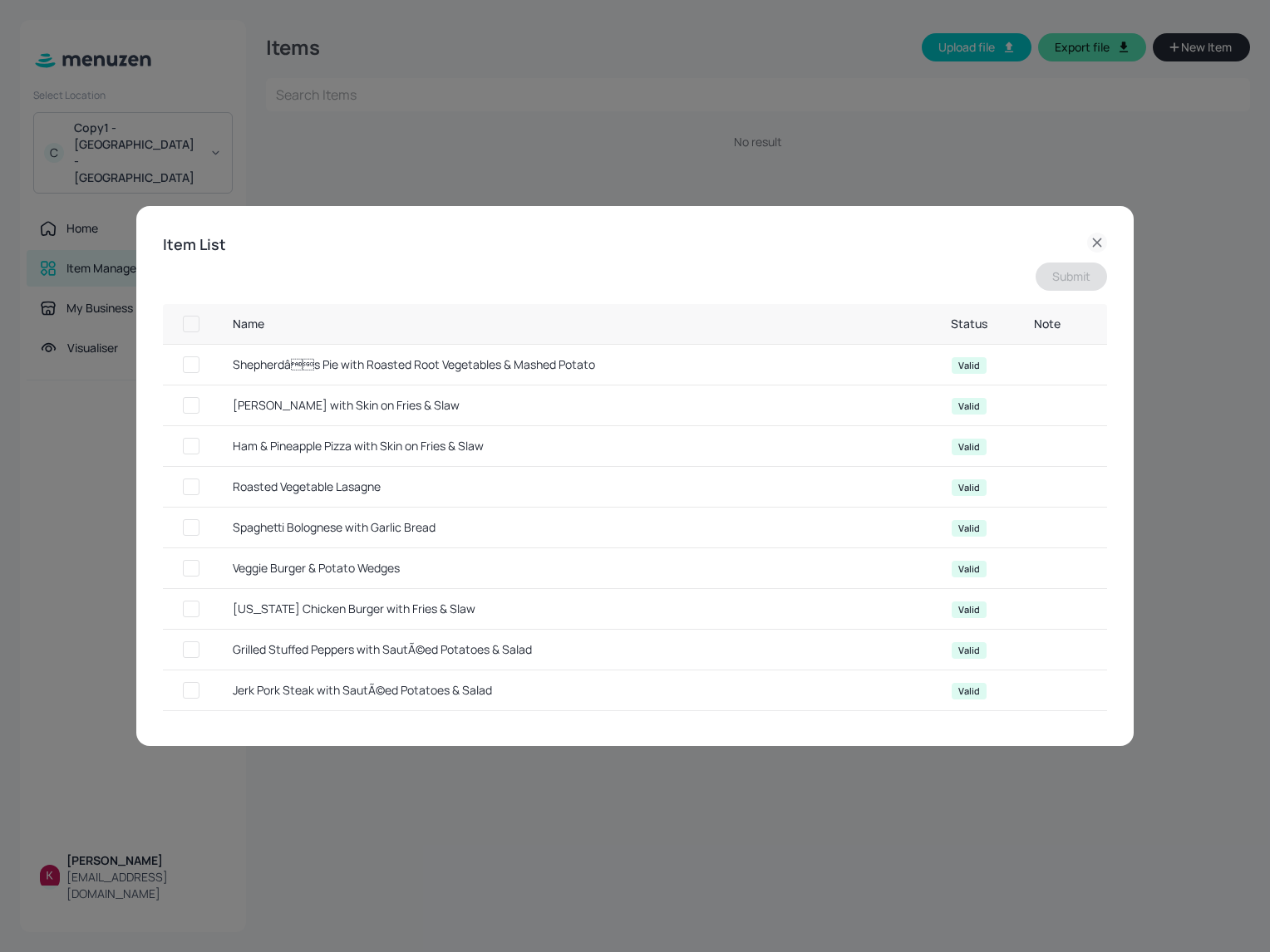
checkbox input "true"
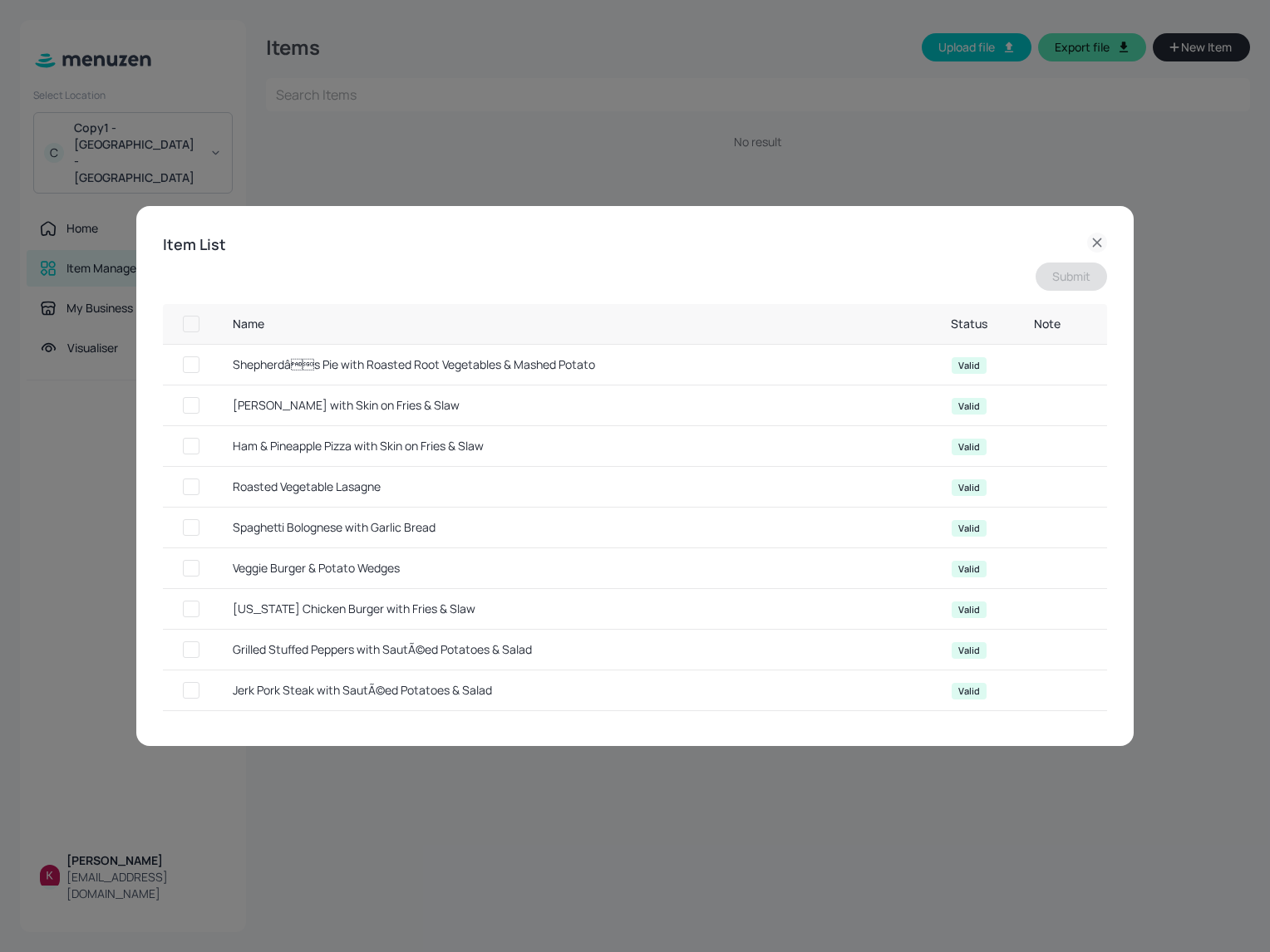
checkbox input "true"
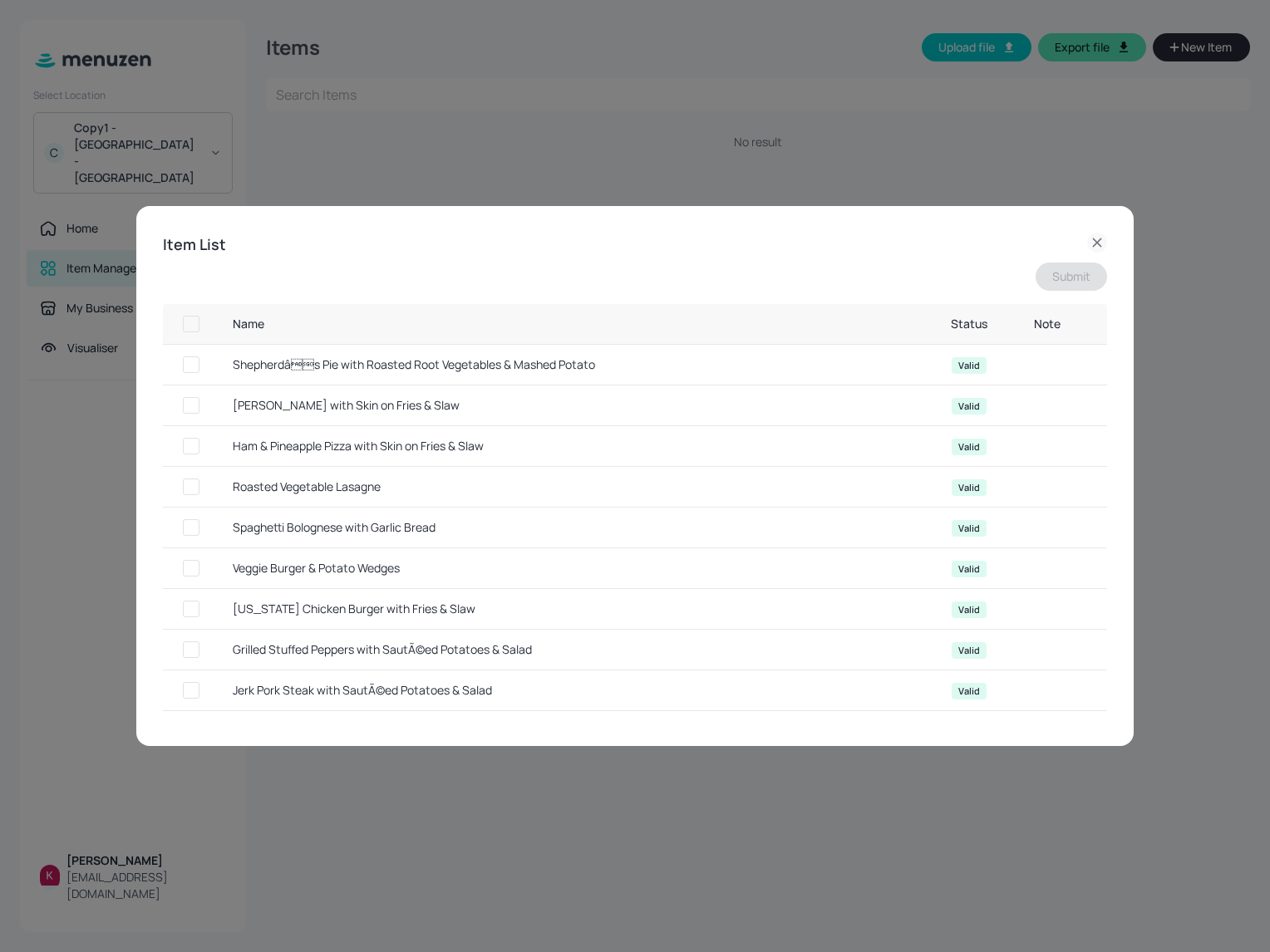
checkbox input "true"
click at [1072, 272] on button "Submit" at bounding box center [1071, 277] width 72 height 28
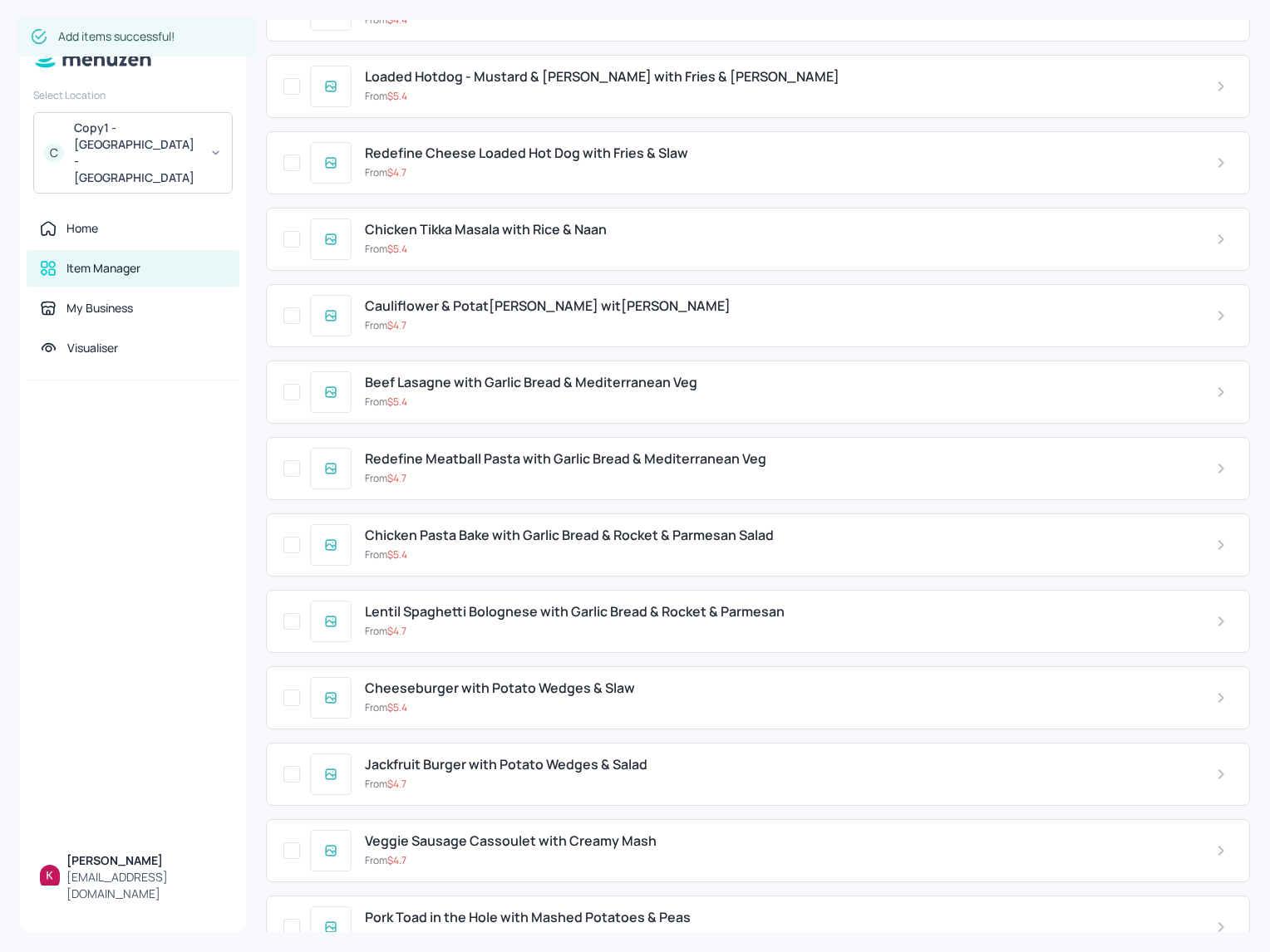
scroll to position [9943, 0]
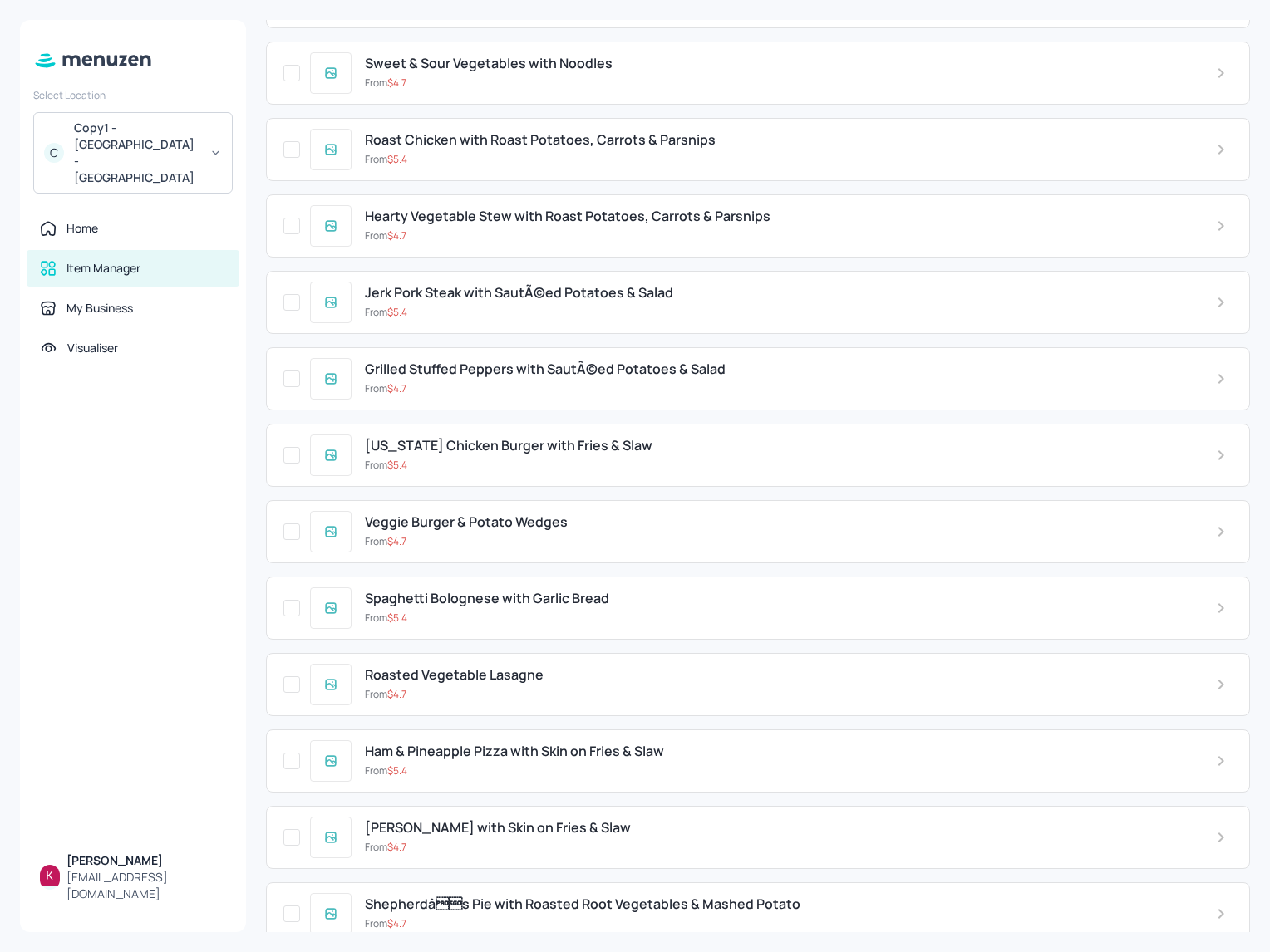
click at [1023, 452] on div "Louisiana Chicken Burger with Fries & Slaw From $ 5.4" at bounding box center [758, 455] width 984 height 63
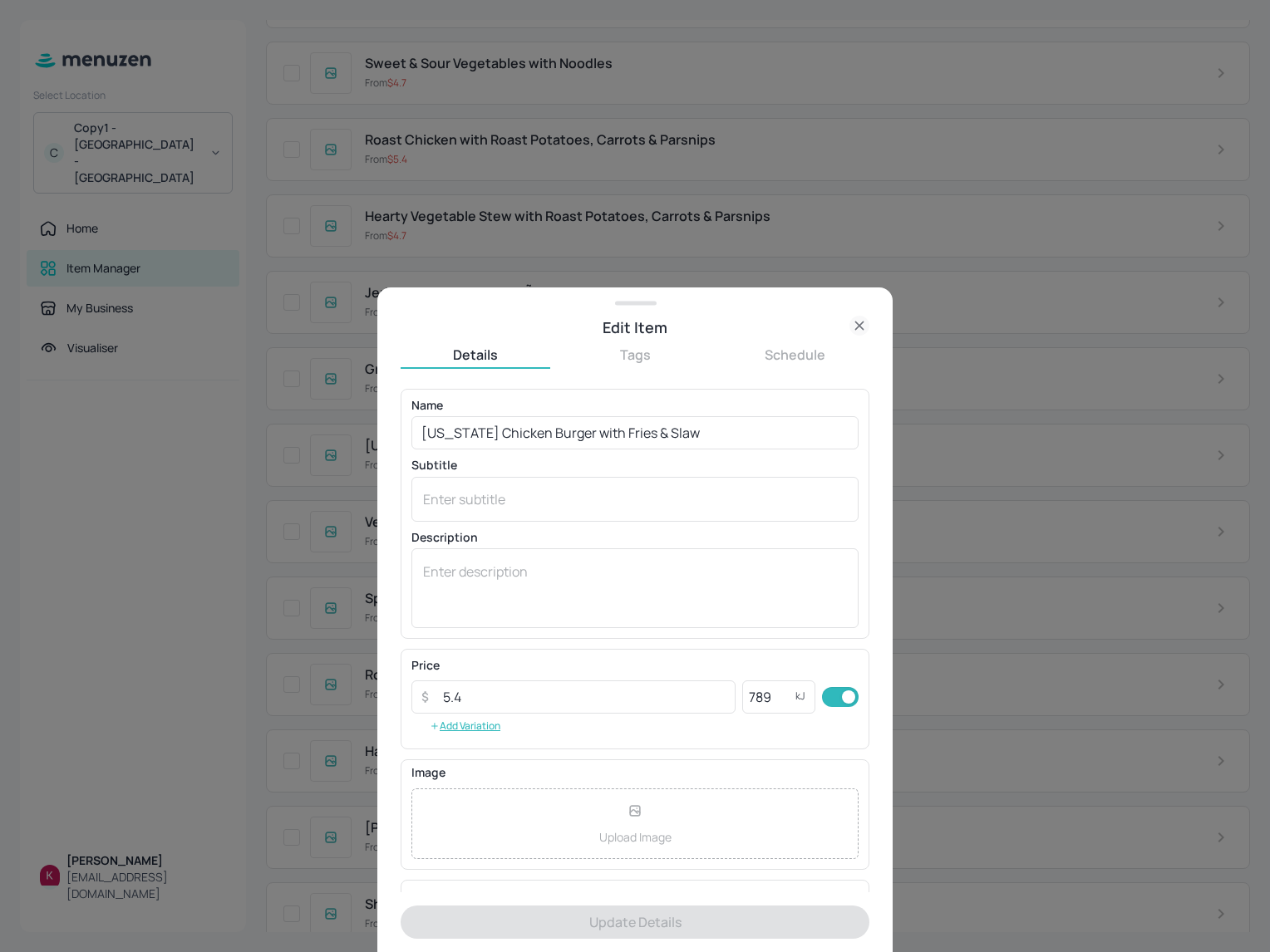
click at [858, 334] on icon at bounding box center [859, 326] width 20 height 20
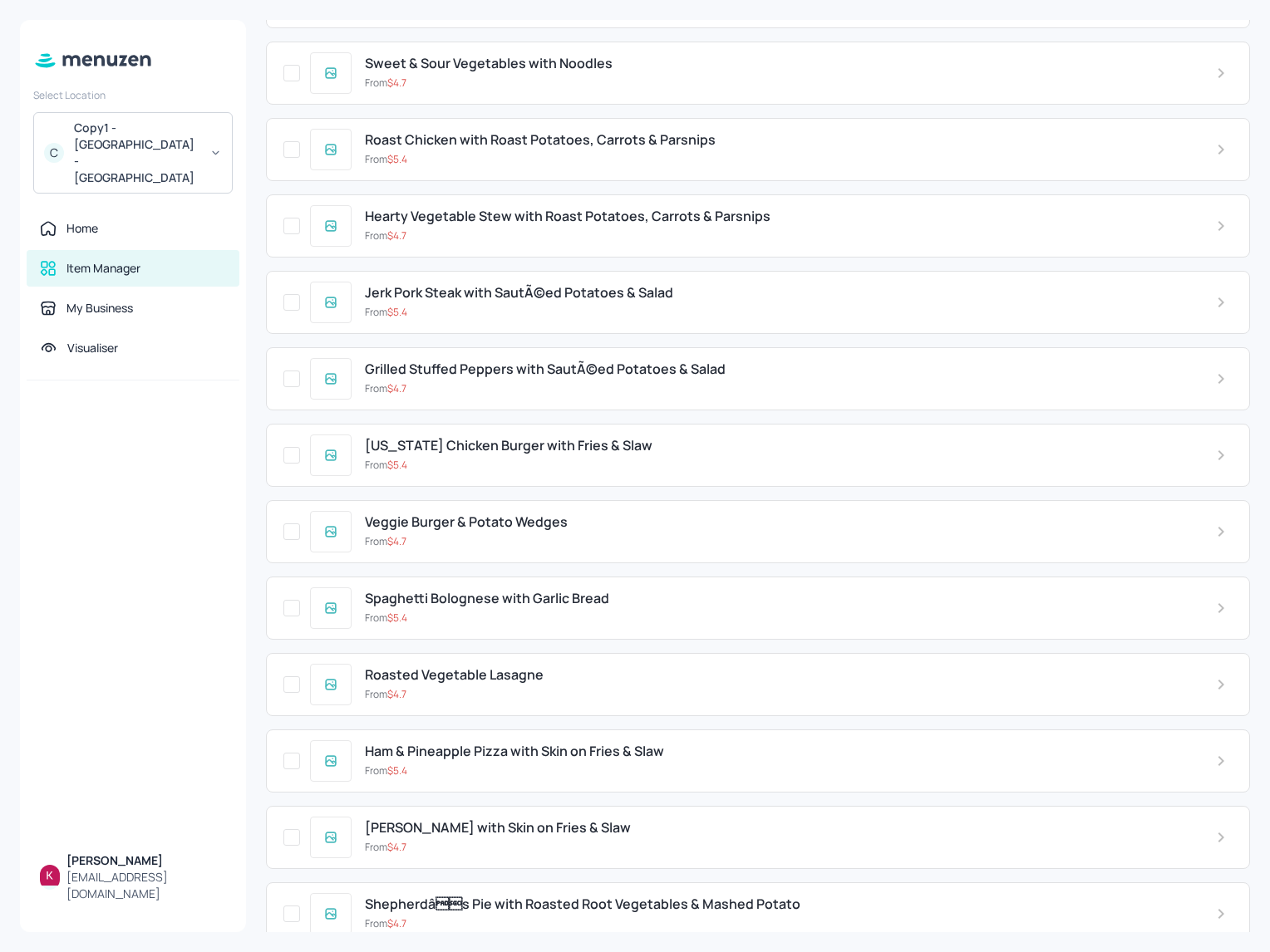
click at [1269, 336] on div "Items Upload file Export file New Item ​ Apple & Cinnamon Crumble served with C…" at bounding box center [758, 476] width 1024 height 952
click at [626, 896] on span "Shepherdâs Pie with Roasted Root Vegetables & Mashed Potato" at bounding box center [582, 904] width 435 height 16
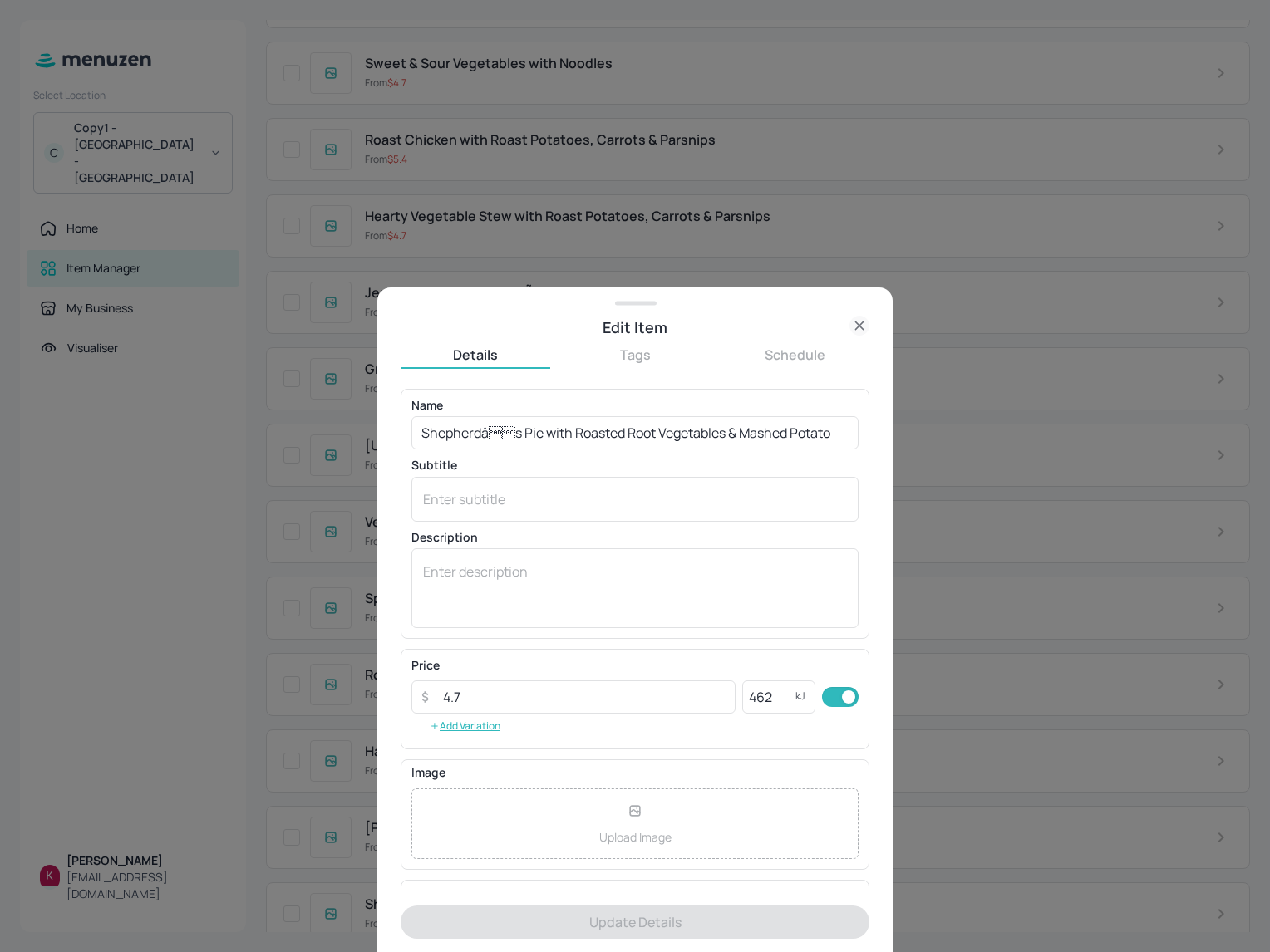
click at [668, 454] on div "Name Shepherdâs Pie with Roasted Root Vegetables & Mashed Potato ​ Subtitle x…" at bounding box center [635, 514] width 447 height 228
click at [681, 435] on input "Shepherdâs Pie with Roasted Root Vegetables & Mashed Potato" at bounding box center [635, 433] width 447 height 34
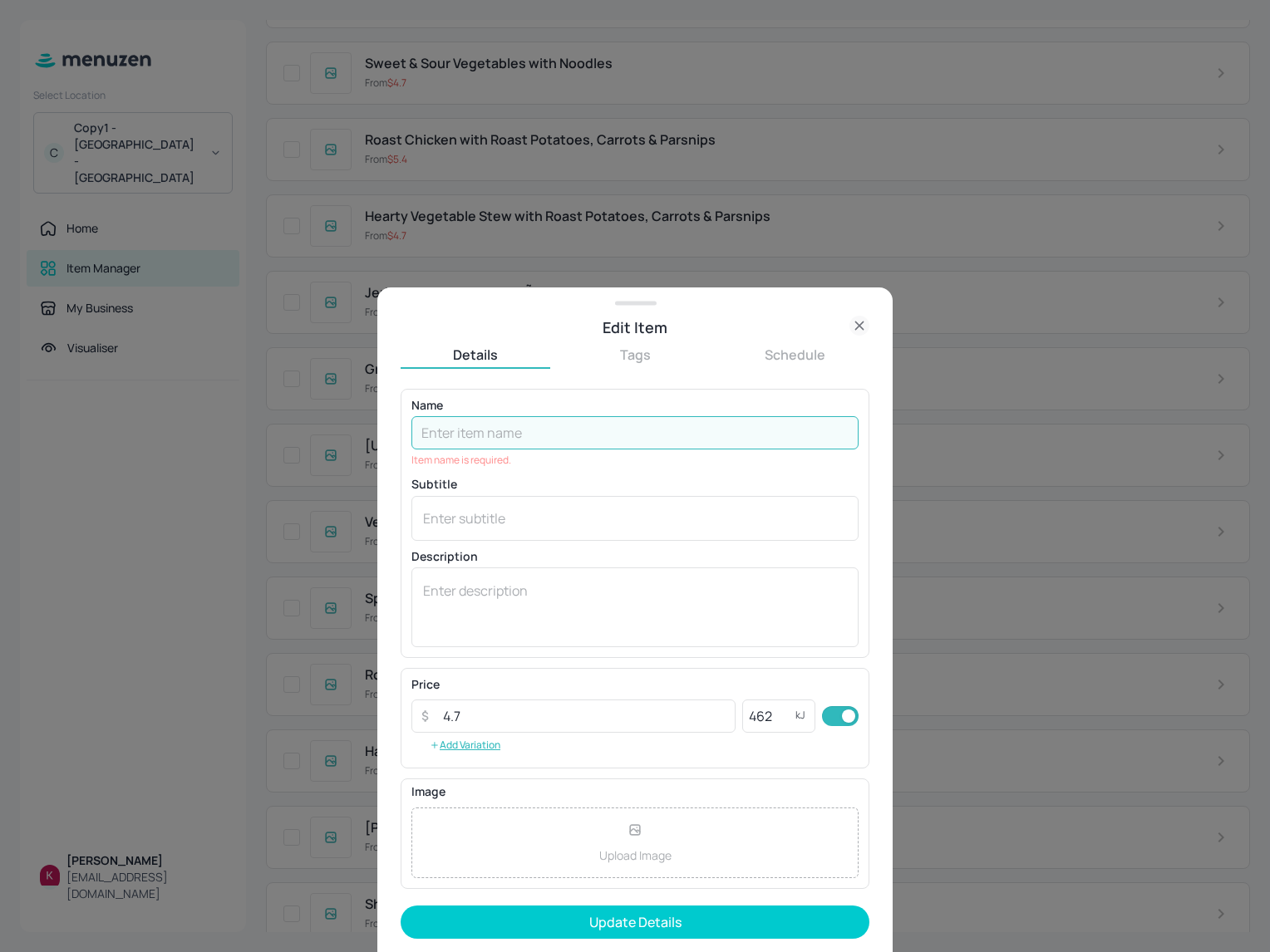
paste input "Shepherd’s Pie with Roasted Root Vegetables & Mashed Potato"
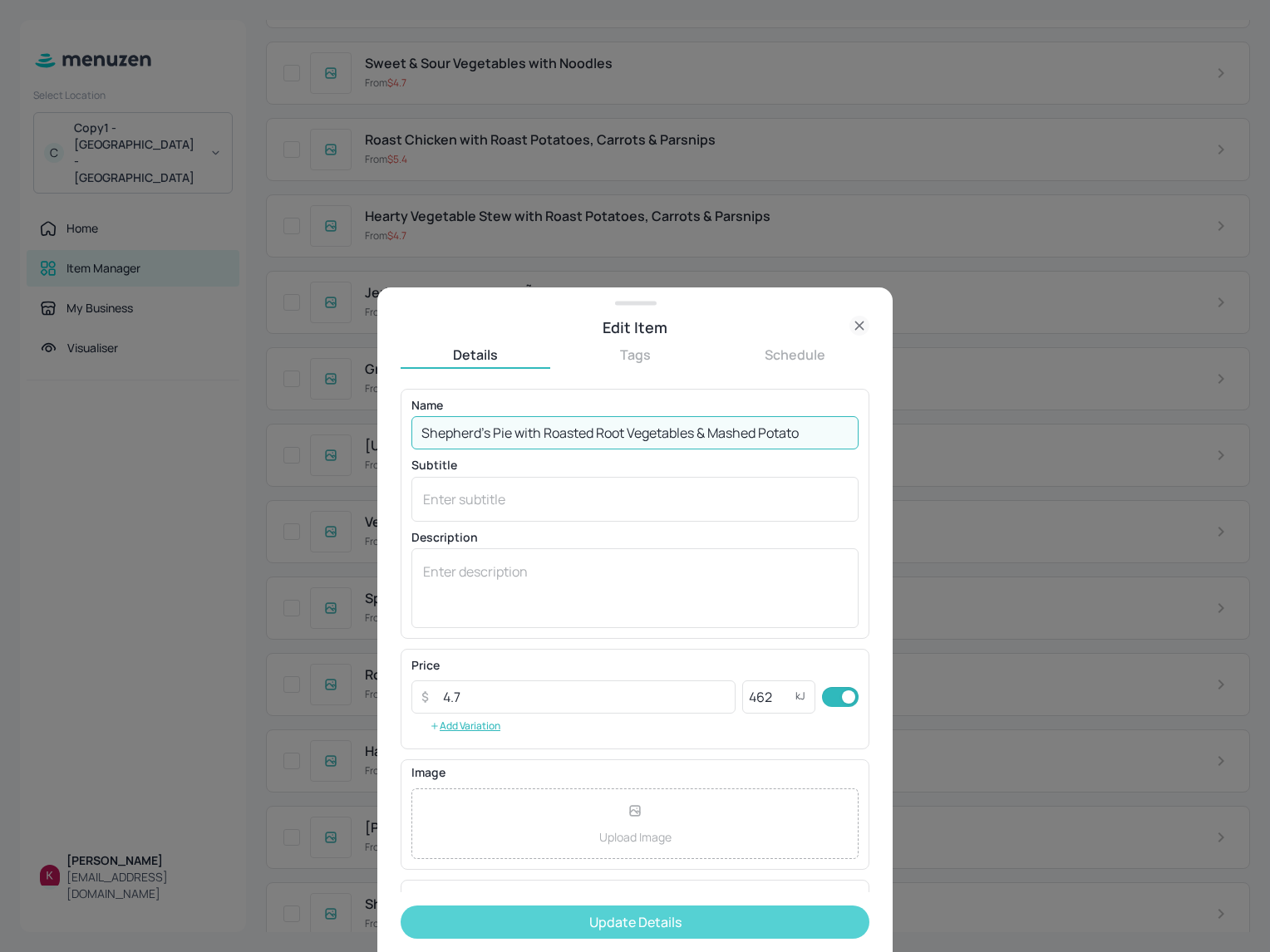
type input "Shepherd’s Pie with Roasted Root Vegetables & Mashed Potato"
click at [618, 910] on button "Update Details" at bounding box center [635, 923] width 469 height 34
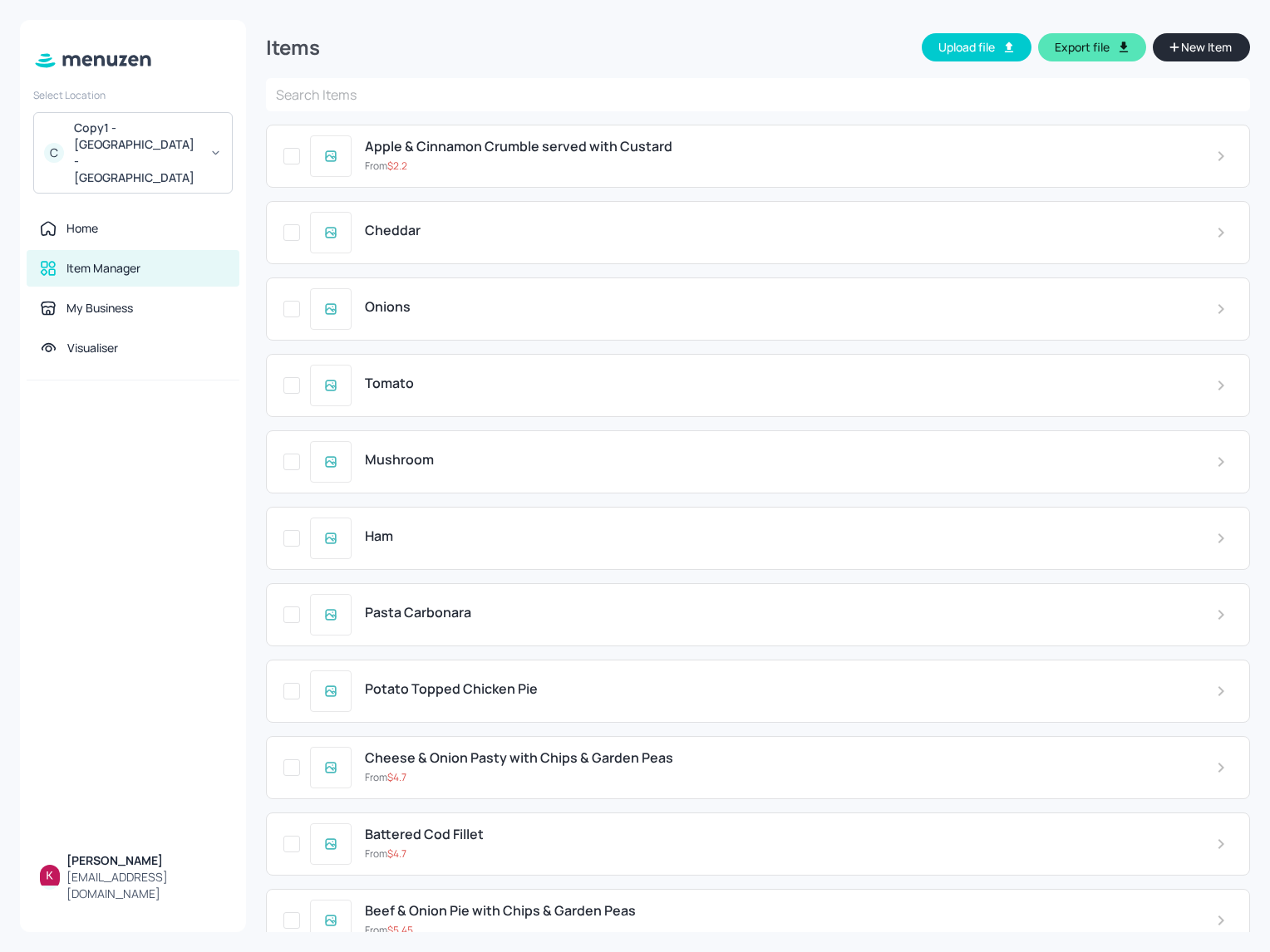
click at [847, 19] on div "Items Upload file Export file New Item ​ Apple & Cinnamon Crumble served with C…" at bounding box center [758, 476] width 1024 height 952
click at [527, 68] on div "Items Upload file Export file New Item" at bounding box center [758, 50] width 984 height 58
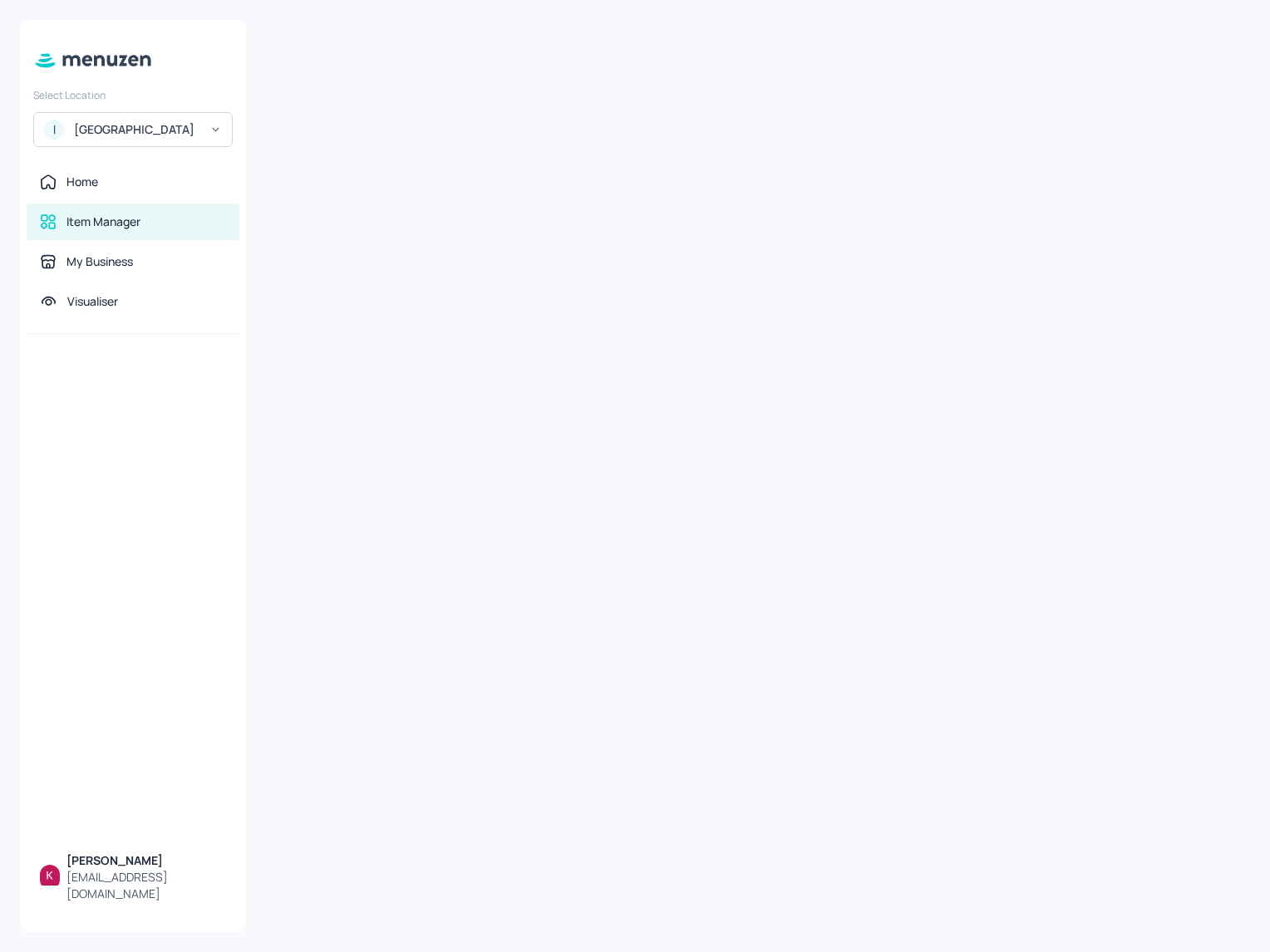
click at [135, 138] on div "[GEOGRAPHIC_DATA]" at bounding box center [137, 129] width 126 height 17
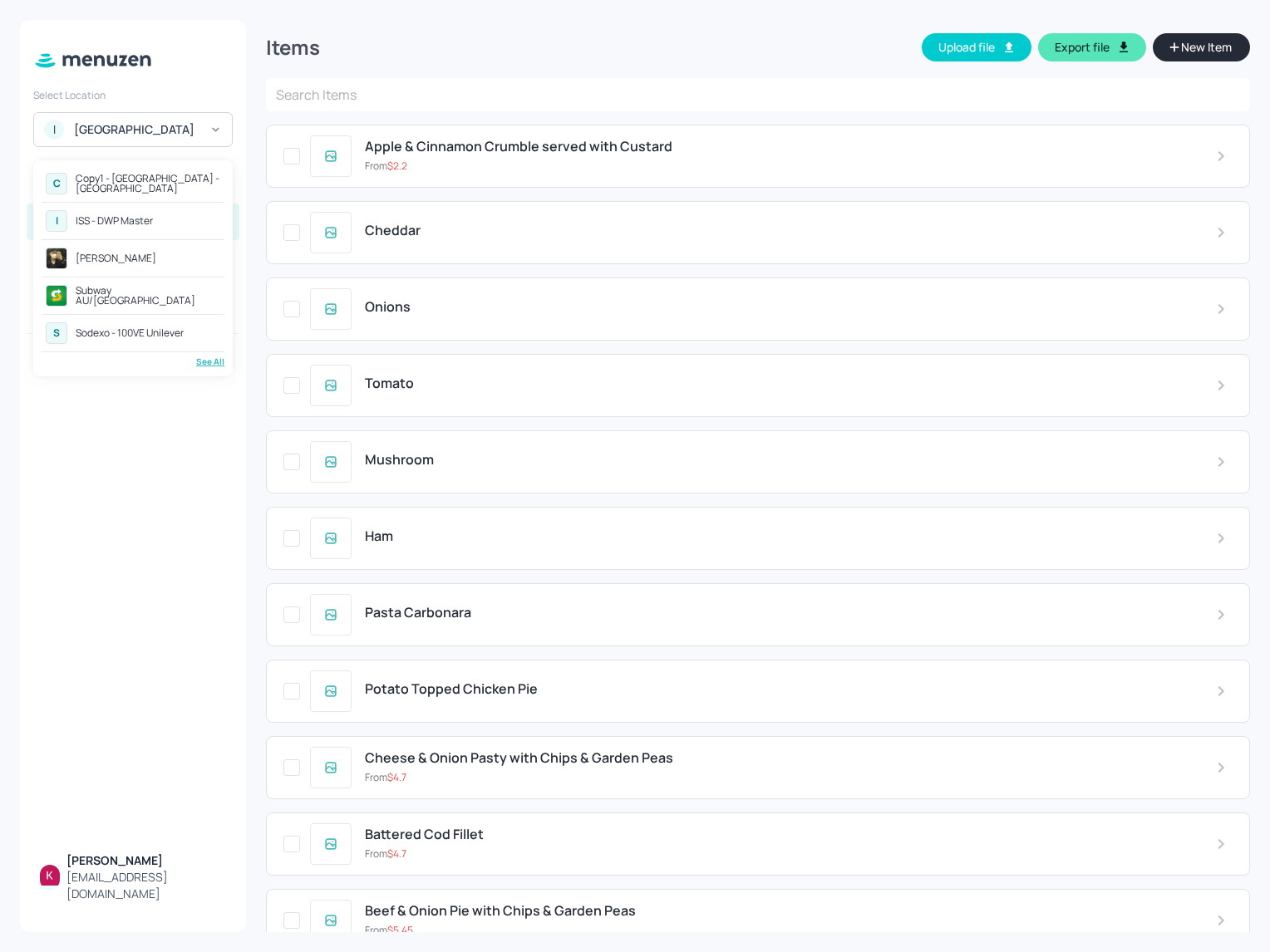
click at [146, 184] on div "Copy1 - [GEOGRAPHIC_DATA] - [GEOGRAPHIC_DATA]" at bounding box center [147, 183] width 144 height 20
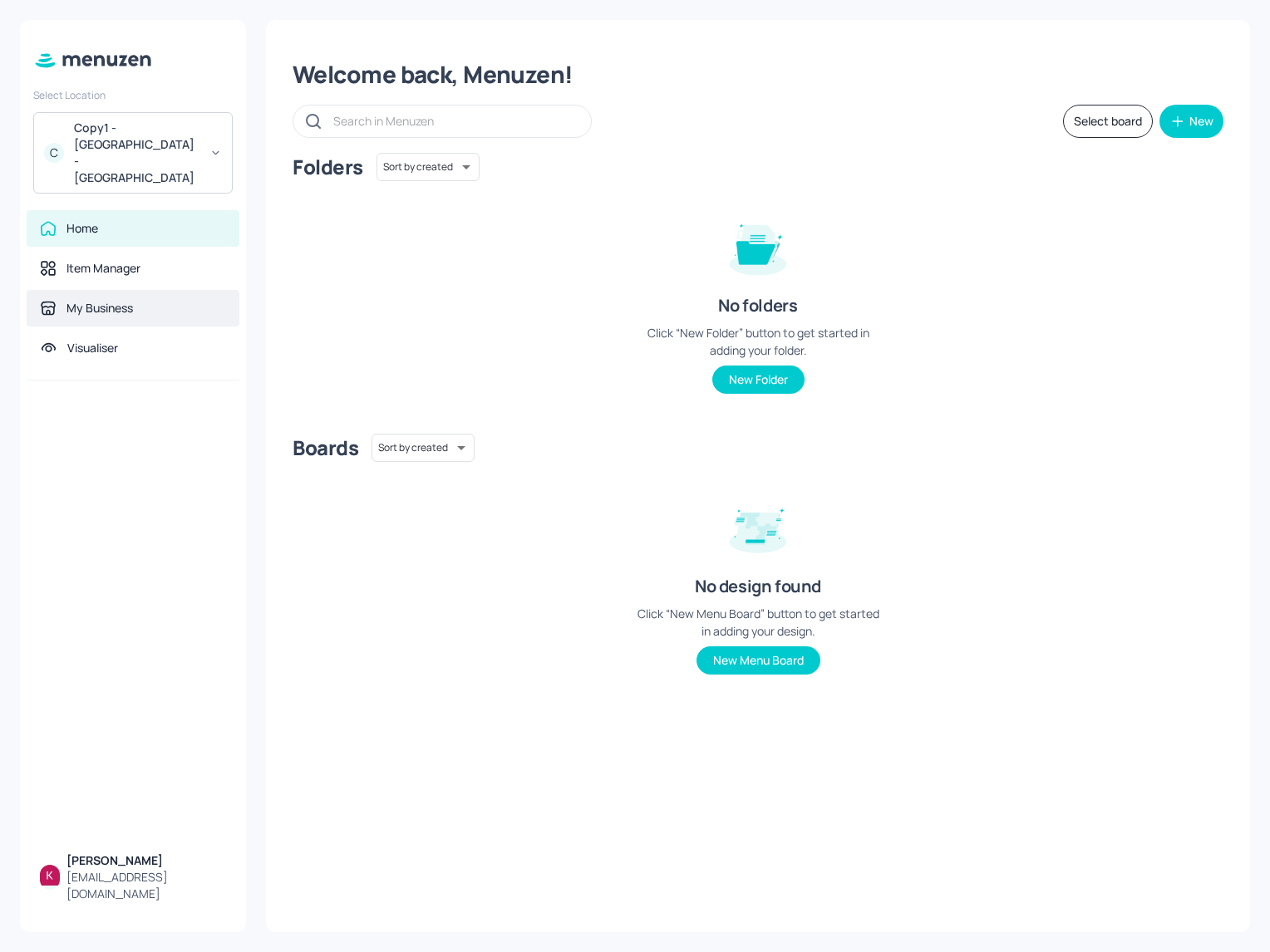
click at [141, 300] on div "My Business" at bounding box center [133, 308] width 186 height 17
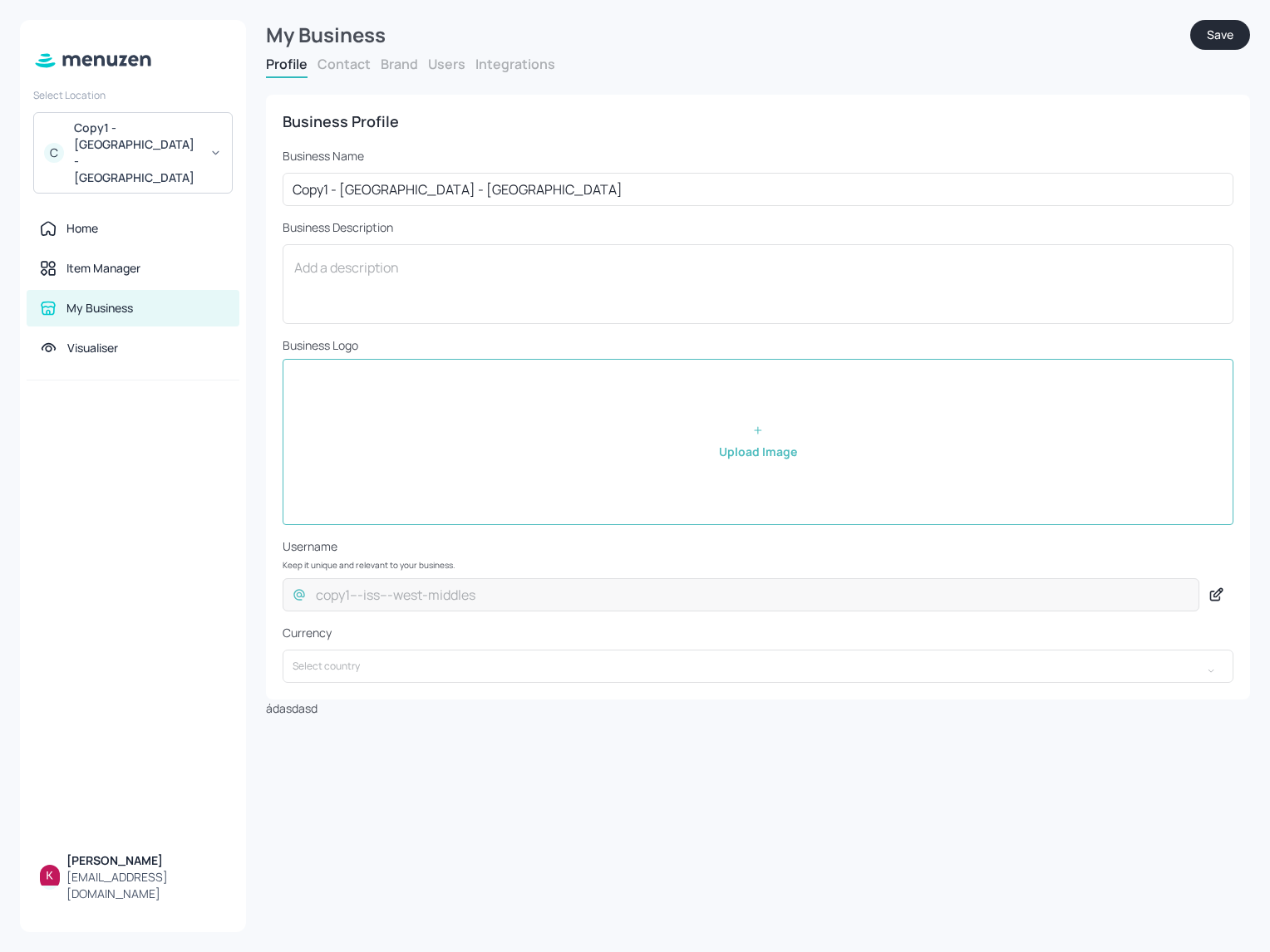
click at [387, 65] on button "Brand" at bounding box center [399, 64] width 37 height 19
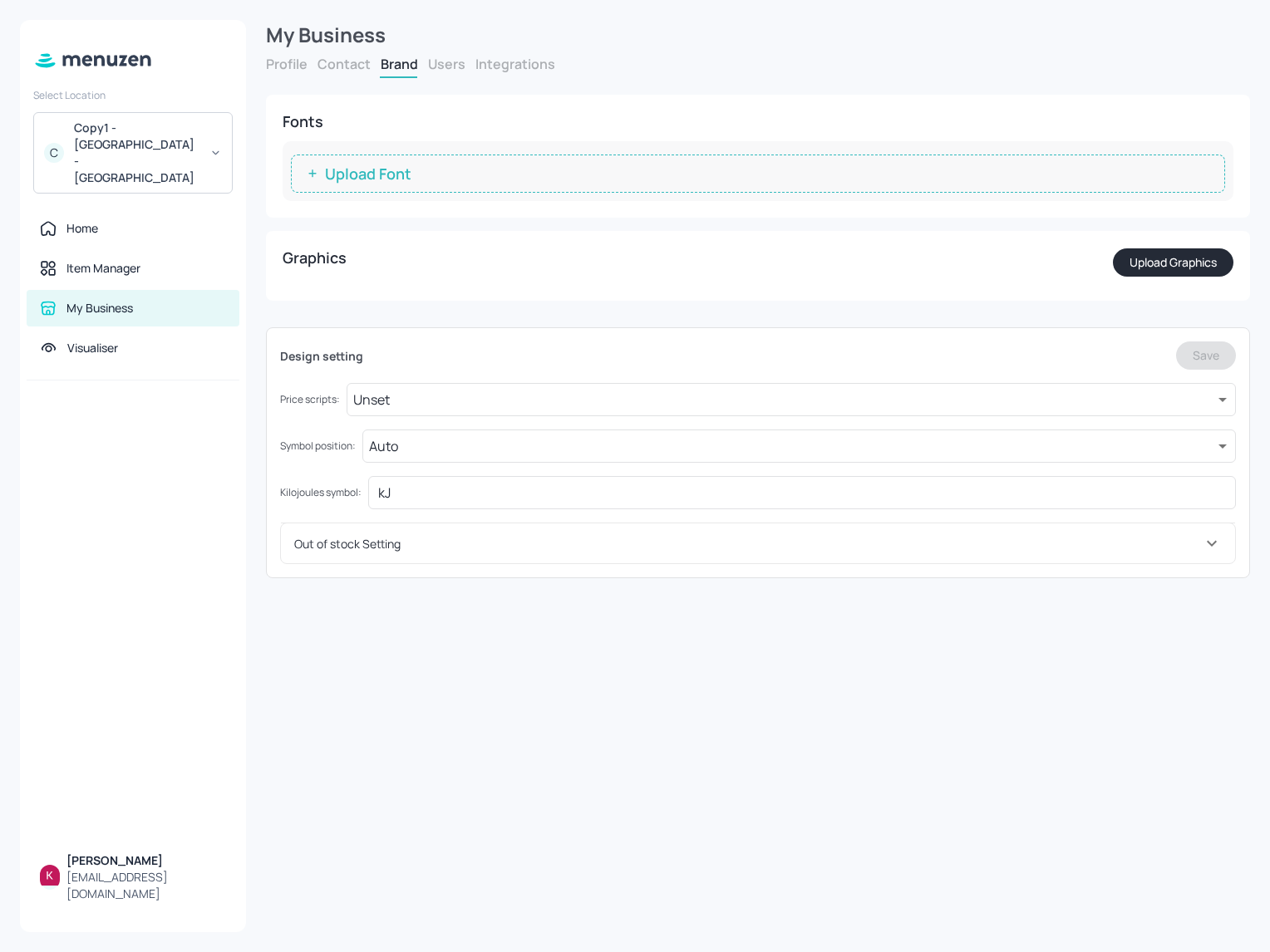
click at [319, 51] on form "My Business Profile Contact Brand Users Integrations Business Profile Business …" at bounding box center [758, 299] width 984 height 558
click at [334, 63] on button "Contact" at bounding box center [344, 64] width 53 height 19
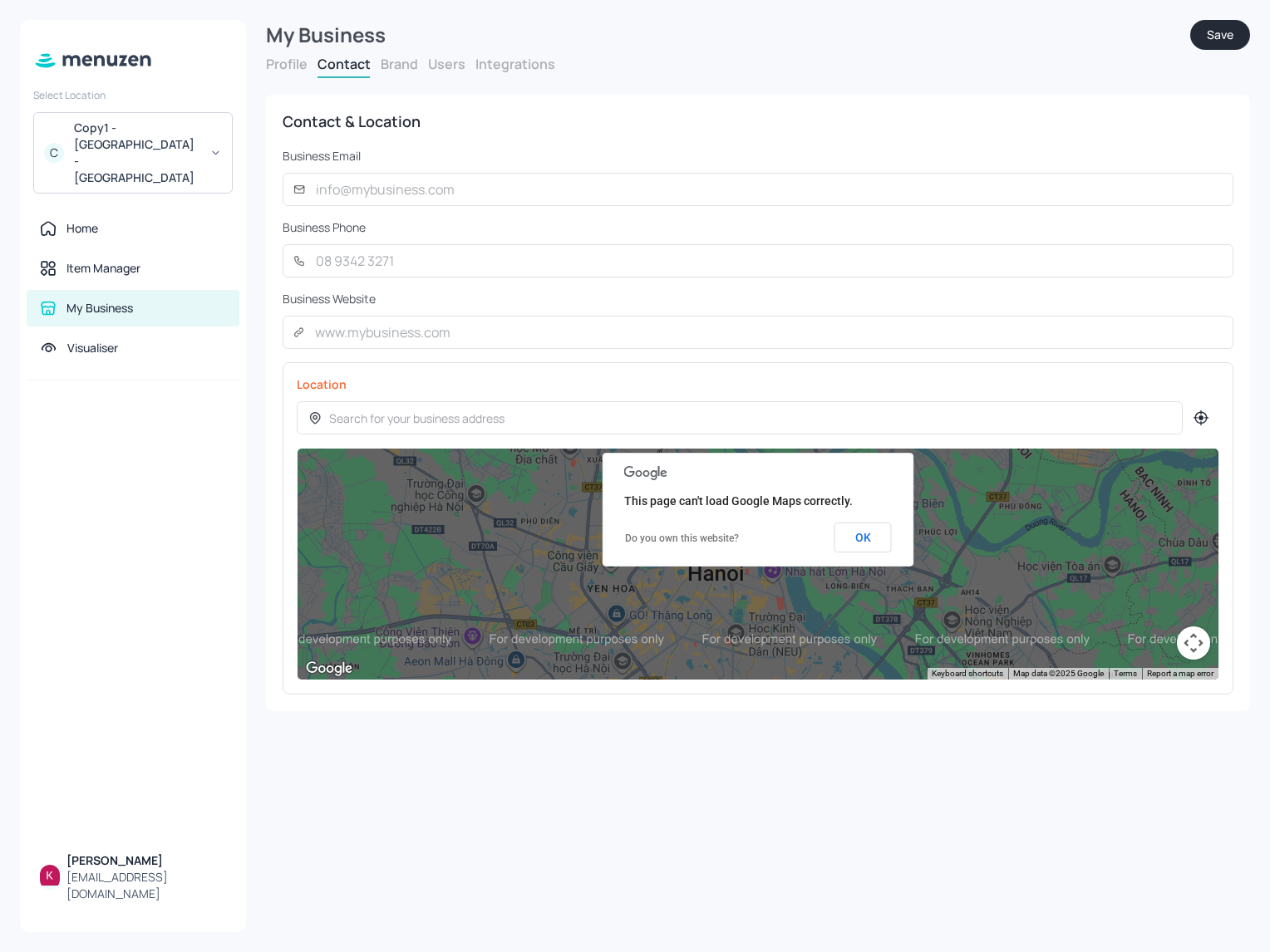
click at [449, 65] on button "Users" at bounding box center [447, 64] width 37 height 19
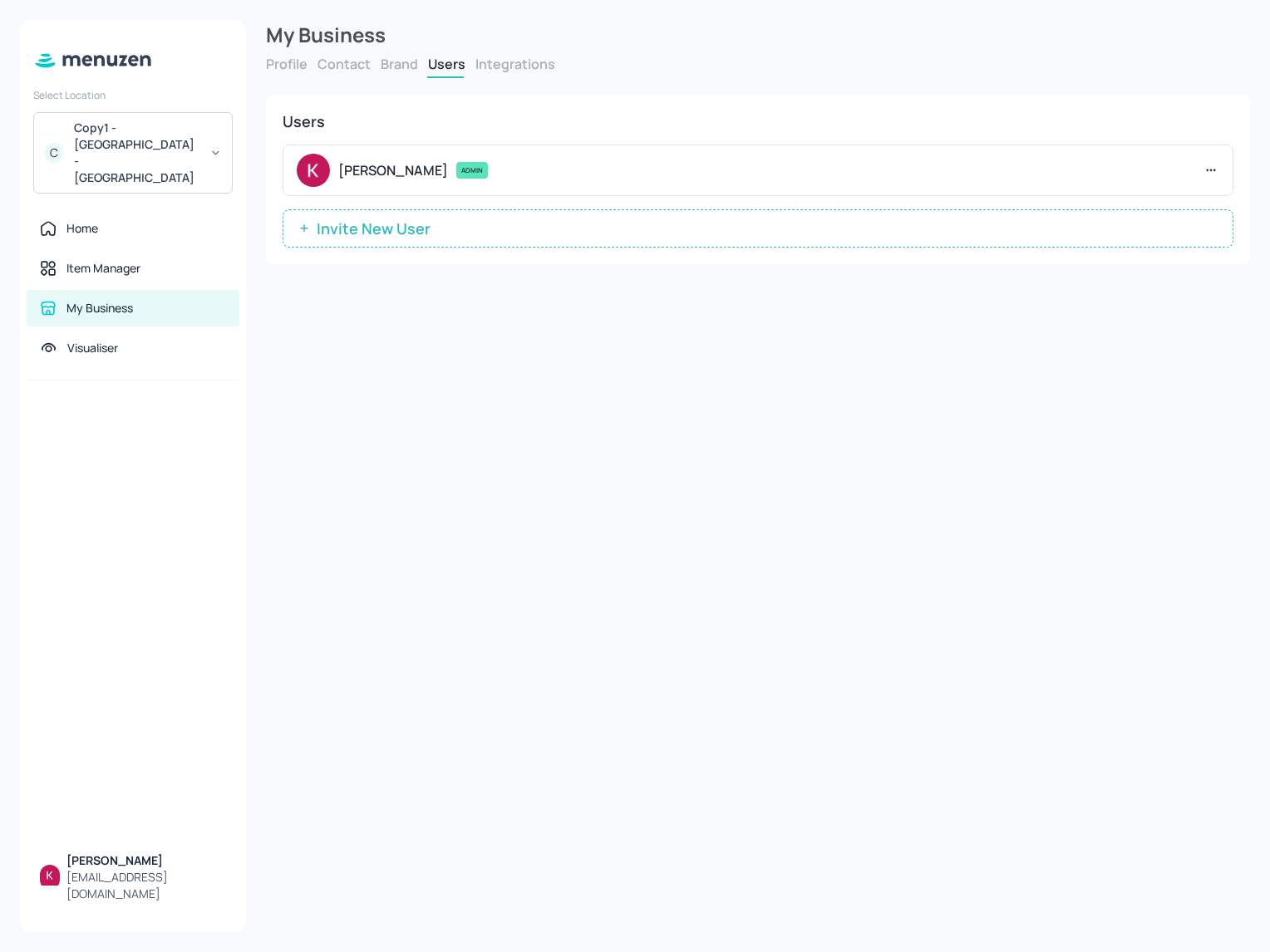
click at [288, 66] on button "Profile" at bounding box center [286, 64] width 42 height 19
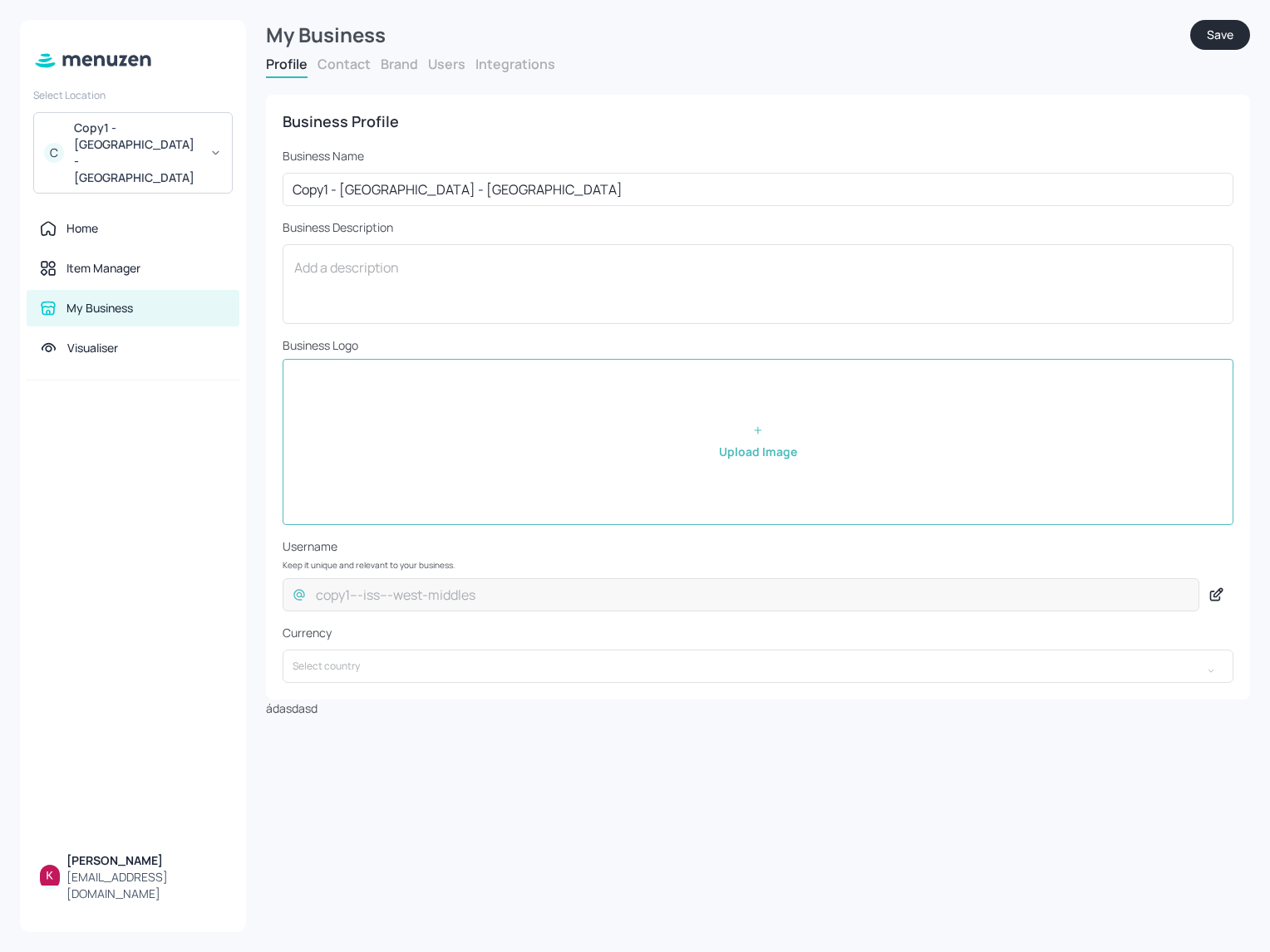
drag, startPoint x: 1040, startPoint y: 45, endPoint x: 1028, endPoint y: 47, distance: 12.2
click at [1040, 45] on div "My Business" at bounding box center [727, 35] width 924 height 30
click at [119, 260] on div "Item Manager" at bounding box center [104, 268] width 74 height 17
